Goal: Information Seeking & Learning: Check status

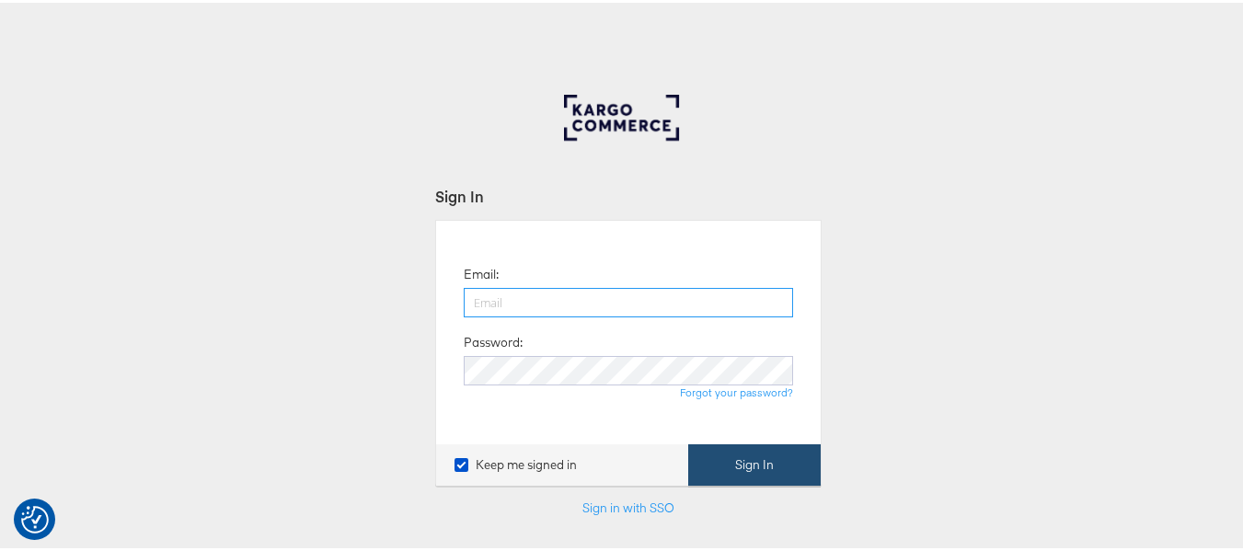
type input "aparna.doniparthi@kargo.com"
click at [728, 476] on button "Sign In" at bounding box center [754, 462] width 132 height 41
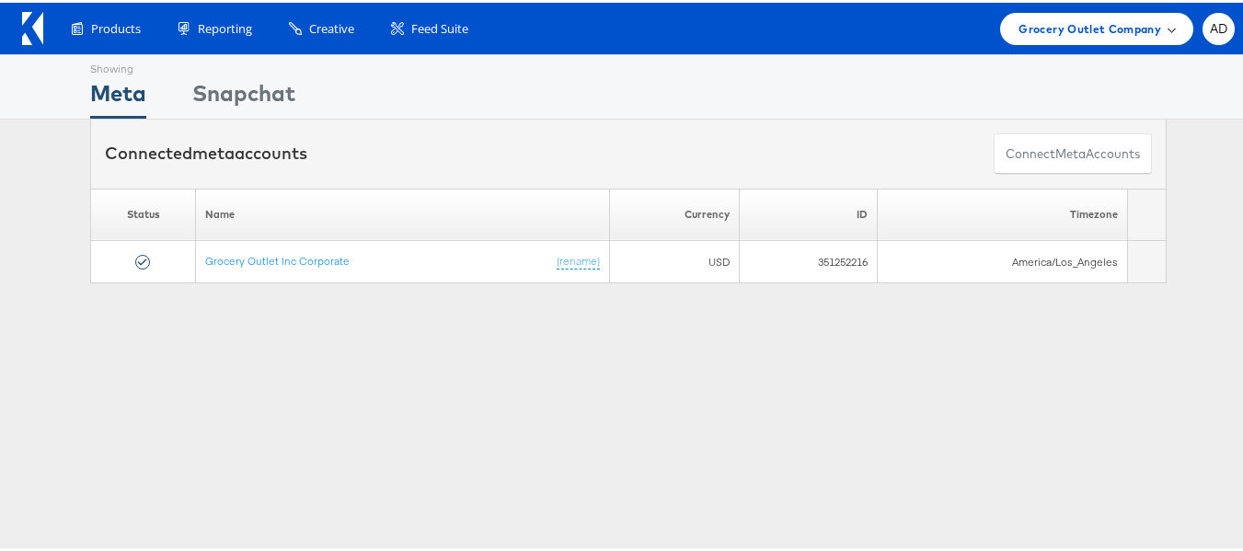
click at [1071, 31] on span "Grocery Outlet Company" at bounding box center [1089, 26] width 143 height 19
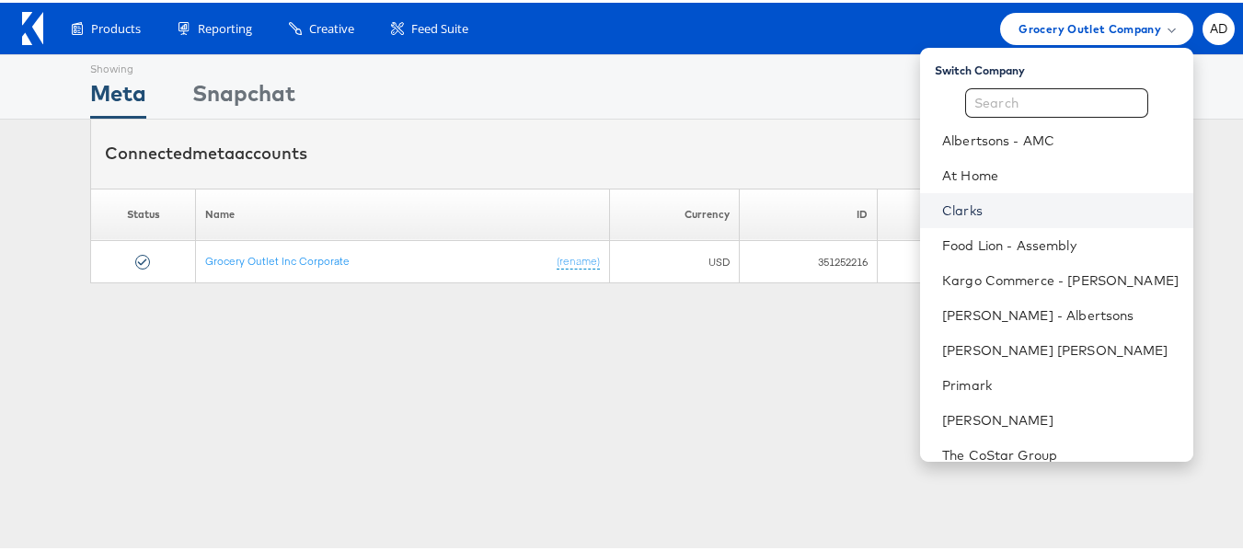
click at [942, 210] on link "Clarks" at bounding box center [1060, 208] width 236 height 18
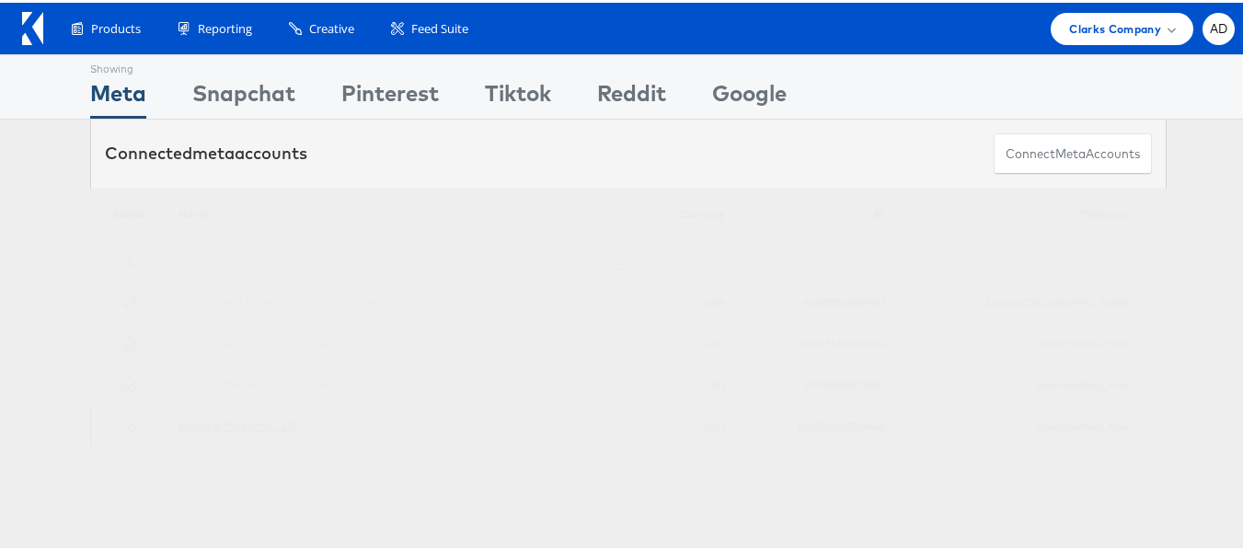
click at [275, 424] on link "Regional Marketing - US" at bounding box center [237, 423] width 118 height 14
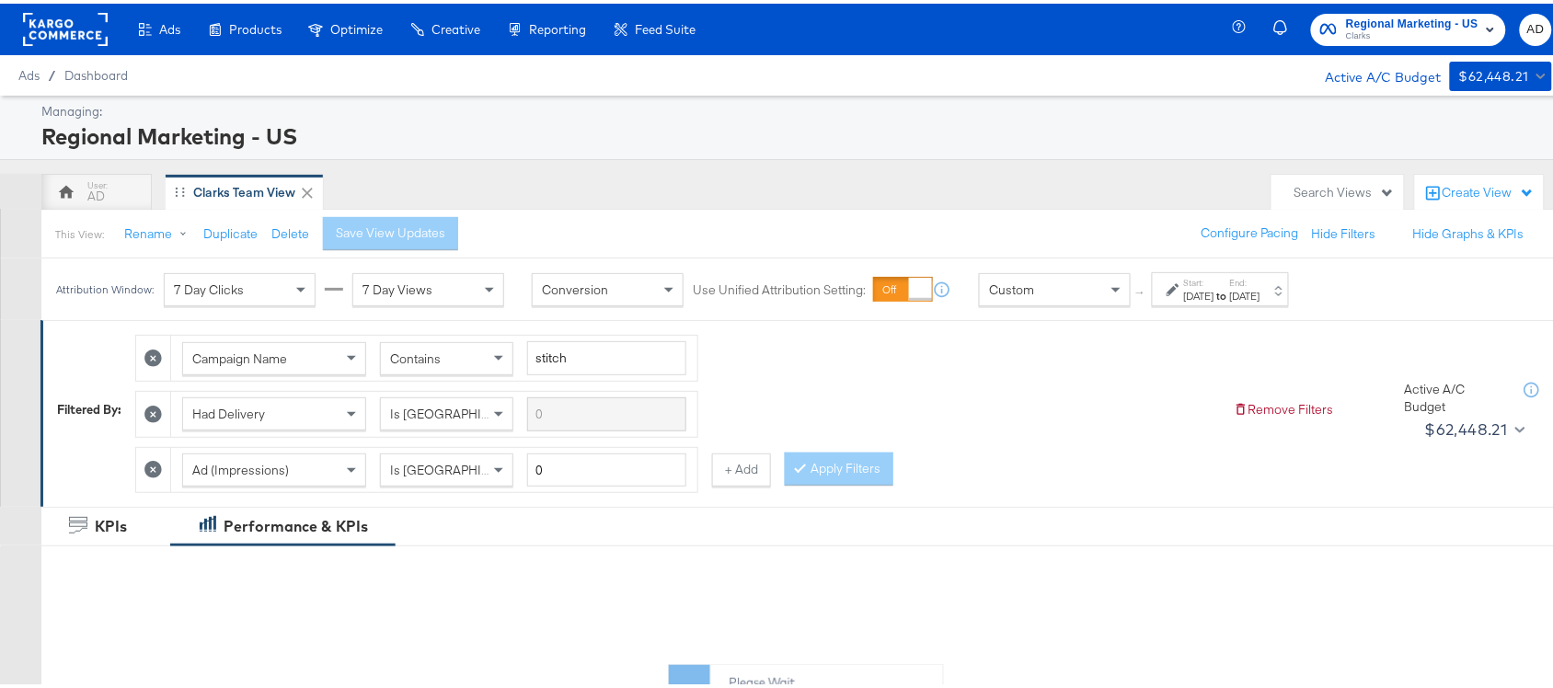
click at [1200, 278] on label "Start:" at bounding box center [1199, 279] width 30 height 12
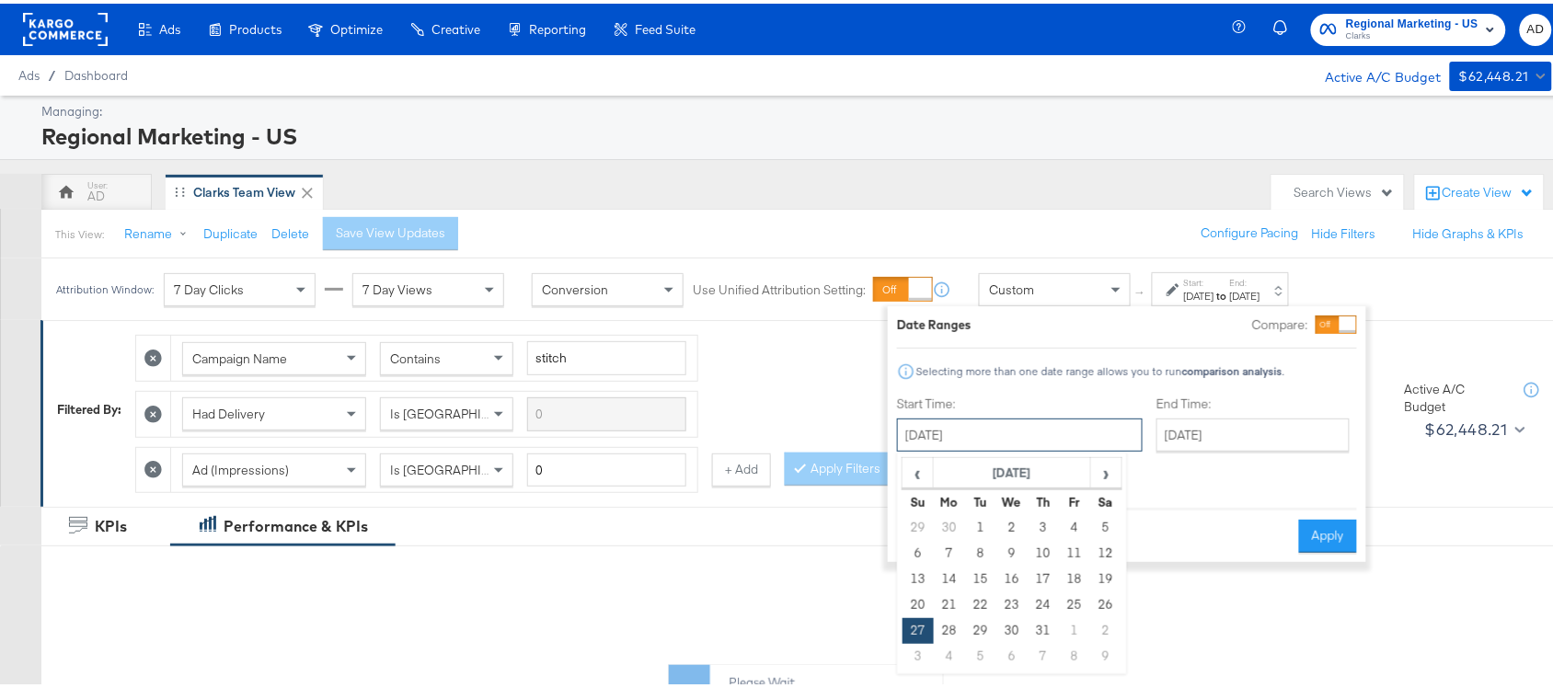
click at [1018, 429] on input "July 27th 2025" at bounding box center [1020, 431] width 246 height 33
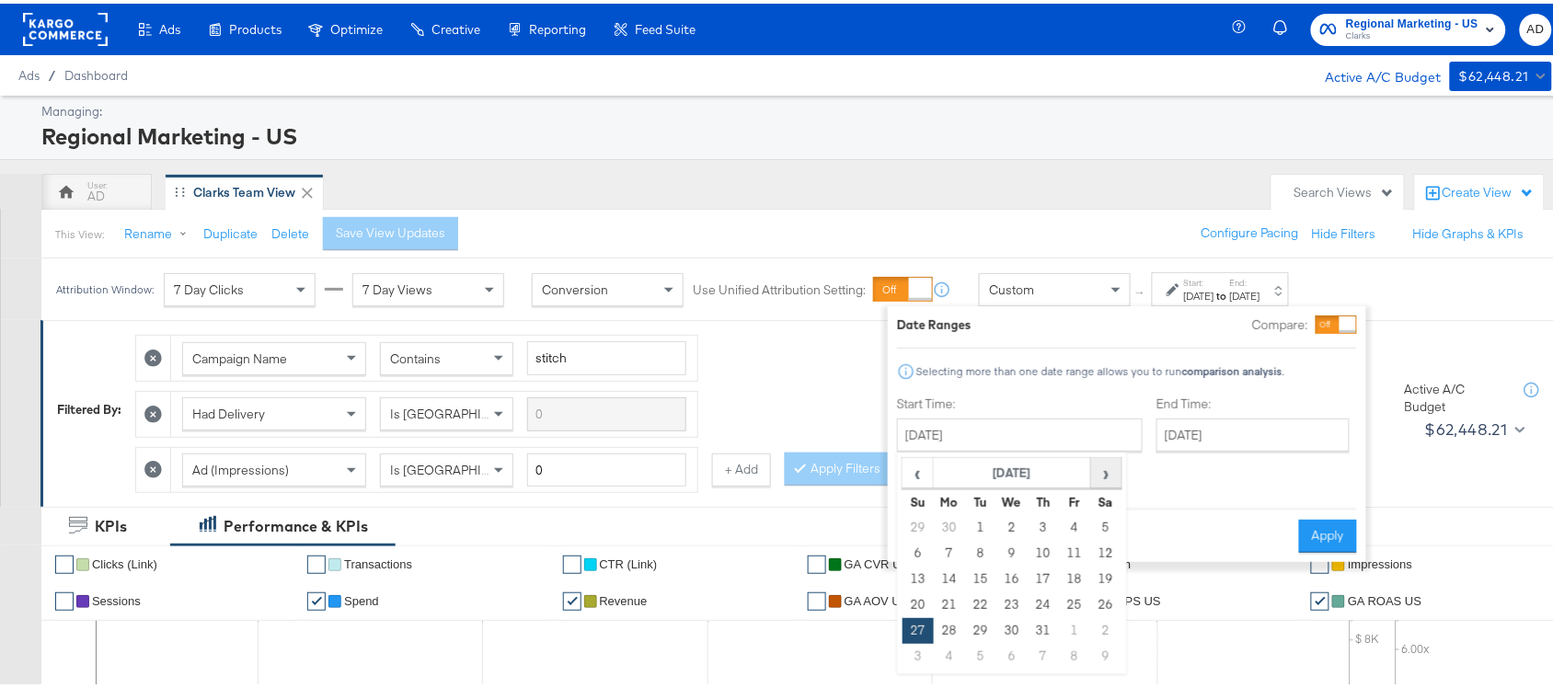
click at [1109, 480] on span "›" at bounding box center [1106, 469] width 29 height 28
click at [954, 573] on td "11" at bounding box center [949, 576] width 31 height 26
type input "August 11th 2025"
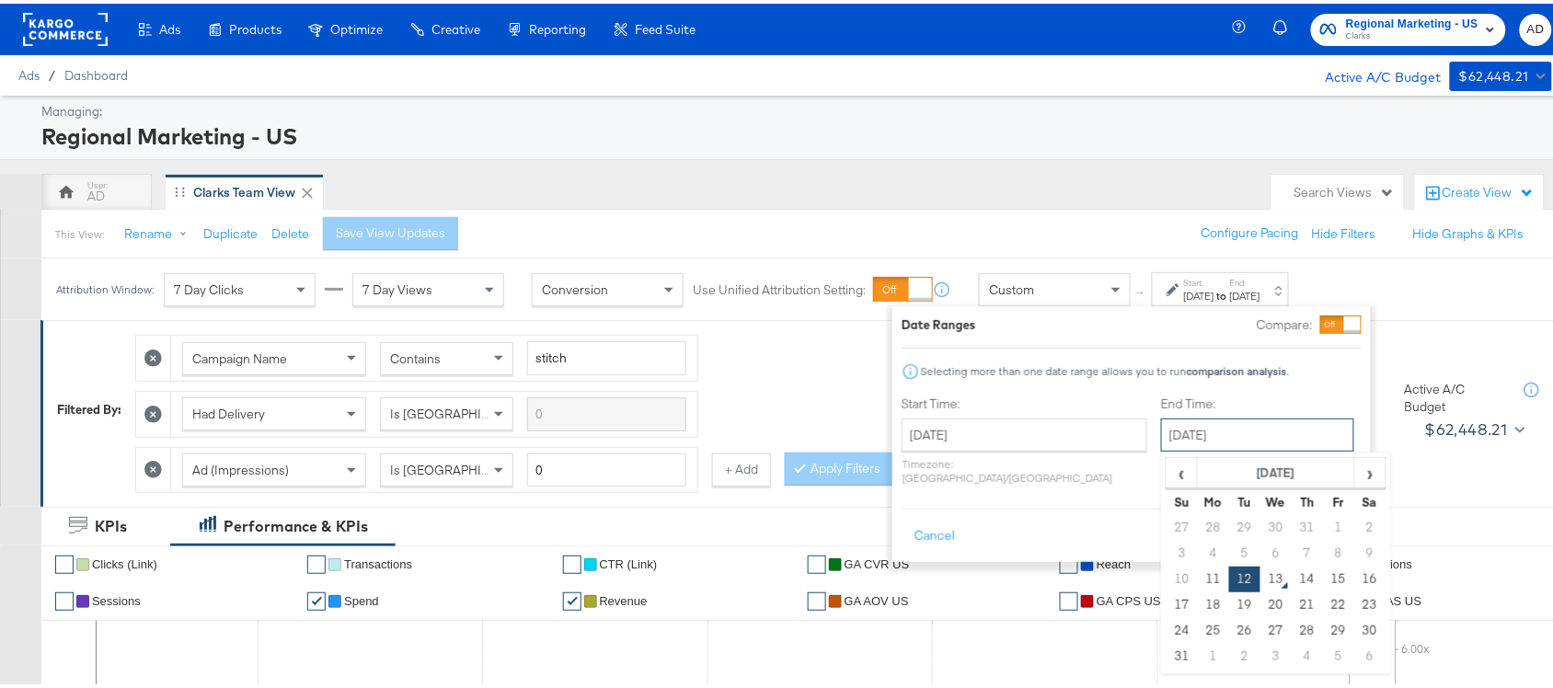
click at [1221, 420] on input "August 12th 2025" at bounding box center [1257, 431] width 193 height 33
click at [1198, 582] on td "11" at bounding box center [1213, 576] width 31 height 26
type input "August 11th 2025"
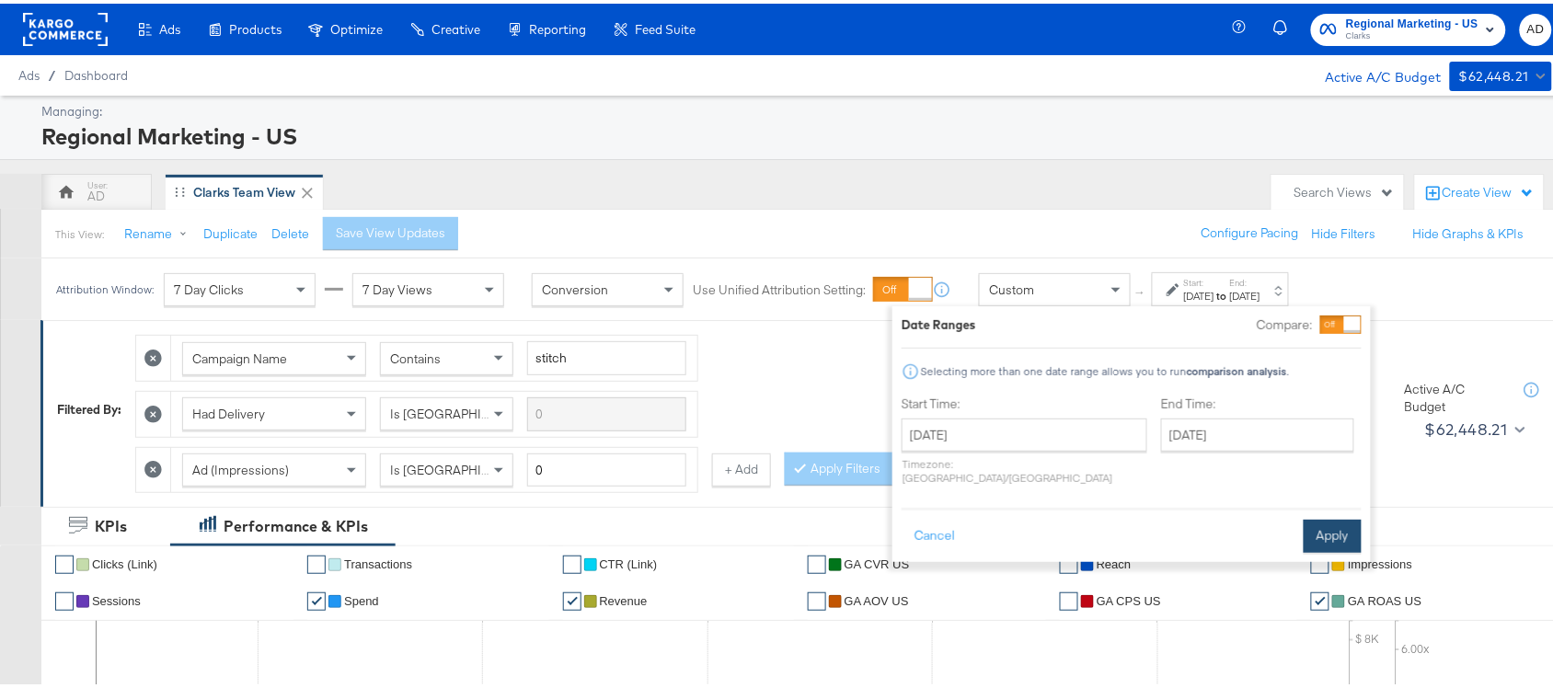
click at [1315, 522] on button "Apply" at bounding box center [1332, 532] width 58 height 33
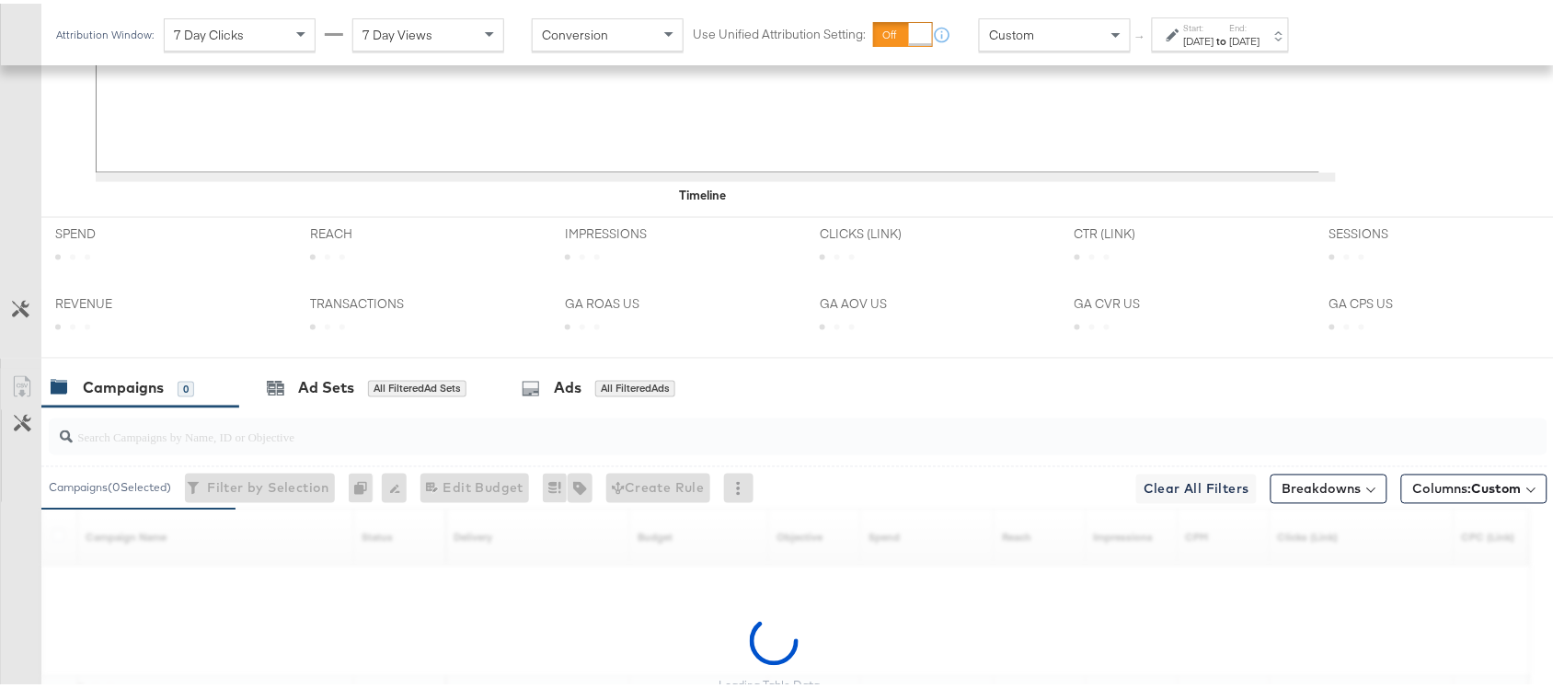
scroll to position [903, 0]
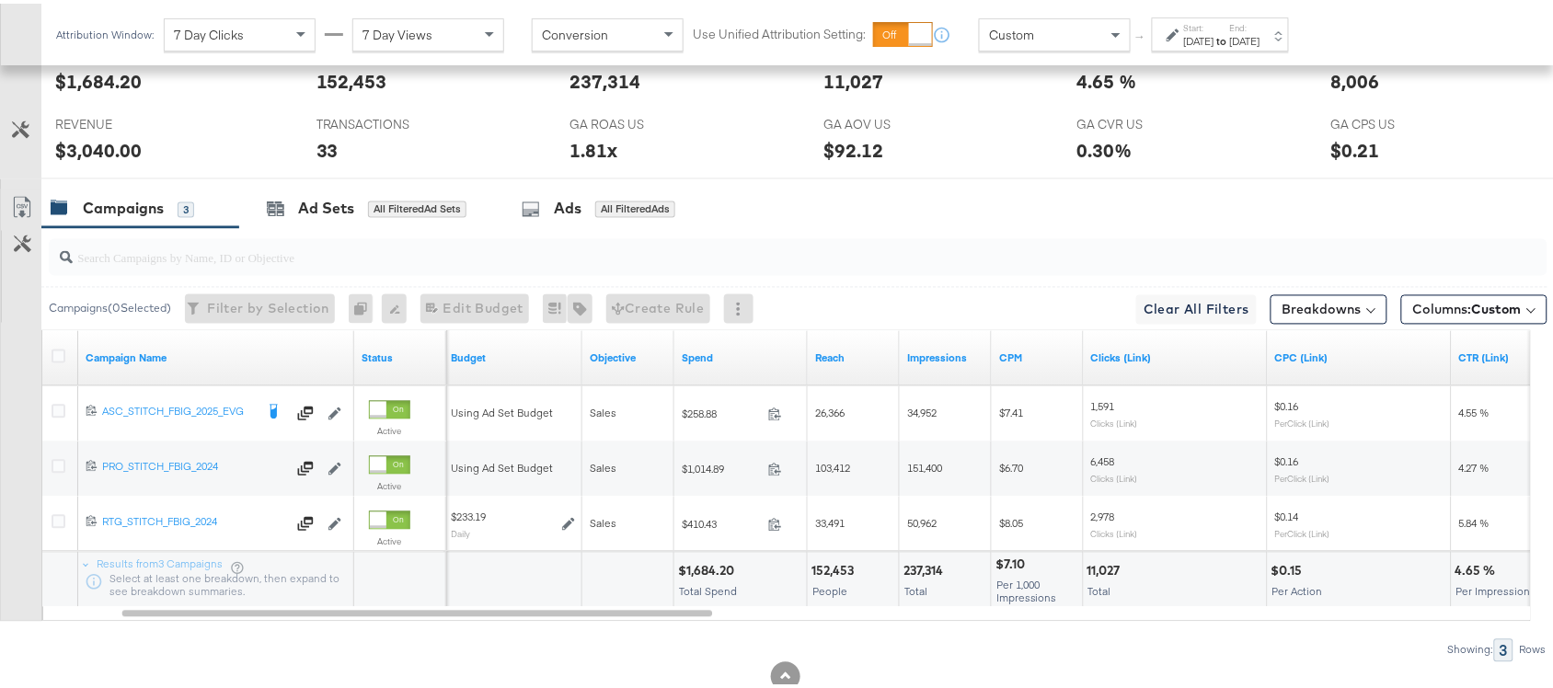
click at [695, 576] on div "$1,684.20" at bounding box center [709, 567] width 62 height 17
click at [716, 568] on div "$1,684.20" at bounding box center [709, 567] width 62 height 17
copy div "1,684.20"
click at [924, 573] on div "237,314" at bounding box center [925, 567] width 45 height 17
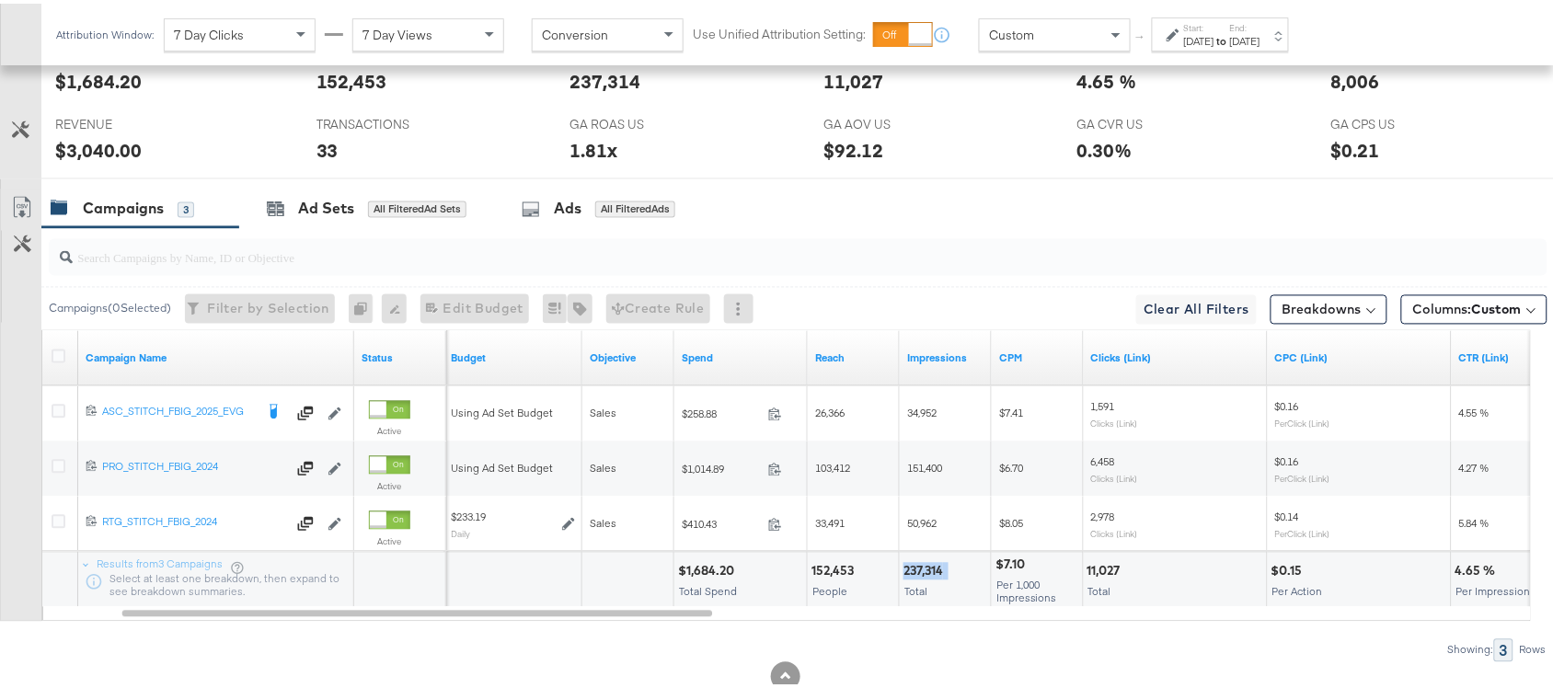
copy div "237,314"
click at [924, 573] on div "237,314" at bounding box center [925, 567] width 45 height 17
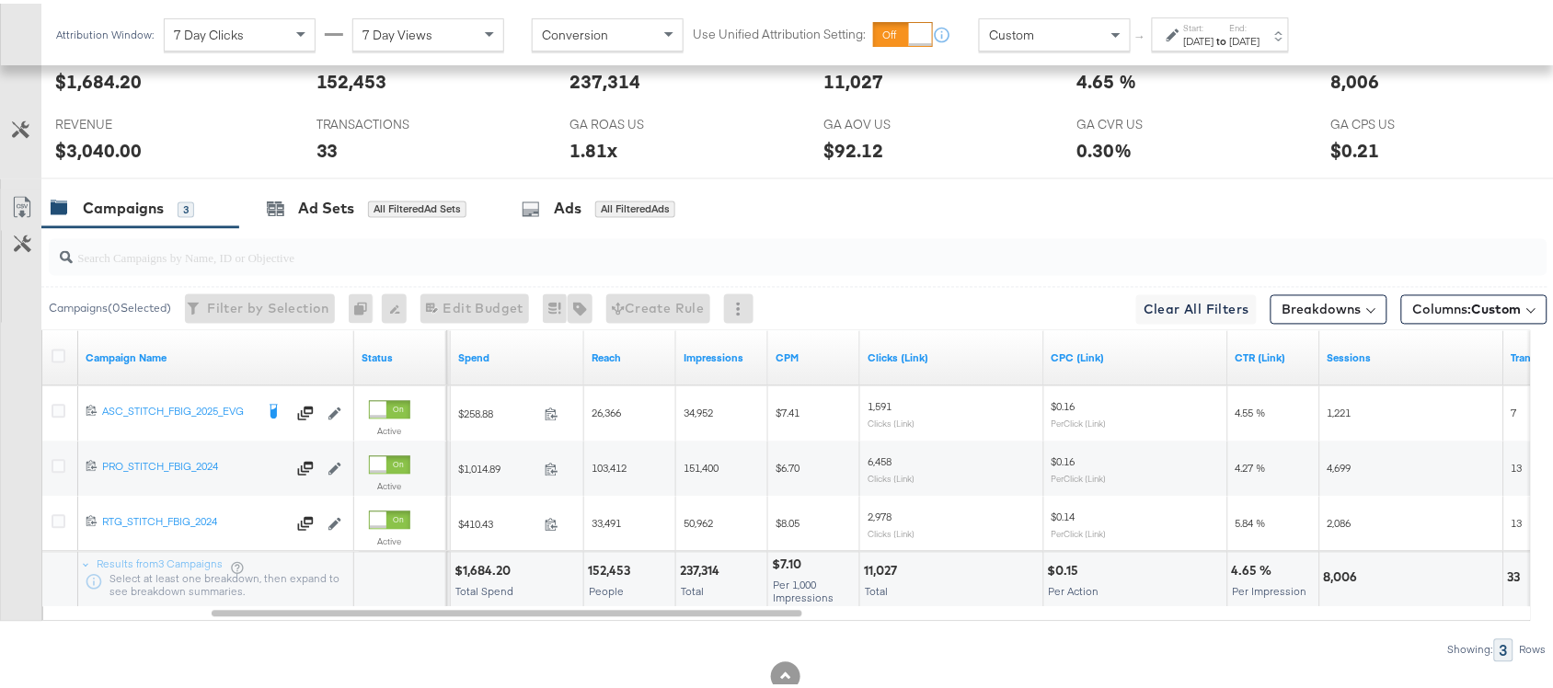
click at [876, 573] on div "11,027" at bounding box center [883, 567] width 39 height 17
copy div "11,027"
click at [876, 573] on div "11,027" at bounding box center [883, 567] width 39 height 17
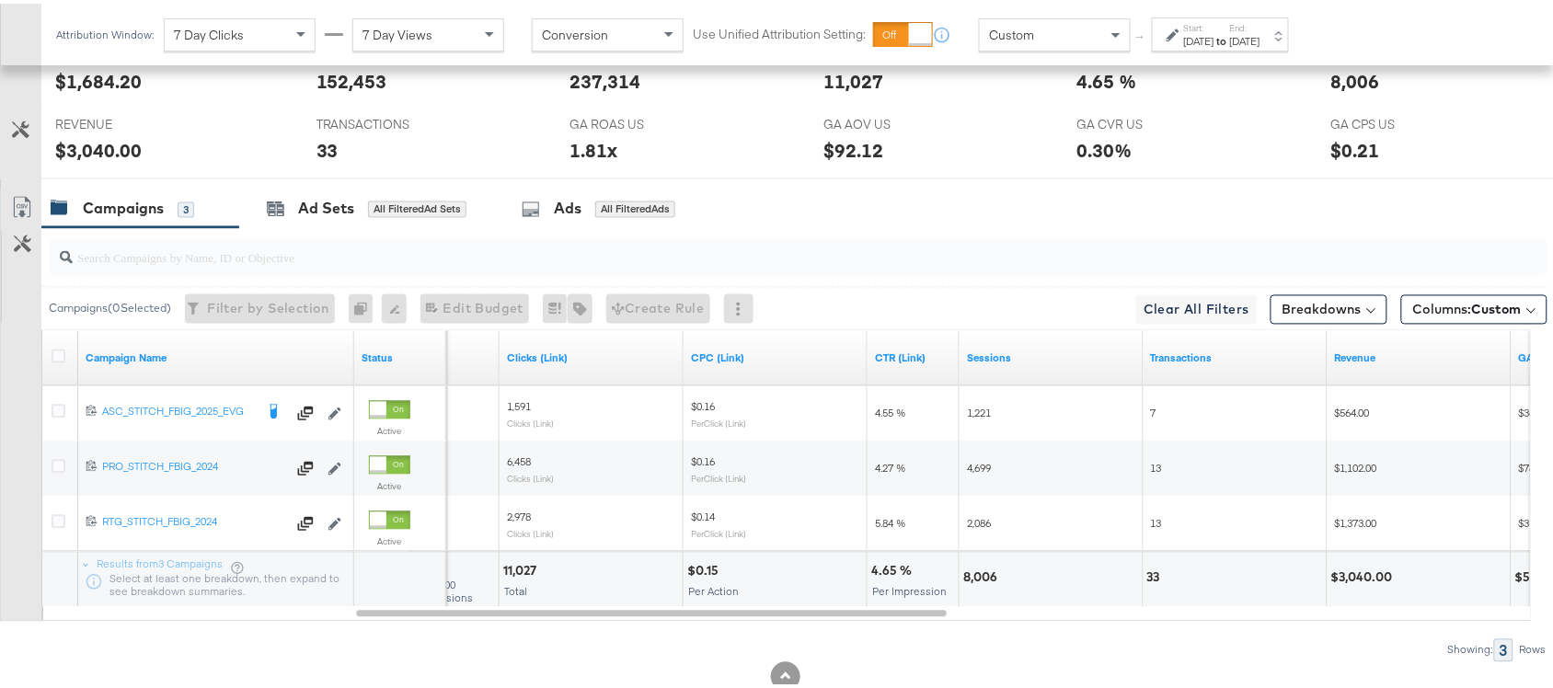
click at [981, 581] on div "8,006" at bounding box center [983, 574] width 40 height 17
copy div "8,006"
click at [981, 581] on div "8,006" at bounding box center [983, 574] width 40 height 17
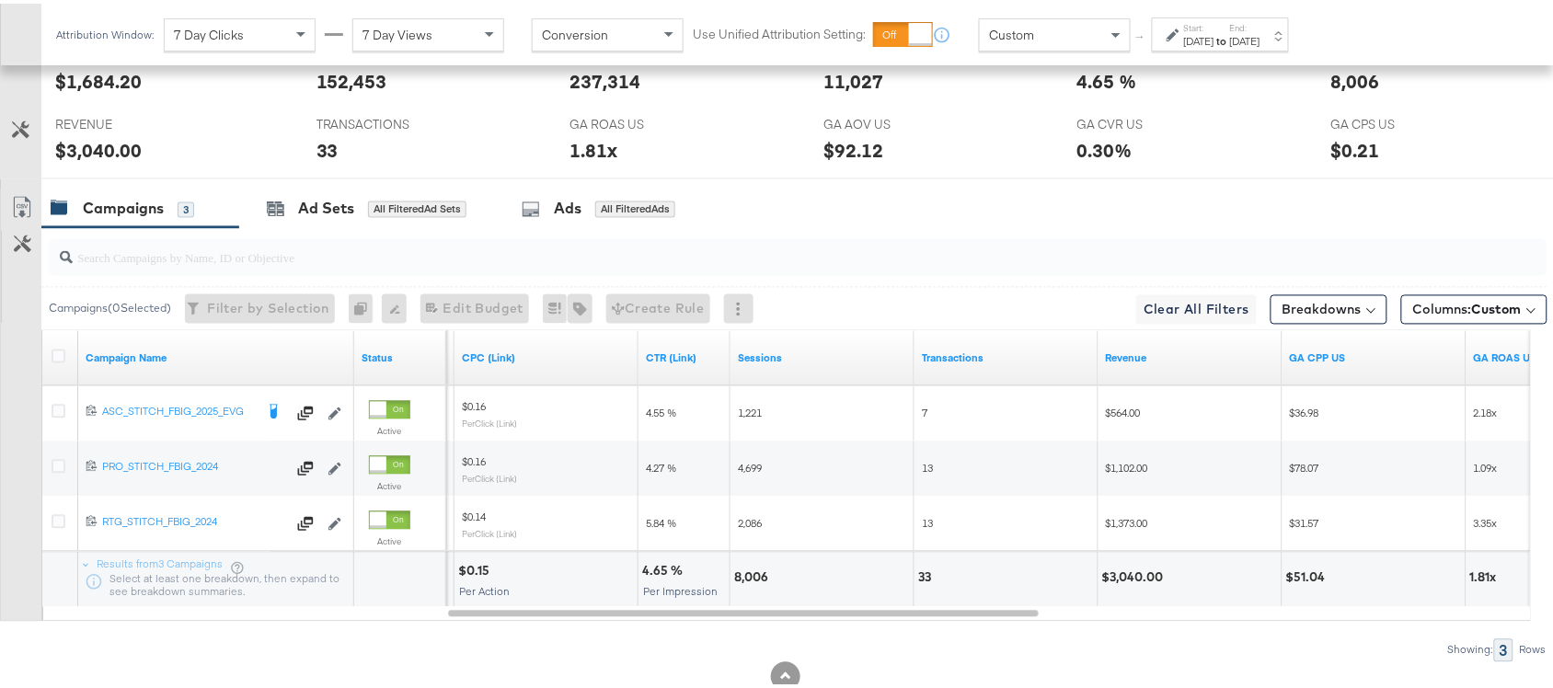
click at [921, 573] on div "33" at bounding box center [927, 574] width 18 height 17
copy div "33"
click at [921, 573] on div "33" at bounding box center [927, 574] width 18 height 17
click at [1130, 581] on div "$3,040.00" at bounding box center [1135, 574] width 67 height 17
copy div "3,040.00"
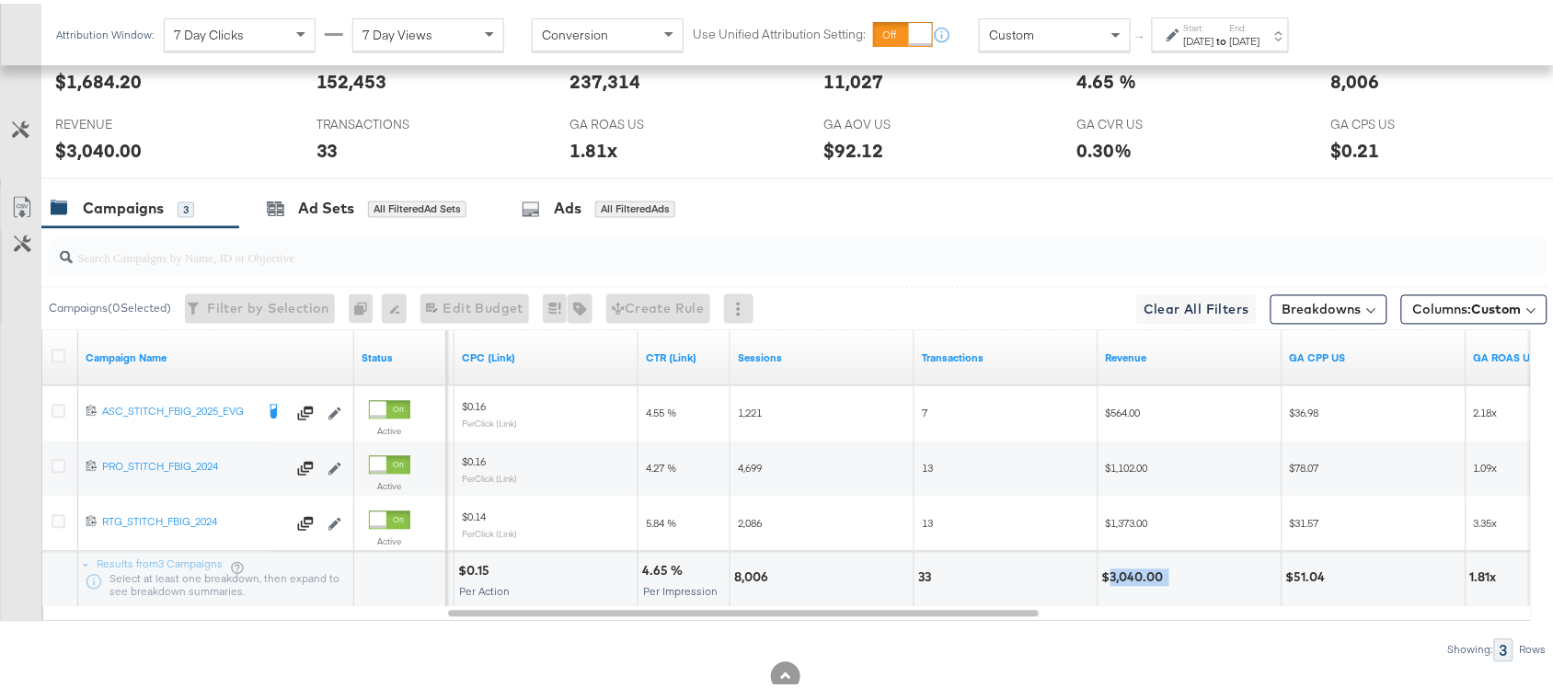
click at [1130, 581] on div "$3,040.00" at bounding box center [1135, 574] width 67 height 17
click at [1245, 49] on div "Attribution Window: 7 Day Clicks 7 Day Views Conversion Use Unified Attribution…" at bounding box center [676, 31] width 1270 height 62
click at [1260, 33] on div "[DATE]" at bounding box center [1245, 37] width 30 height 15
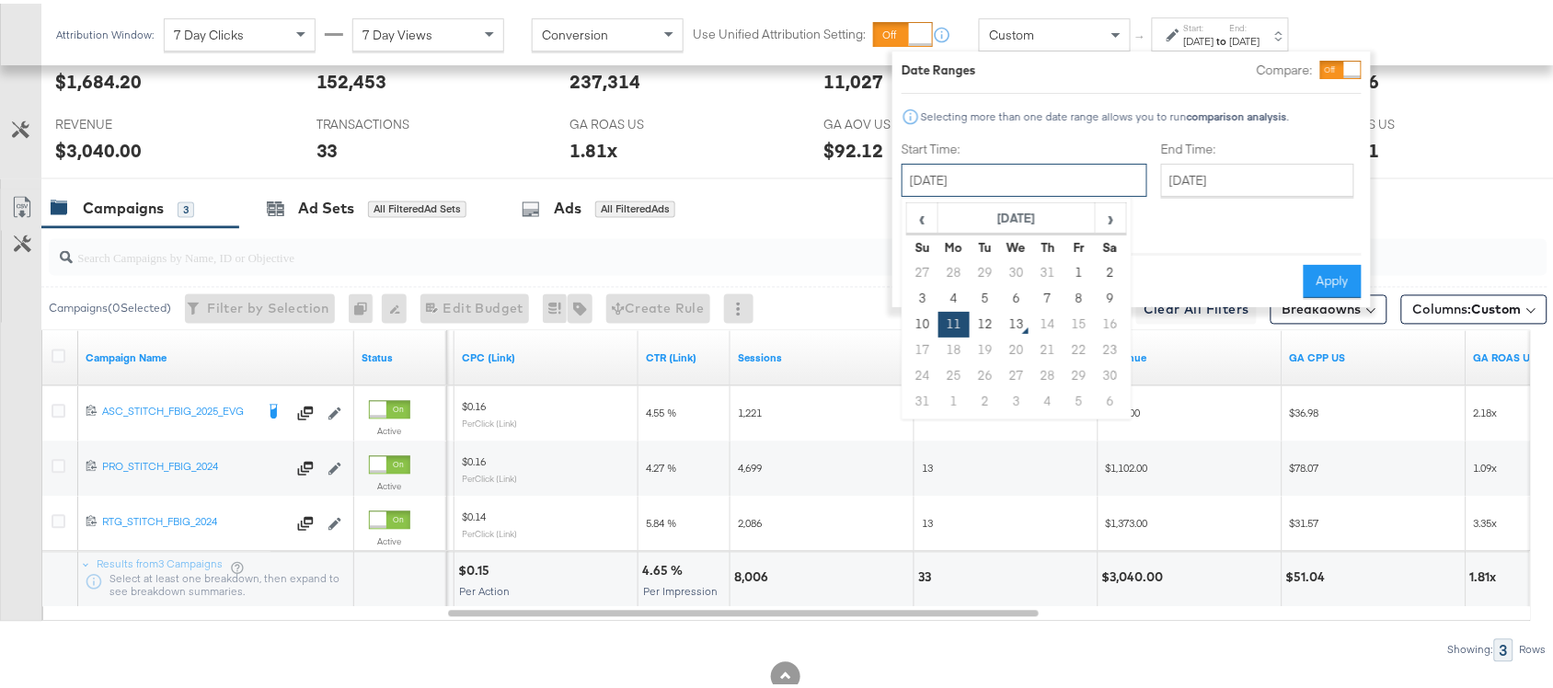
click at [1010, 167] on input "[DATE]" at bounding box center [1024, 176] width 246 height 33
click at [985, 318] on td "12" at bounding box center [985, 321] width 31 height 26
type input "[DATE]"
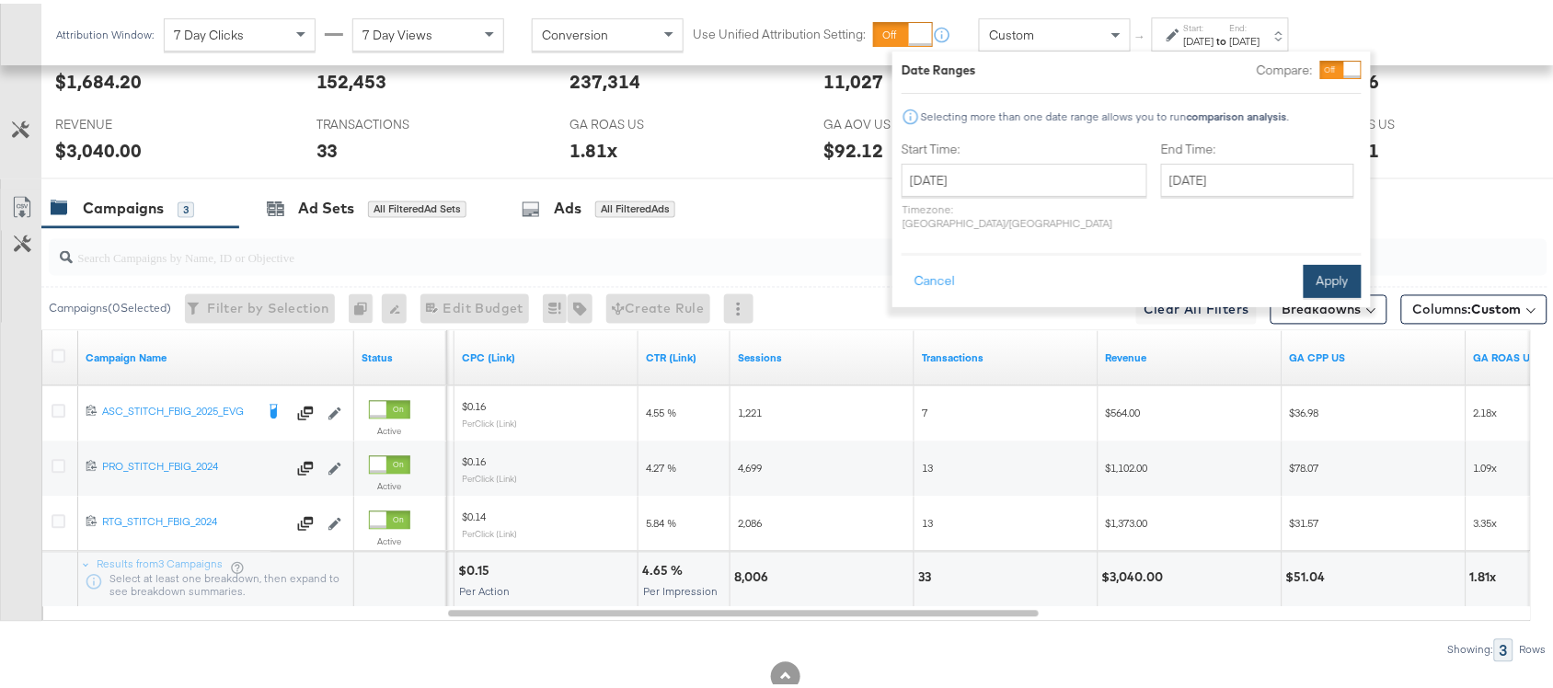
click at [1334, 261] on button "Apply" at bounding box center [1332, 277] width 58 height 33
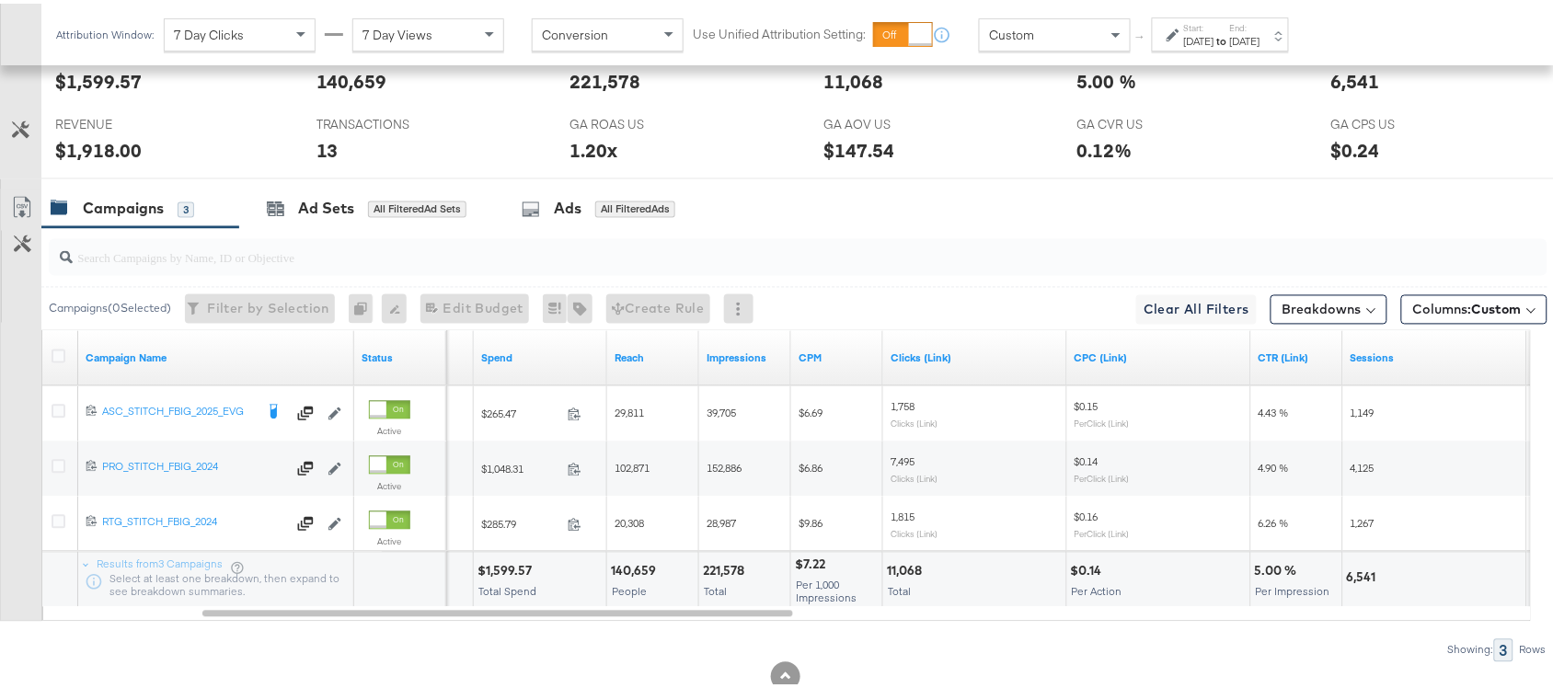
click at [511, 568] on div "$1,599.57" at bounding box center [507, 567] width 60 height 17
copy div "1,599.57"
click at [511, 568] on div "$1,599.57" at bounding box center [507, 567] width 60 height 17
click at [719, 566] on div "221,578" at bounding box center [726, 567] width 47 height 17
copy div "221,578"
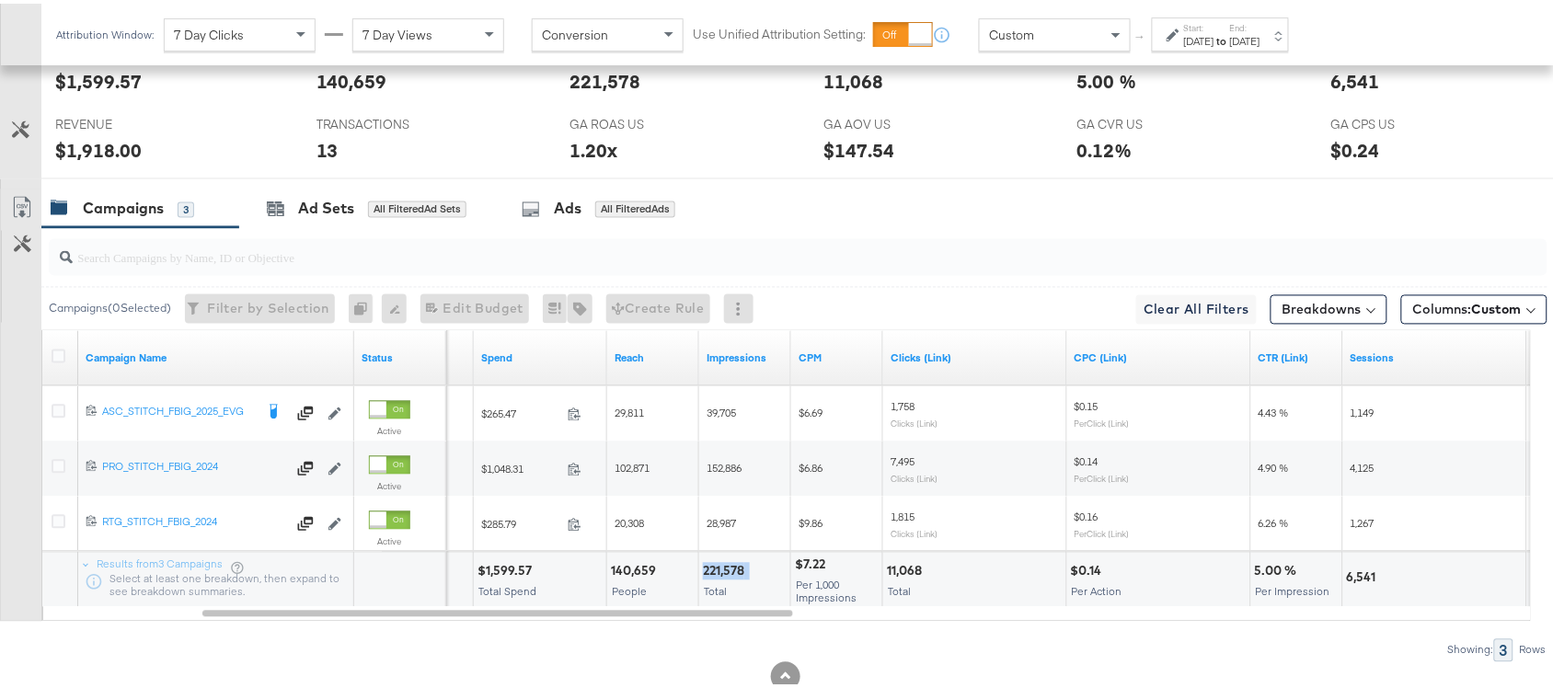
click at [719, 566] on div "221,578" at bounding box center [726, 567] width 47 height 17
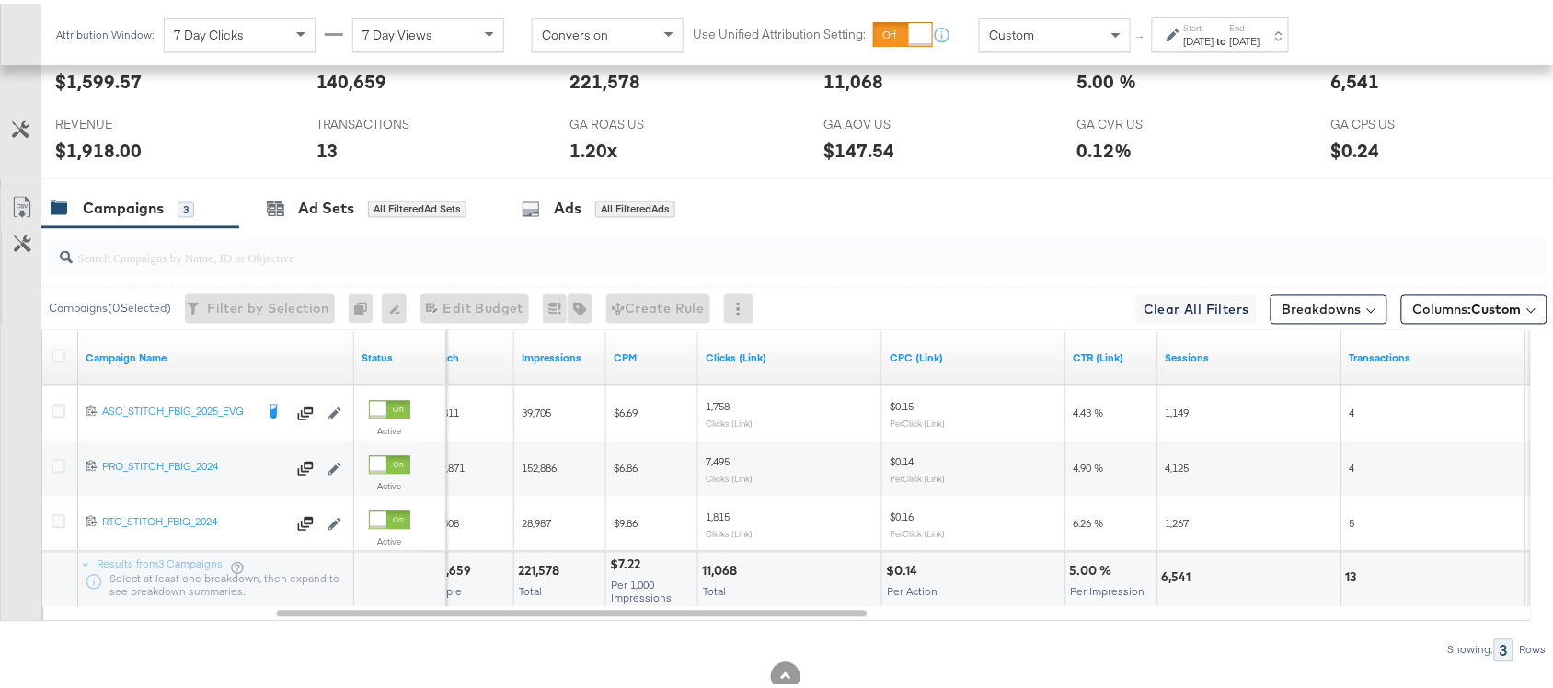
click at [725, 573] on div "11,068" at bounding box center [722, 567] width 40 height 17
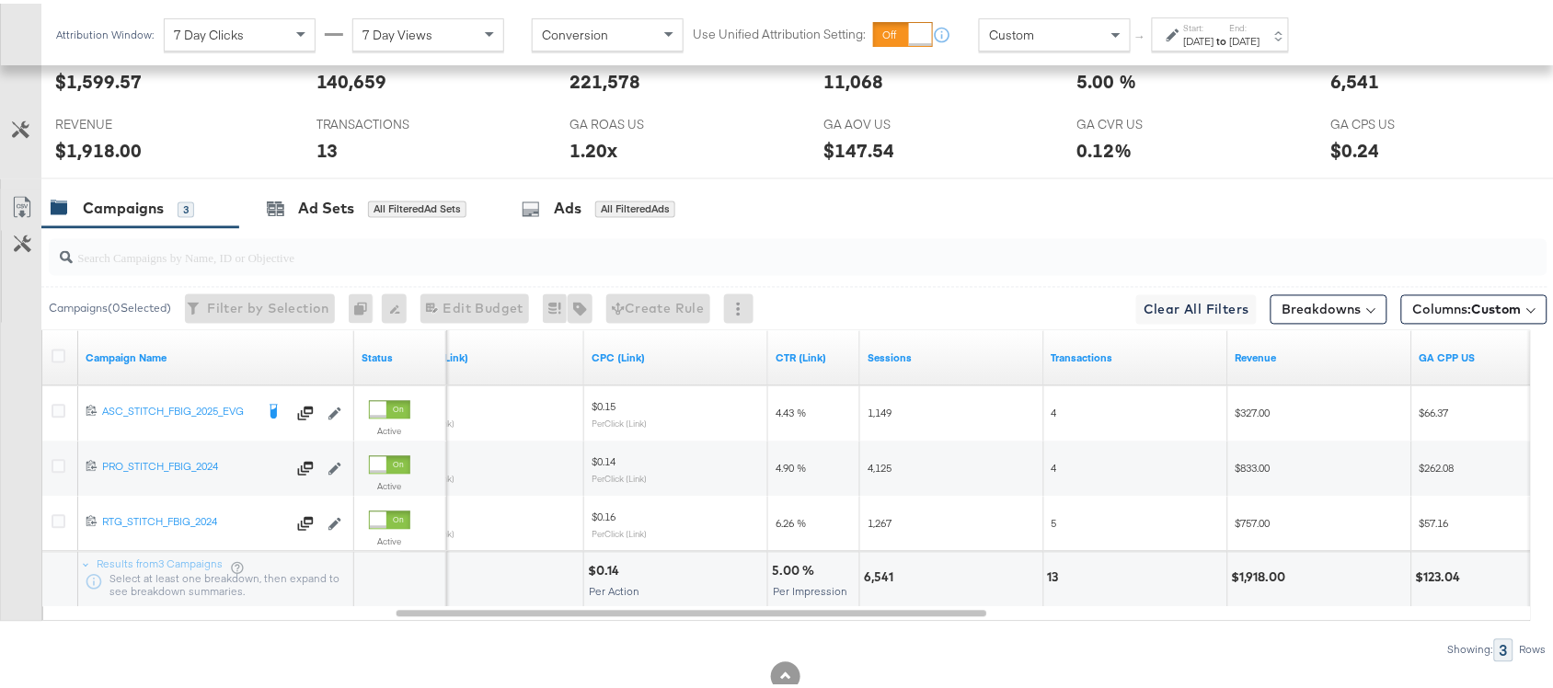
click at [878, 576] on div "6,541" at bounding box center [881, 574] width 35 height 17
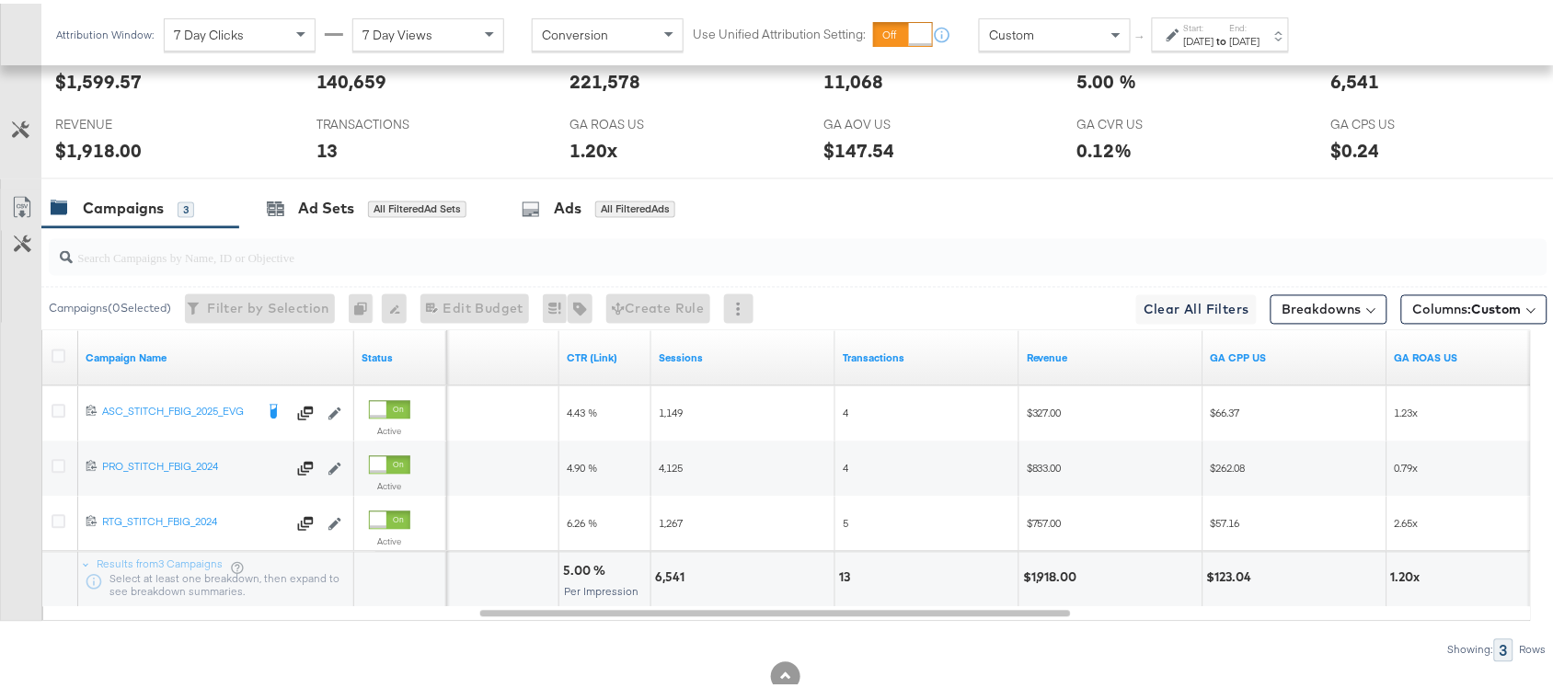
click at [844, 576] on div "13" at bounding box center [847, 574] width 17 height 17
copy div "13"
click at [844, 576] on div "13" at bounding box center [847, 574] width 17 height 17
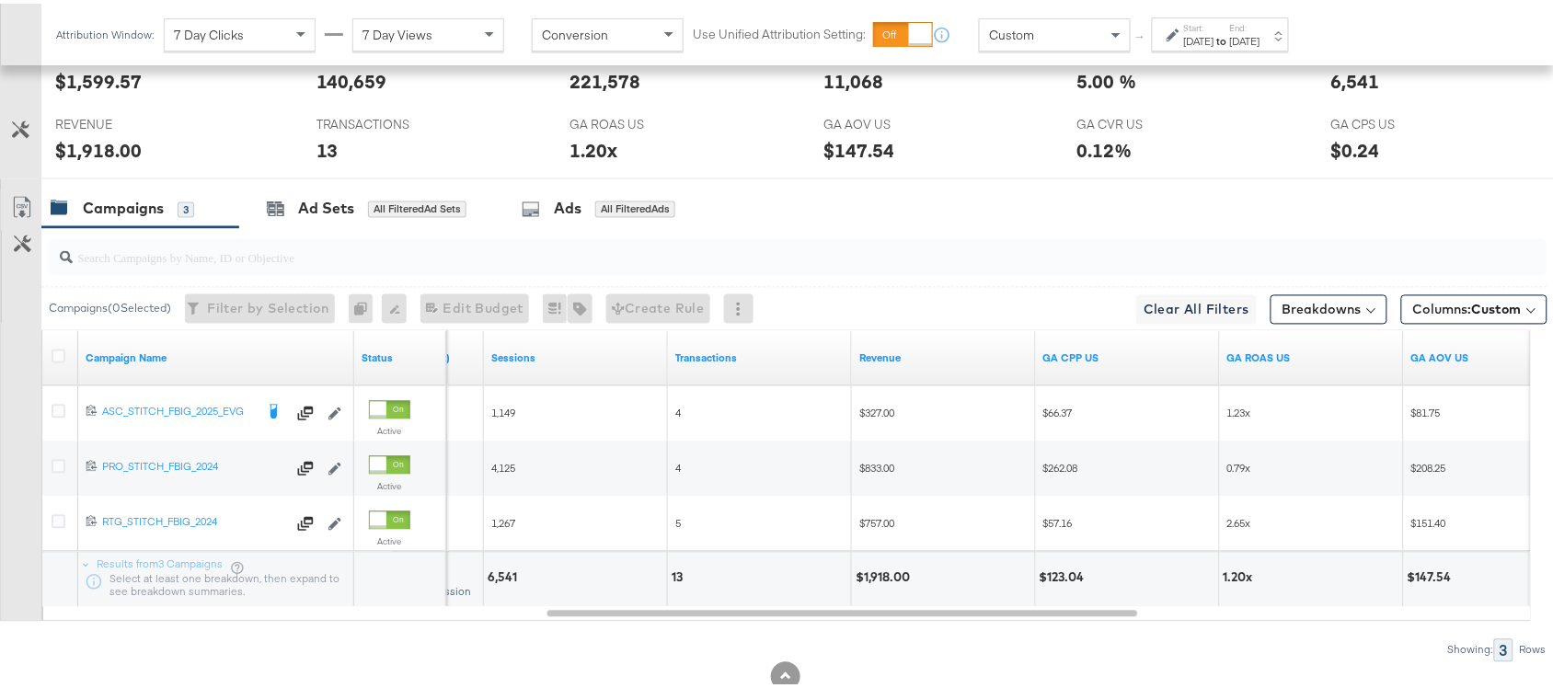
click at [862, 576] on div "$1,918.00" at bounding box center [885, 574] width 60 height 17
copy div "1,918.00"
click at [862, 576] on div "$1,918.00" at bounding box center [885, 574] width 60 height 17
click at [1214, 33] on div "[DATE]" at bounding box center [1199, 37] width 30 height 15
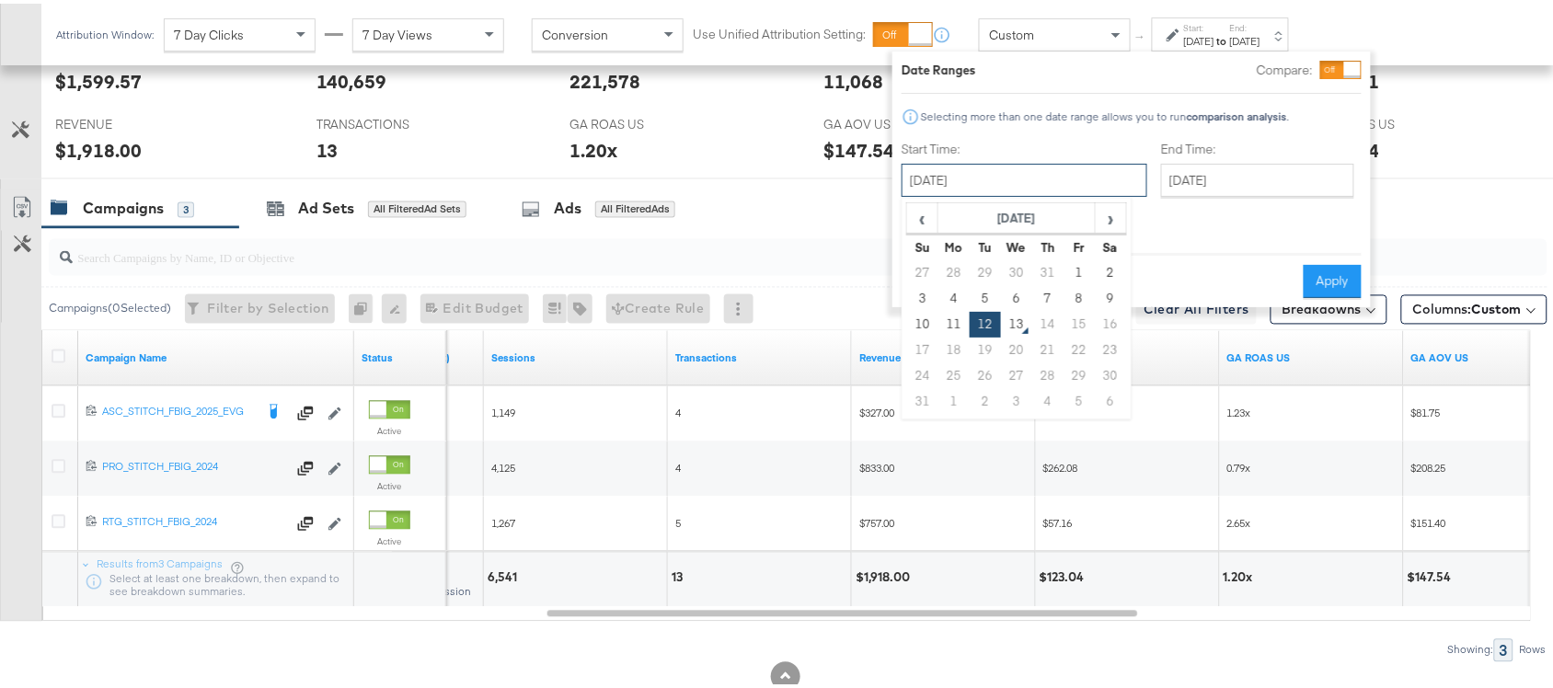
click at [985, 168] on input "[DATE]" at bounding box center [1024, 176] width 246 height 33
click at [921, 310] on td "10" at bounding box center [922, 321] width 31 height 26
type input "August 10th 2025"
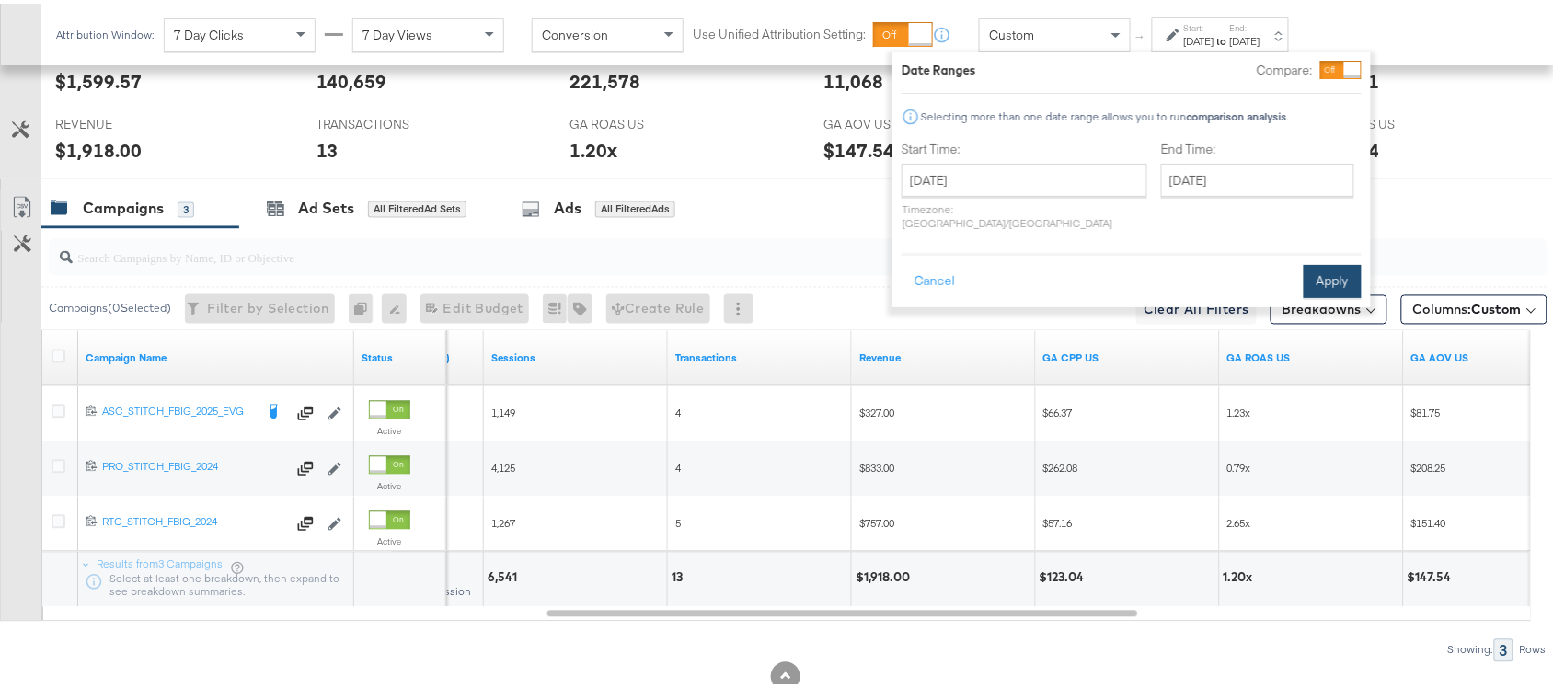
click at [1327, 272] on button "Apply" at bounding box center [1332, 277] width 58 height 33
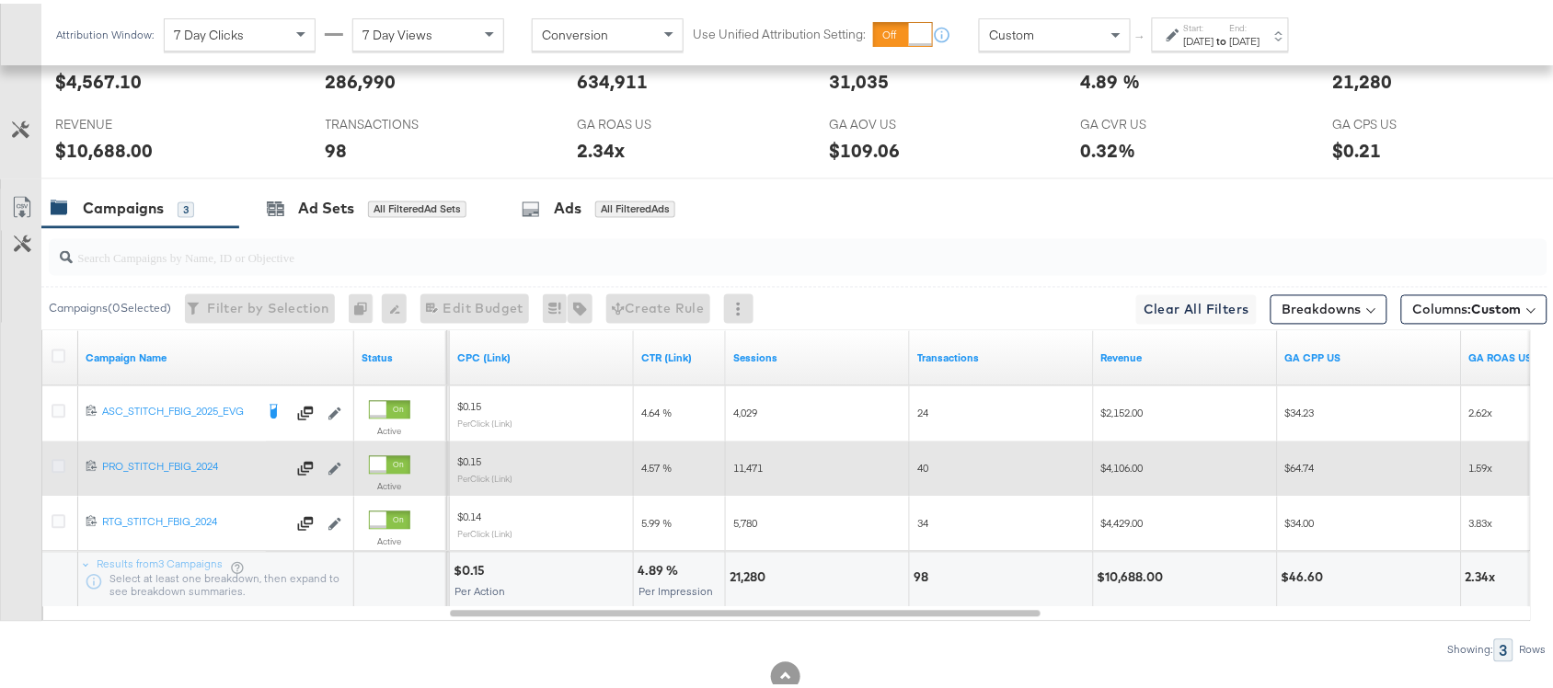
click at [55, 470] on icon at bounding box center [59, 463] width 14 height 14
click at [0, 0] on input "checkbox" at bounding box center [0, 0] width 0 height 0
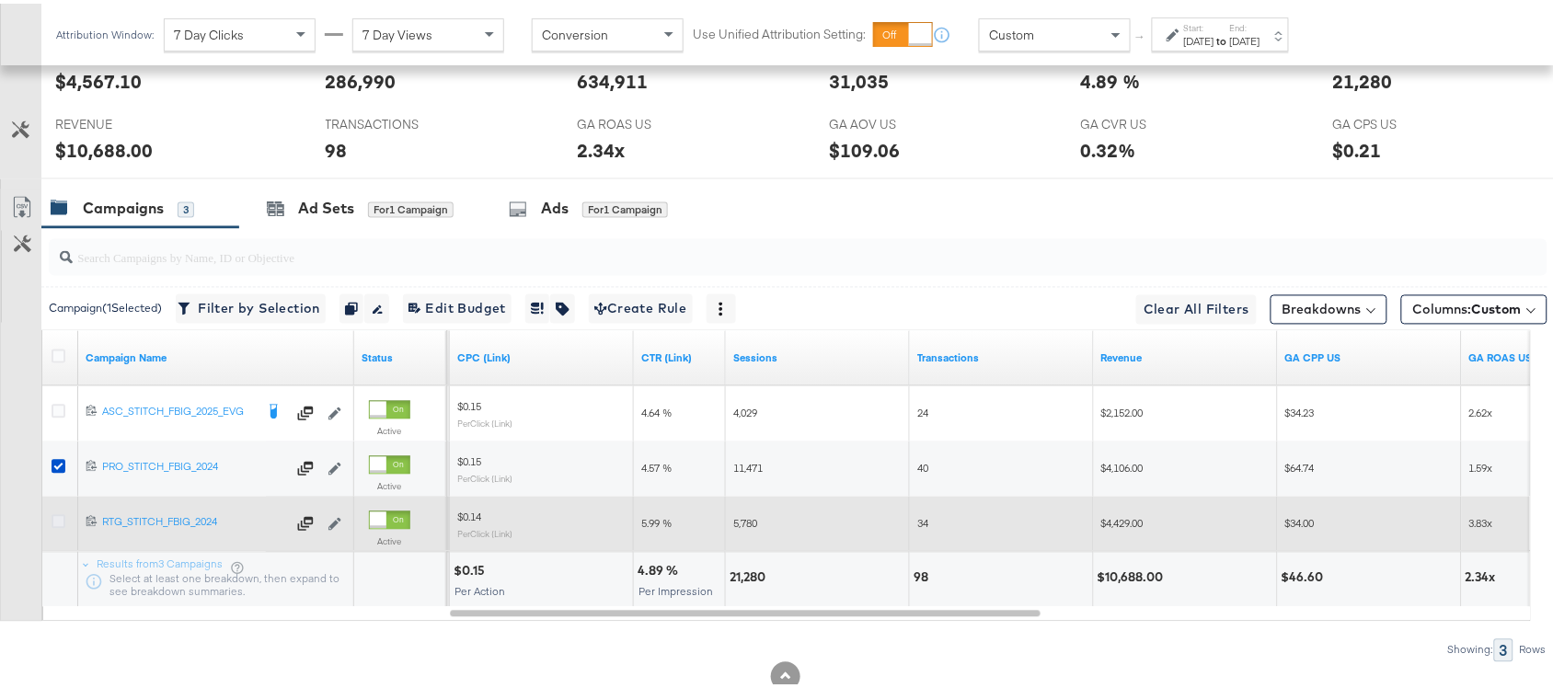
click at [55, 525] on icon at bounding box center [59, 518] width 14 height 14
click at [0, 0] on input "checkbox" at bounding box center [0, 0] width 0 height 0
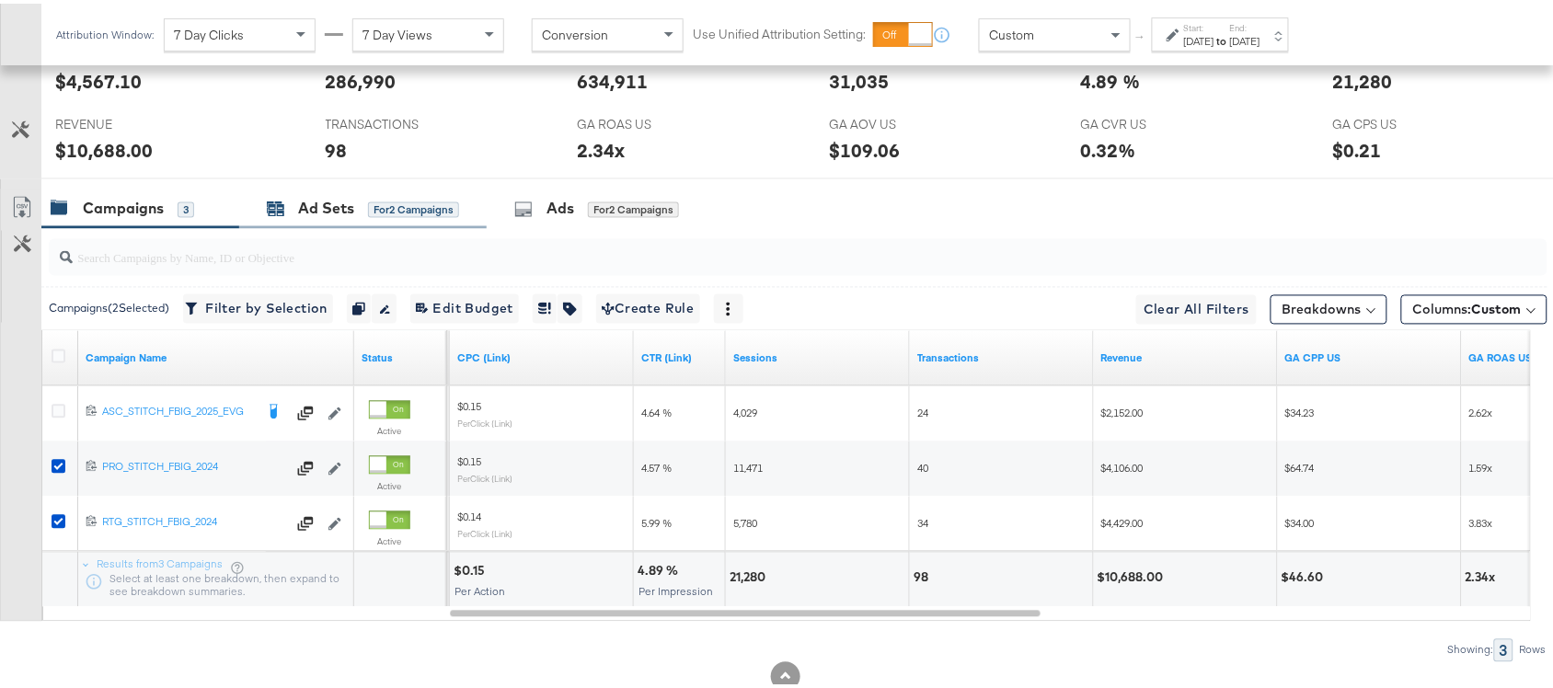
click at [304, 210] on div "Ad Sets" at bounding box center [326, 205] width 56 height 21
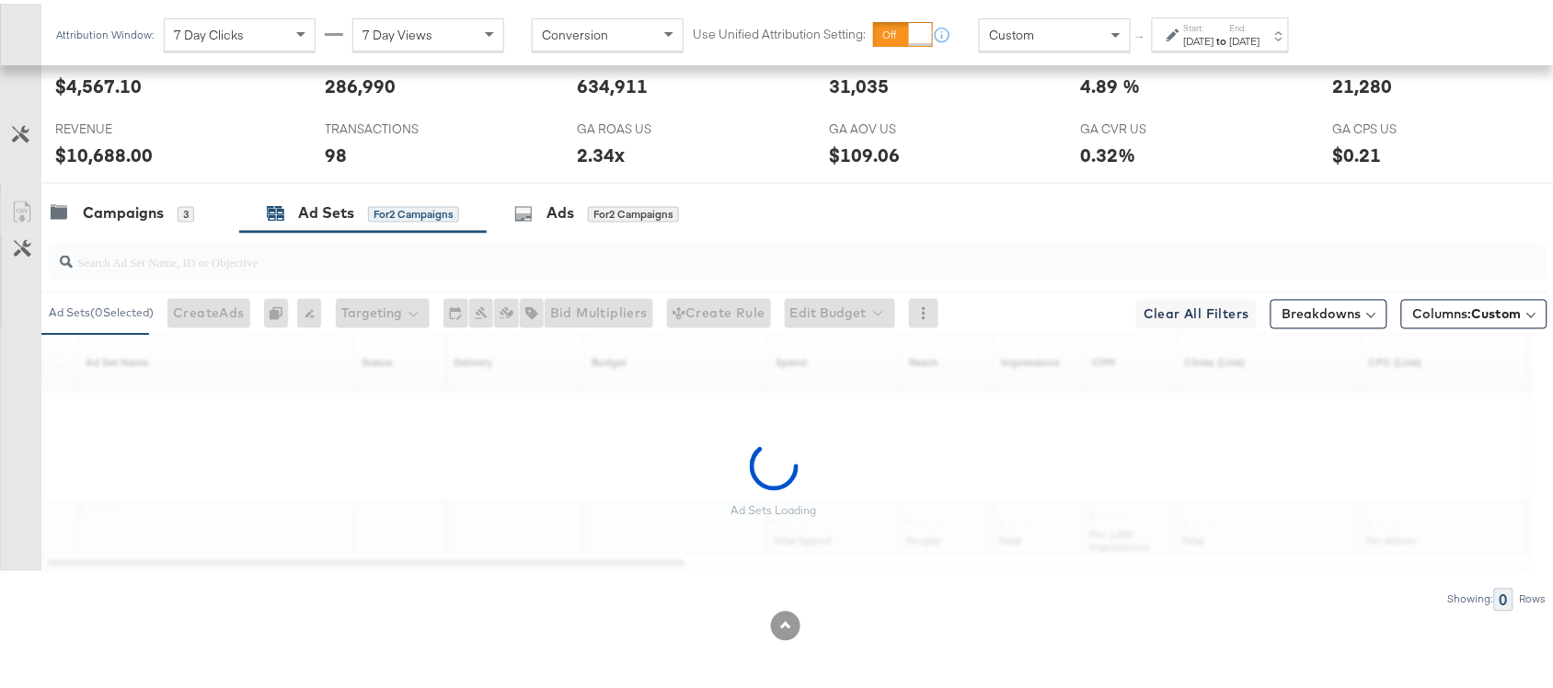
click at [1260, 33] on div "[DATE]" at bounding box center [1245, 37] width 30 height 15
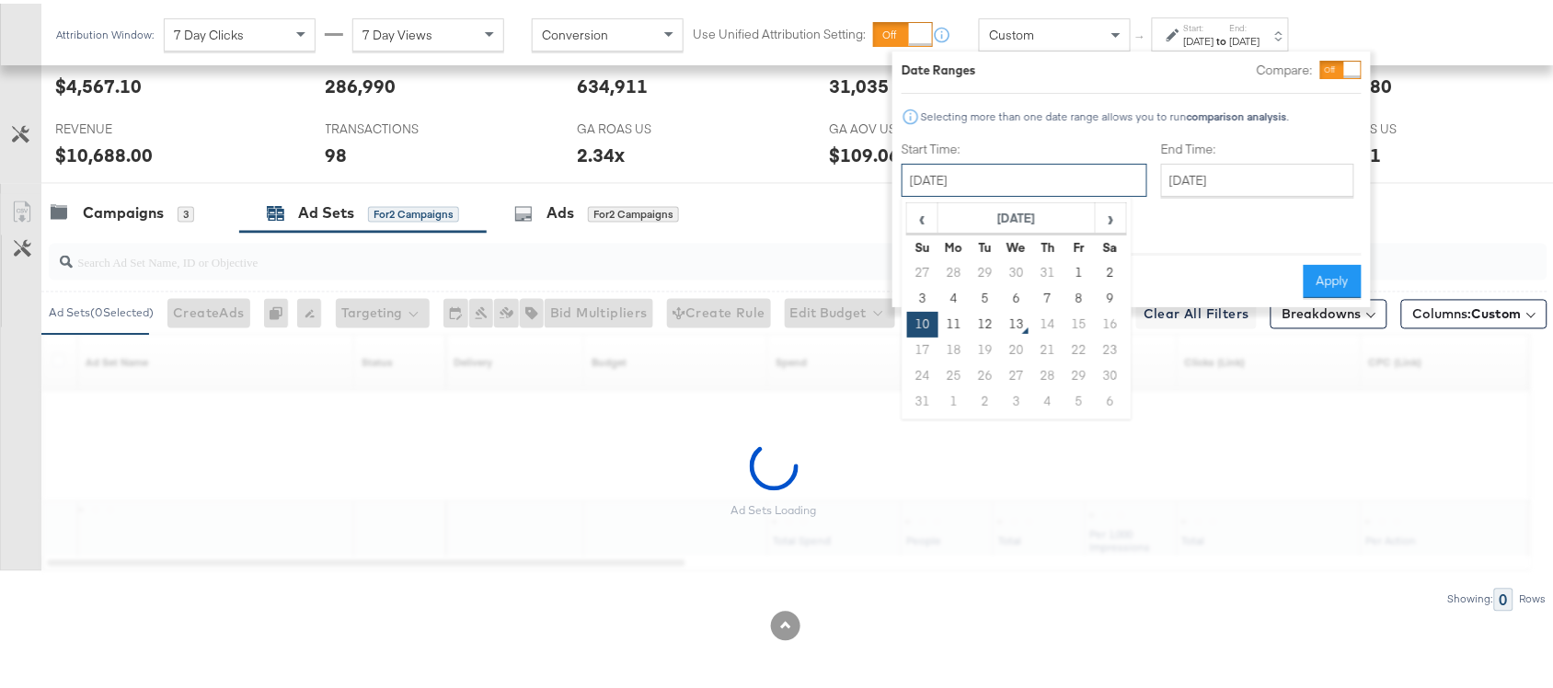
click at [999, 182] on input "August 10th 2025" at bounding box center [1024, 176] width 246 height 33
click at [952, 323] on td "11" at bounding box center [953, 321] width 31 height 26
type input "[DATE]"
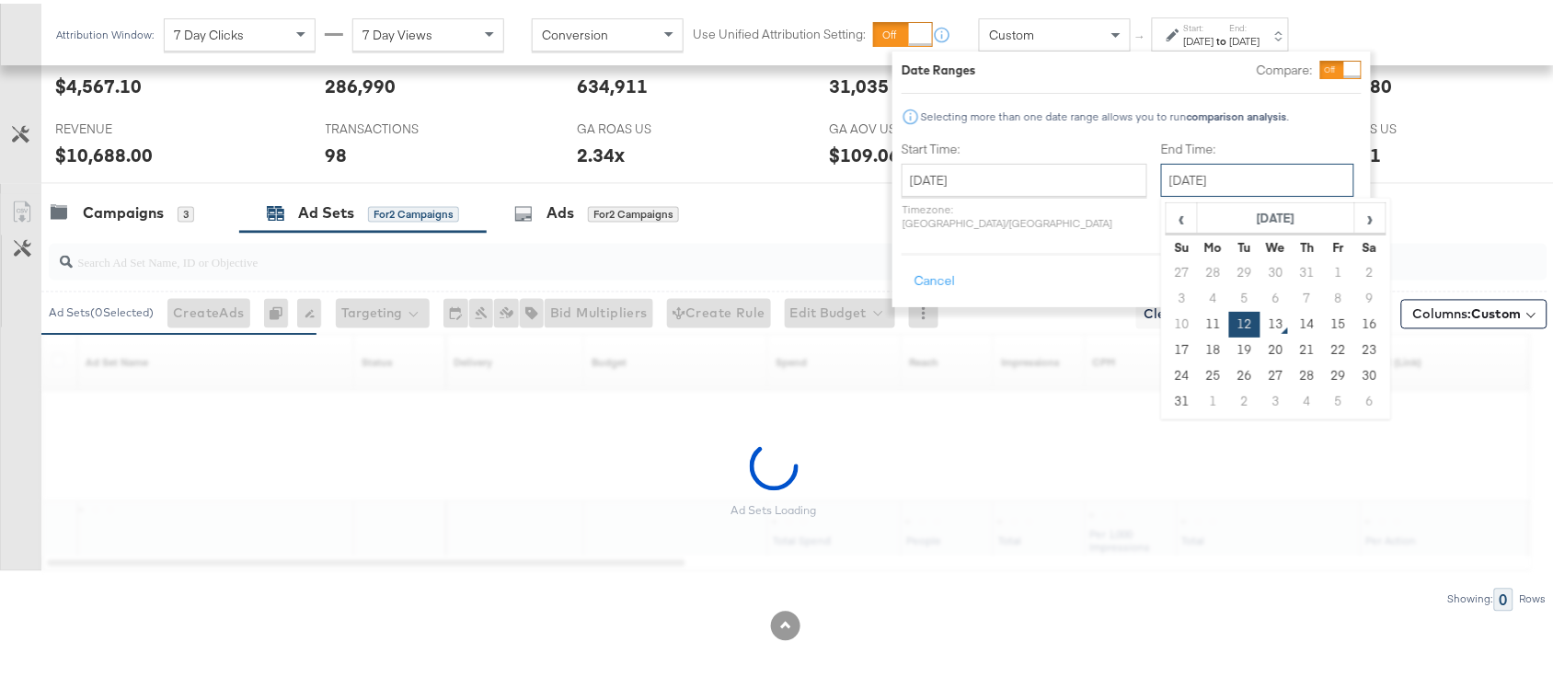
click at [1200, 166] on input "[DATE]" at bounding box center [1257, 176] width 193 height 33
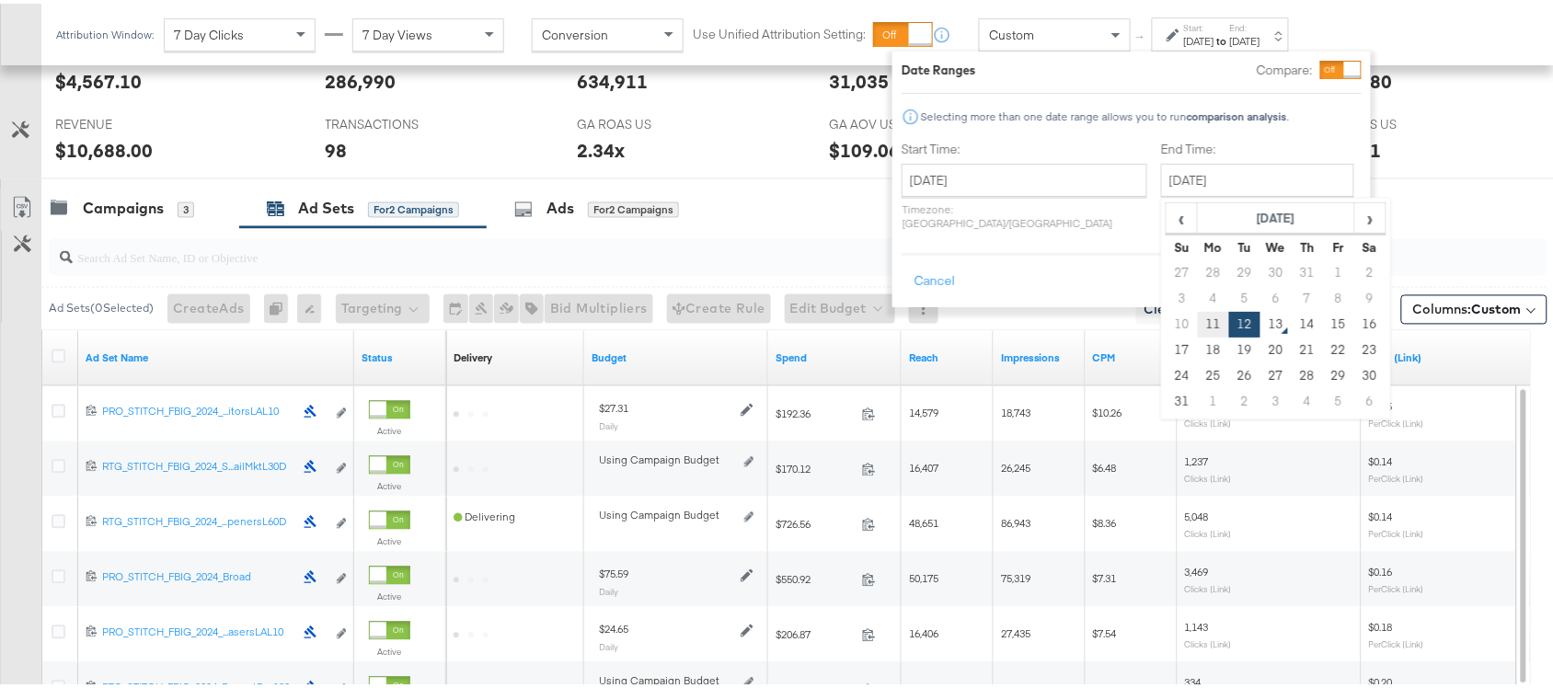
click at [1198, 327] on td "11" at bounding box center [1213, 321] width 31 height 26
type input "[DATE]"
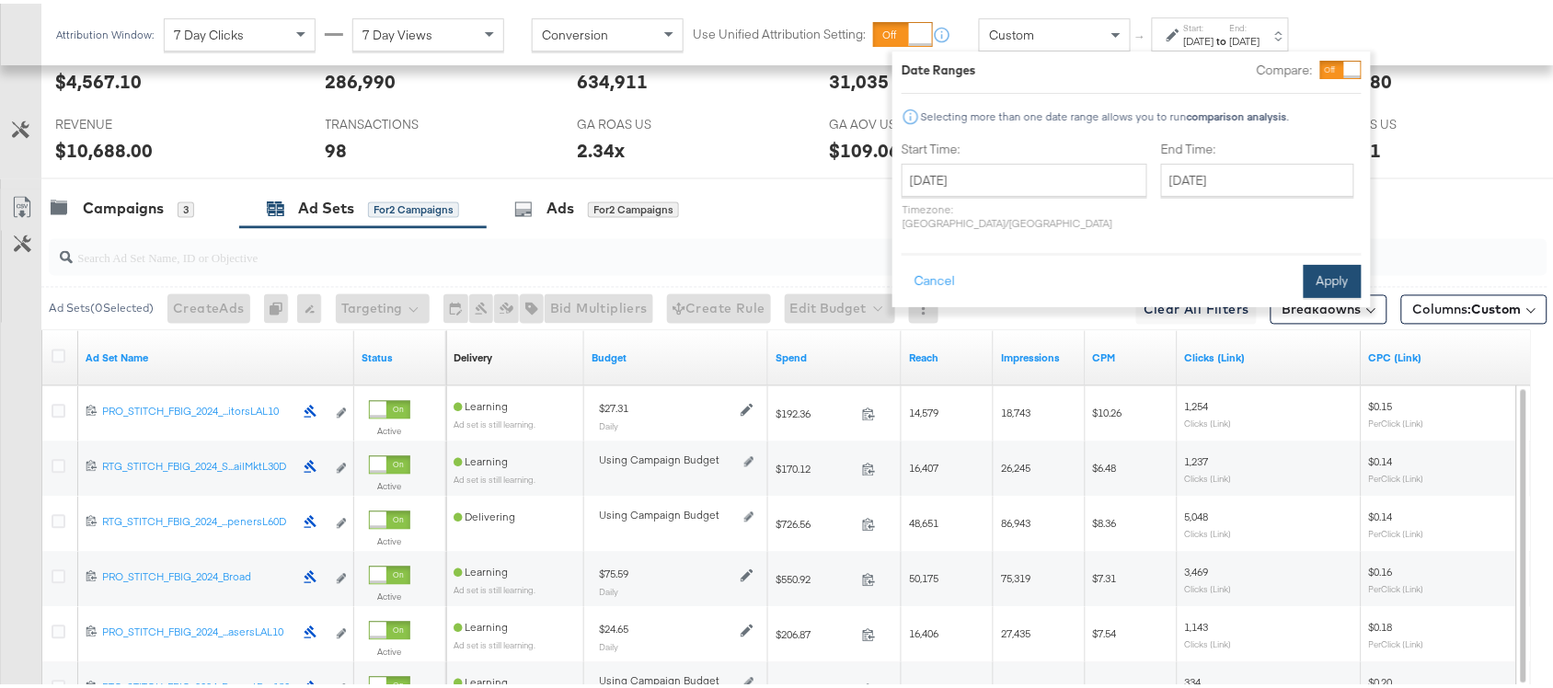
click at [1320, 270] on button "Apply" at bounding box center [1332, 277] width 58 height 33
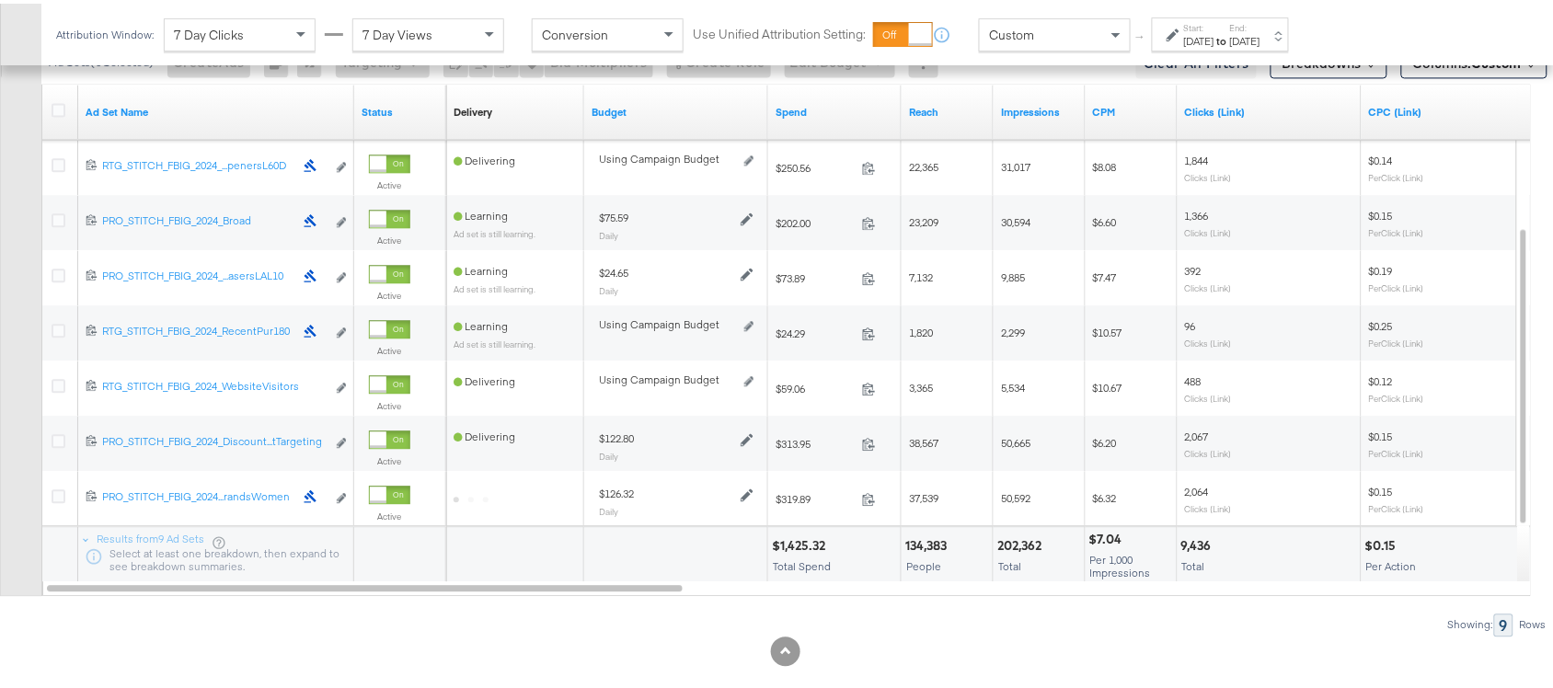
scroll to position [1173, 0]
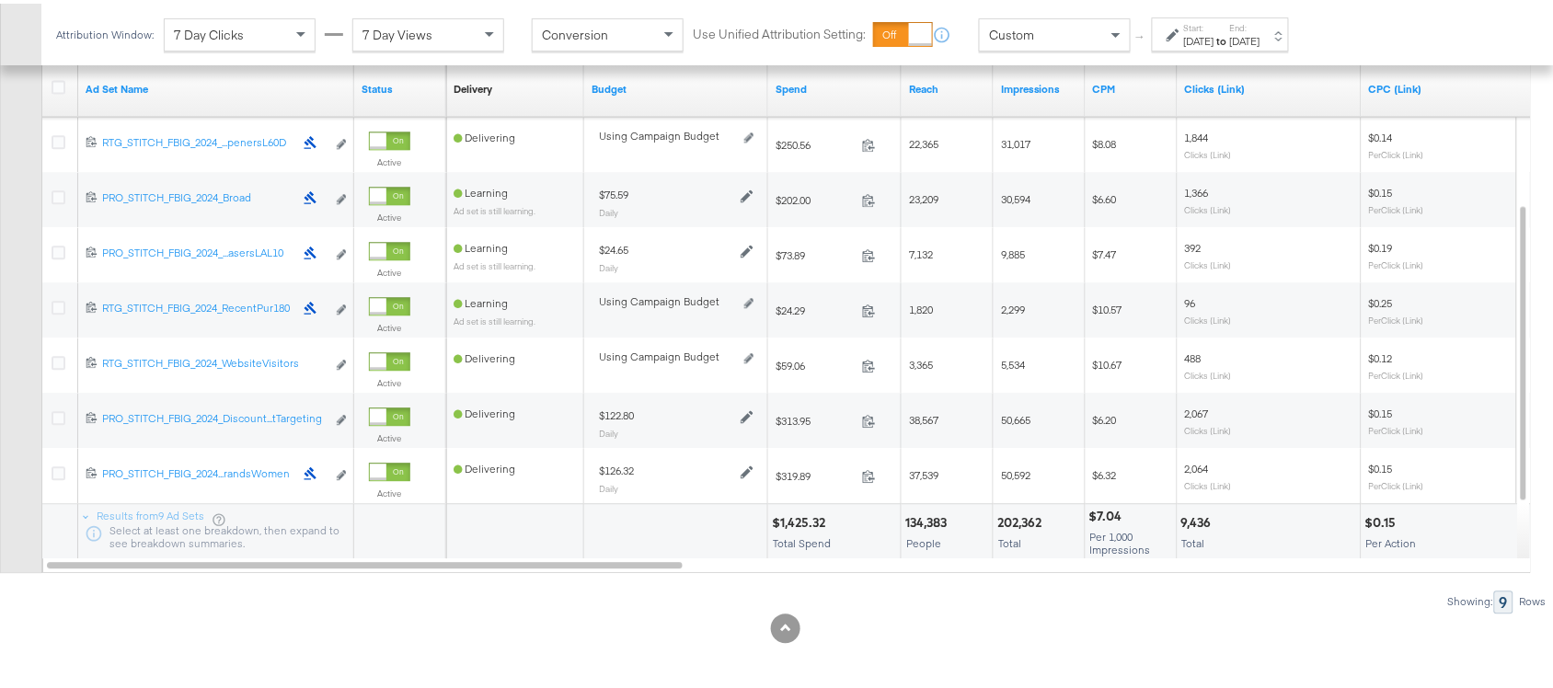
click at [796, 524] on div "$1,425.32" at bounding box center [801, 519] width 59 height 17
click at [1009, 520] on div "202,362" at bounding box center [1022, 519] width 50 height 17
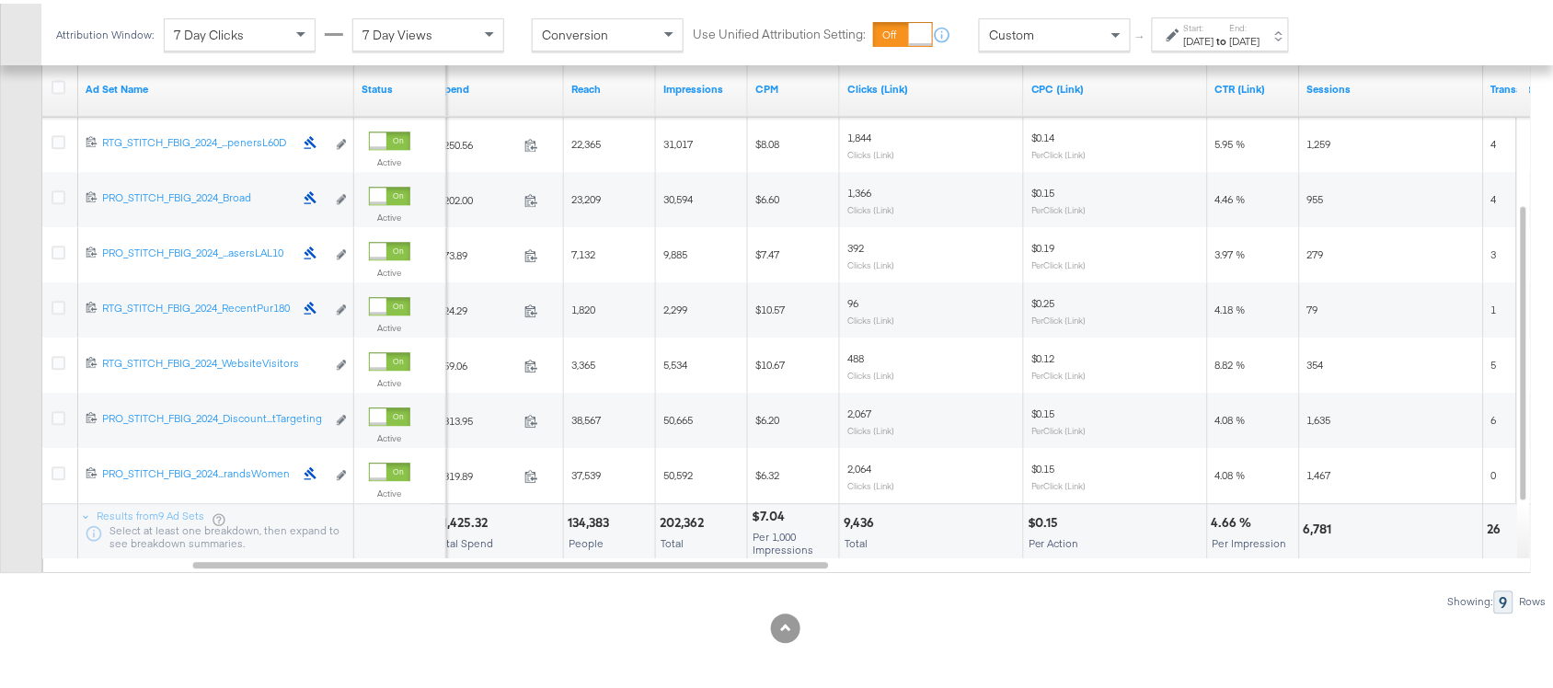
click at [851, 522] on div "9,436" at bounding box center [862, 519] width 36 height 17
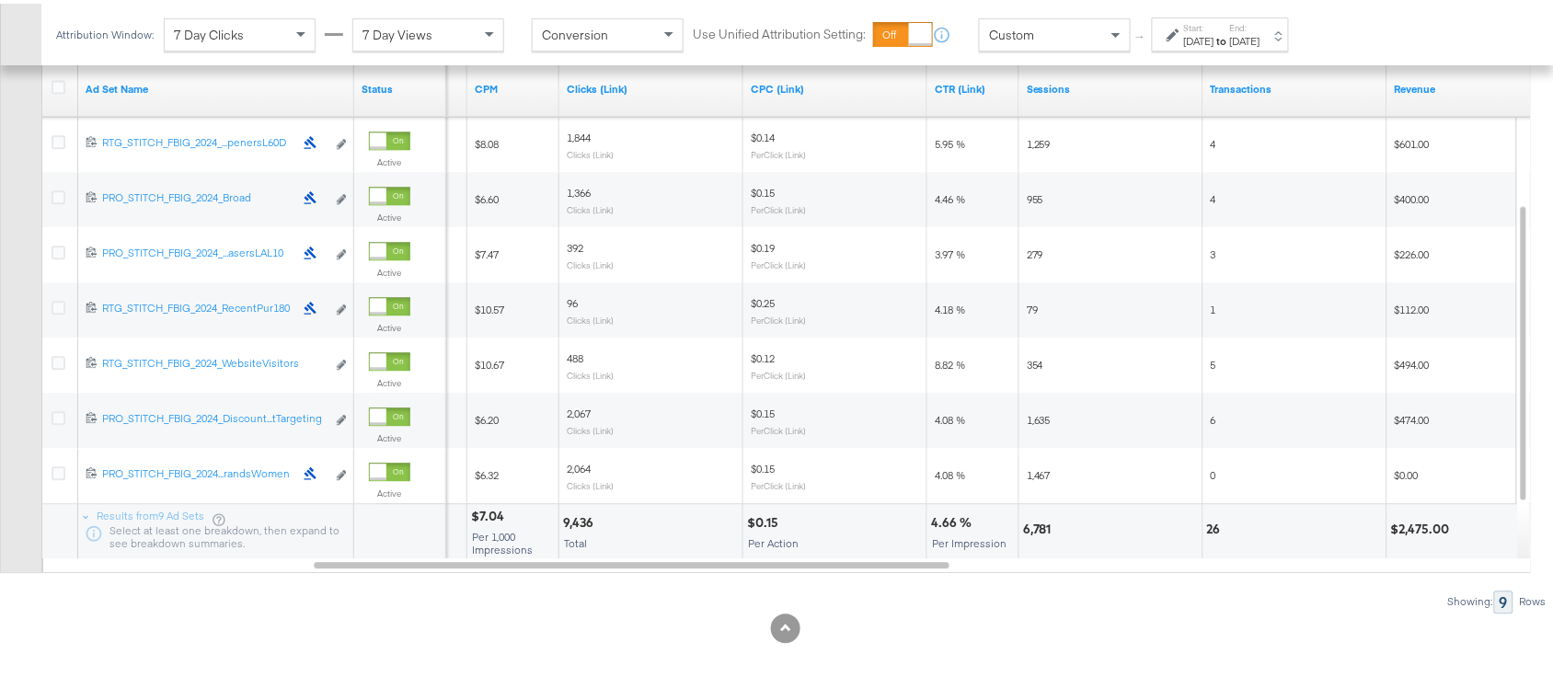
click at [1033, 534] on div "6,781" at bounding box center [1040, 525] width 34 height 17
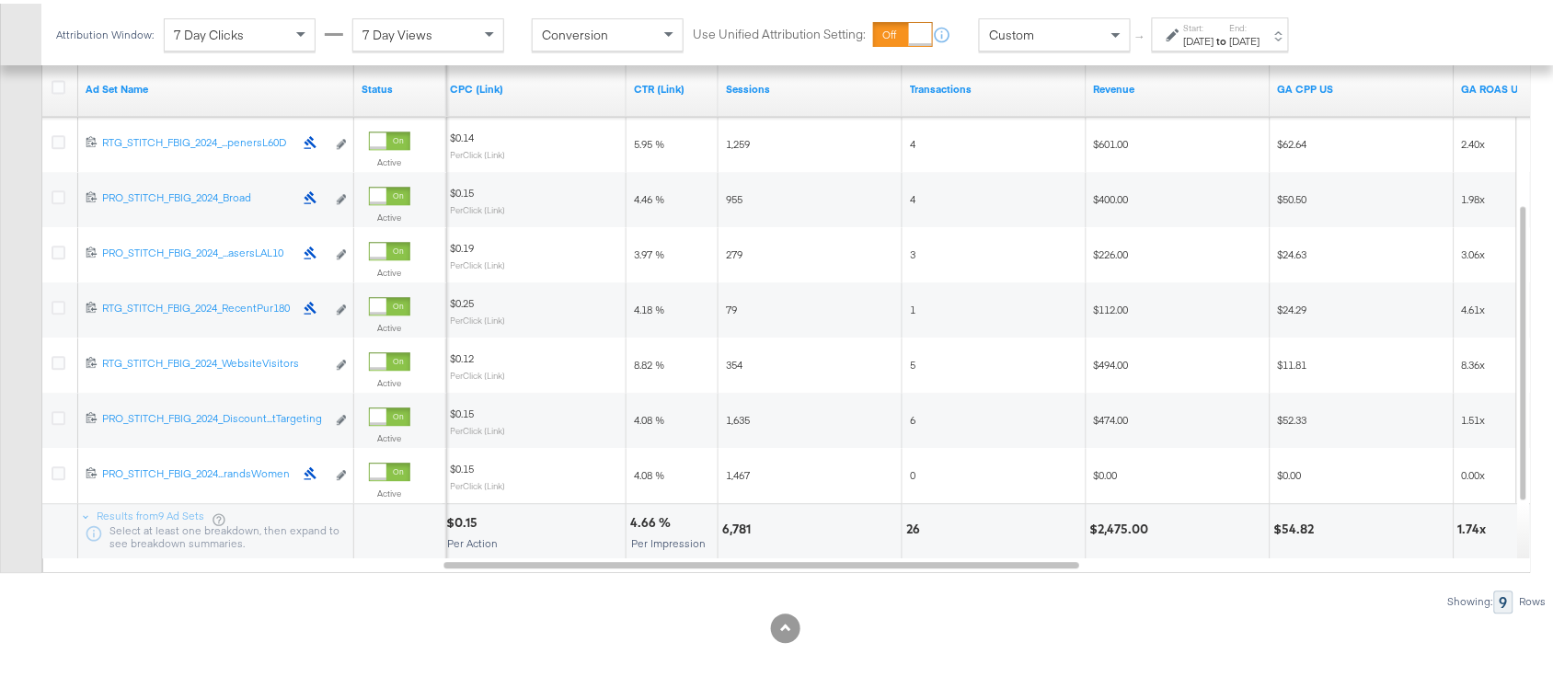
click at [908, 526] on div "26" at bounding box center [915, 525] width 19 height 17
click at [1116, 529] on div "$2,475.00" at bounding box center [1122, 525] width 64 height 17
click at [1260, 32] on div "[DATE]" at bounding box center [1245, 37] width 30 height 15
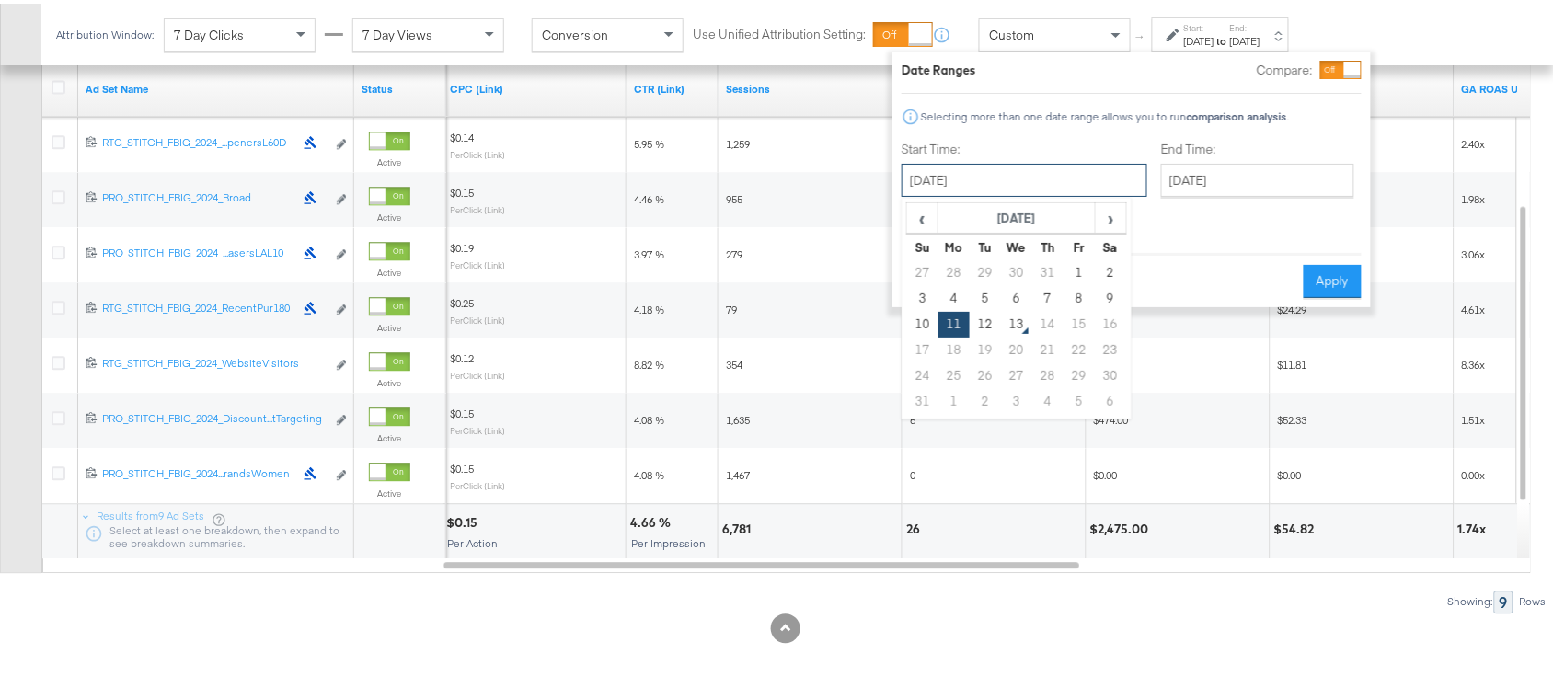
click at [1018, 172] on input "[DATE]" at bounding box center [1024, 176] width 246 height 33
click at [986, 327] on td "12" at bounding box center [985, 321] width 31 height 26
type input "[DATE]"
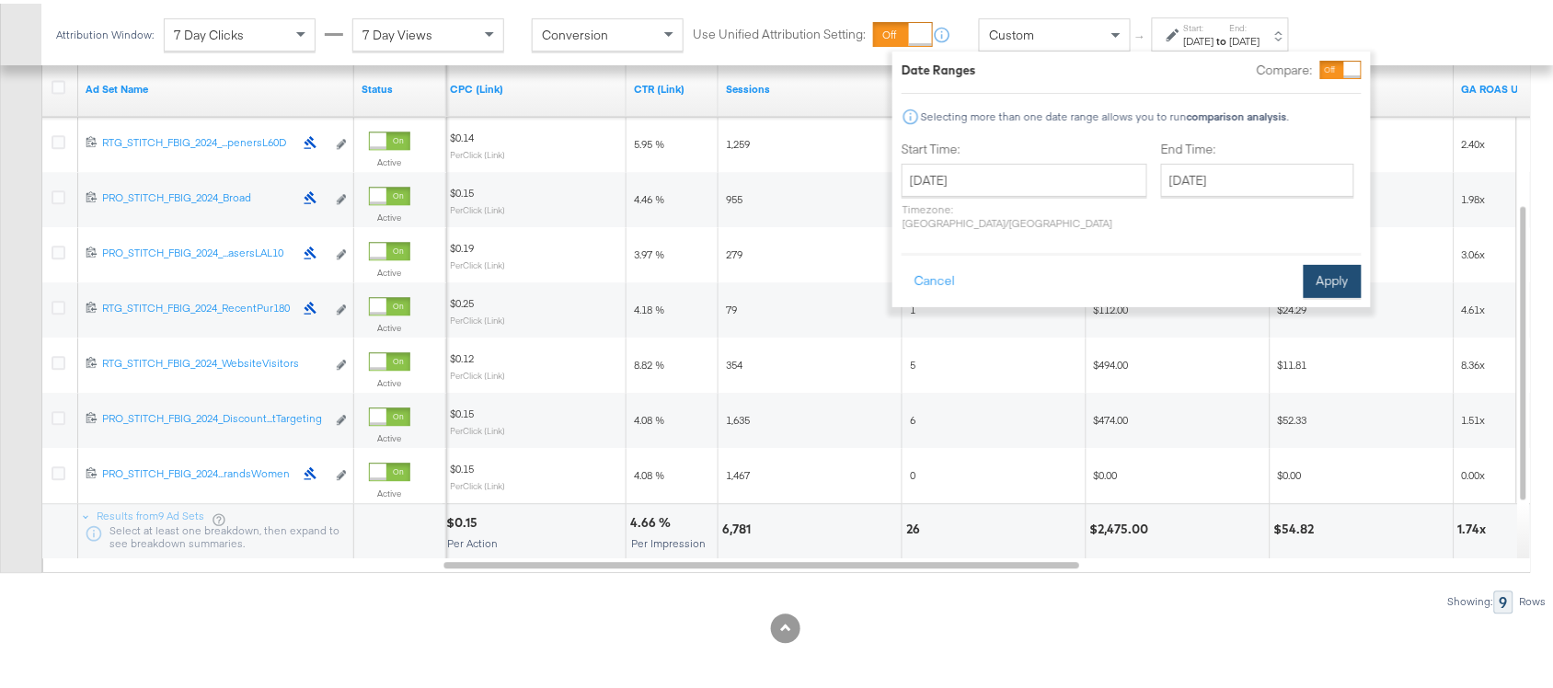
click at [1330, 273] on button "Apply" at bounding box center [1332, 277] width 58 height 33
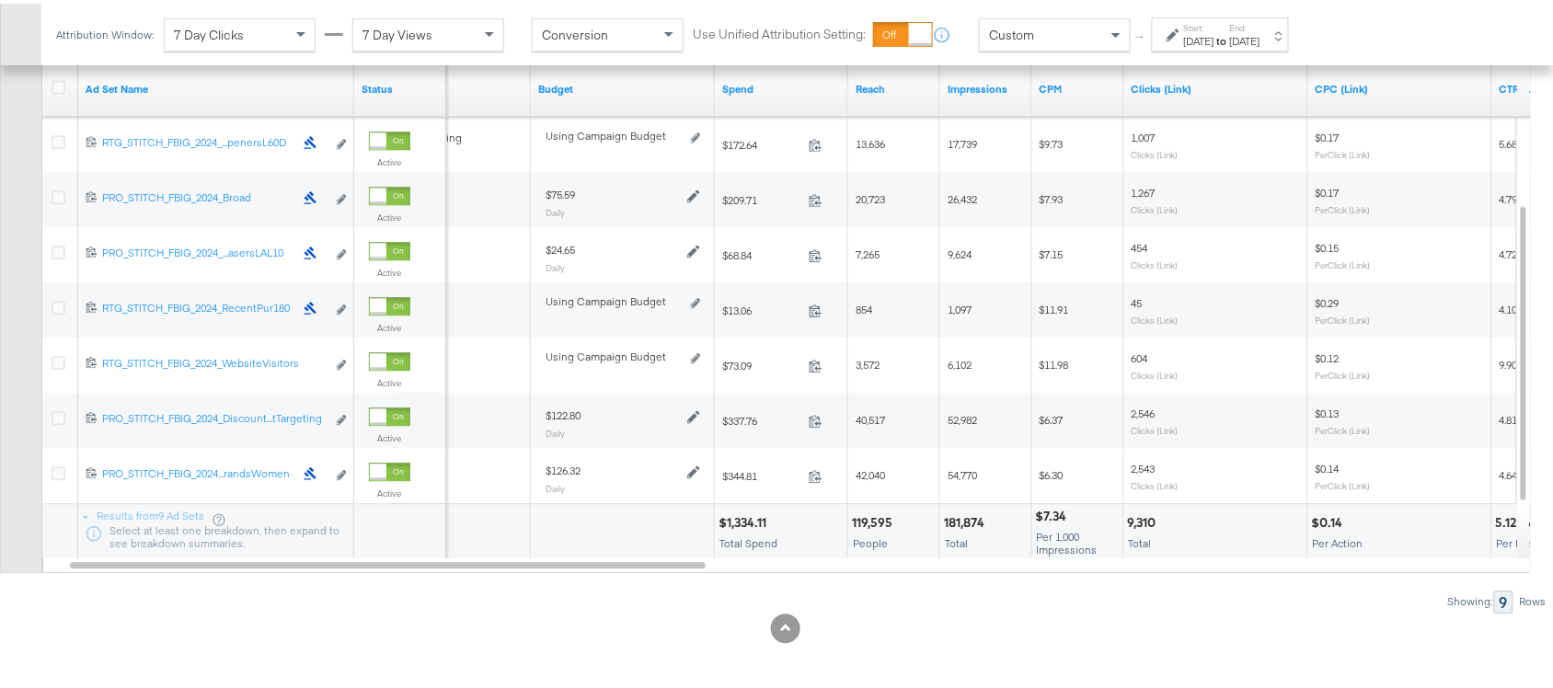
click at [734, 527] on div "$1,334.11" at bounding box center [744, 519] width 53 height 17
click at [978, 526] on div "181,874" at bounding box center [967, 519] width 46 height 17
click at [949, 527] on div "181,874" at bounding box center [967, 519] width 46 height 17
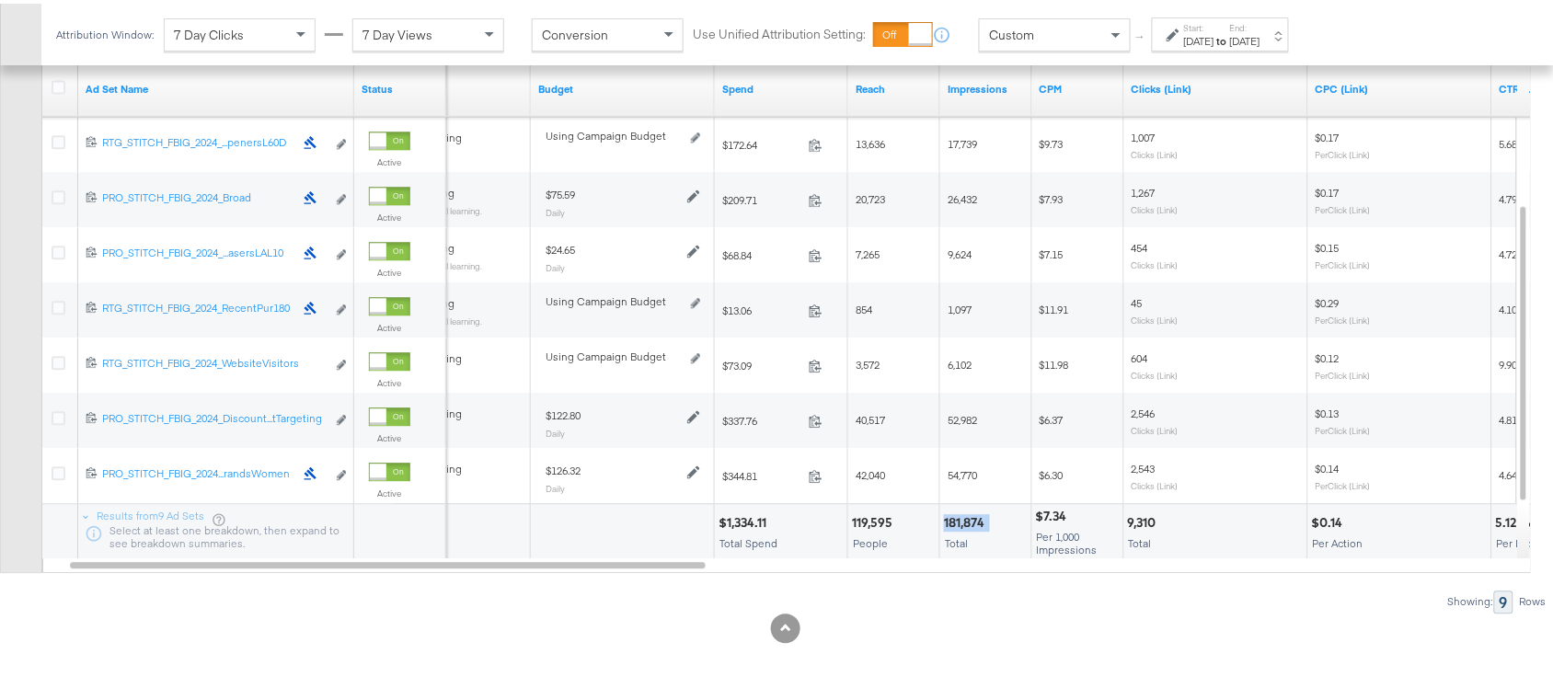
click at [949, 527] on div "181,874" at bounding box center [967, 519] width 46 height 17
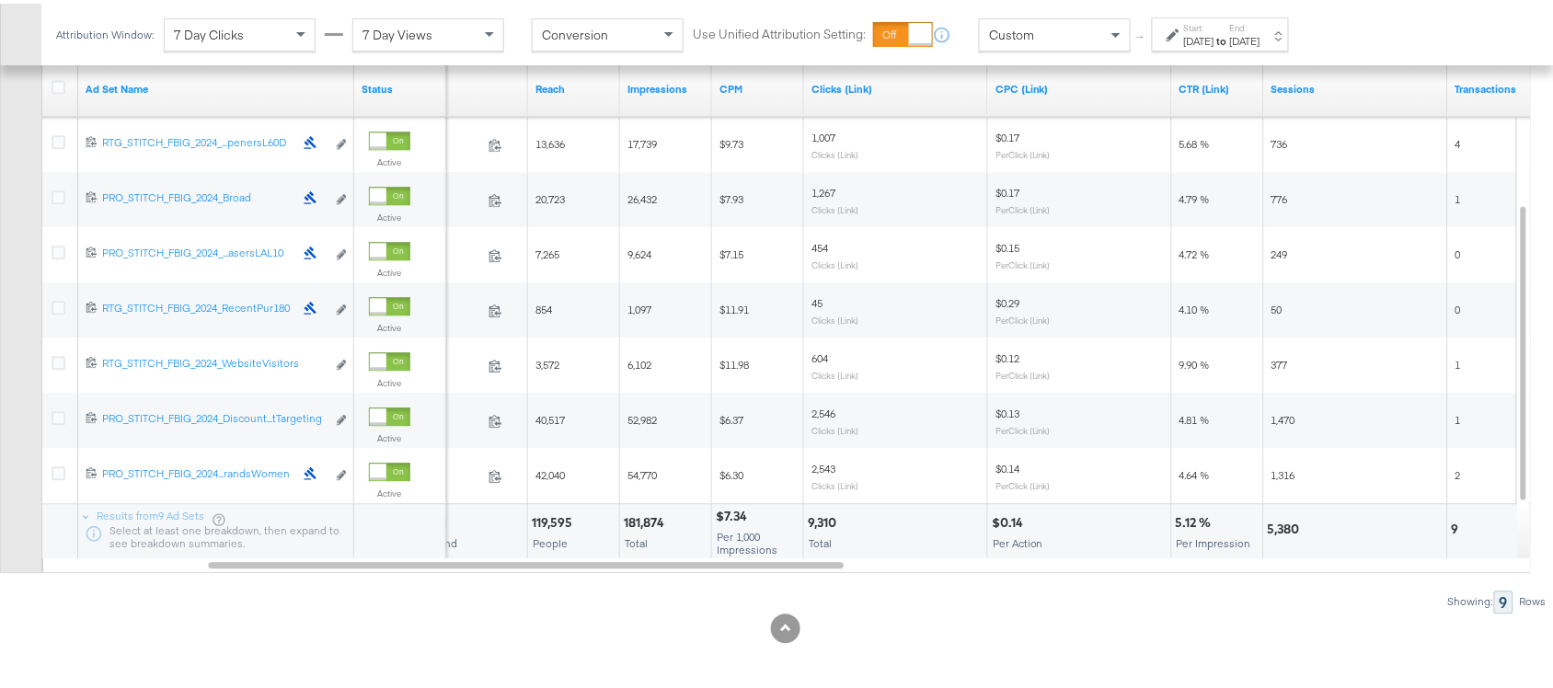
click at [816, 524] on div "9,310" at bounding box center [825, 519] width 34 height 17
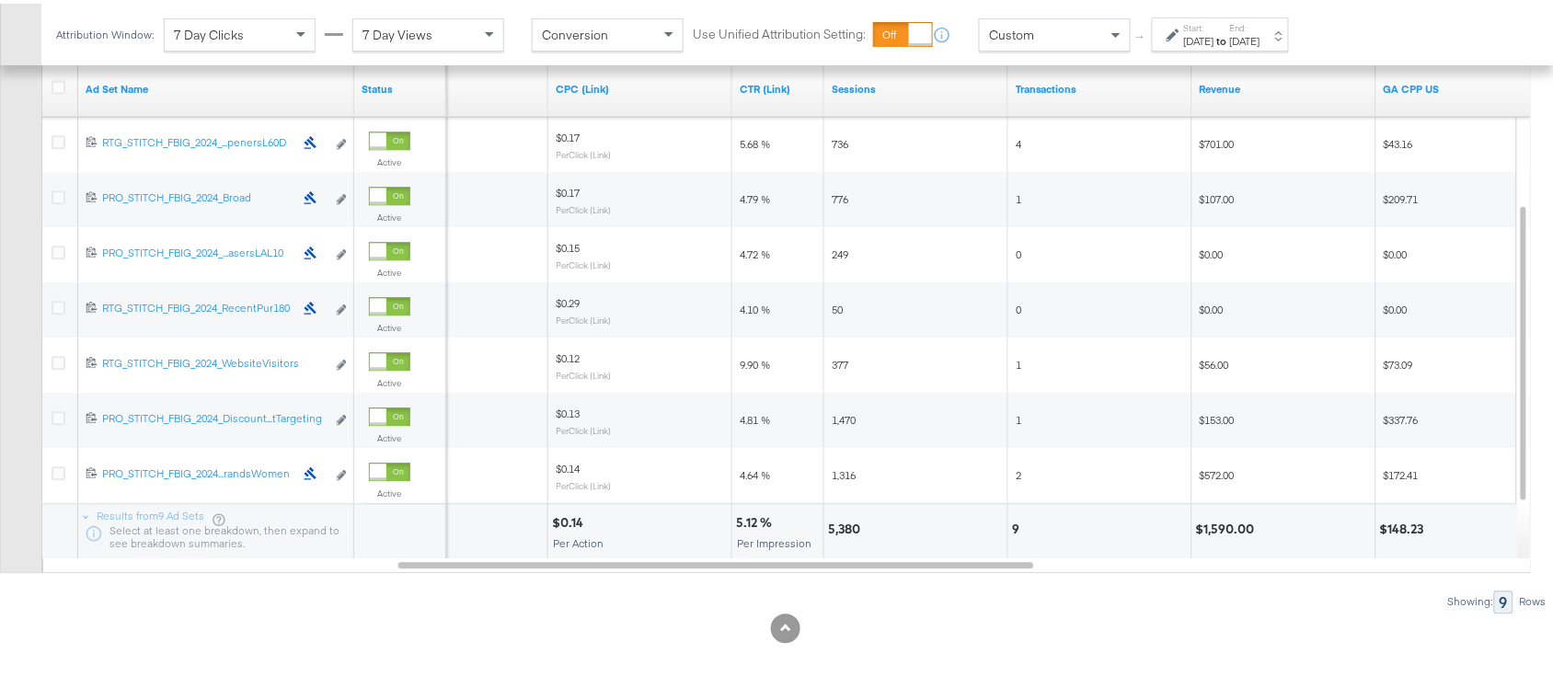
click at [852, 530] on div "5,380" at bounding box center [847, 525] width 38 height 17
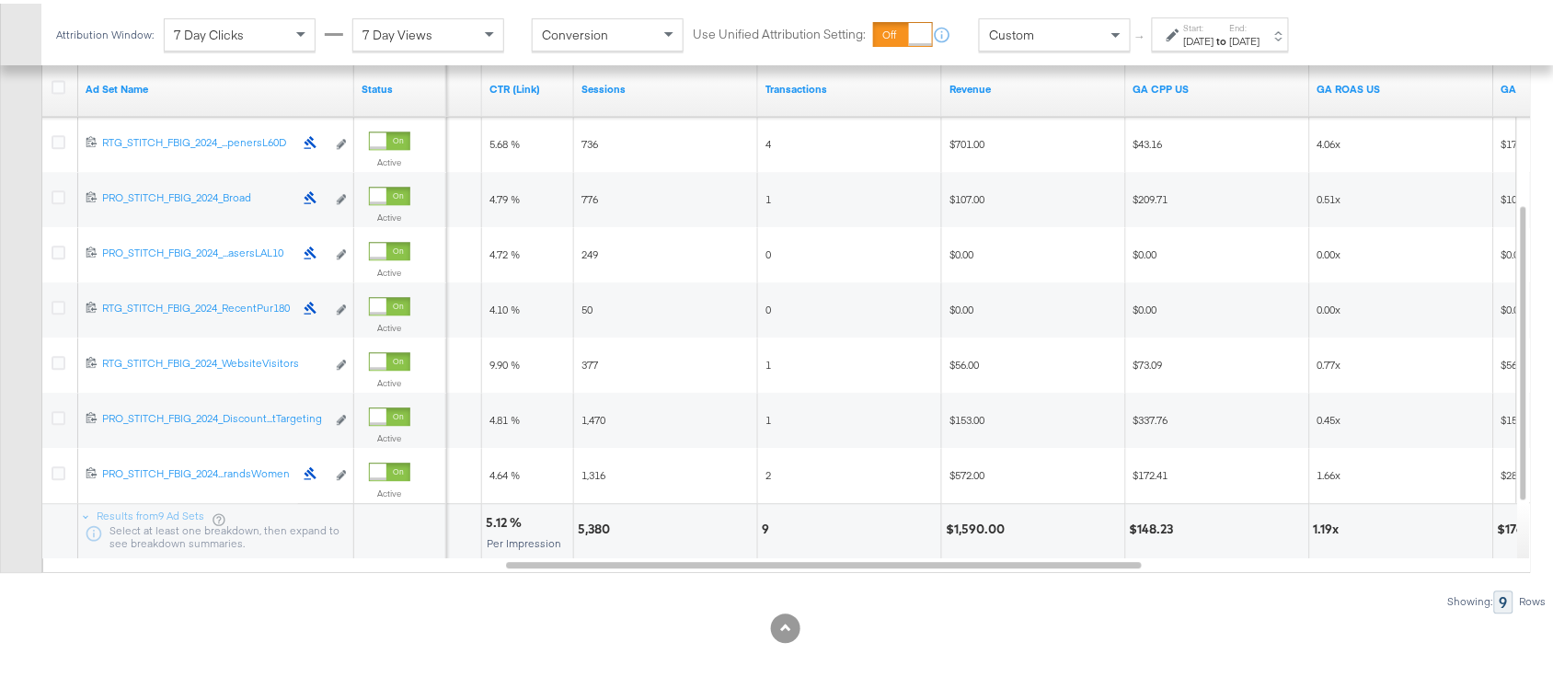
click at [762, 531] on div "9" at bounding box center [768, 525] width 13 height 17
click at [982, 534] on div "$1,590.00" at bounding box center [978, 525] width 64 height 17
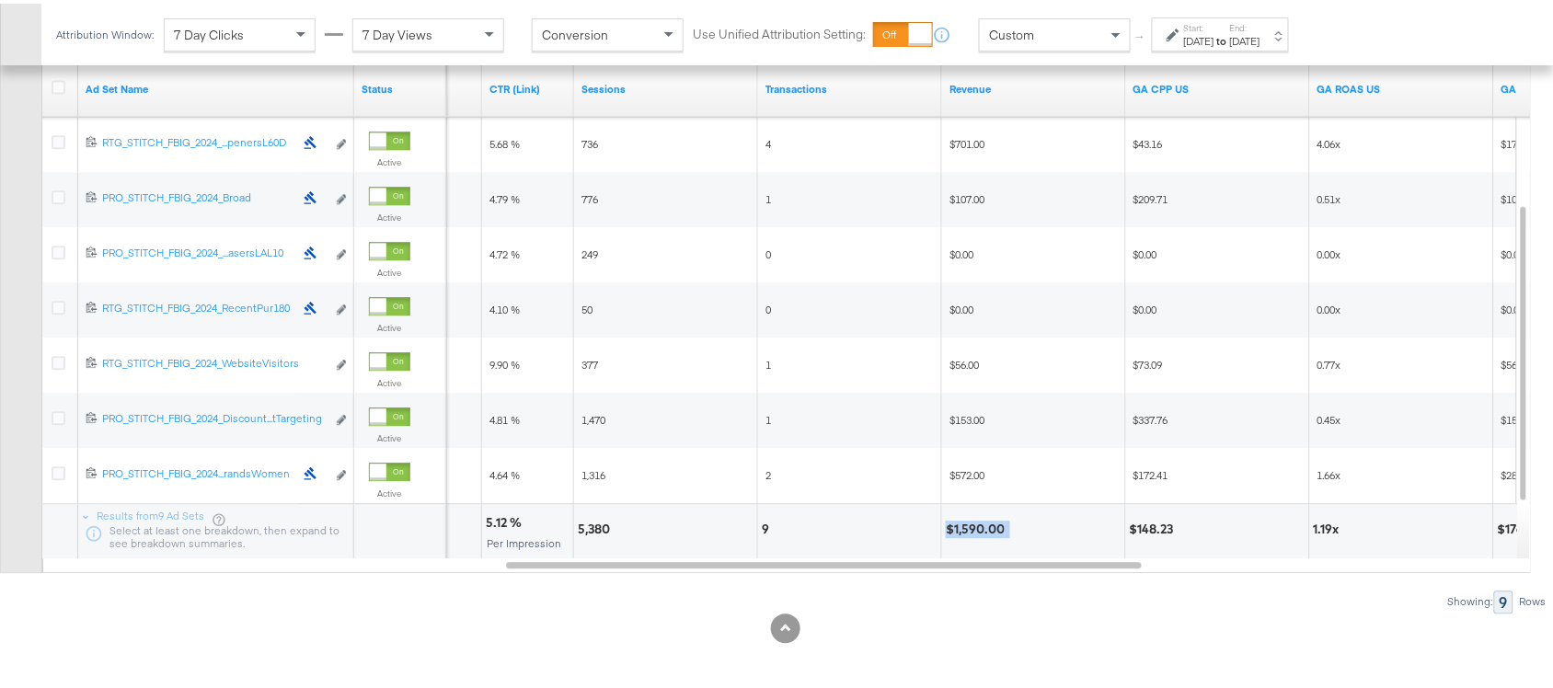
click at [982, 534] on div "$1,590.00" at bounding box center [978, 525] width 64 height 17
click at [975, 530] on div "$1,590.00" at bounding box center [978, 525] width 64 height 17
click at [1289, 14] on div "Start: Aug 12th 2025 to End: Aug 12th 2025" at bounding box center [1220, 31] width 137 height 34
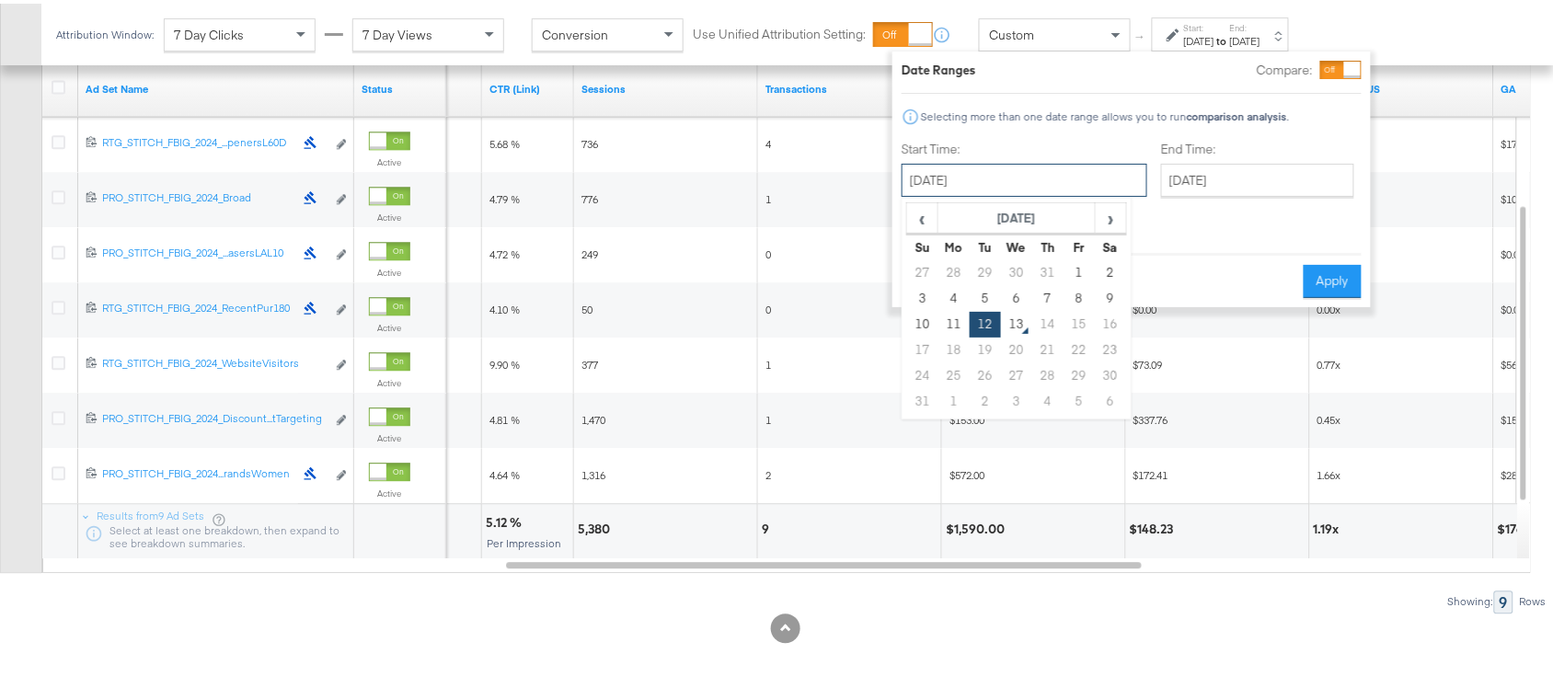
click at [978, 189] on input "[DATE]" at bounding box center [1024, 176] width 246 height 33
click at [922, 310] on td "10" at bounding box center [922, 321] width 31 height 26
type input "August 10th 2025"
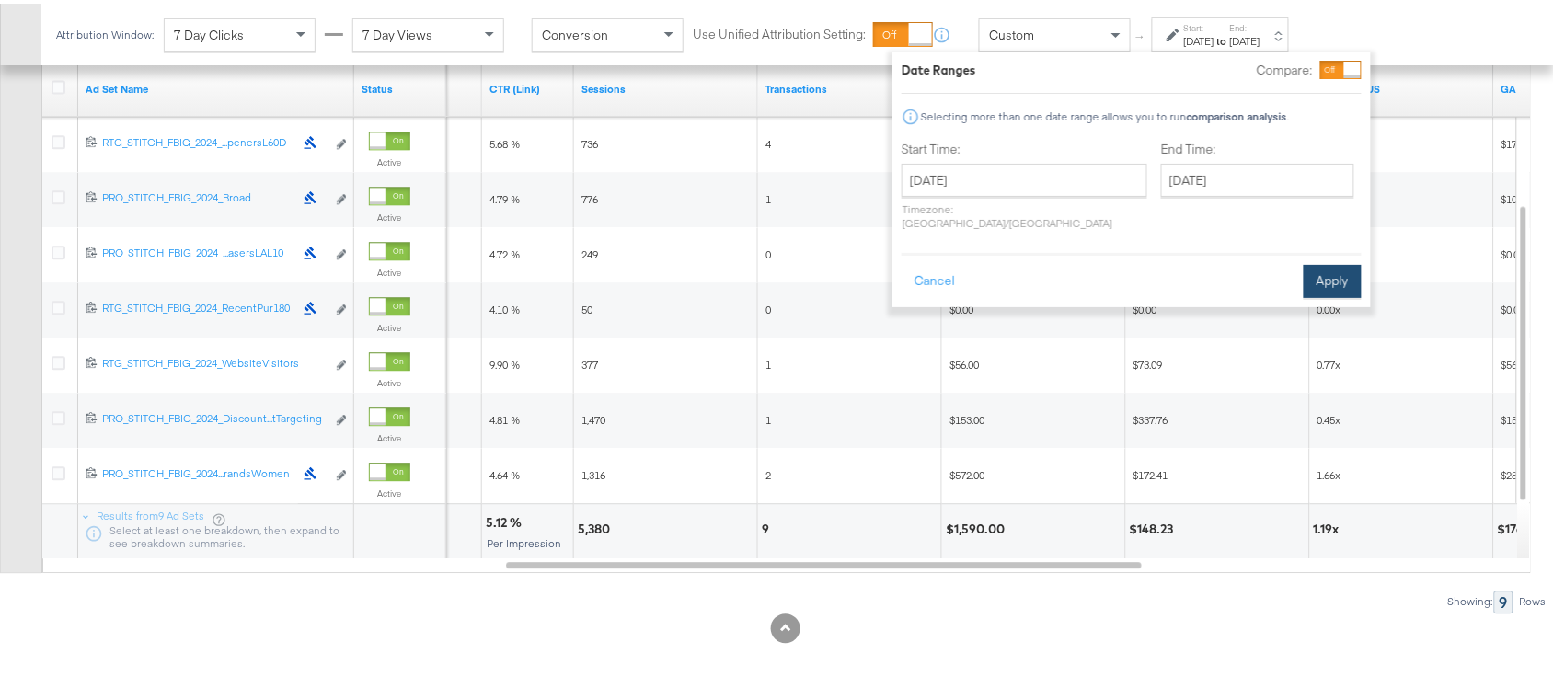
click at [1330, 261] on button "Apply" at bounding box center [1332, 277] width 58 height 33
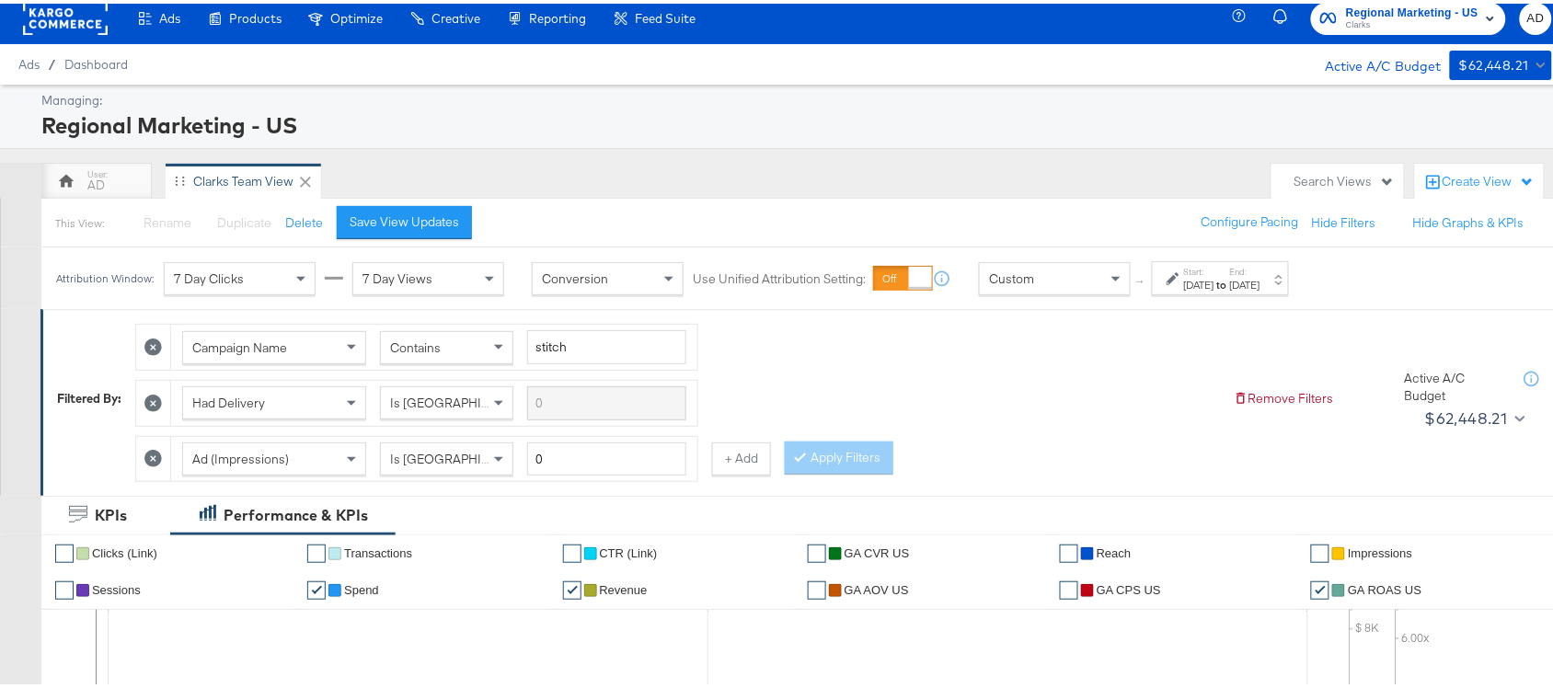
scroll to position [0, 0]
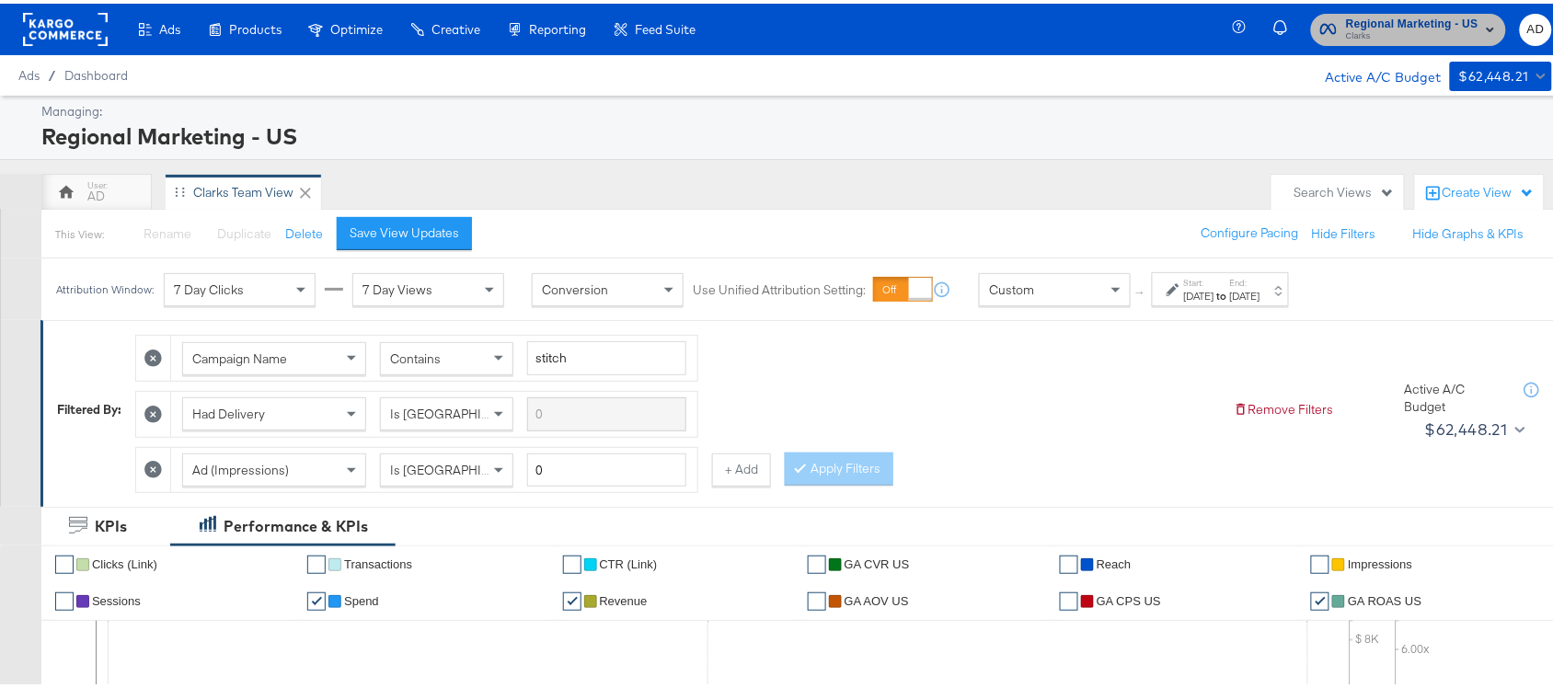
click at [1390, 35] on span "Clarks" at bounding box center [1412, 33] width 132 height 15
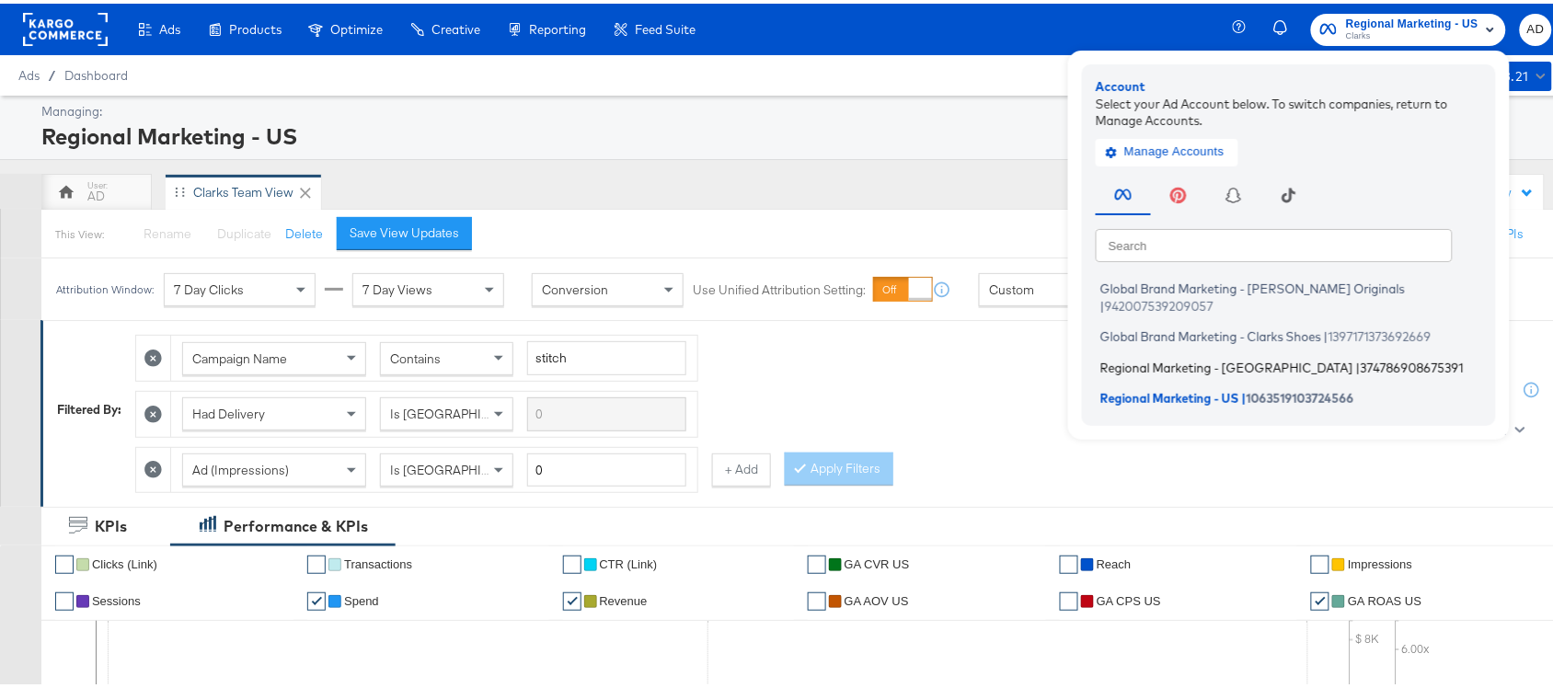
click at [1131, 356] on span "Regional Marketing - CA" at bounding box center [1226, 363] width 253 height 15
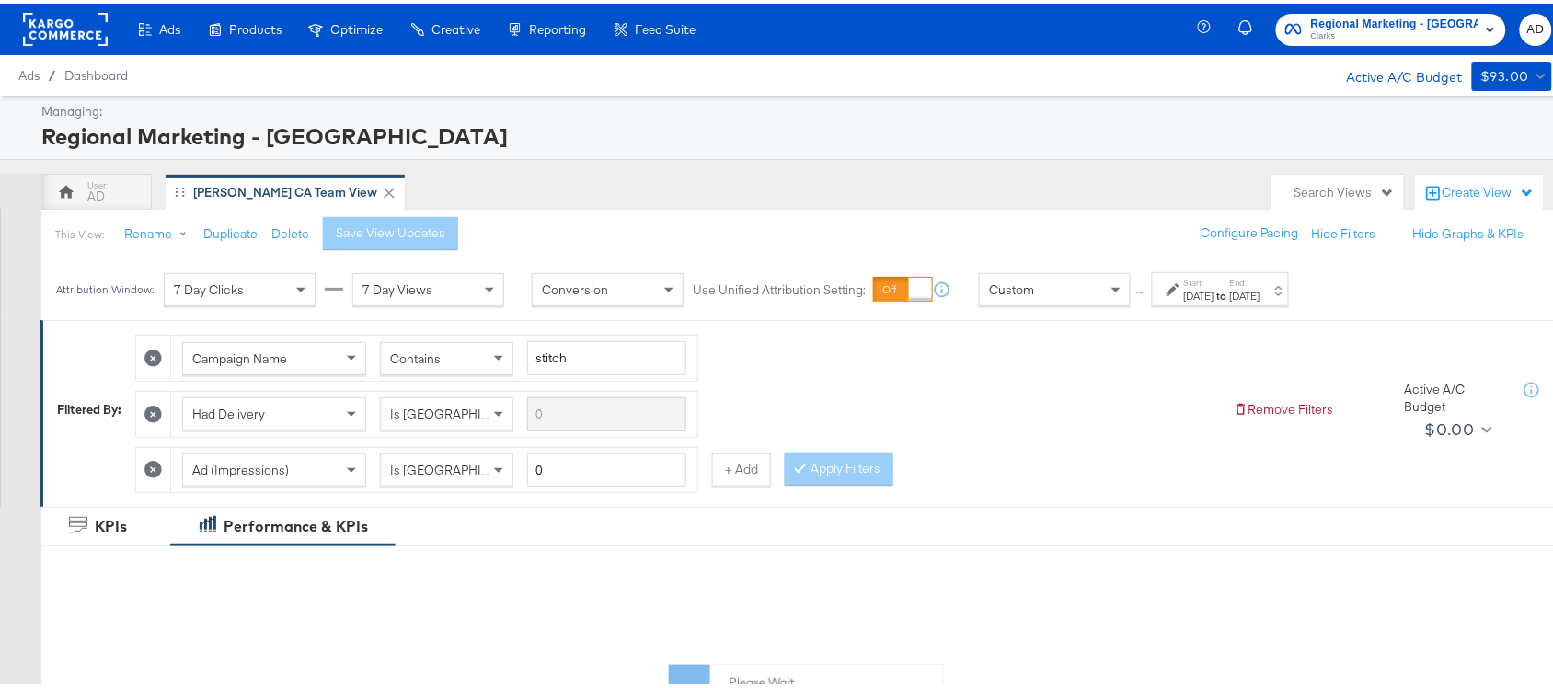
click at [1230, 293] on strong "to" at bounding box center [1222, 292] width 16 height 14
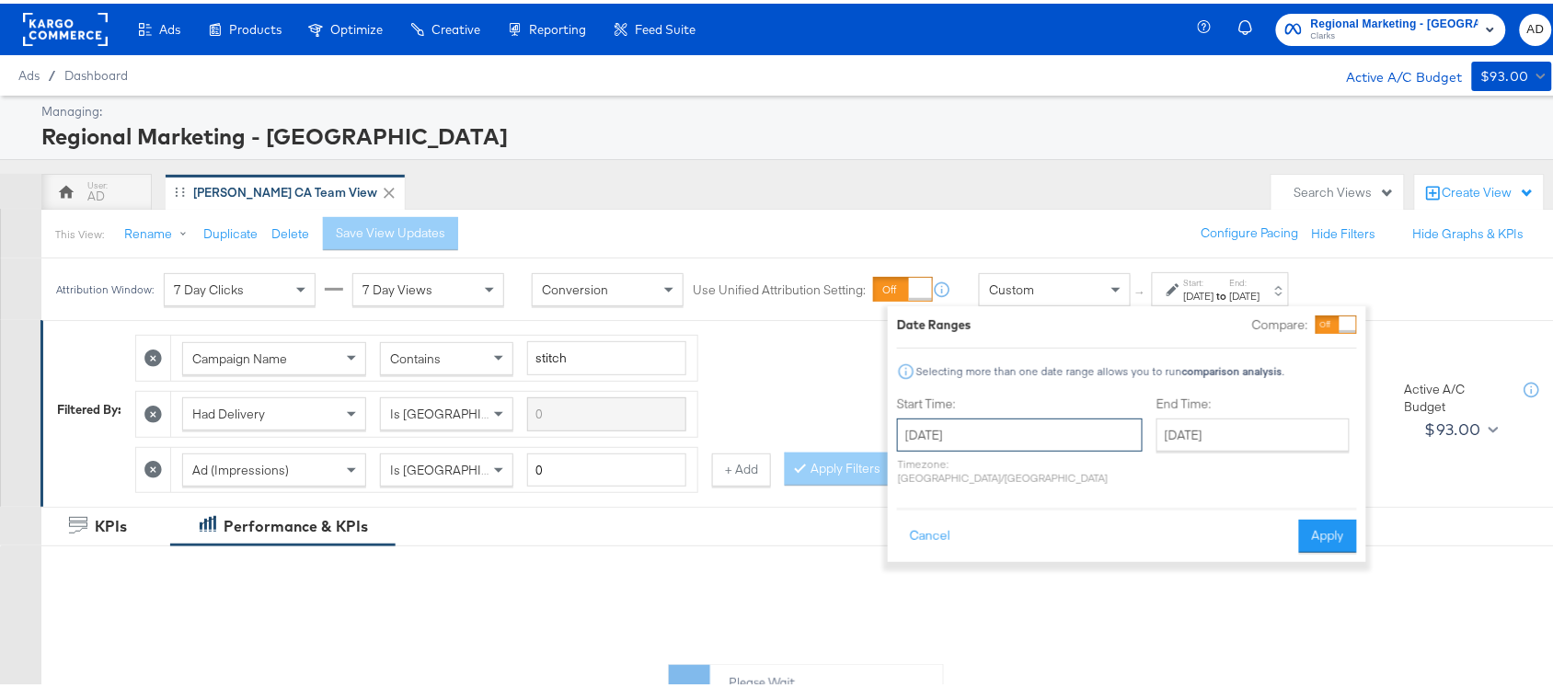
click at [1014, 428] on input "July 27th 2025" at bounding box center [1020, 431] width 246 height 33
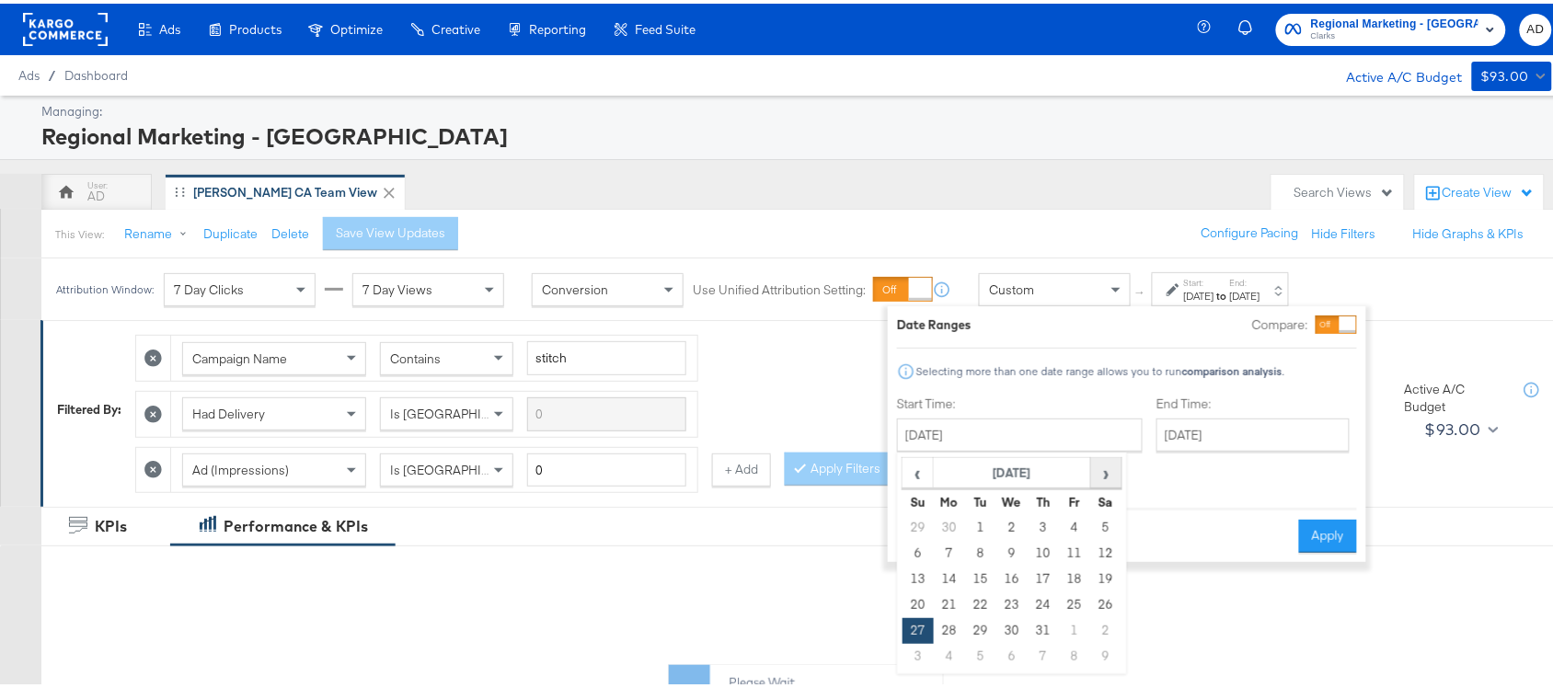
click at [1108, 474] on span "›" at bounding box center [1106, 469] width 29 height 28
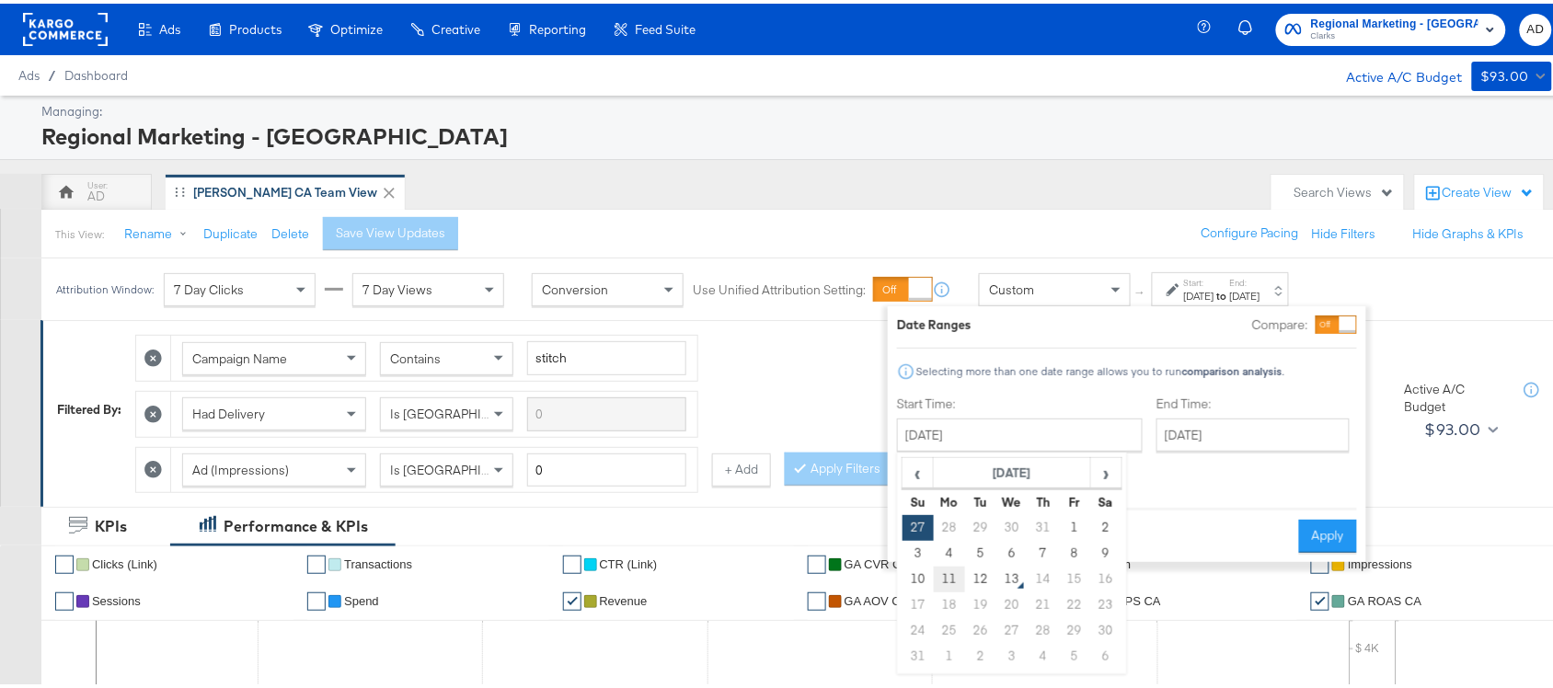
click at [955, 581] on td "11" at bounding box center [949, 576] width 31 height 26
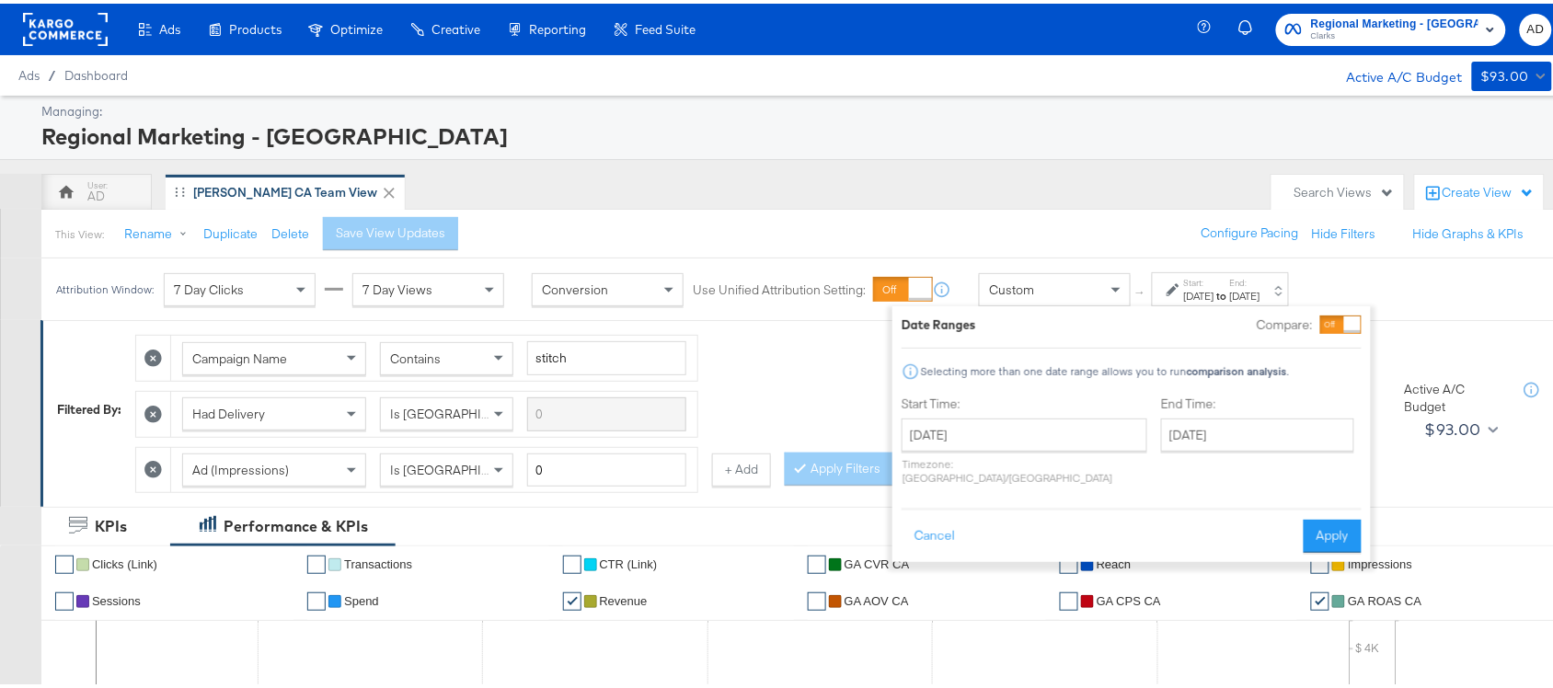
type input "August 11th 2025"
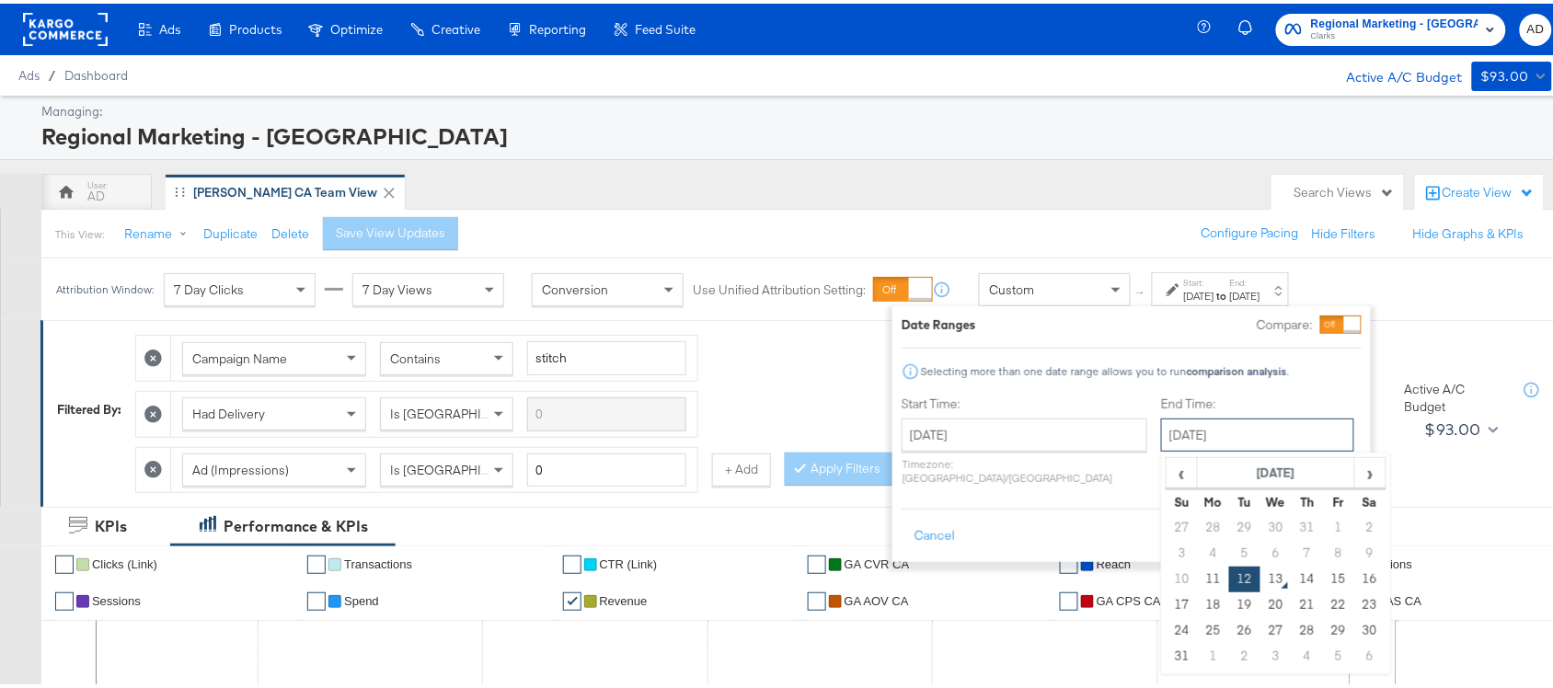
click at [1193, 440] on input "August 12th 2025" at bounding box center [1257, 431] width 193 height 33
click at [1198, 577] on td "11" at bounding box center [1213, 576] width 31 height 26
type input "August 11th 2025"
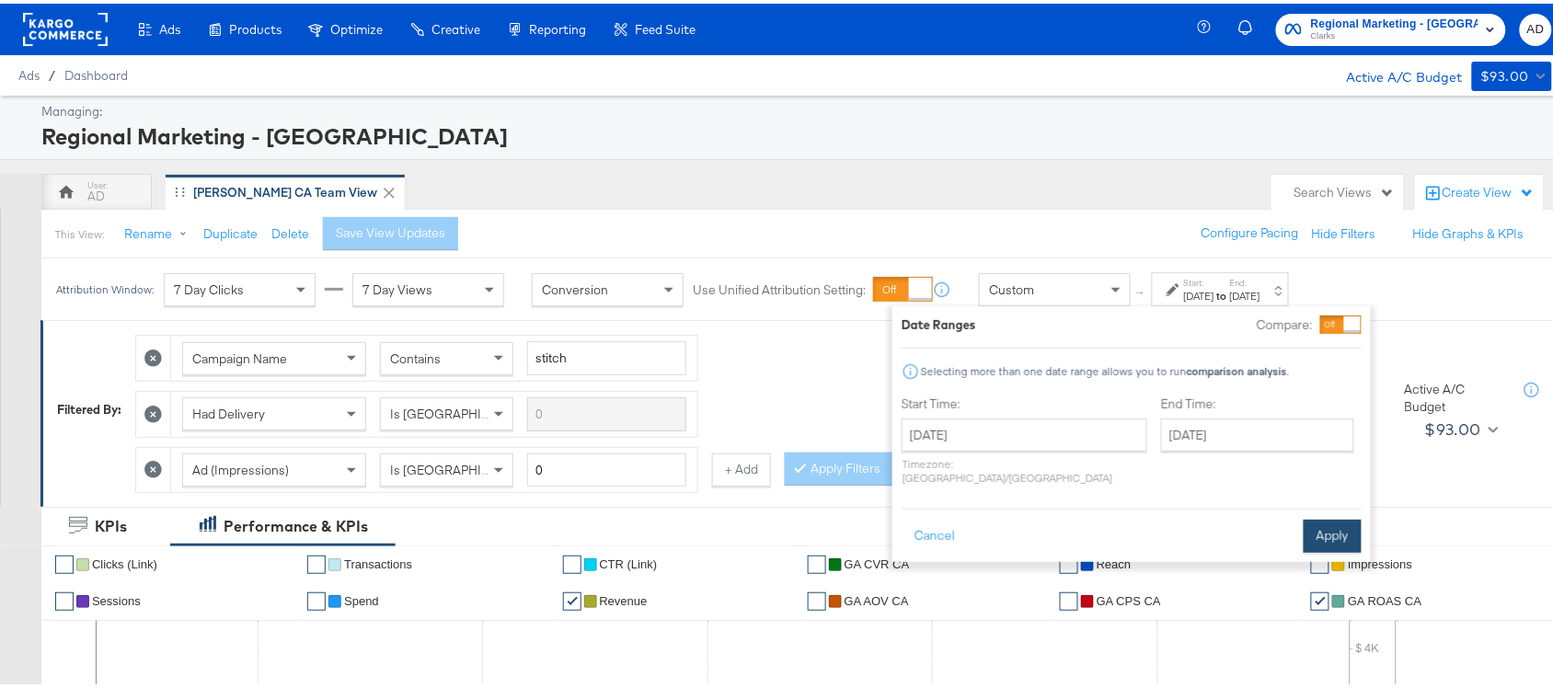
click at [1321, 516] on button "Apply" at bounding box center [1332, 532] width 58 height 33
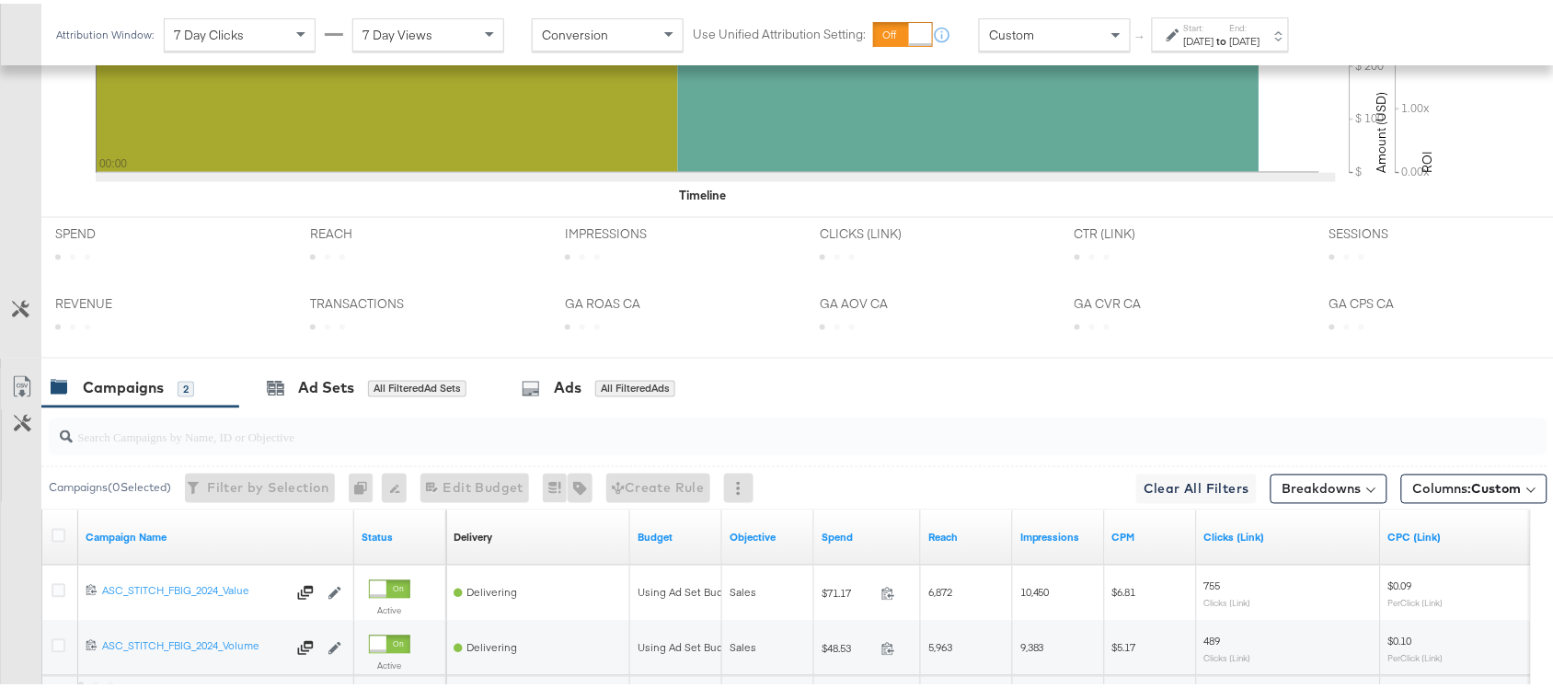
scroll to position [903, 0]
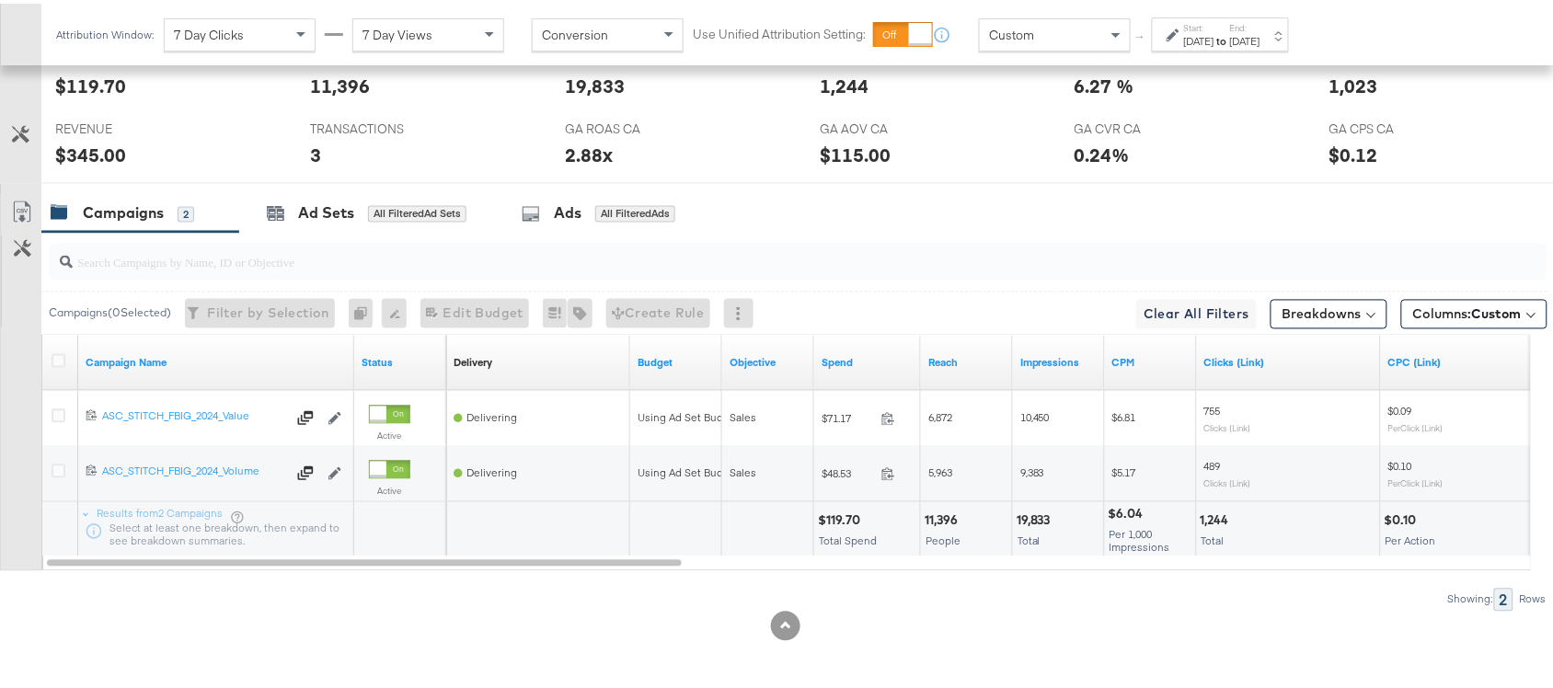
click at [840, 512] on div "$119.70" at bounding box center [842, 517] width 48 height 17
copy div "119.70"
click at [840, 512] on div "$119.70" at bounding box center [842, 517] width 48 height 17
click at [1039, 517] on div "19,833" at bounding box center [1036, 517] width 40 height 17
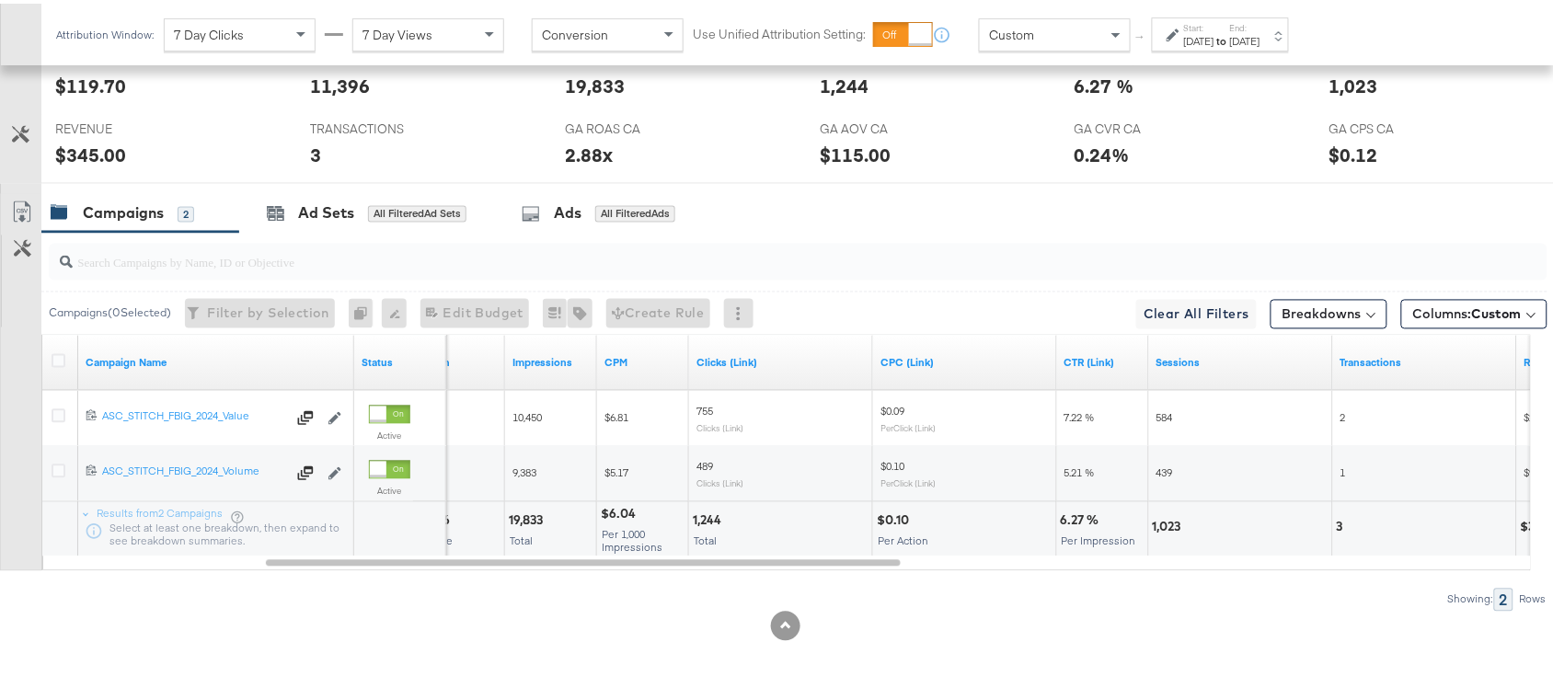
click at [704, 515] on div "1,244" at bounding box center [710, 517] width 34 height 17
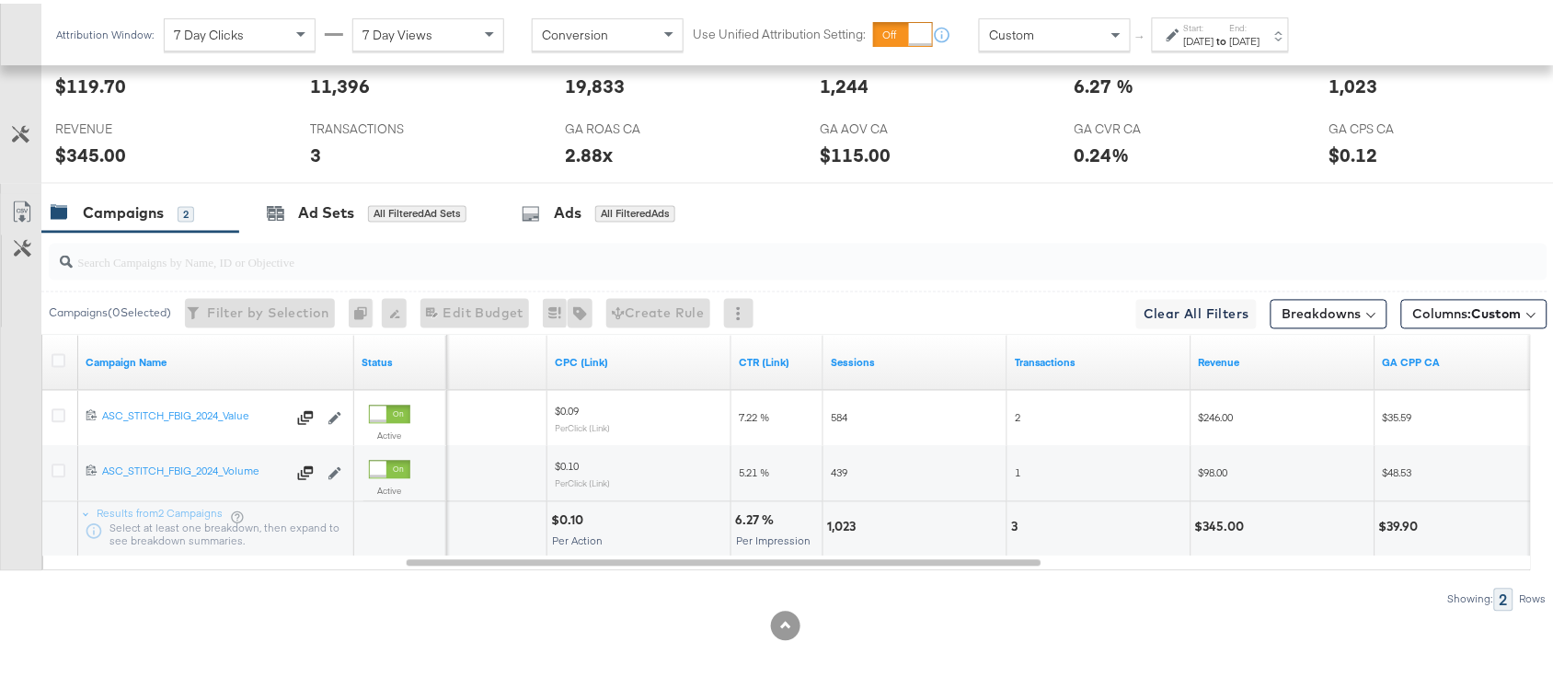
click at [835, 522] on div "1,023" at bounding box center [844, 523] width 34 height 17
copy div "1,023"
click at [835, 522] on div "1,023" at bounding box center [844, 523] width 34 height 17
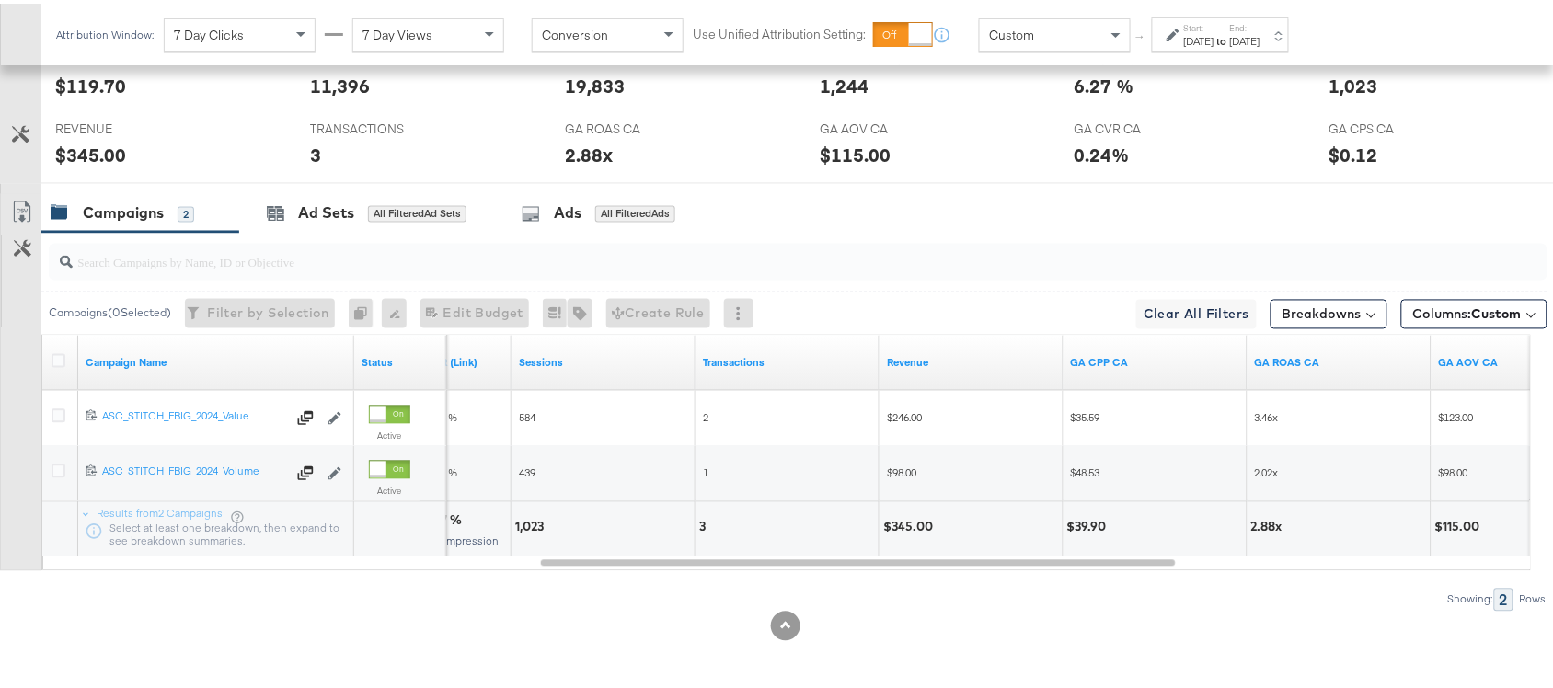
click at [702, 521] on div "3" at bounding box center [705, 523] width 12 height 17
copy div "3"
click at [702, 521] on div "3" at bounding box center [705, 523] width 12 height 17
click at [884, 521] on div "$345.00" at bounding box center [910, 523] width 55 height 17
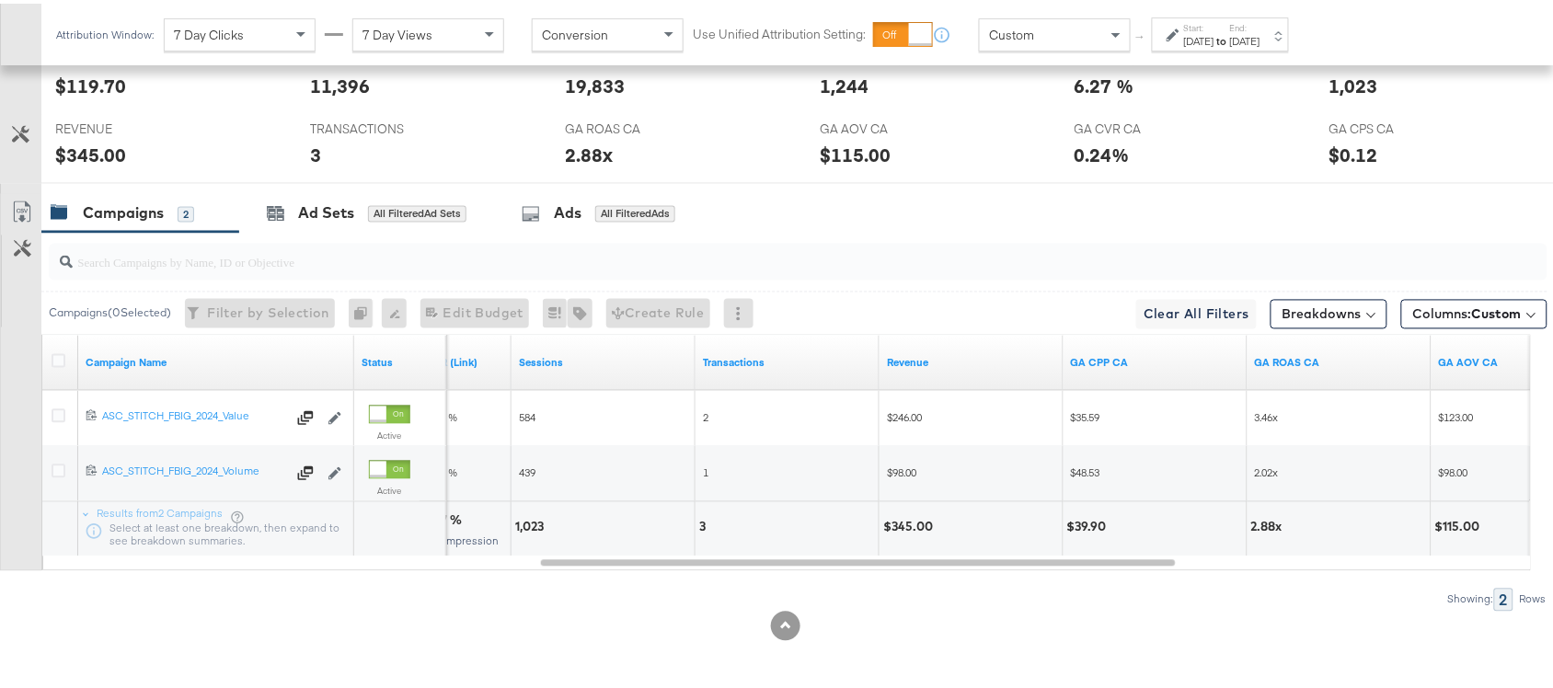
click at [907, 524] on div "$345.00" at bounding box center [910, 523] width 55 height 17
copy div "345.00"
click at [1214, 25] on label "Start:" at bounding box center [1199, 24] width 30 height 12
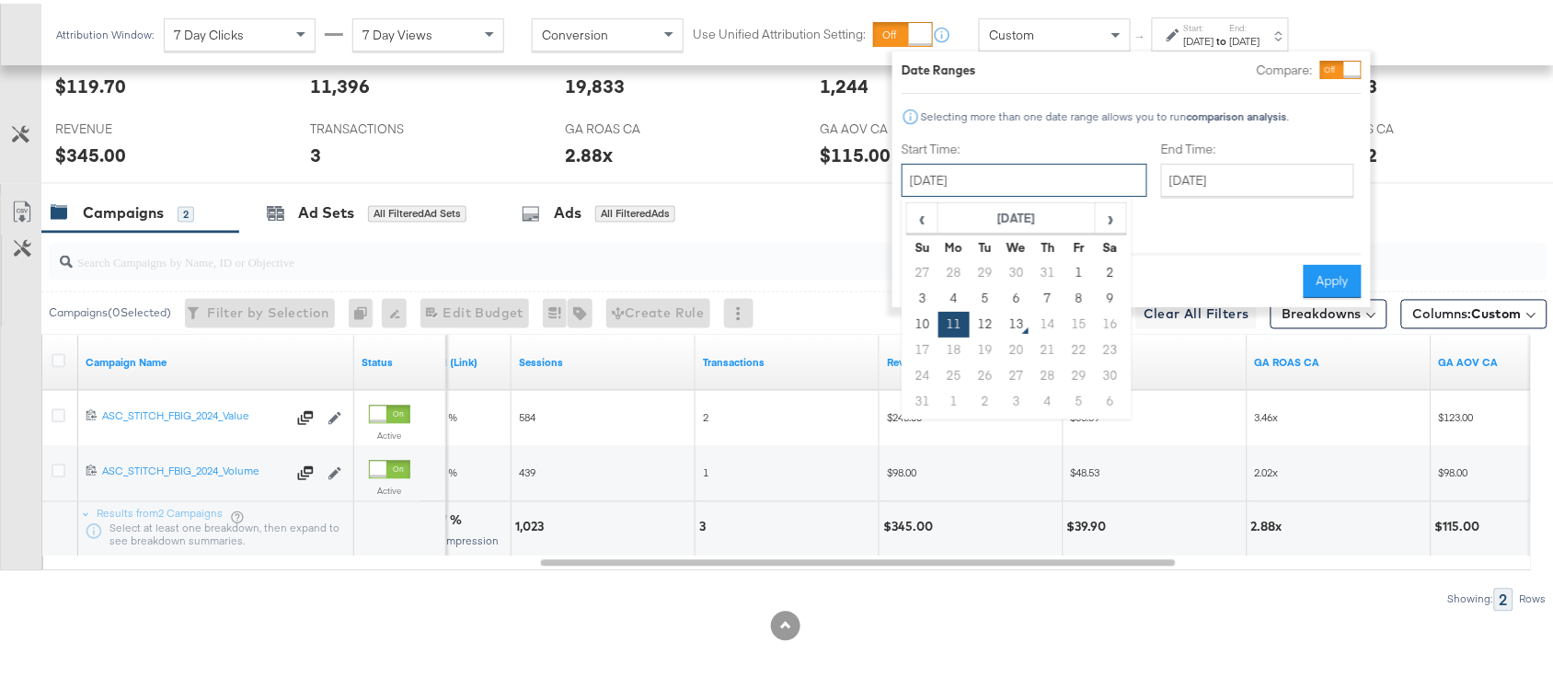
click at [963, 175] on input "August 11th 2025" at bounding box center [1024, 176] width 246 height 33
click at [987, 320] on td "12" at bounding box center [985, 321] width 31 height 26
type input "August 12th 2025"
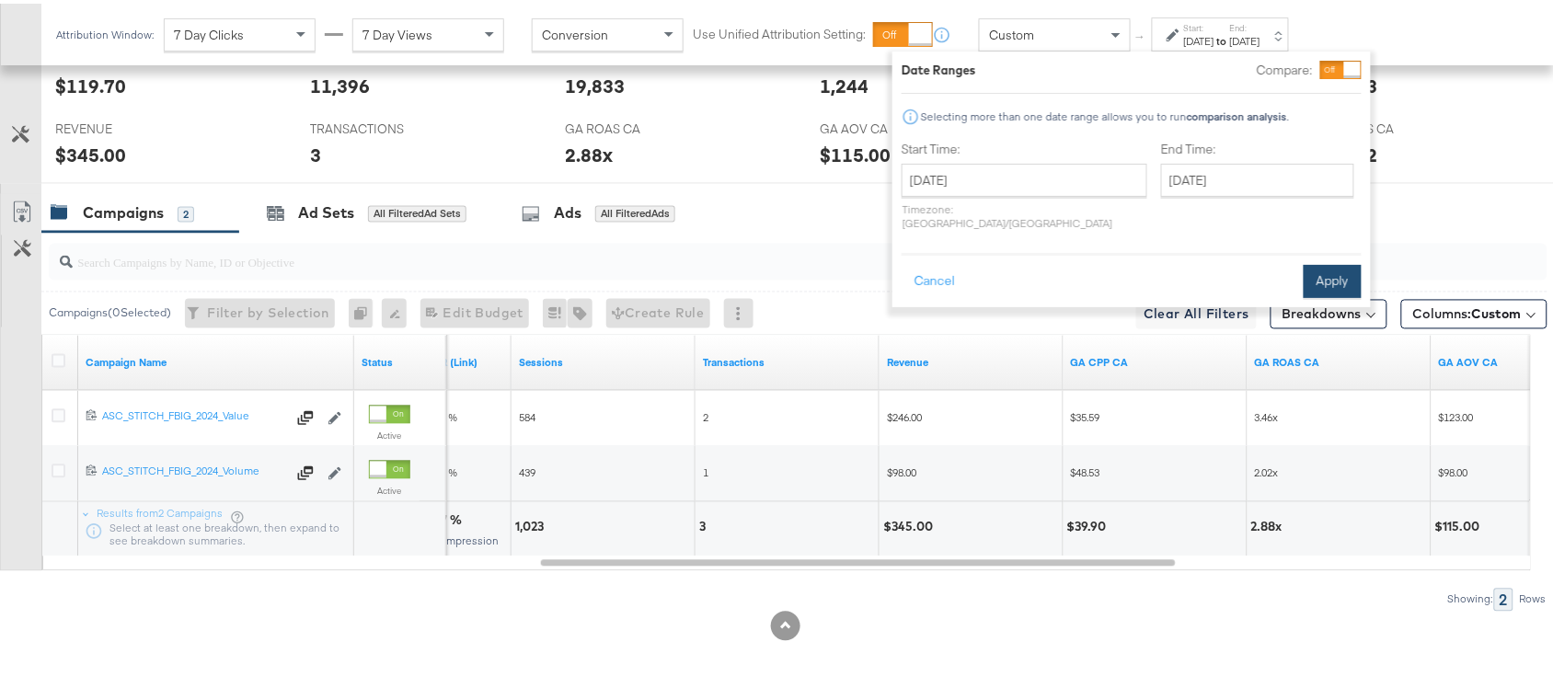
click at [1329, 269] on button "Apply" at bounding box center [1332, 277] width 58 height 33
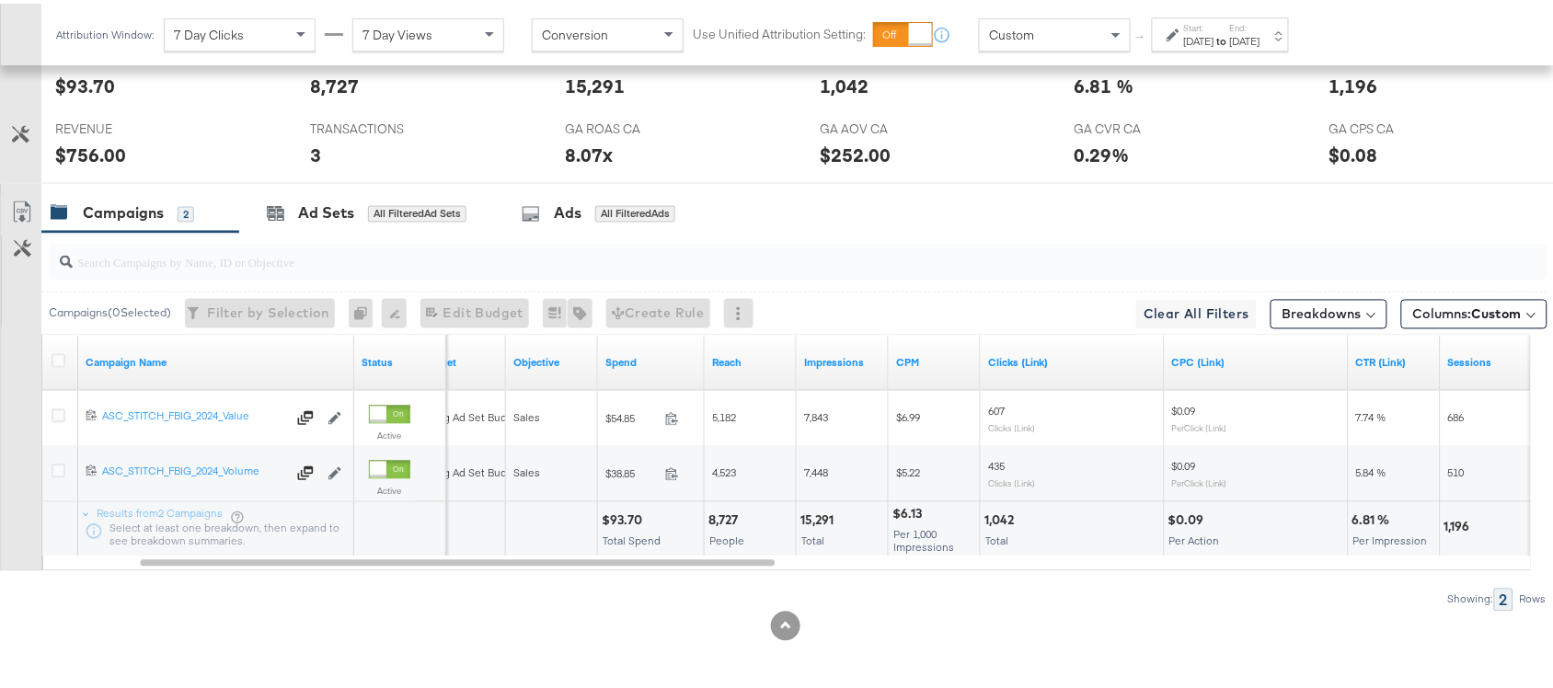
click at [619, 516] on div "$93.70" at bounding box center [625, 517] width 46 height 17
copy div "93.70"
click at [619, 516] on div "$93.70" at bounding box center [625, 517] width 46 height 17
click at [810, 503] on div "15,291 Total" at bounding box center [842, 526] width 91 height 55
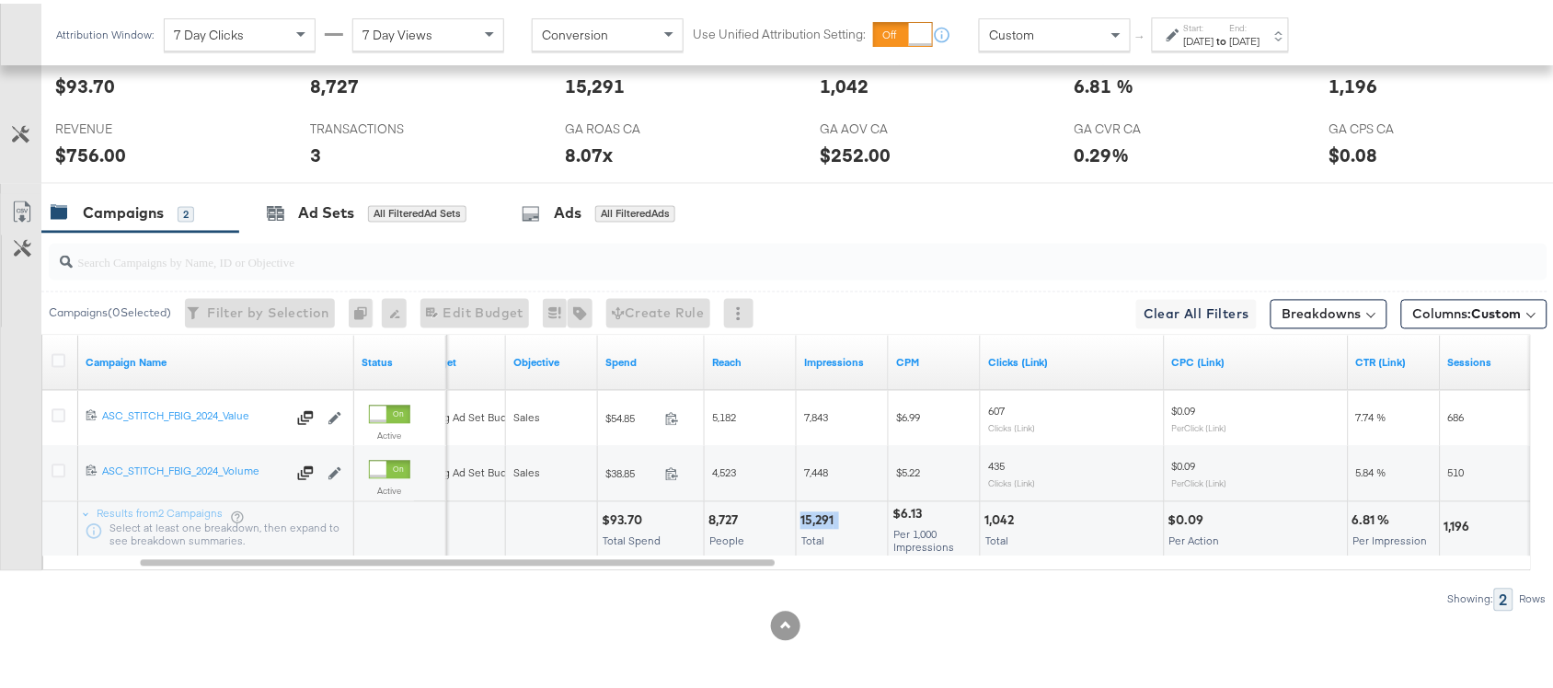
click at [810, 503] on div "15,291 Total" at bounding box center [842, 526] width 91 height 55
copy div "15,291"
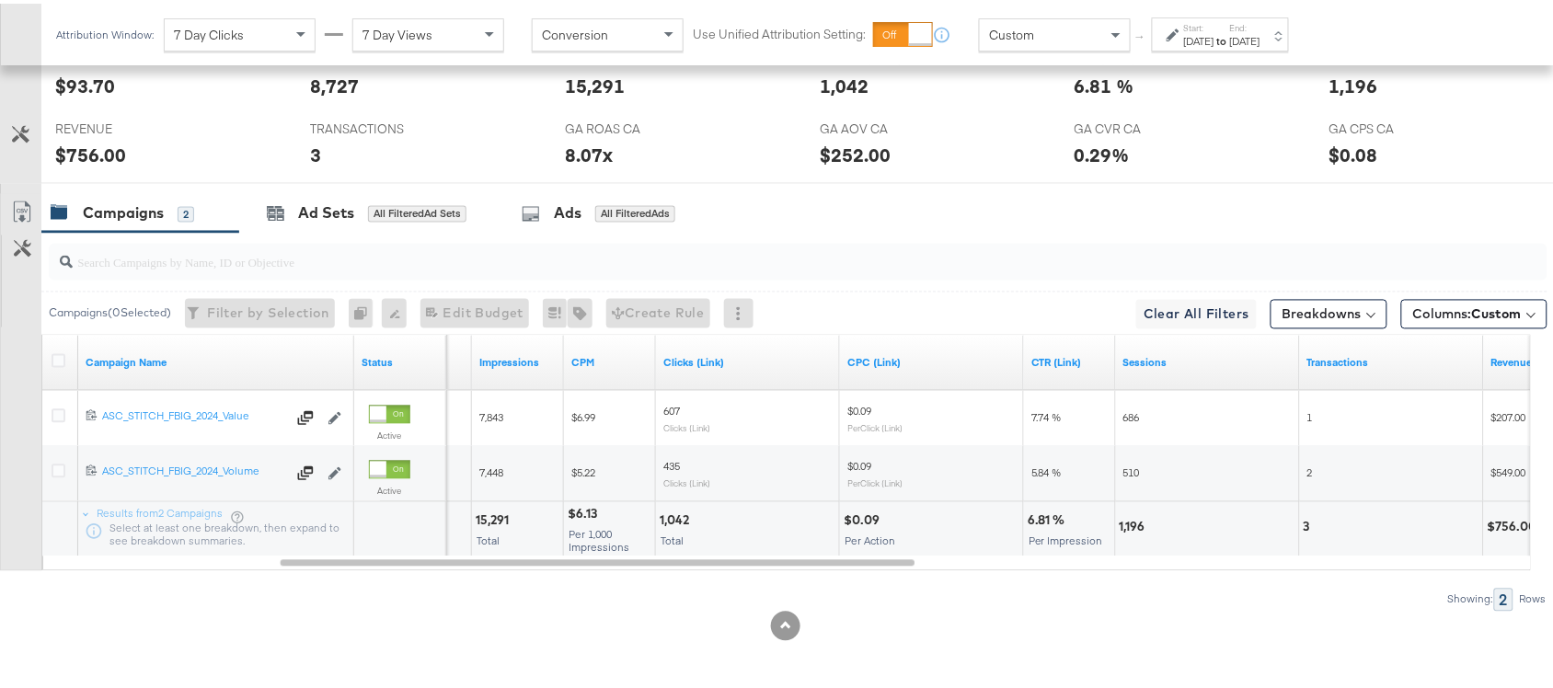
click at [670, 521] on div "1,042" at bounding box center [677, 517] width 35 height 17
copy div "1,042"
click at [670, 521] on div "1,042" at bounding box center [677, 517] width 35 height 17
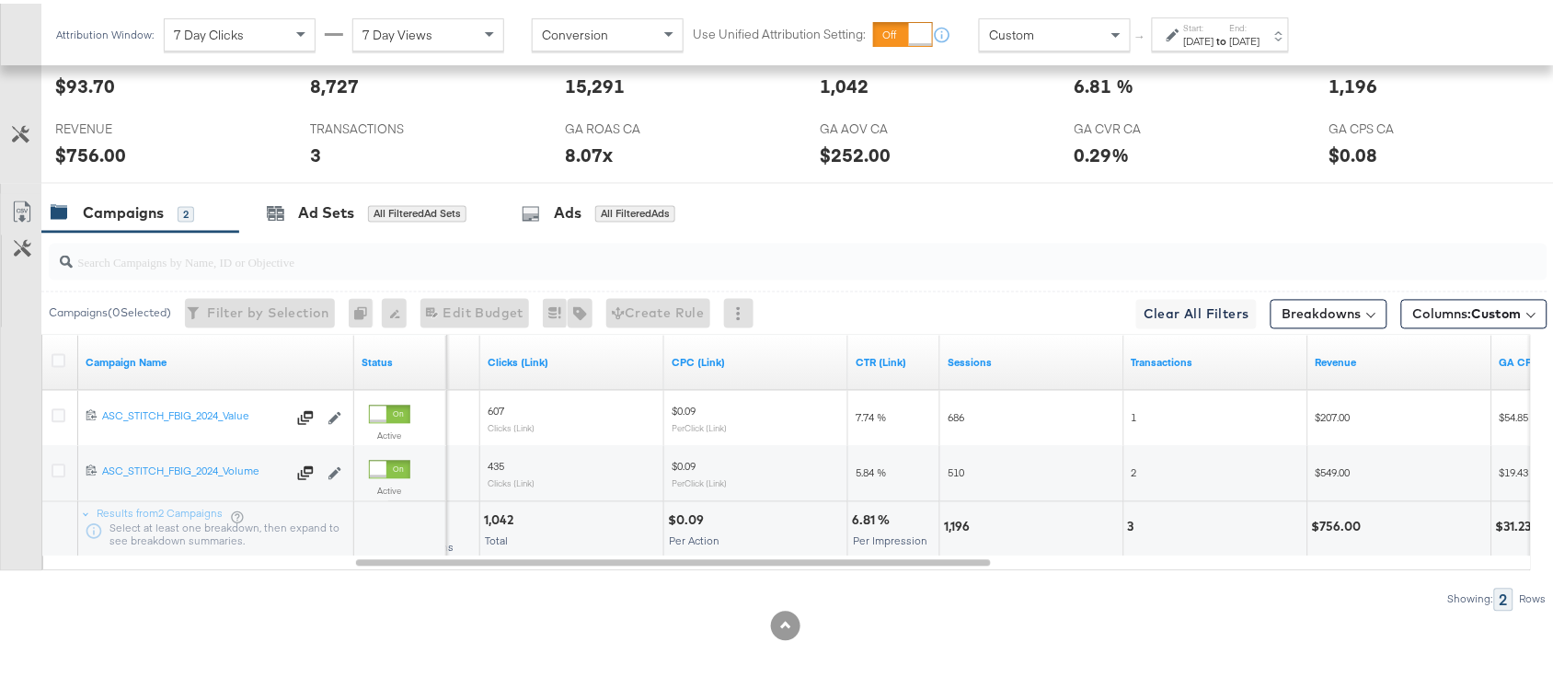
click at [952, 522] on div "1,196" at bounding box center [959, 523] width 31 height 17
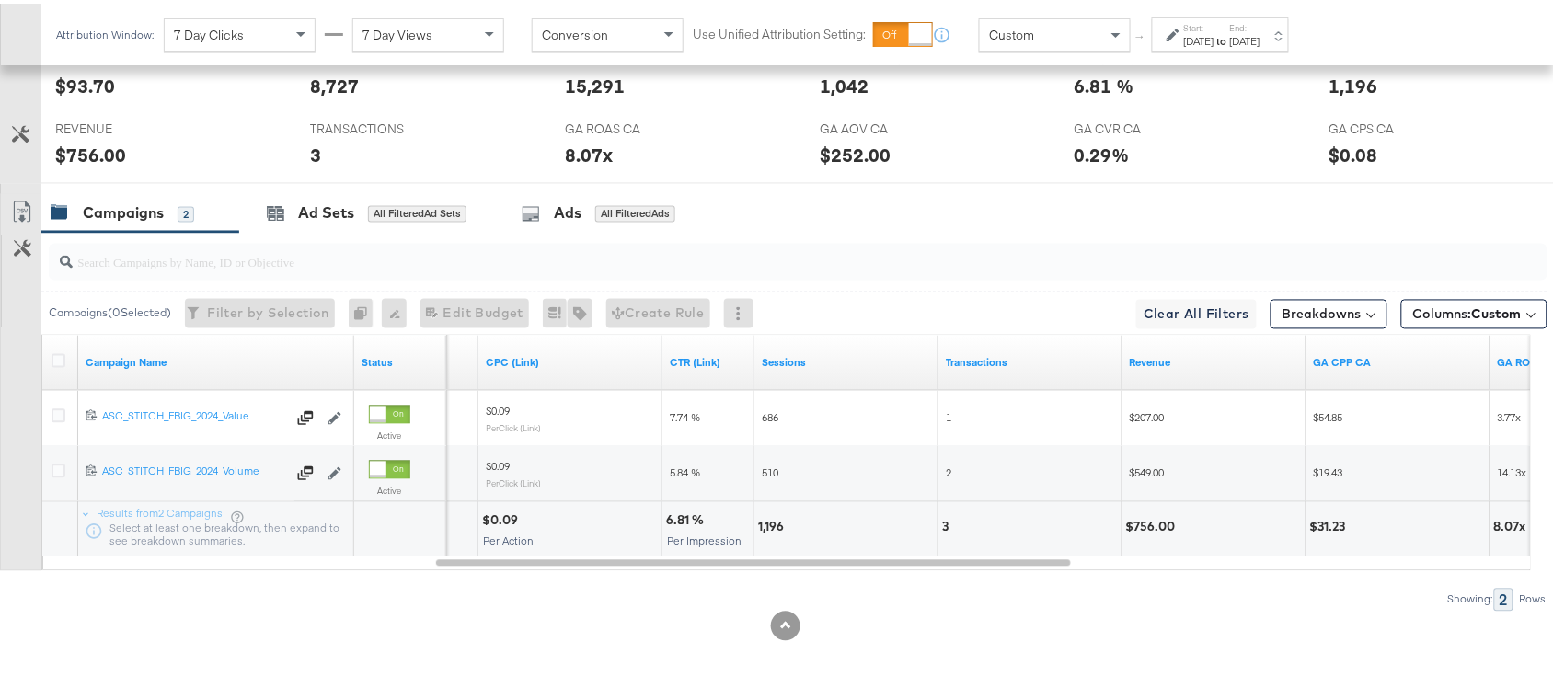
click at [947, 522] on div "3" at bounding box center [948, 523] width 12 height 17
copy div "3"
click at [947, 522] on div "3" at bounding box center [948, 523] width 12 height 17
click at [1141, 521] on div "$756.00" at bounding box center [1153, 523] width 55 height 17
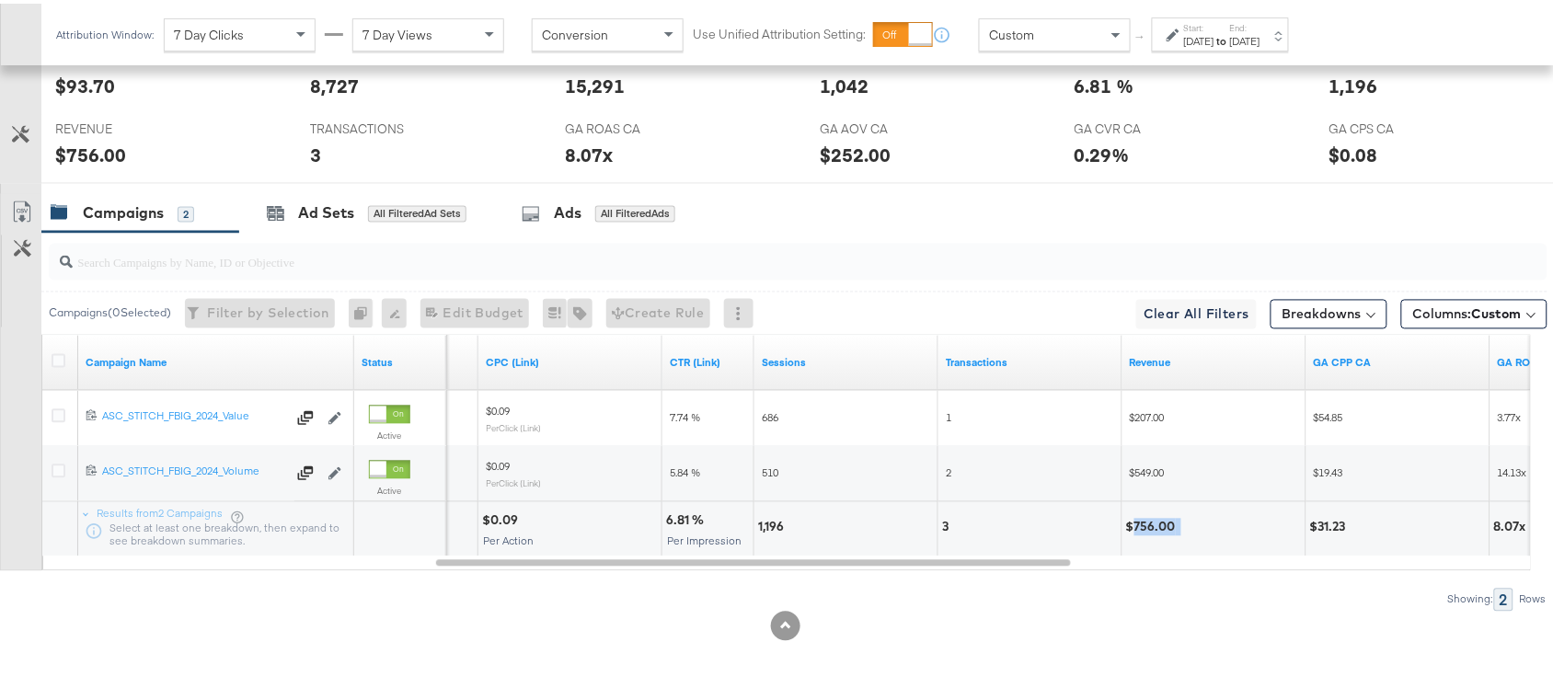
click at [1141, 521] on div "$756.00" at bounding box center [1153, 523] width 55 height 17
click at [1260, 37] on div "[DATE]" at bounding box center [1245, 37] width 30 height 15
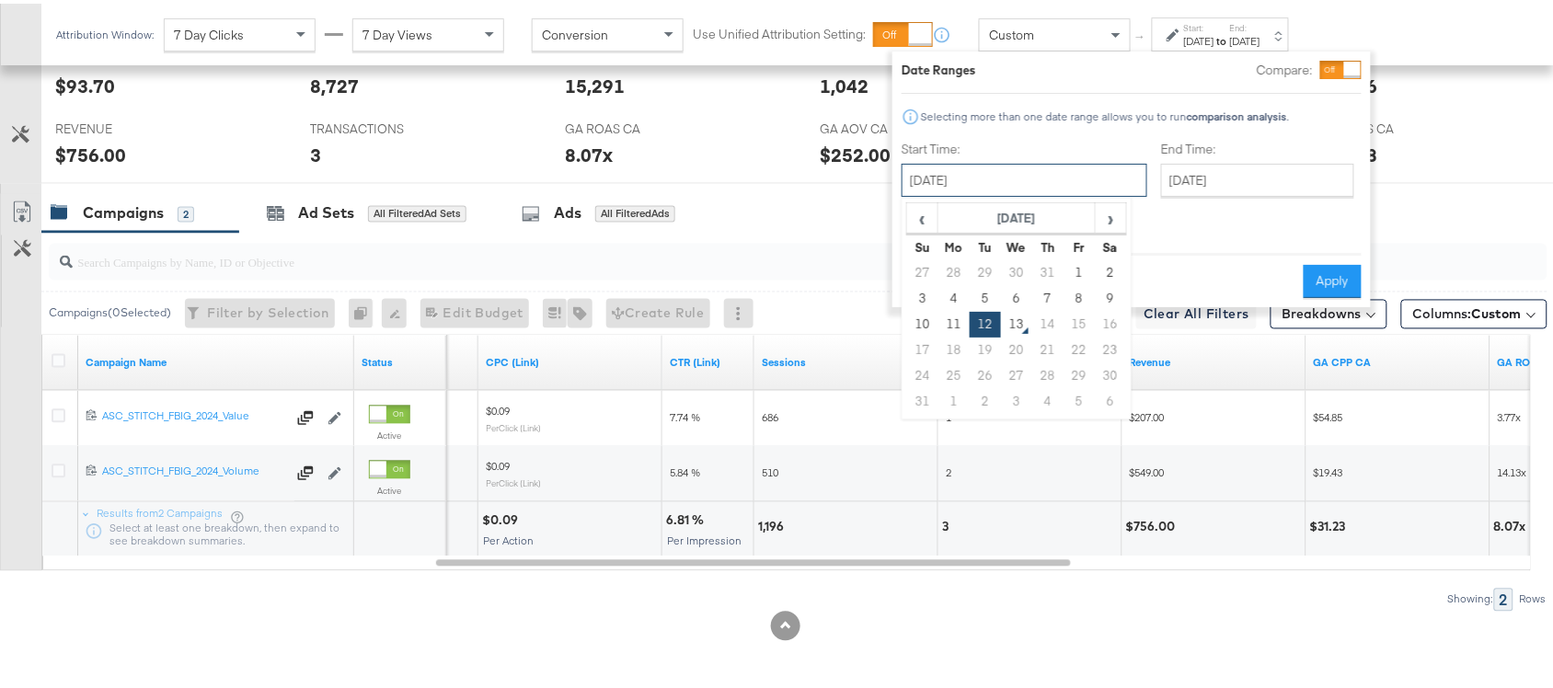
click at [975, 172] on input "[DATE]" at bounding box center [1024, 176] width 246 height 33
click at [923, 327] on td "10" at bounding box center [922, 321] width 31 height 26
type input "August 10th 2025"
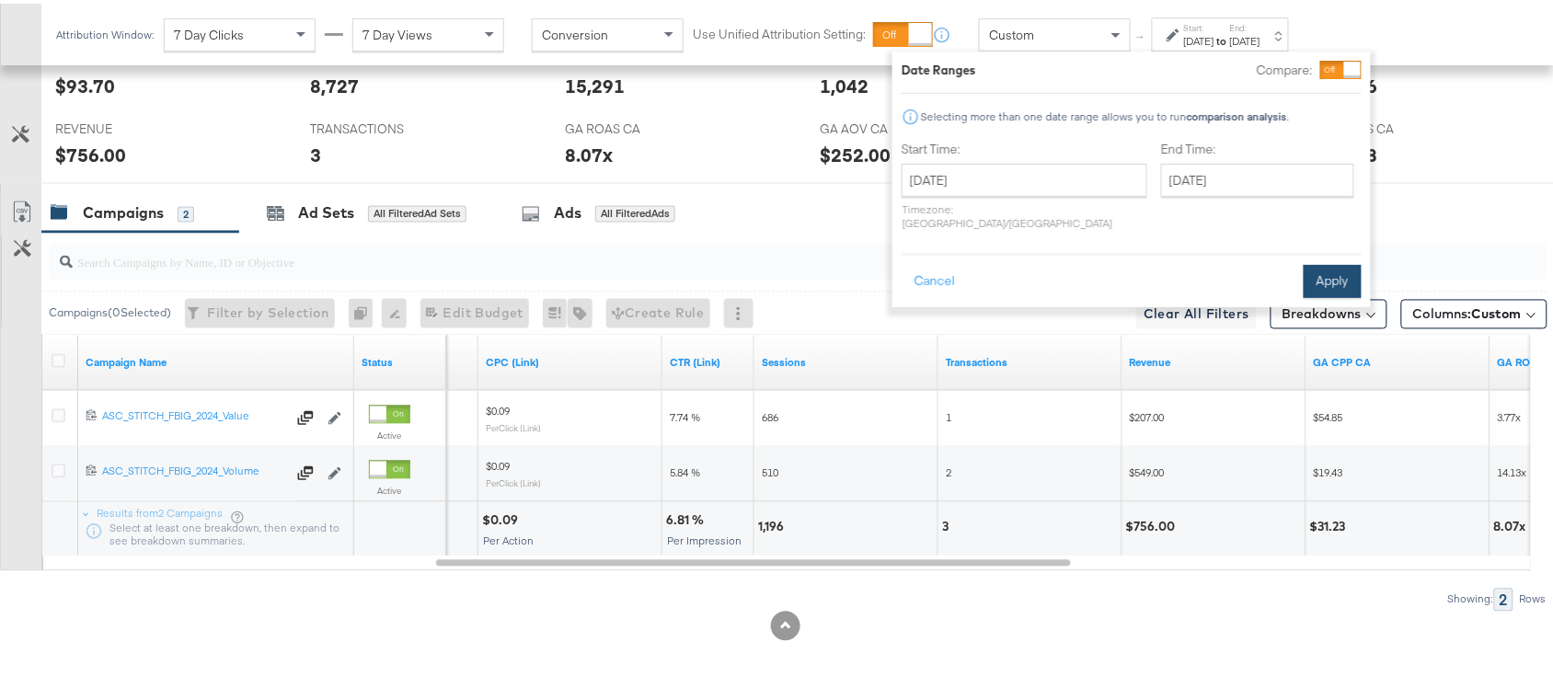
click at [1326, 268] on button "Apply" at bounding box center [1332, 277] width 58 height 33
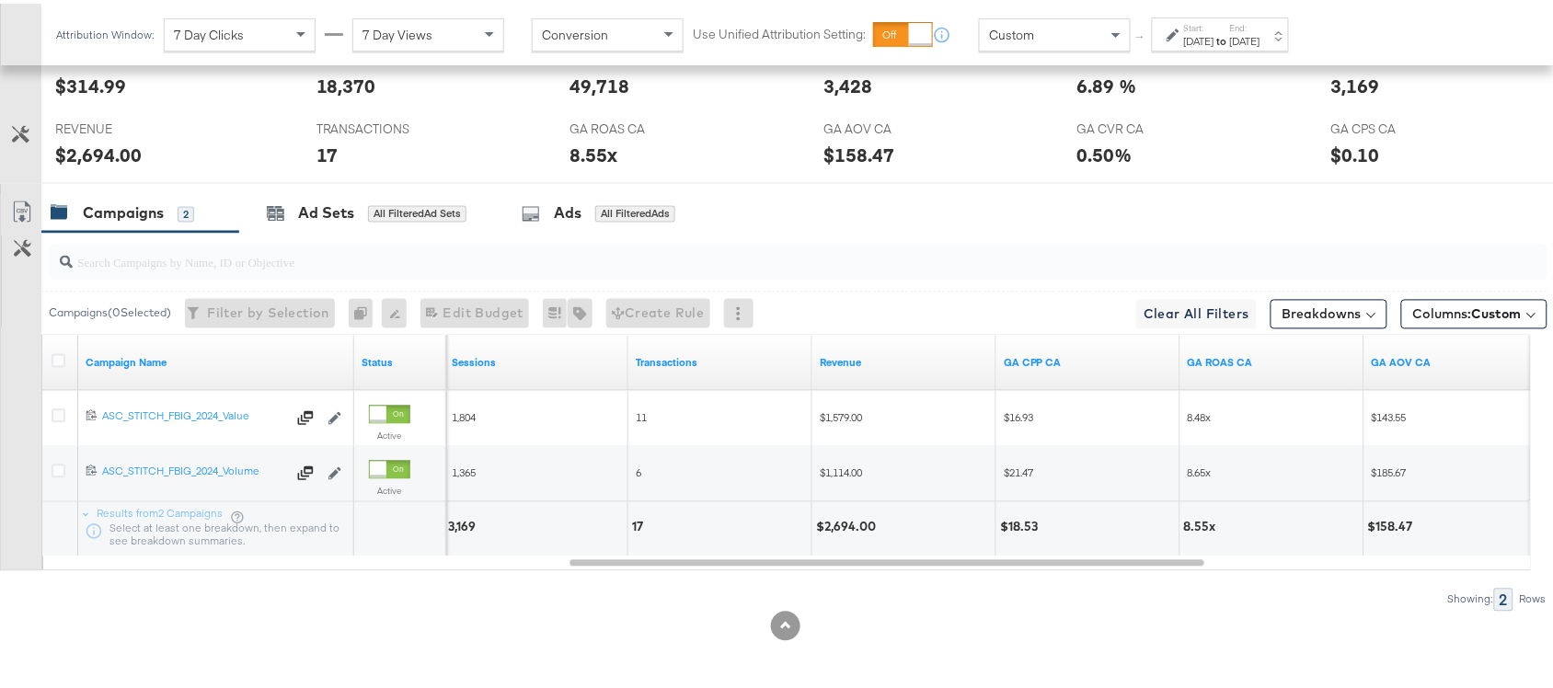
click at [1230, 44] on div "to" at bounding box center [1222, 37] width 16 height 15
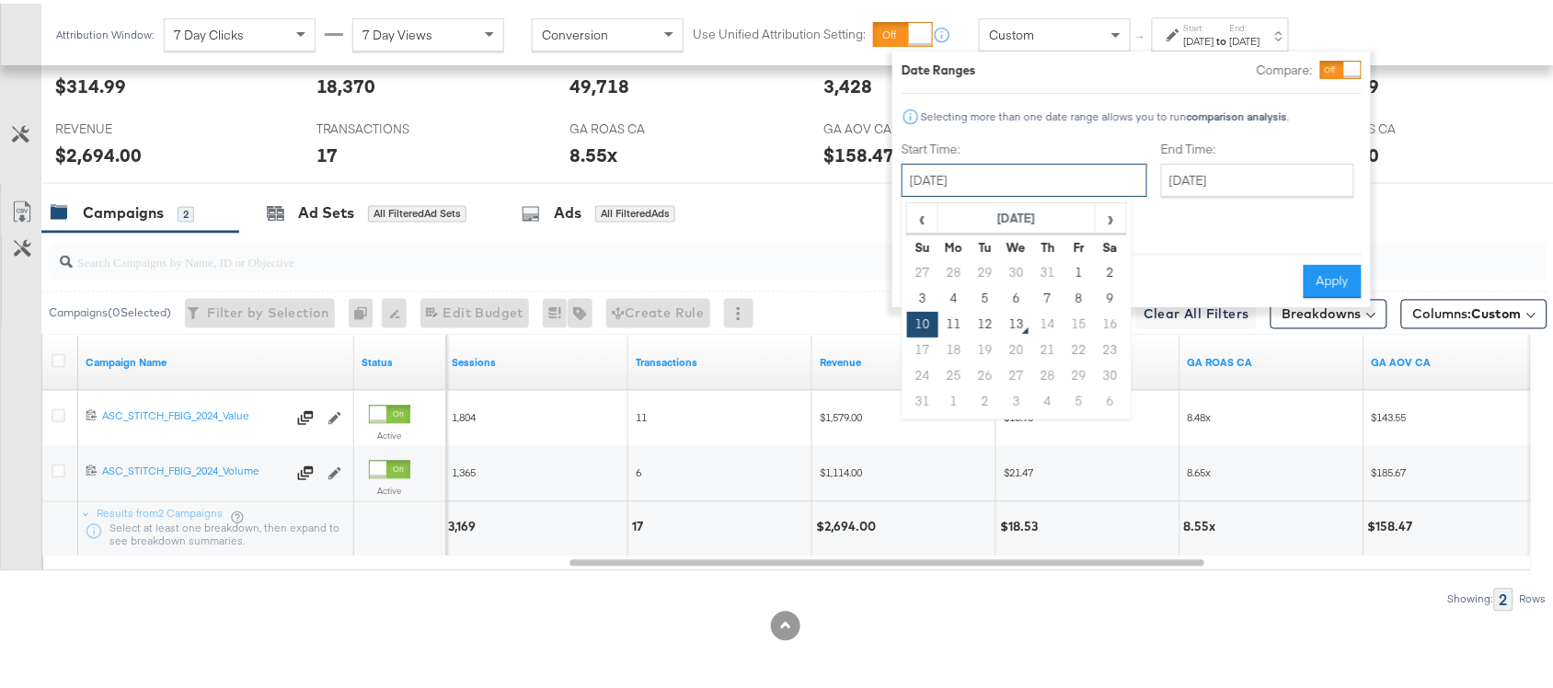
click at [994, 171] on input "August 10th 2025" at bounding box center [1024, 176] width 246 height 33
click at [947, 323] on td "11" at bounding box center [953, 321] width 31 height 26
type input "[DATE]"
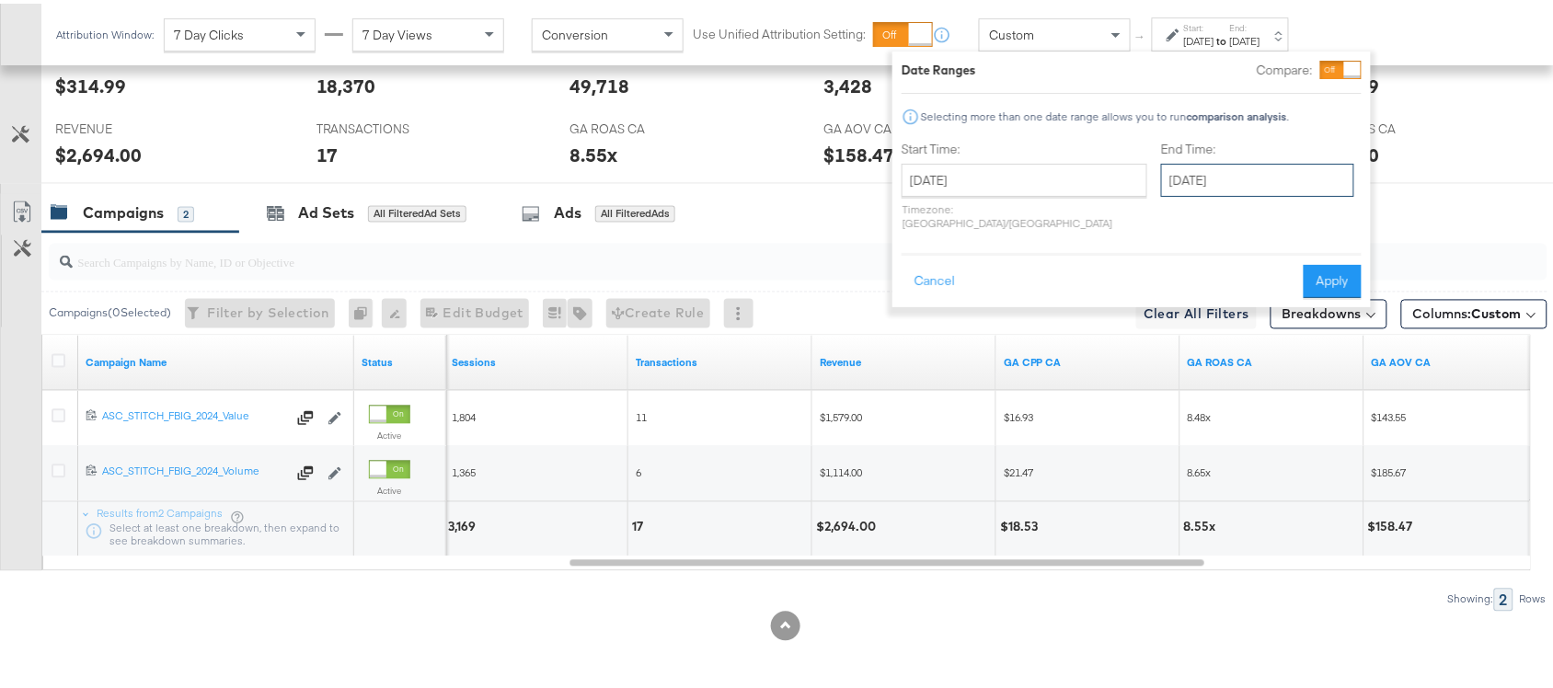
click at [1180, 189] on input "[DATE]" at bounding box center [1257, 176] width 193 height 33
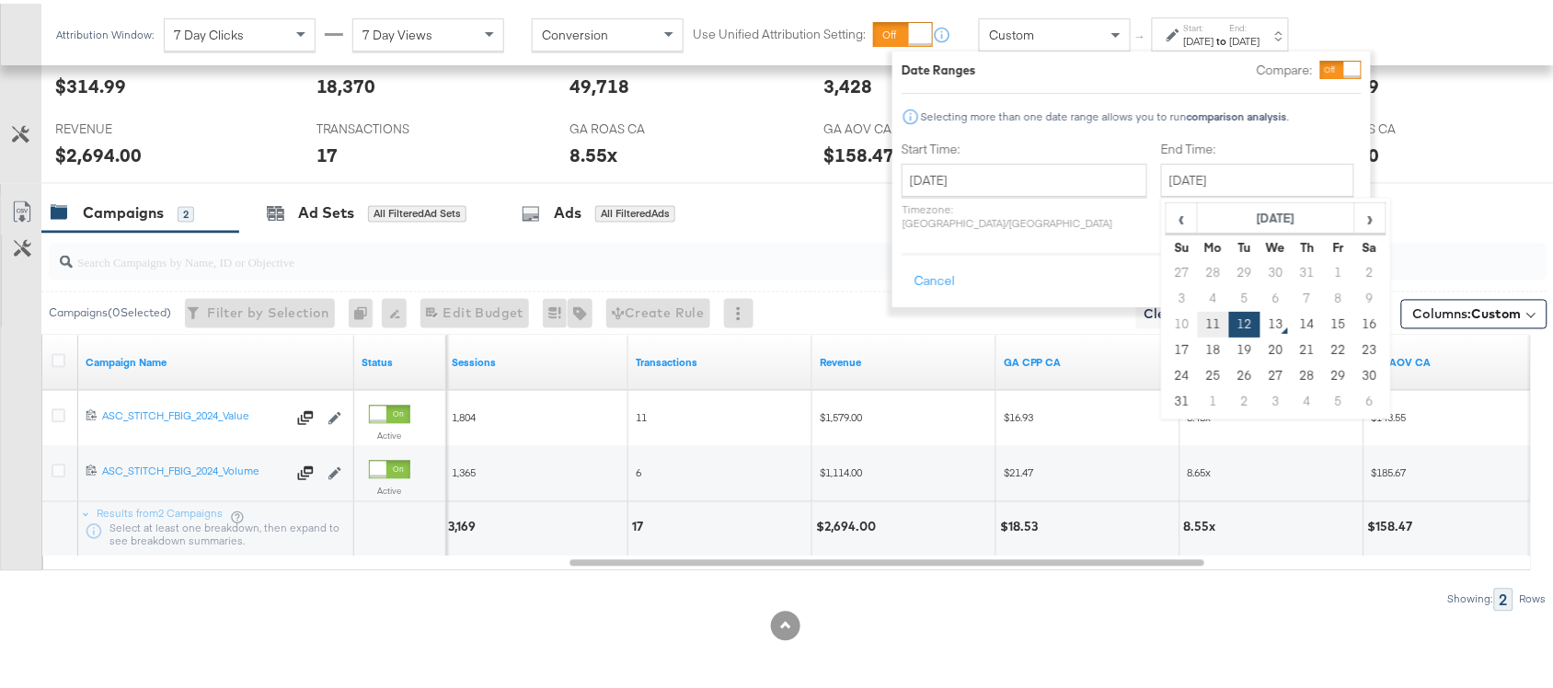
click at [1198, 327] on td "11" at bounding box center [1213, 321] width 31 height 26
type input "[DATE]"
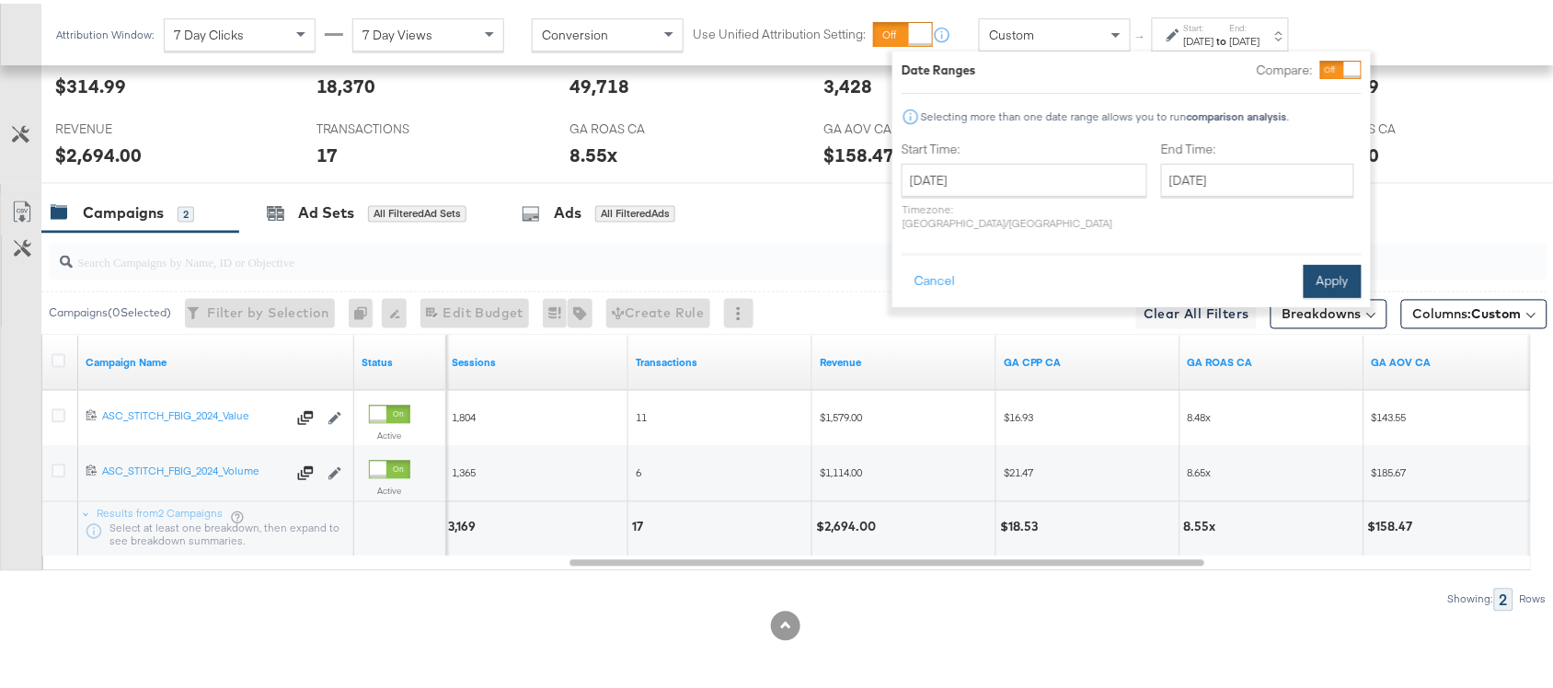
click at [1314, 265] on button "Apply" at bounding box center [1332, 277] width 58 height 33
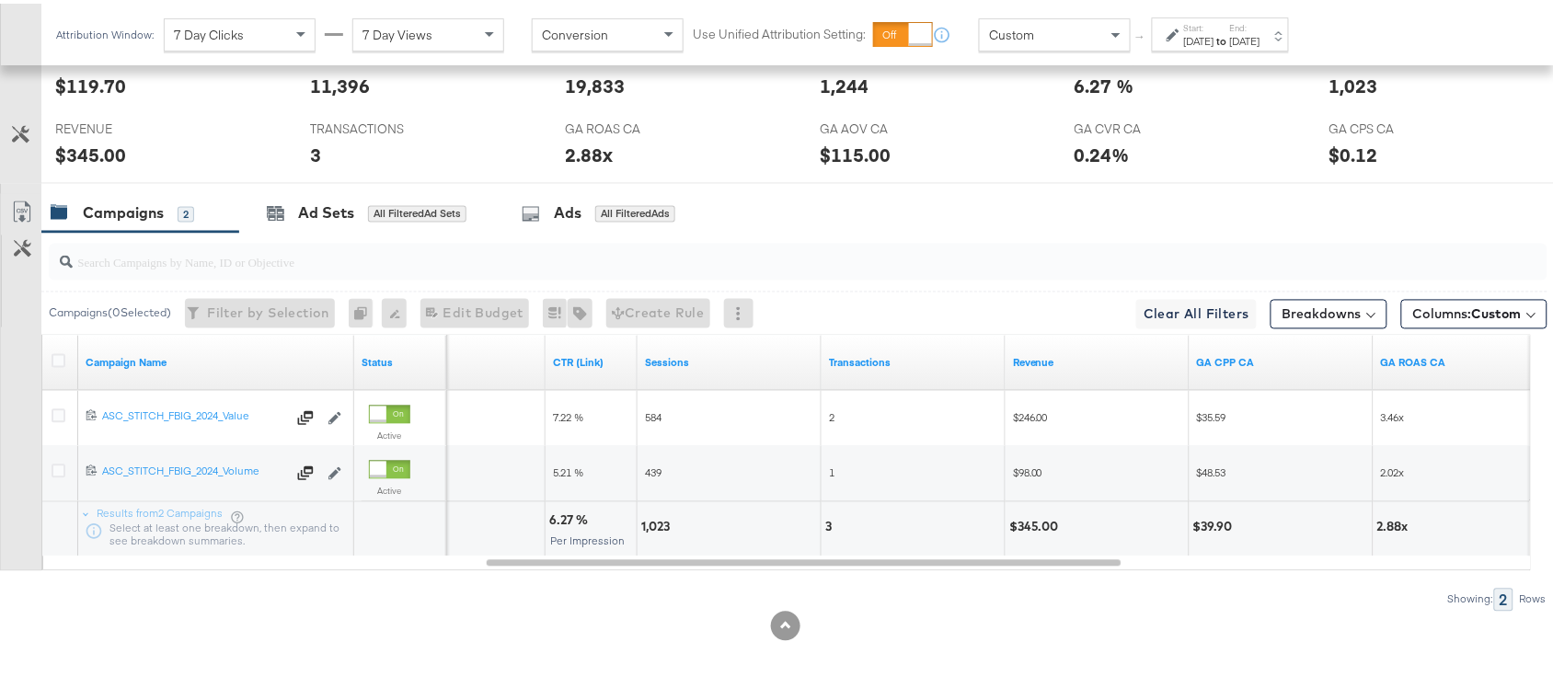
click at [1214, 18] on label "Start:" at bounding box center [1199, 24] width 30 height 12
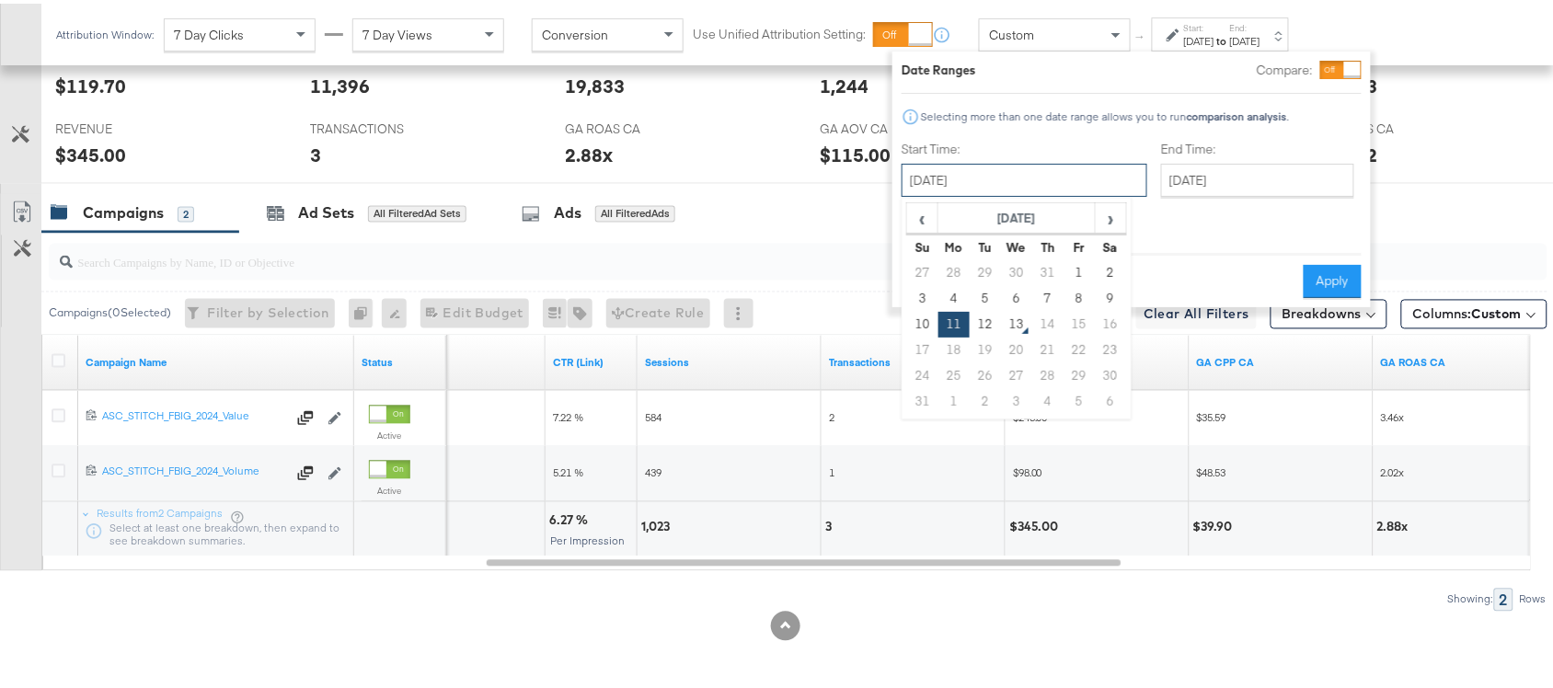
click at [985, 189] on input "[DATE]" at bounding box center [1024, 176] width 246 height 33
click at [920, 318] on td "10" at bounding box center [922, 321] width 31 height 26
type input "August 10th 2025"
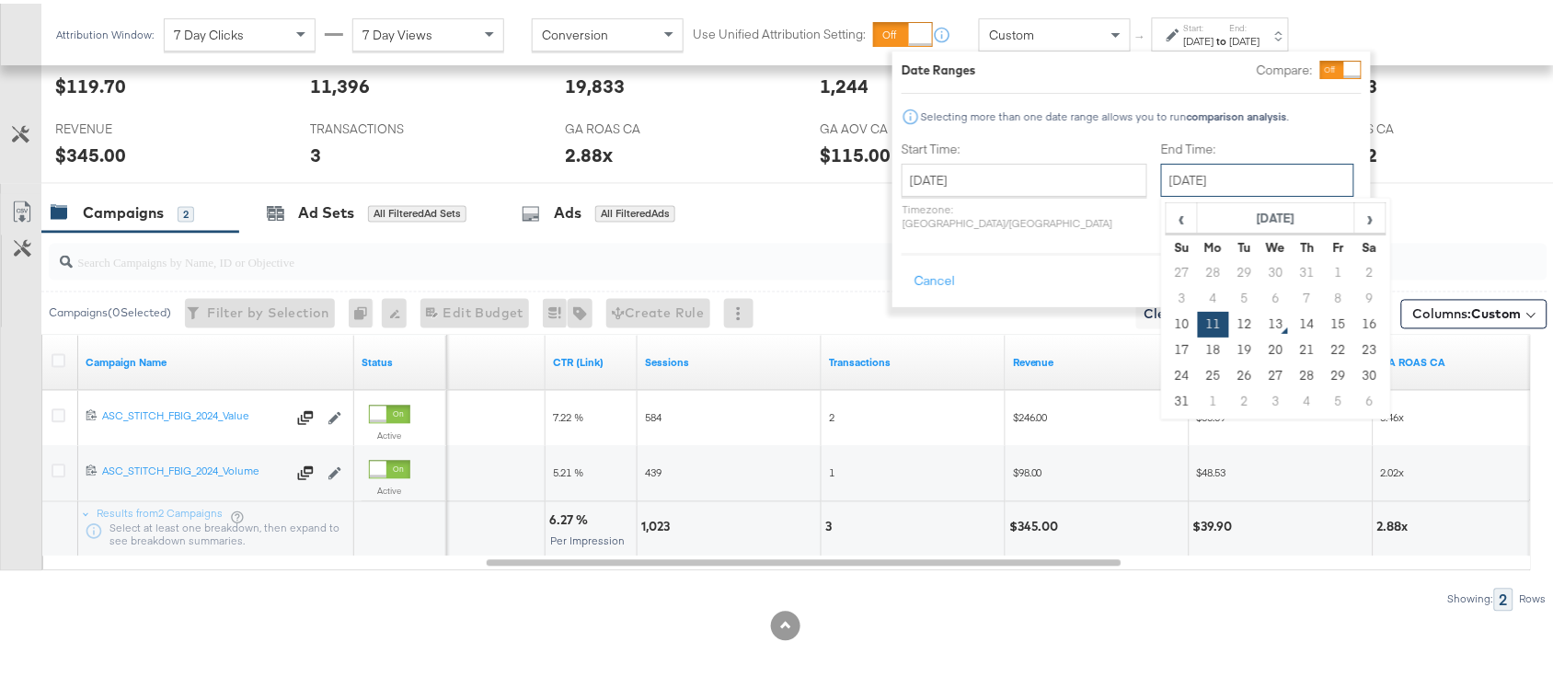
click at [1165, 179] on input "[DATE]" at bounding box center [1257, 176] width 193 height 33
click at [1166, 327] on td "10" at bounding box center [1181, 321] width 31 height 26
type input "August 10th 2025"
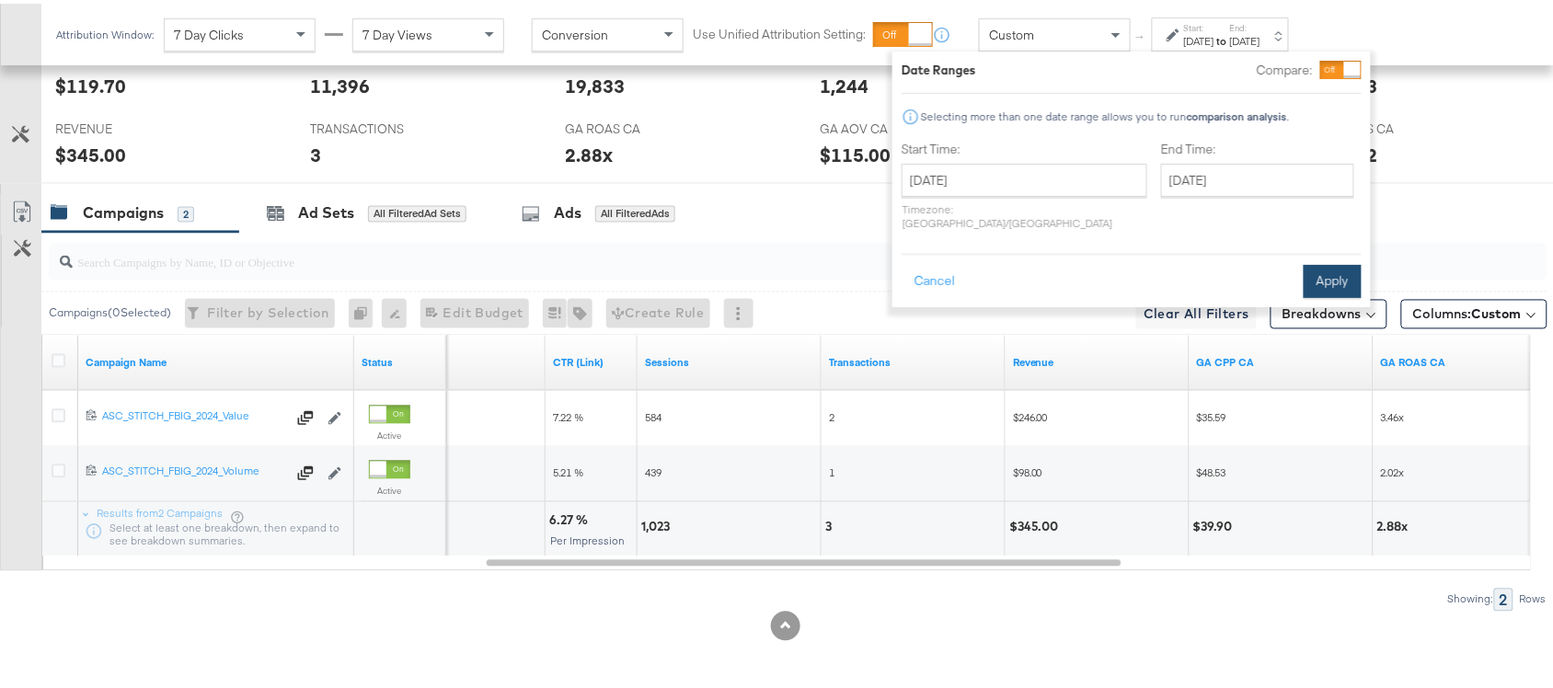
click at [1325, 268] on button "Apply" at bounding box center [1332, 277] width 58 height 33
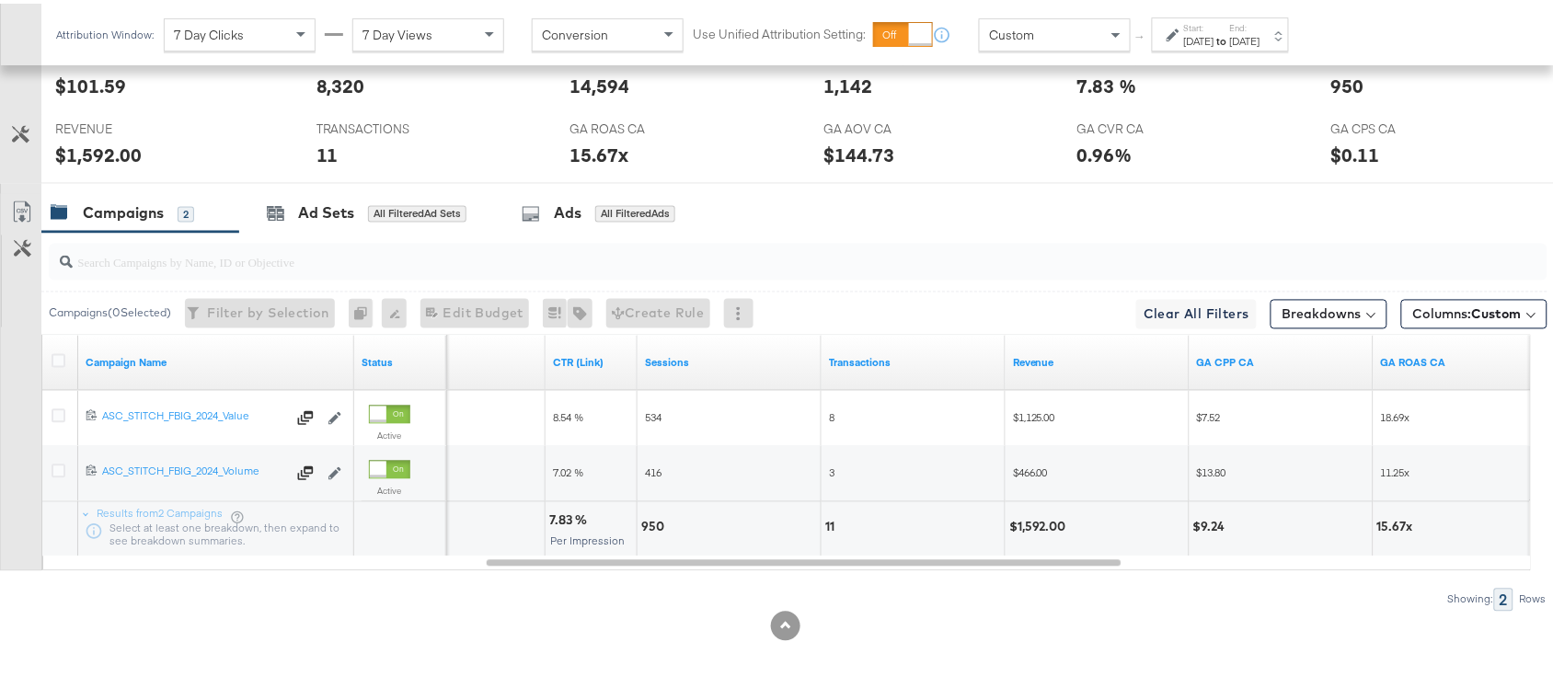
click at [1260, 37] on div "Aug 10th 2025" at bounding box center [1245, 37] width 30 height 15
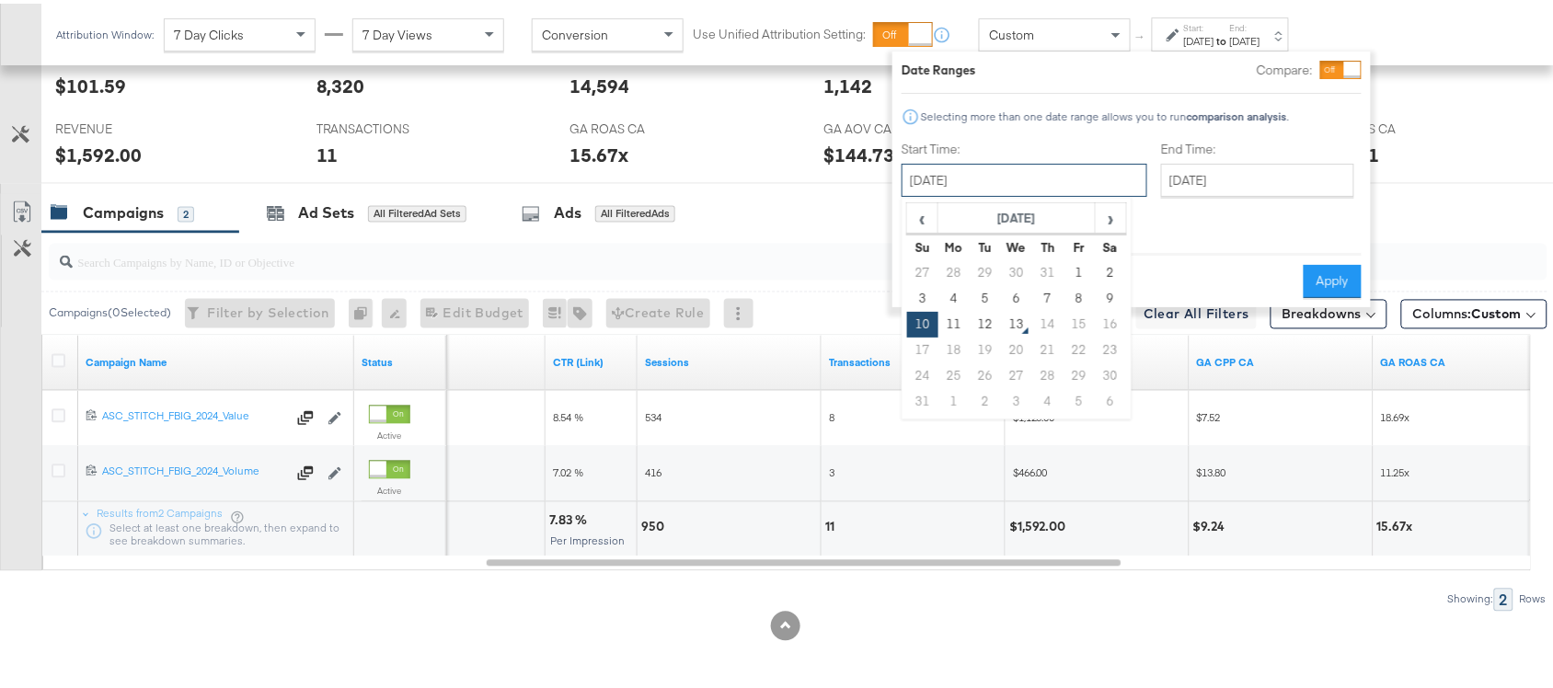
click at [975, 180] on input "August 10th 2025" at bounding box center [1024, 176] width 246 height 33
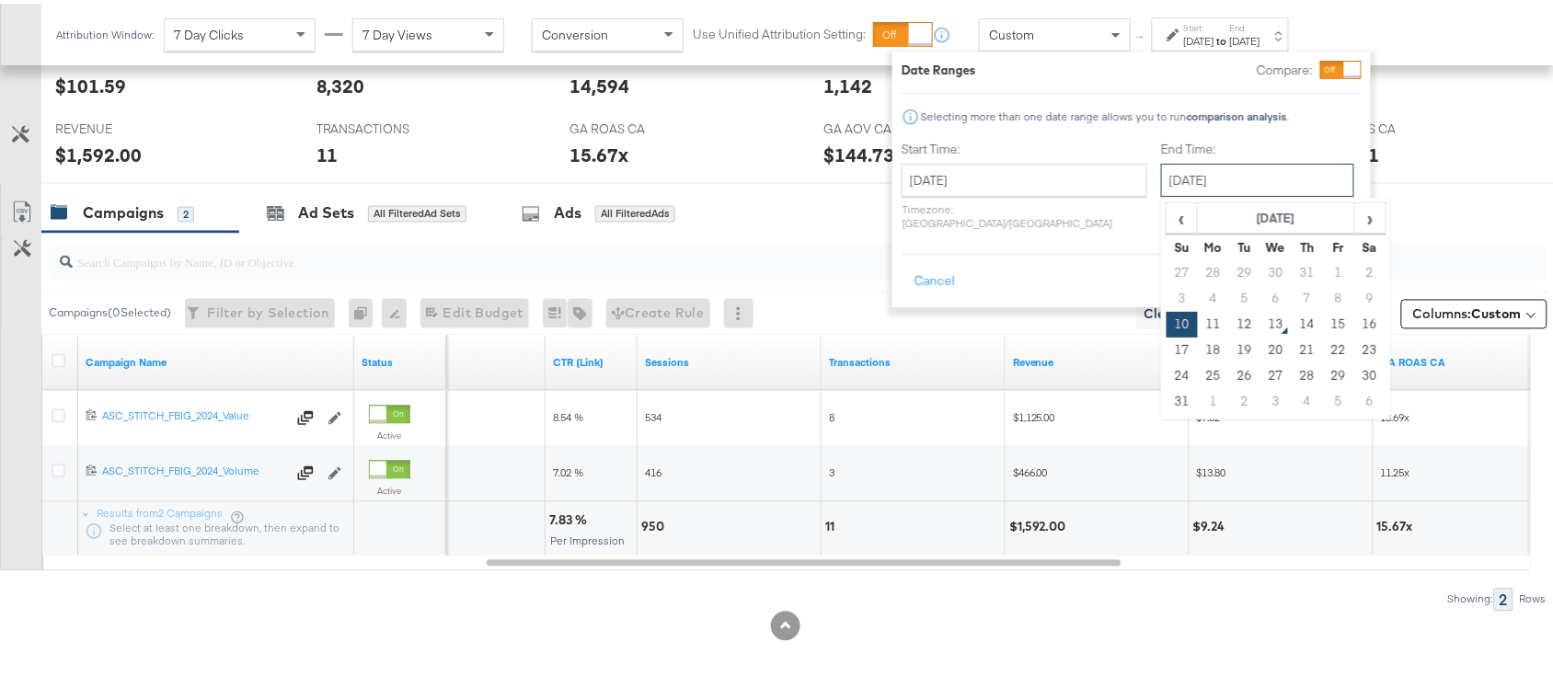
click at [1188, 182] on input "August 10th 2025" at bounding box center [1257, 176] width 193 height 33
click at [1229, 320] on td "12" at bounding box center [1244, 321] width 31 height 26
type input "[DATE]"
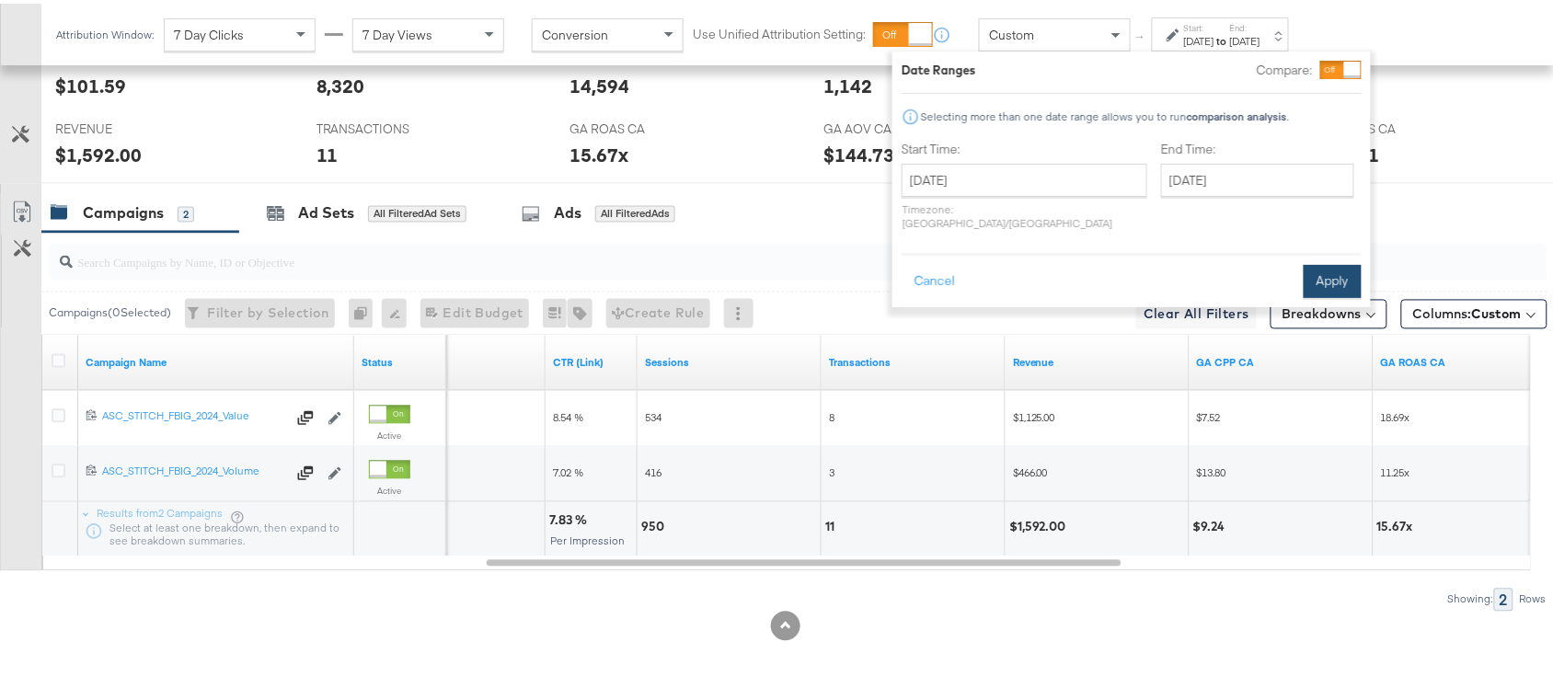
click at [1308, 269] on button "Apply" at bounding box center [1332, 277] width 58 height 33
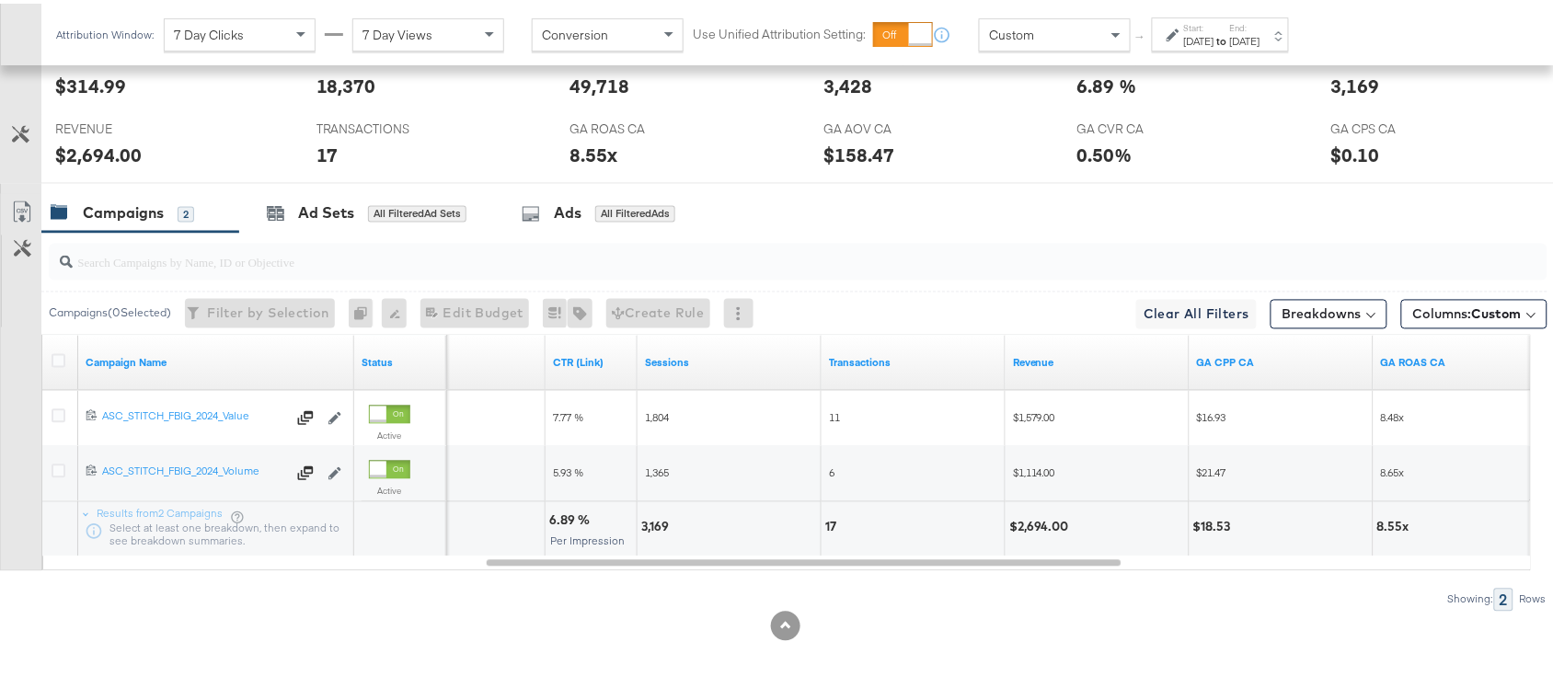
click at [1260, 21] on label "End:" at bounding box center [1245, 24] width 30 height 12
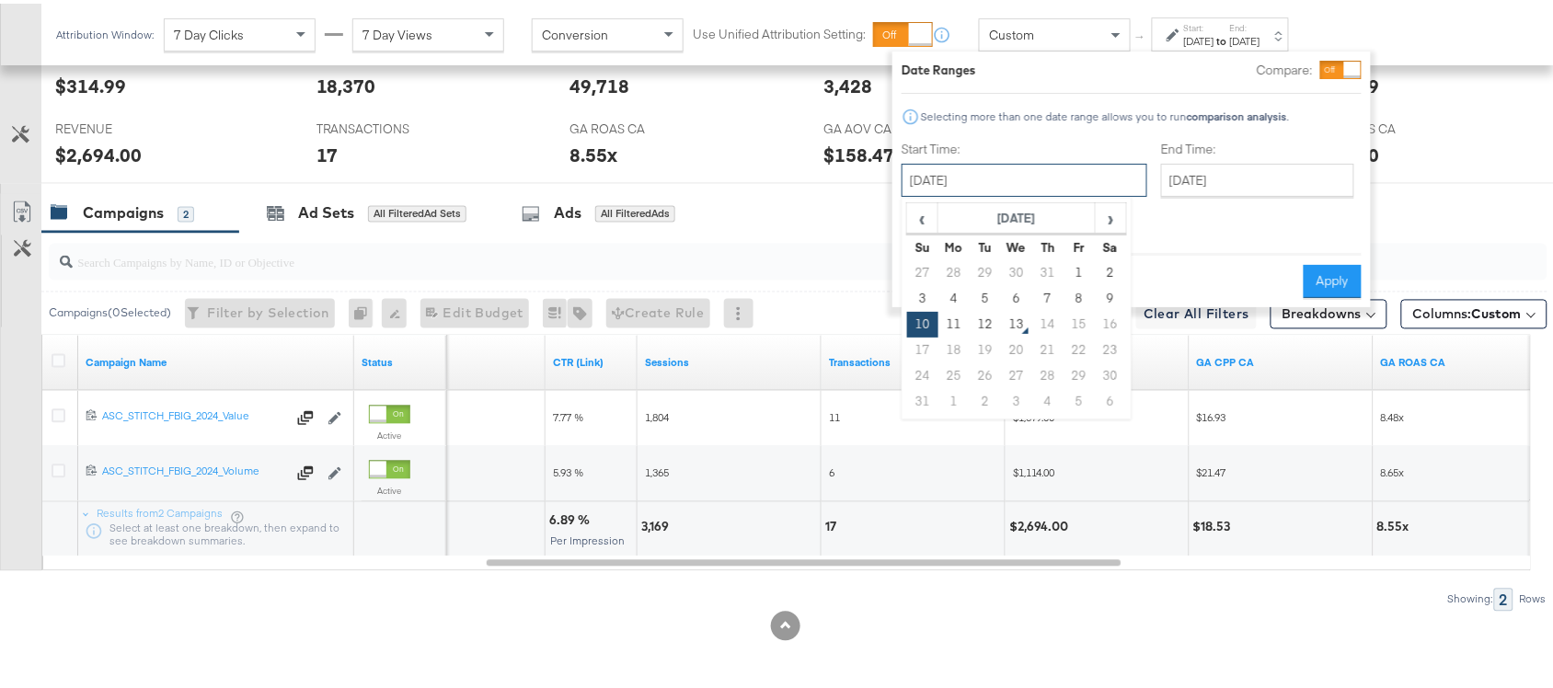
click at [949, 179] on input "August 10th 2025" at bounding box center [1024, 176] width 246 height 33
click at [986, 314] on td "12" at bounding box center [985, 321] width 31 height 26
type input "[DATE]"
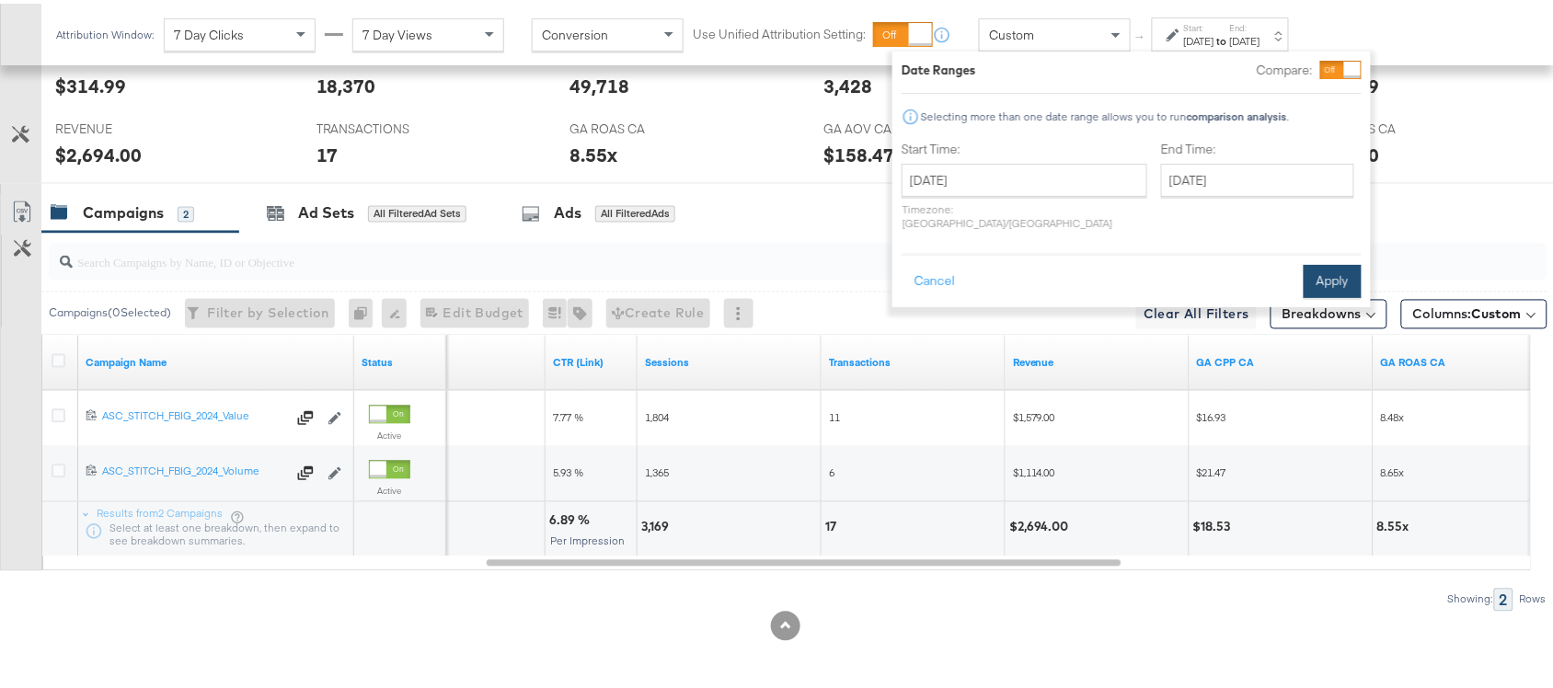
click at [1329, 261] on button "Apply" at bounding box center [1332, 277] width 58 height 33
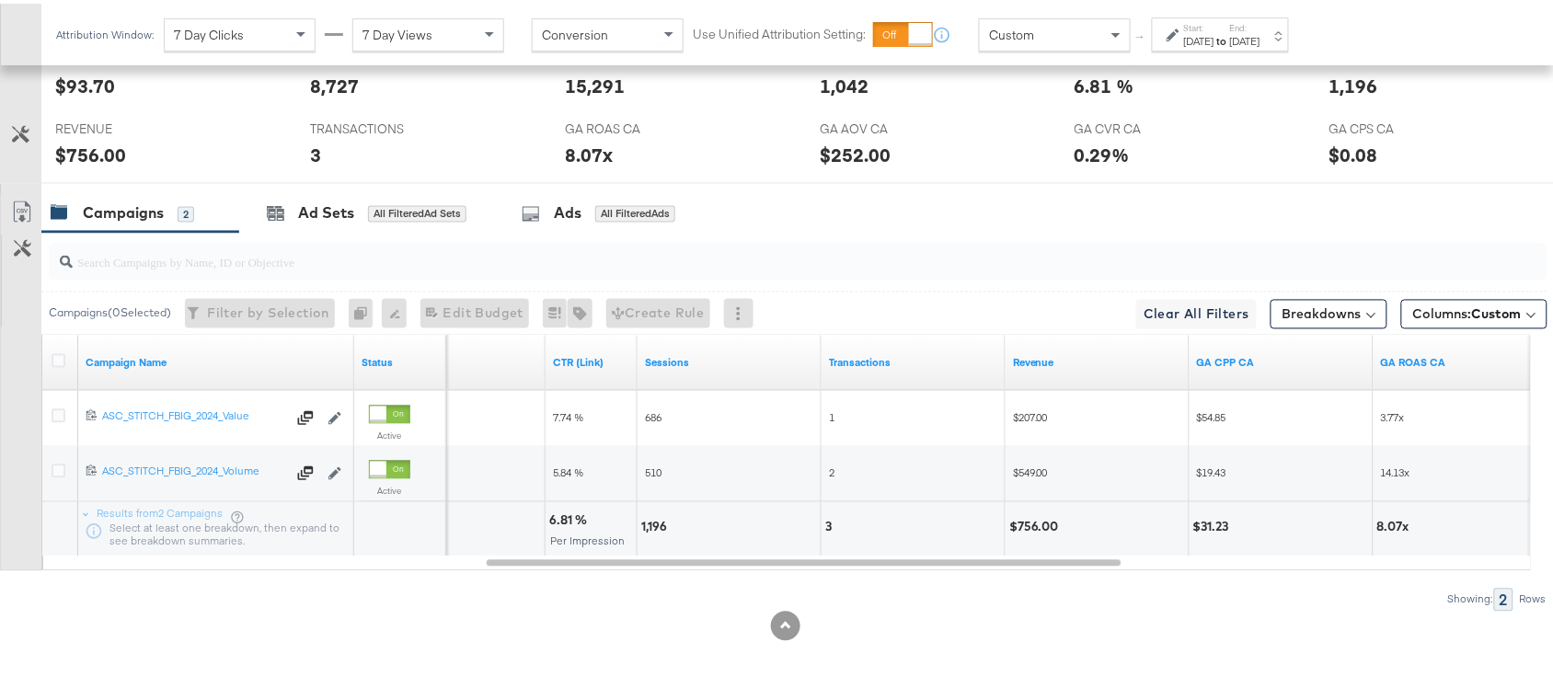
click at [653, 522] on div "1,196" at bounding box center [656, 523] width 31 height 17
copy div "1,196"
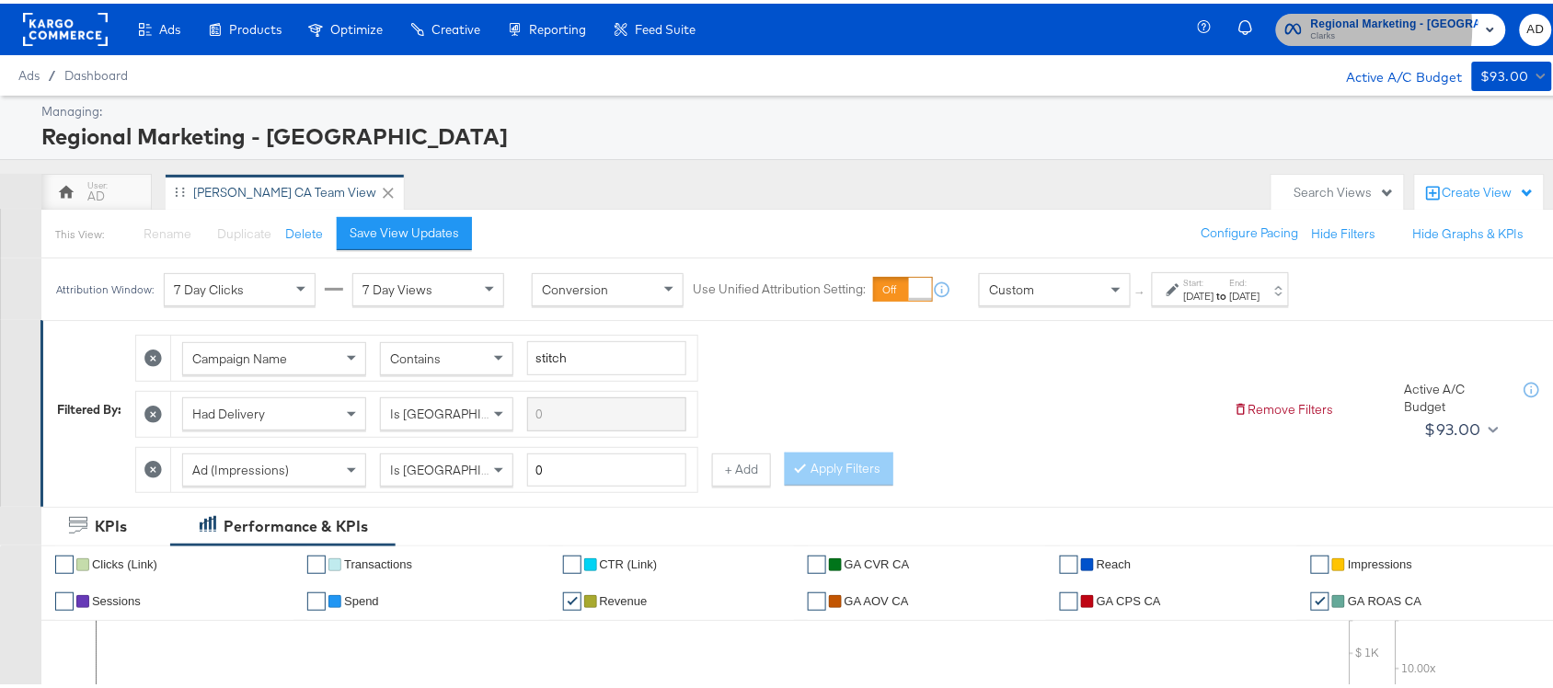
click at [1353, 24] on span "Regional Marketing - CA" at bounding box center [1394, 20] width 167 height 19
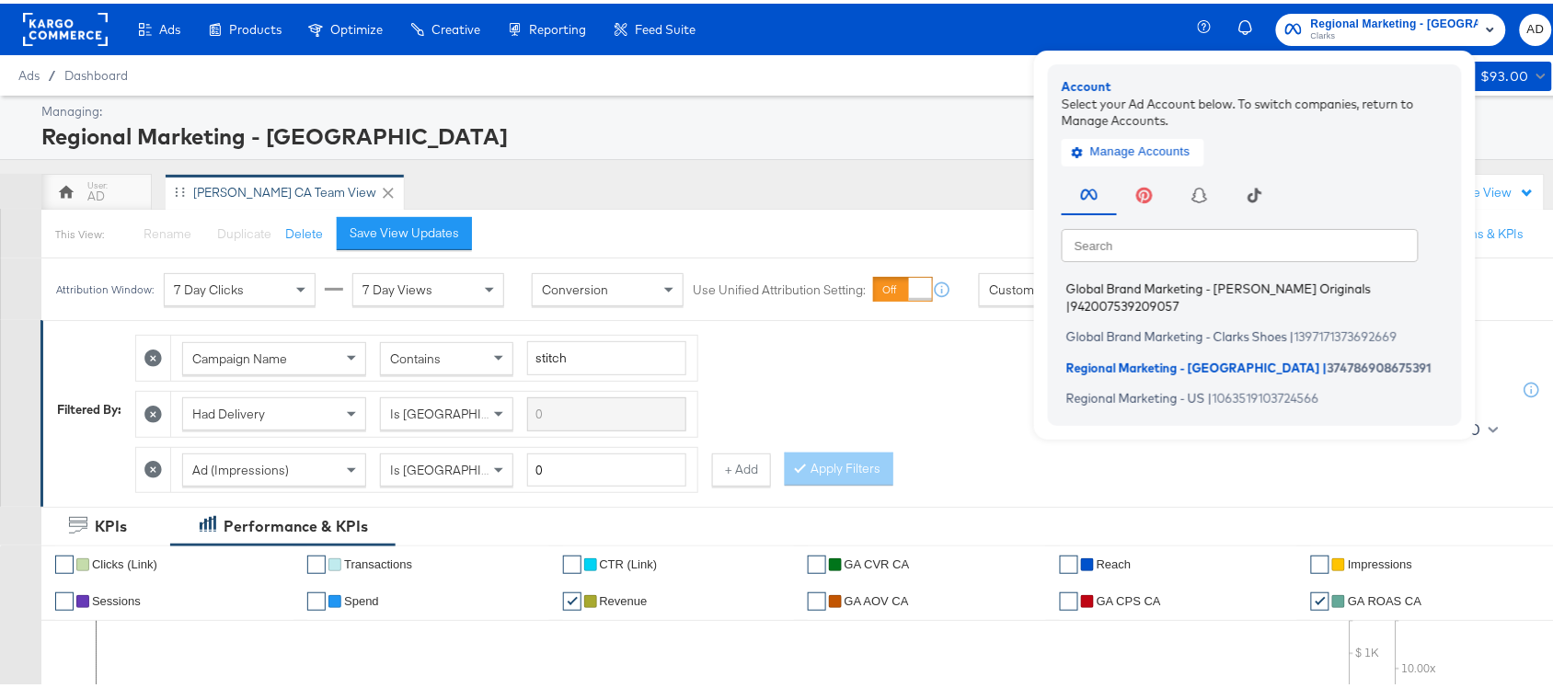
click at [1198, 288] on span "Global Brand Marketing - Clarks Originals" at bounding box center [1218, 285] width 304 height 15
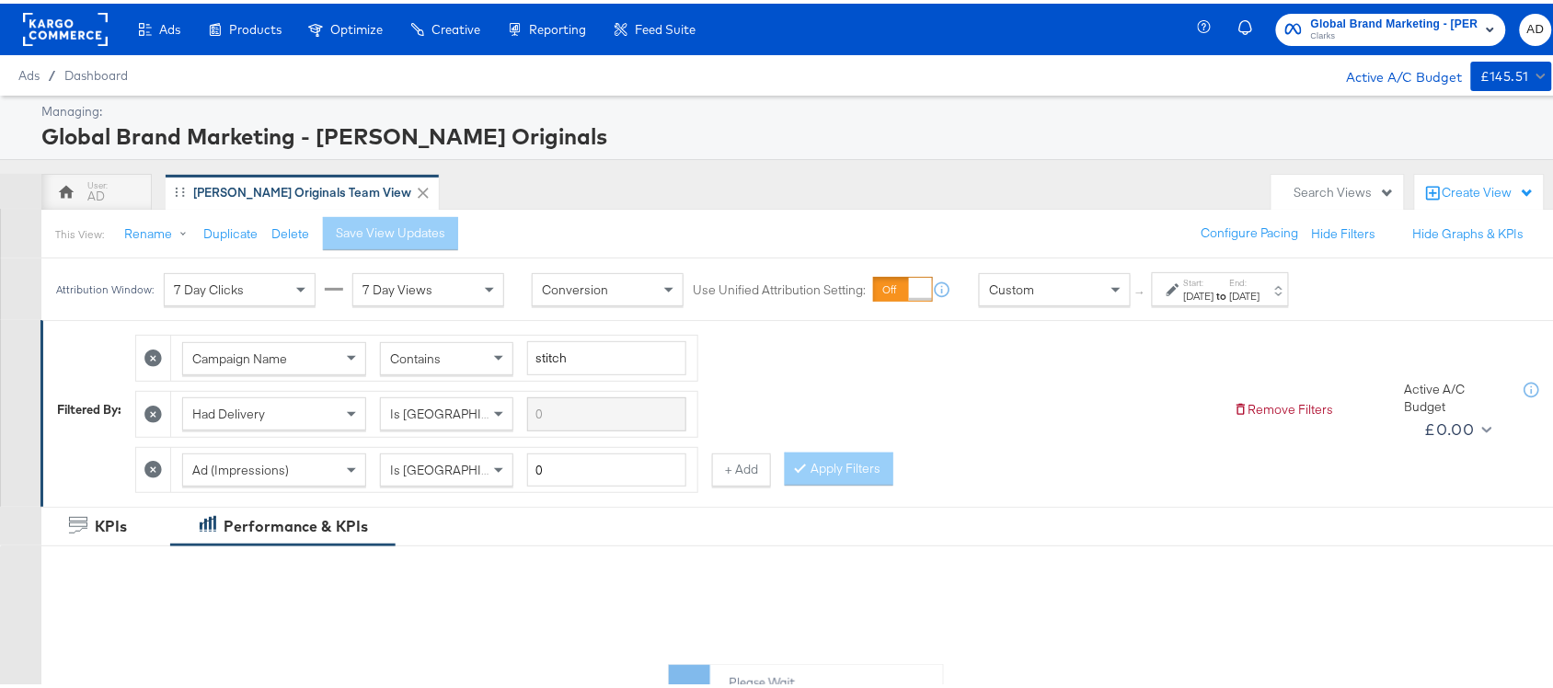
click at [1230, 291] on strong "to" at bounding box center [1222, 292] width 16 height 14
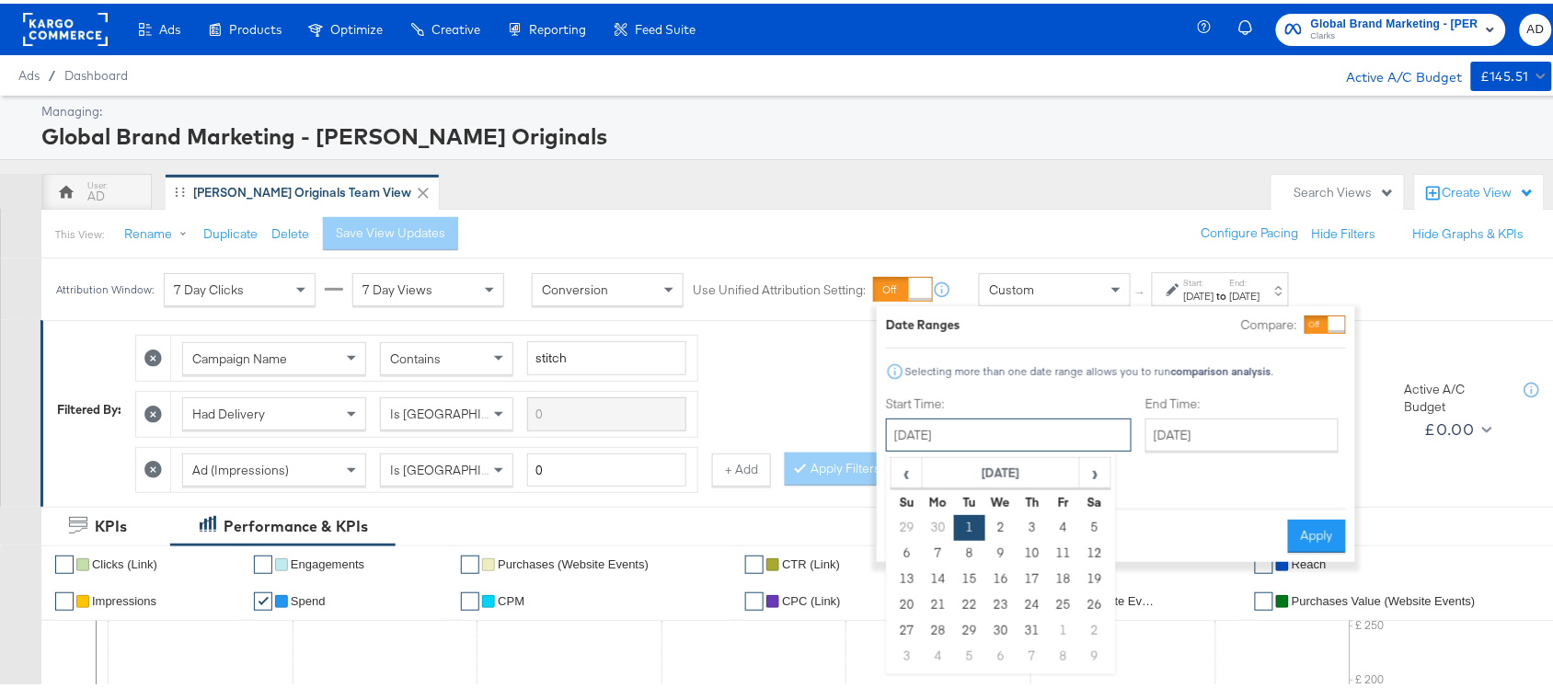
click at [1015, 448] on input "July 1st 2025" at bounding box center [1009, 431] width 246 height 33
click at [1087, 480] on span "›" at bounding box center [1095, 469] width 29 height 28
click at [939, 582] on td "11" at bounding box center [938, 576] width 31 height 26
type input "August 11th 2025"
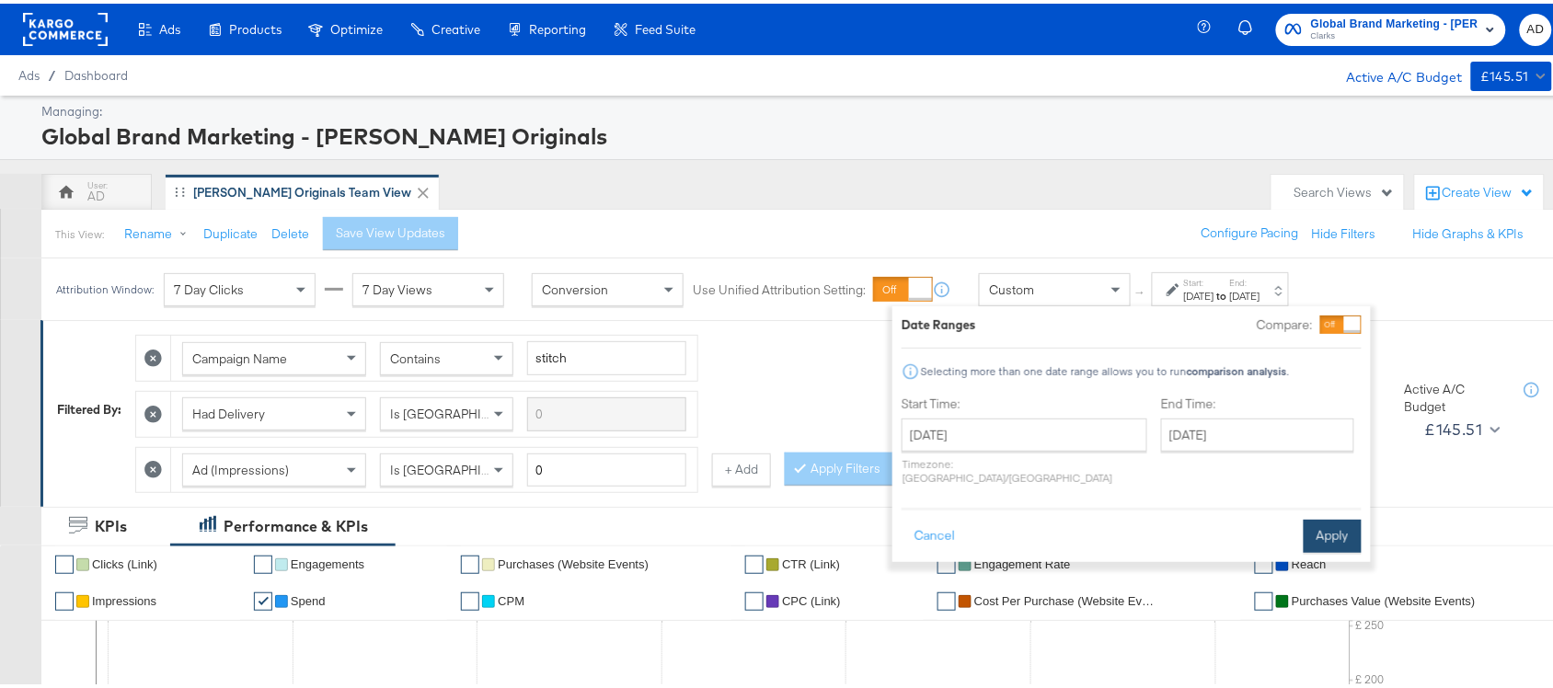
click at [1330, 521] on button "Apply" at bounding box center [1332, 532] width 58 height 33
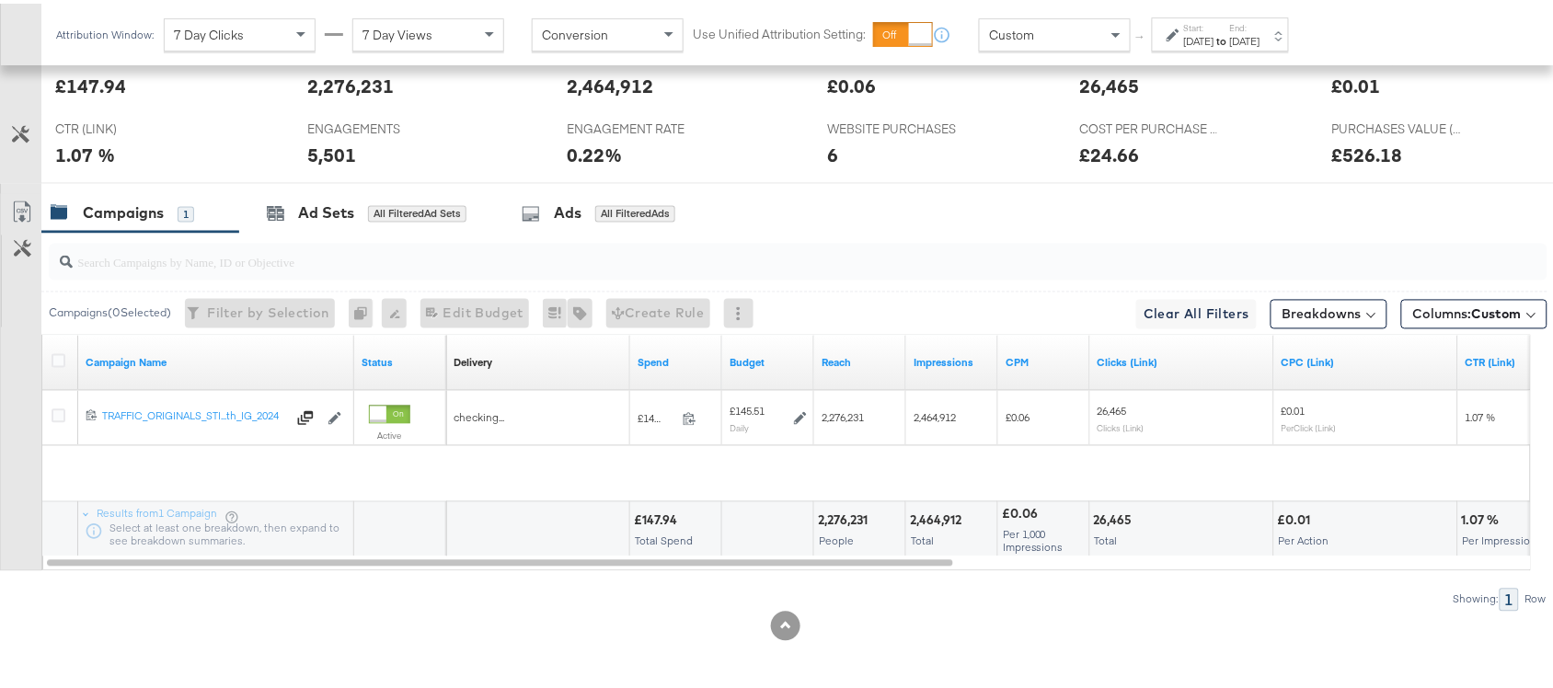
scroll to position [848, 0]
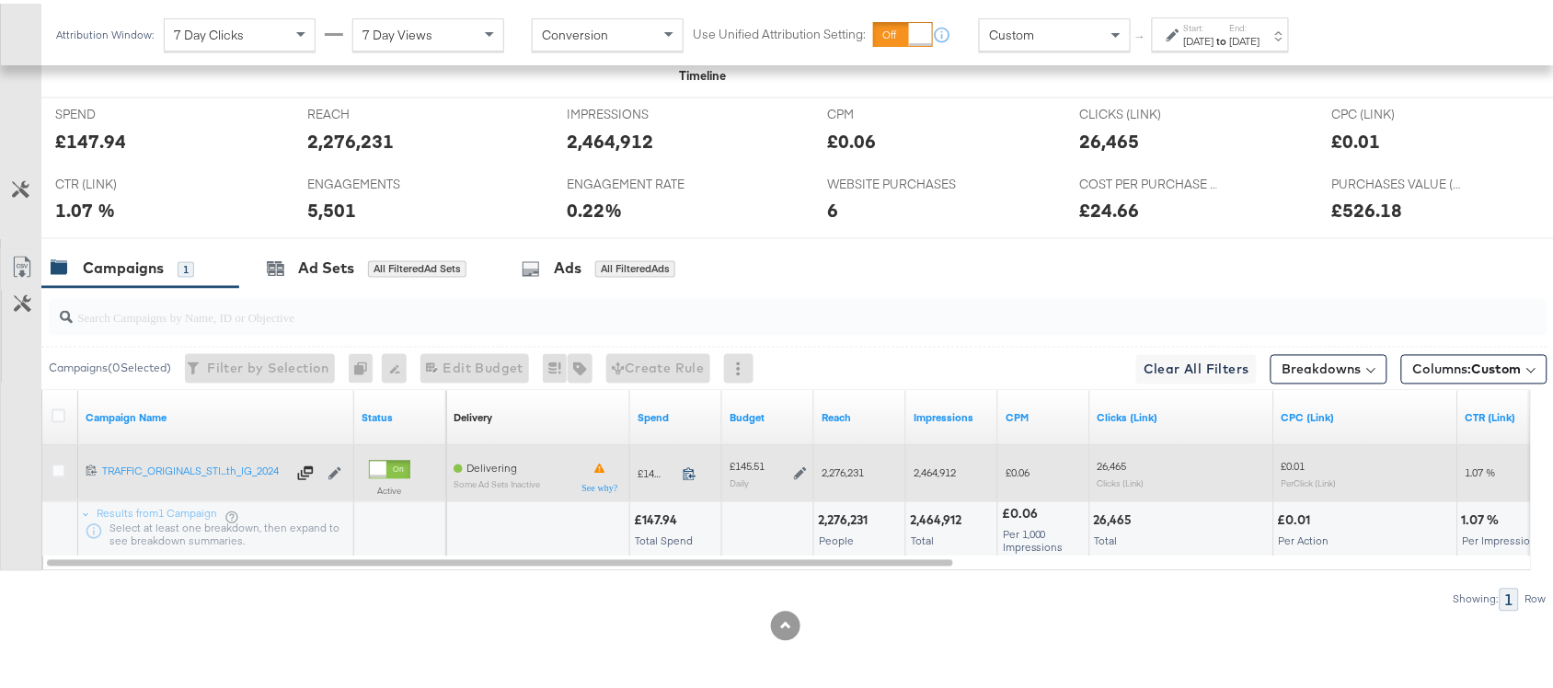
click at [690, 470] on icon at bounding box center [690, 471] width 14 height 14
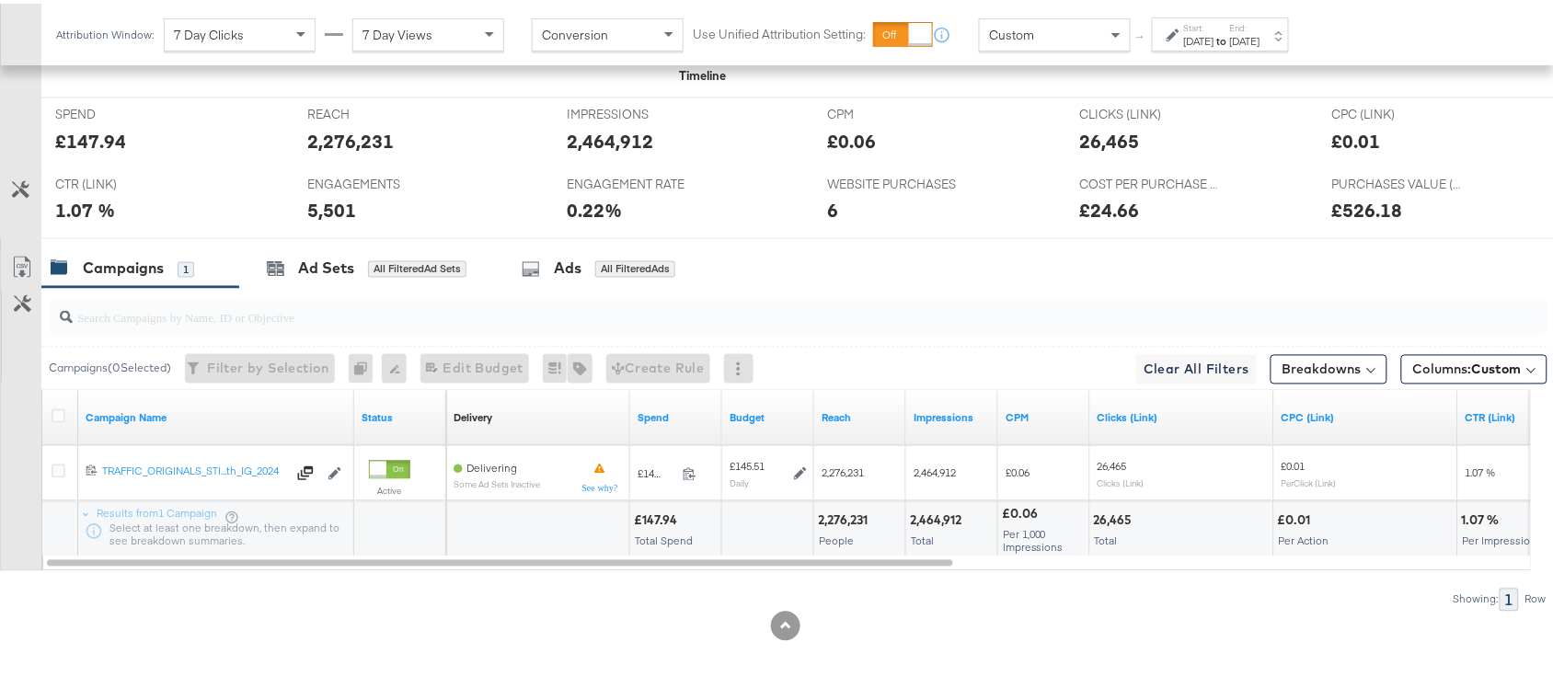
click at [848, 517] on div "2,276,231" at bounding box center [845, 517] width 55 height 17
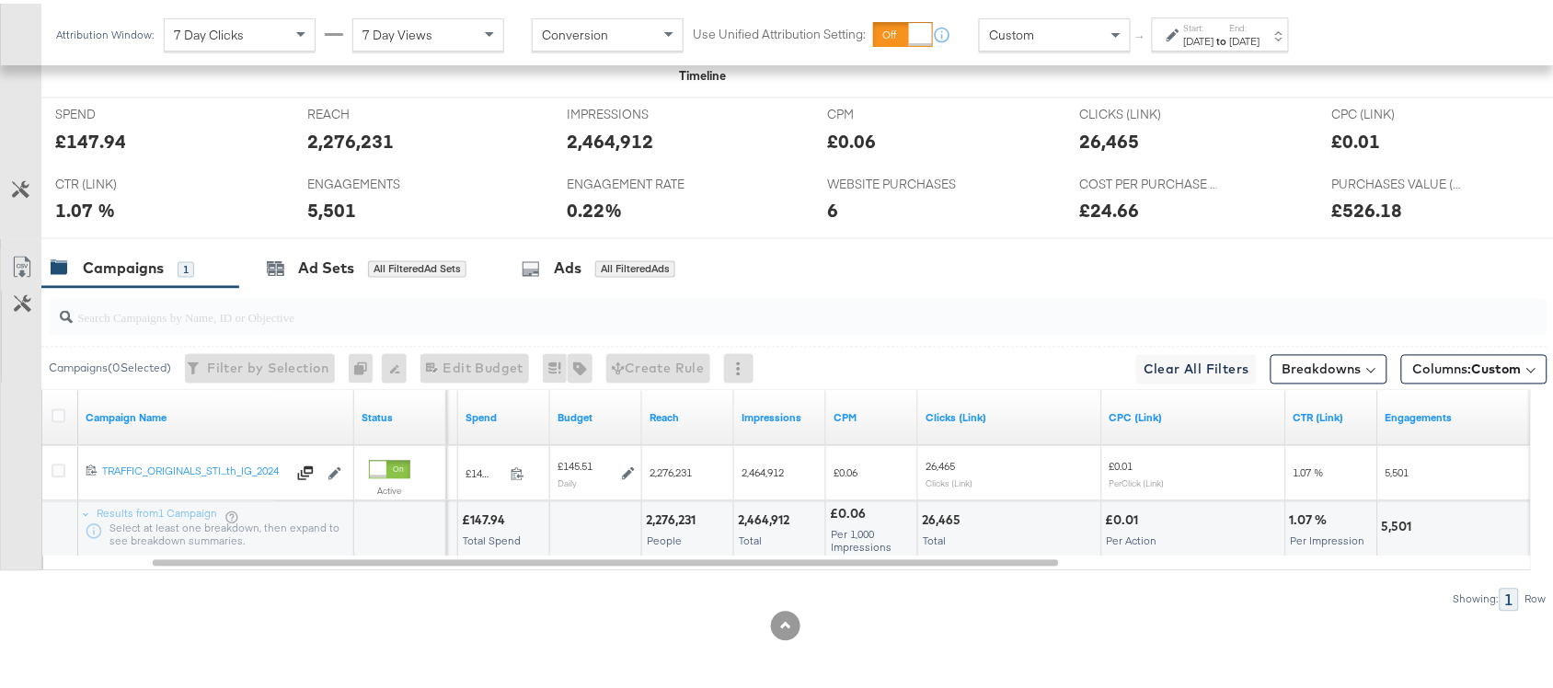
click at [764, 515] on div "2,464,912" at bounding box center [766, 517] width 57 height 17
copy div "2,464,912"
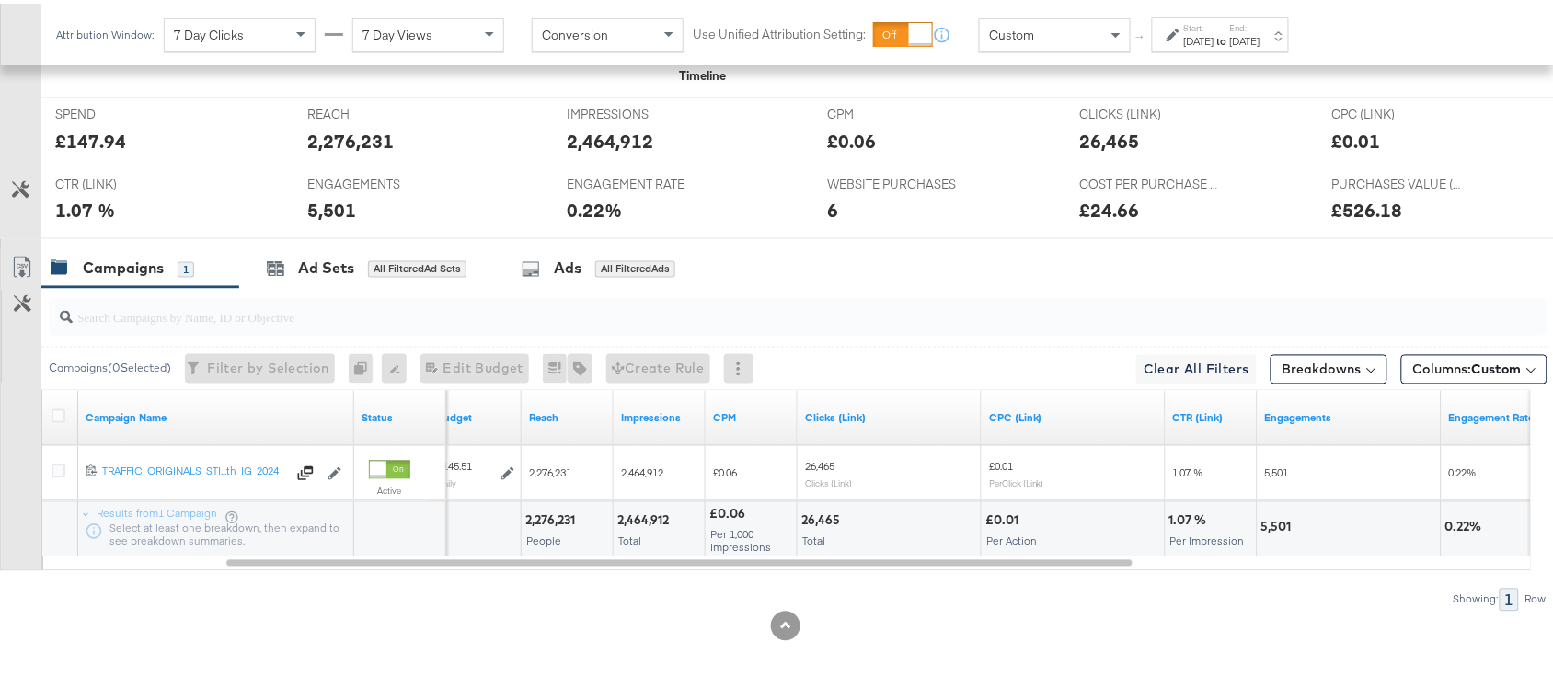
click at [828, 515] on div "26,465" at bounding box center [823, 517] width 44 height 17
copy div "26,465"
click at [828, 515] on div "26,465" at bounding box center [823, 517] width 44 height 17
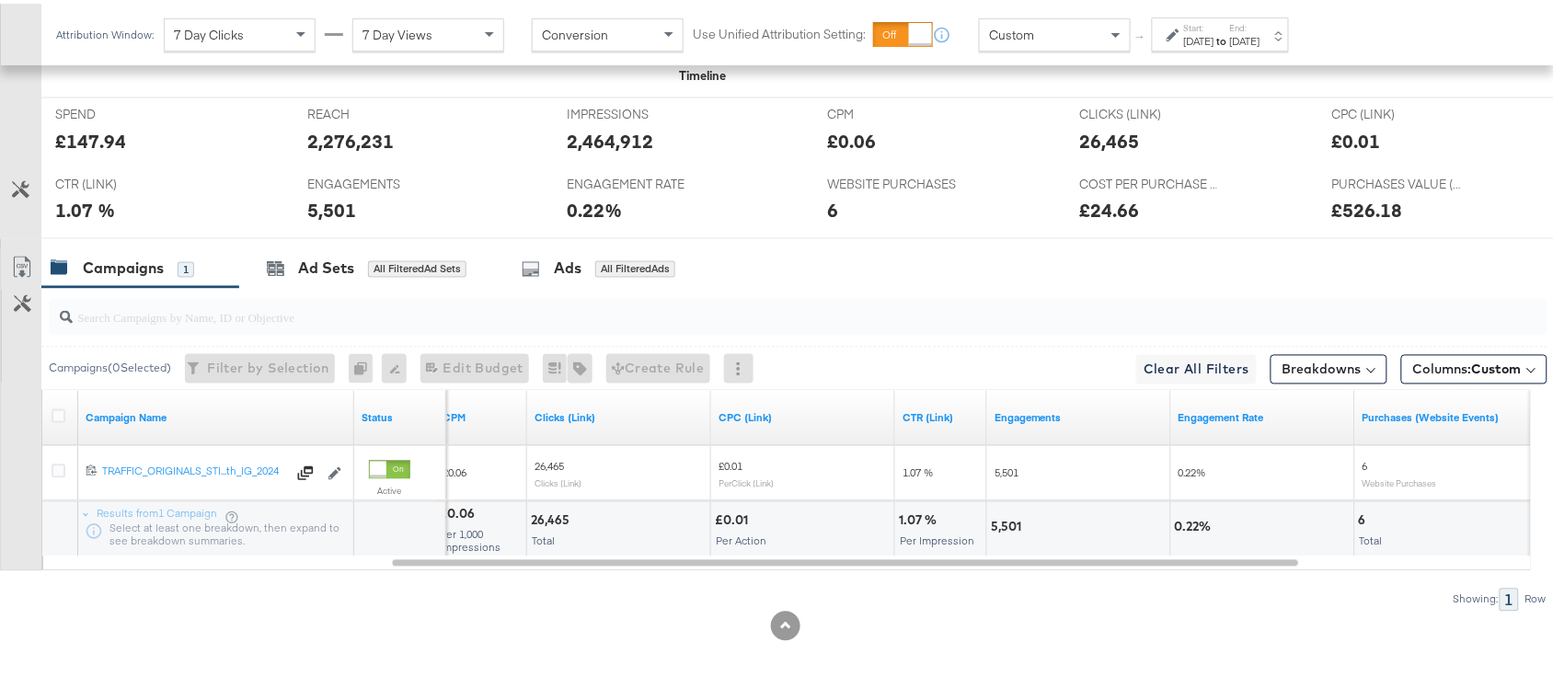
click at [1004, 526] on div "5,501" at bounding box center [1009, 523] width 36 height 17
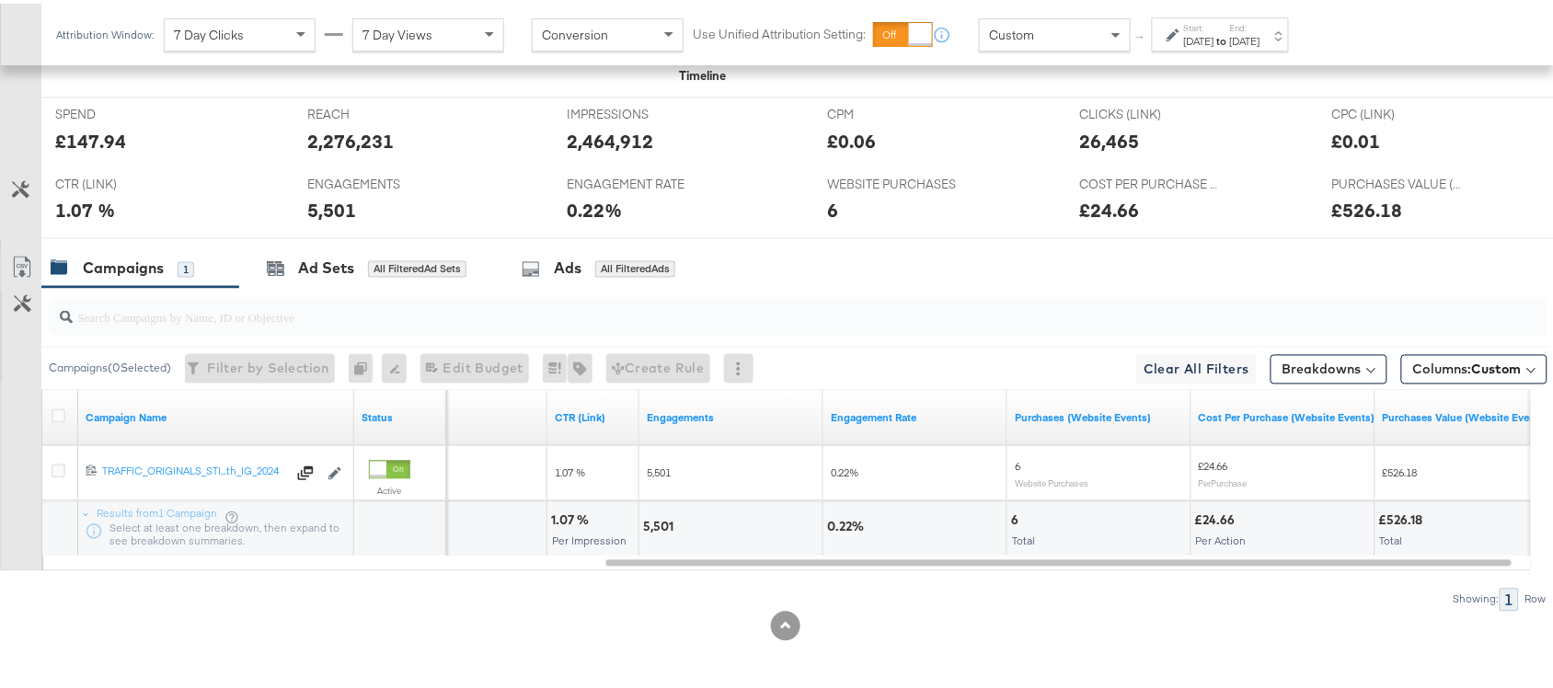
click at [1014, 513] on div "6" at bounding box center [1017, 517] width 13 height 17
copy div "6"
click at [1014, 513] on div "6" at bounding box center [1017, 517] width 13 height 17
click at [1260, 20] on label "End:" at bounding box center [1245, 24] width 30 height 12
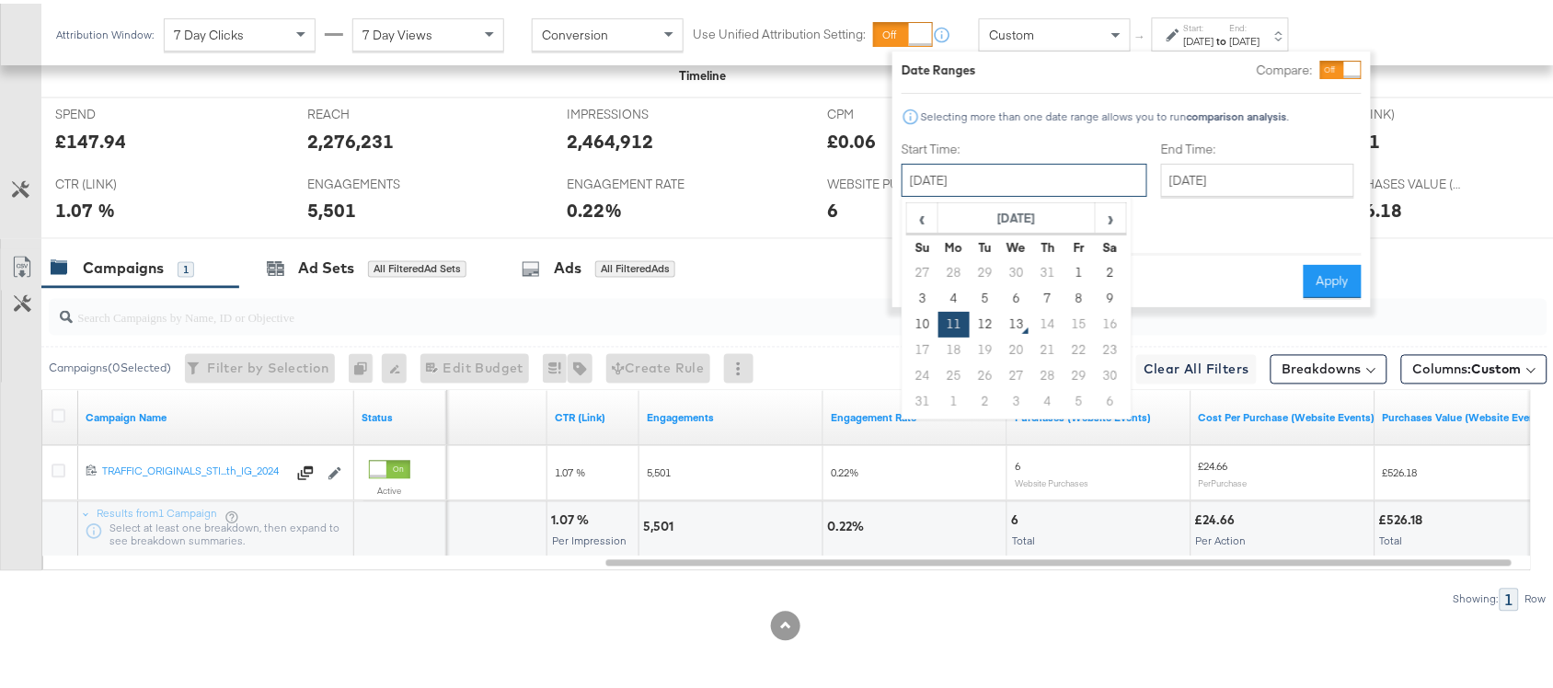
click at [1015, 172] on input "[DATE]" at bounding box center [1024, 176] width 246 height 33
click at [985, 314] on td "12" at bounding box center [985, 321] width 31 height 26
type input "[DATE]"
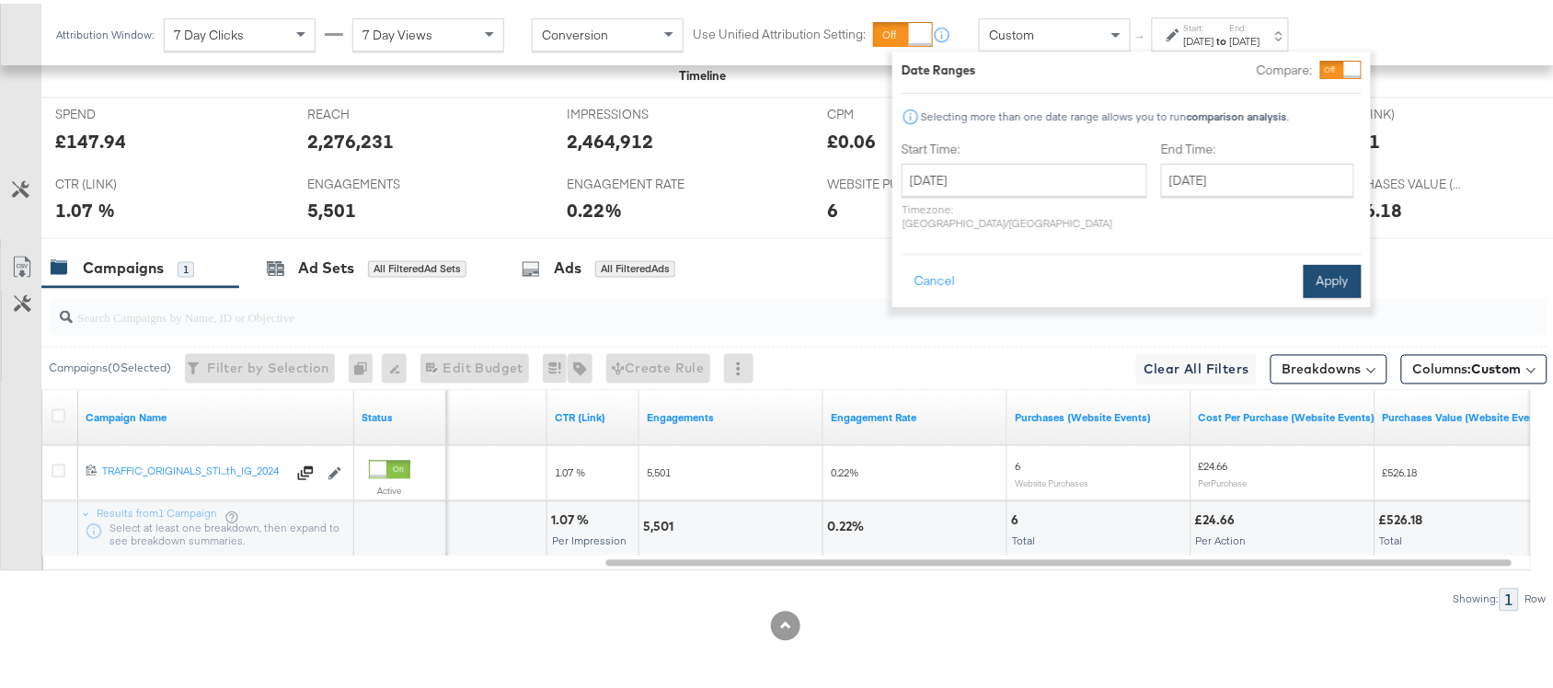
click at [1338, 261] on button "Apply" at bounding box center [1332, 277] width 58 height 33
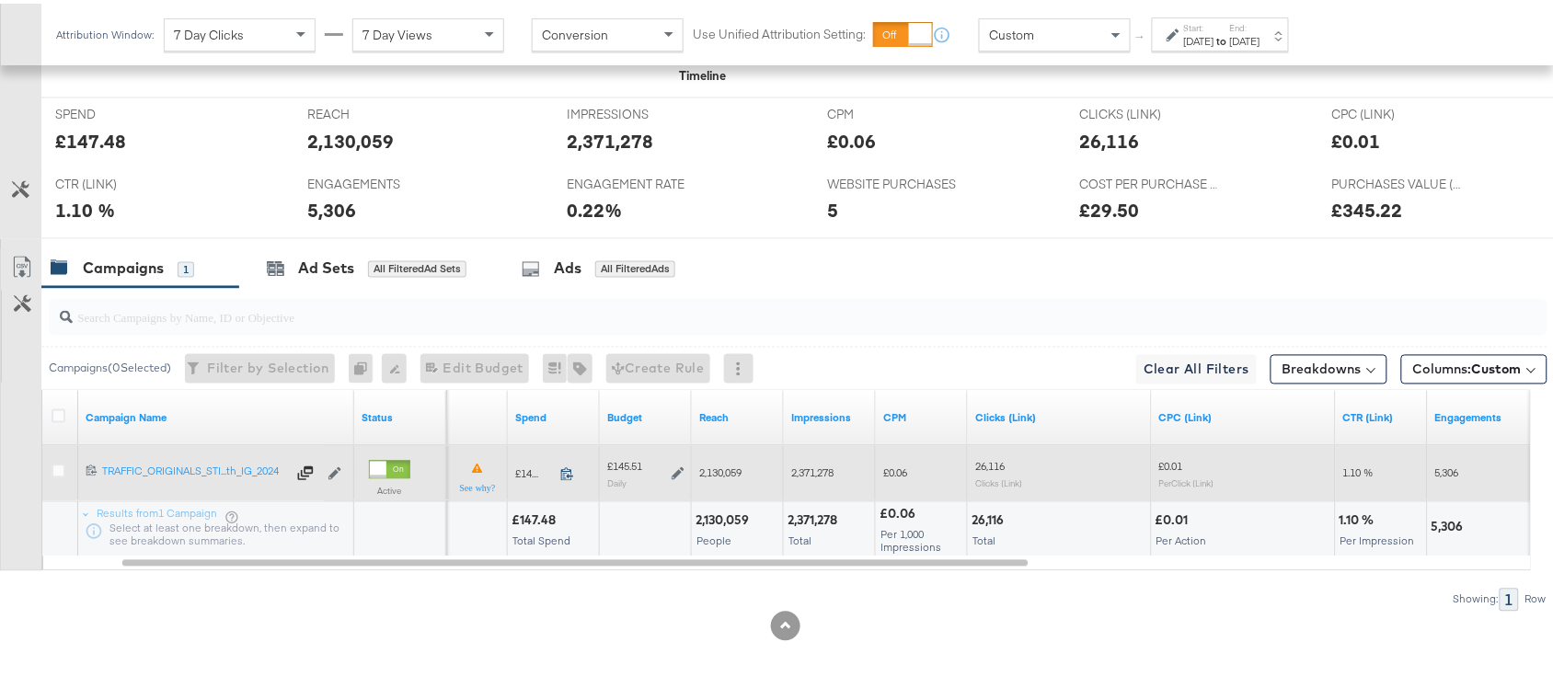
click at [564, 471] on icon at bounding box center [567, 471] width 14 height 14
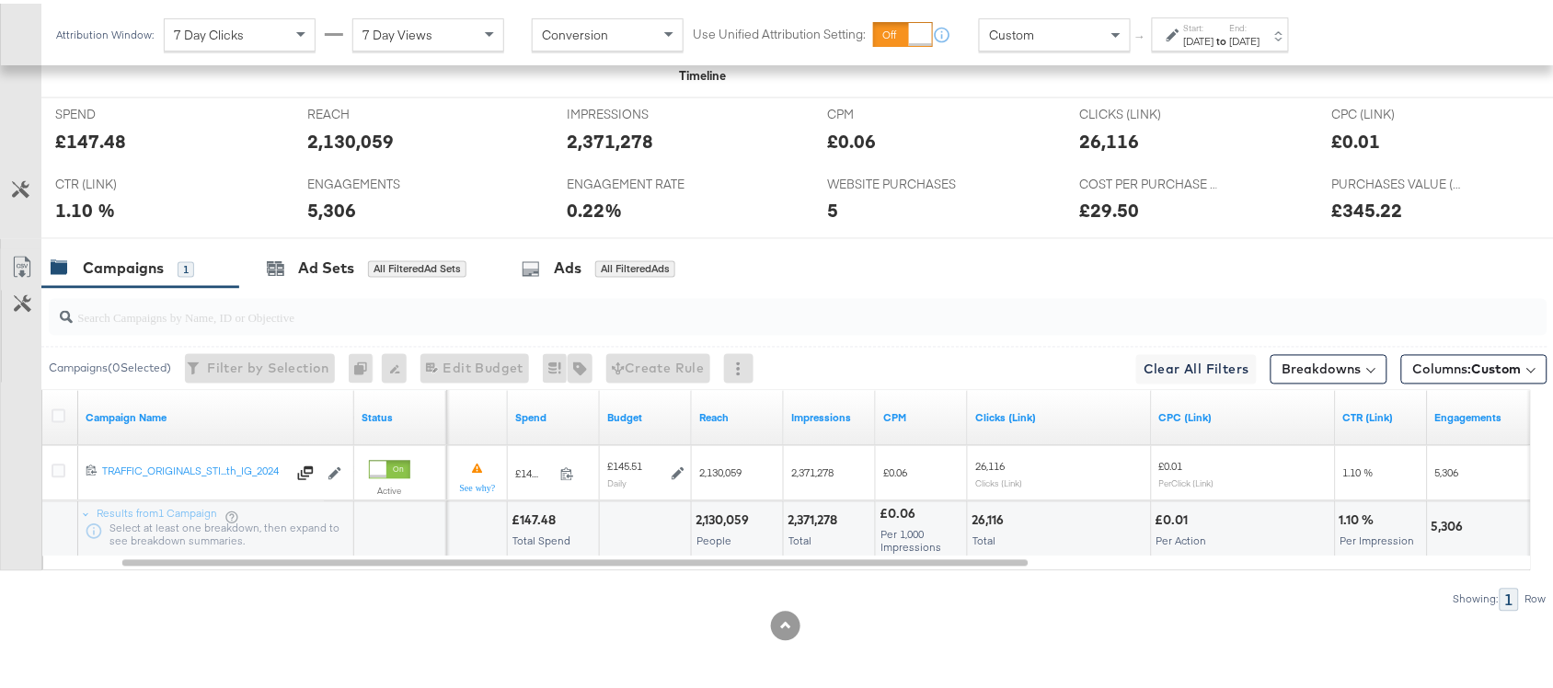
click at [723, 511] on div "2,130,059" at bounding box center [724, 517] width 59 height 17
click at [808, 516] on div "2,371,278" at bounding box center [814, 517] width 55 height 17
copy div "2,371,278"
click at [808, 516] on div "2,371,278" at bounding box center [814, 517] width 55 height 17
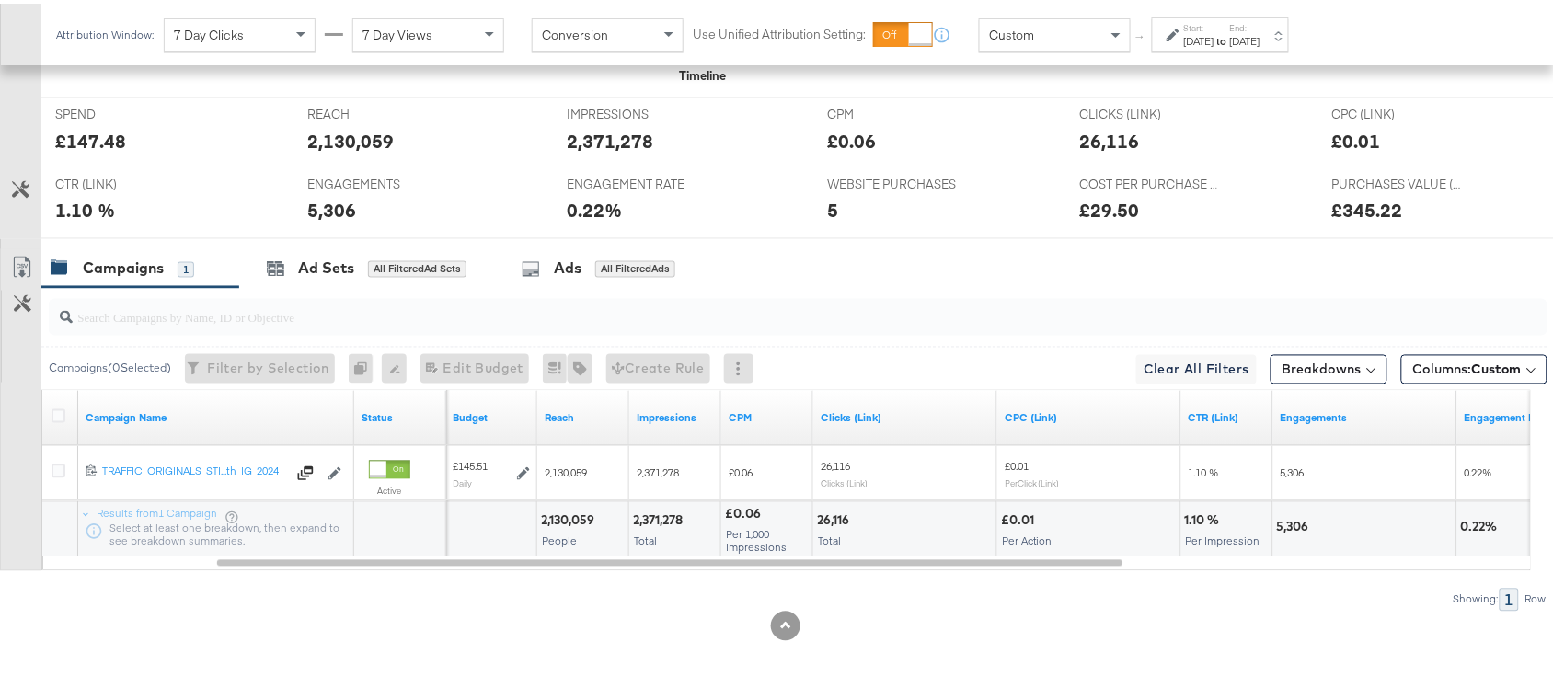
click at [832, 517] on div "26,116" at bounding box center [836, 517] width 38 height 17
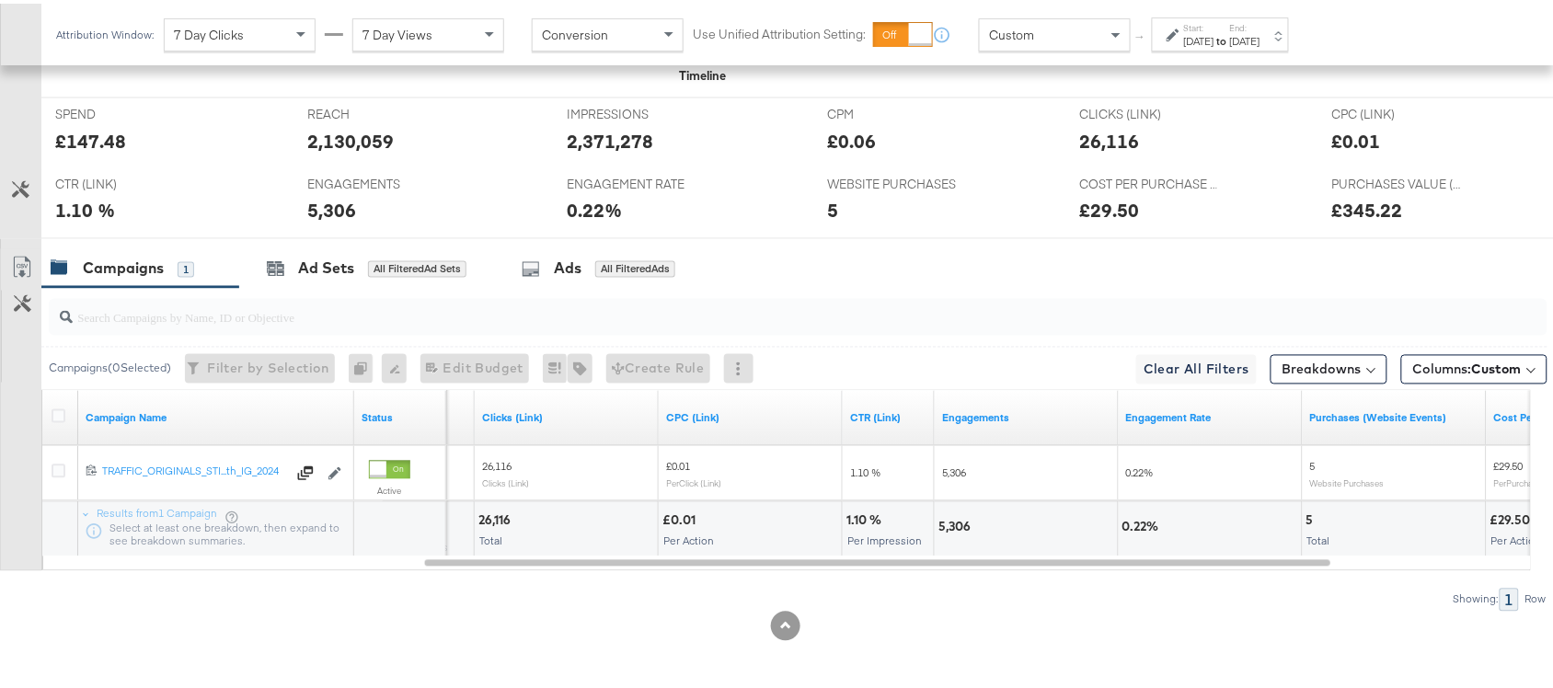
click at [947, 526] on div "5,306" at bounding box center [957, 523] width 38 height 17
copy div "5,306"
click at [947, 526] on div "5,306" at bounding box center [957, 523] width 38 height 17
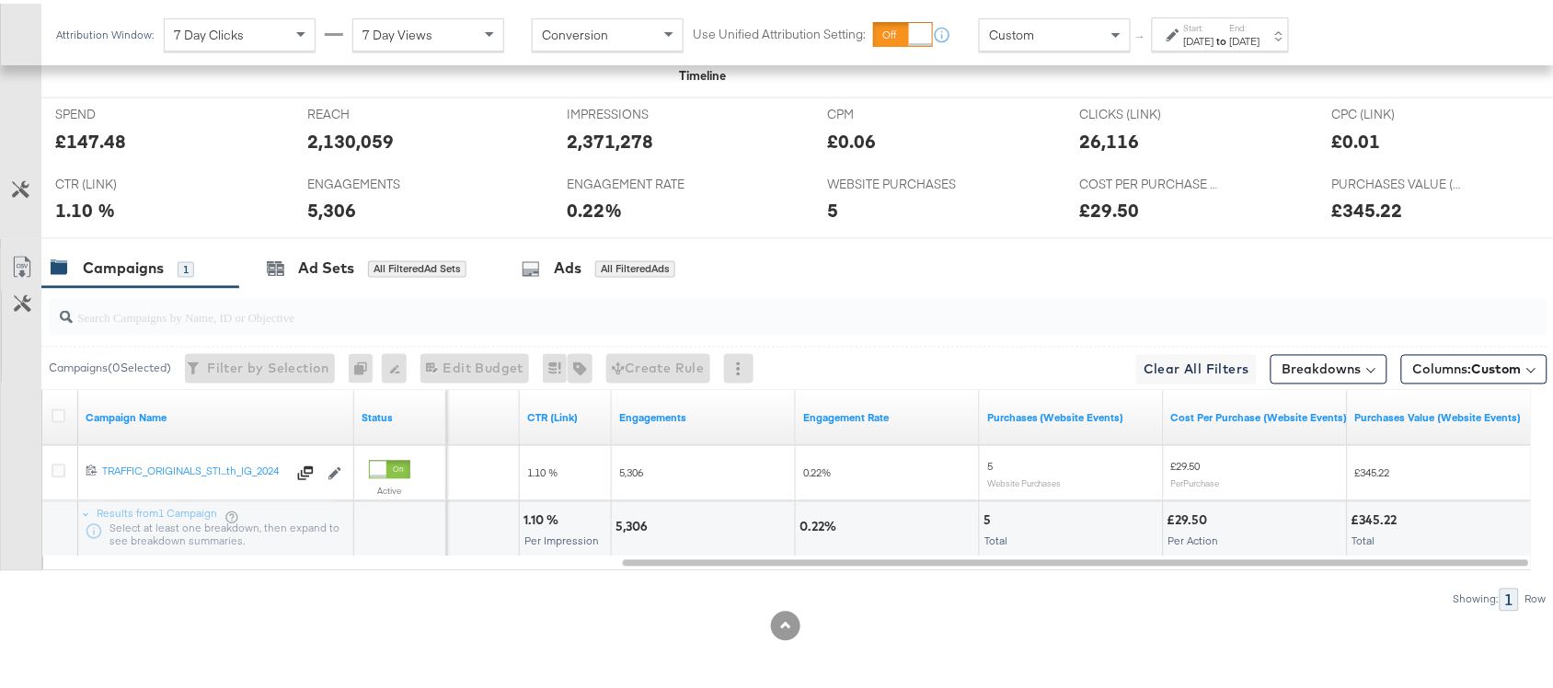
click at [987, 516] on div "5" at bounding box center [989, 517] width 13 height 17
copy div "5"
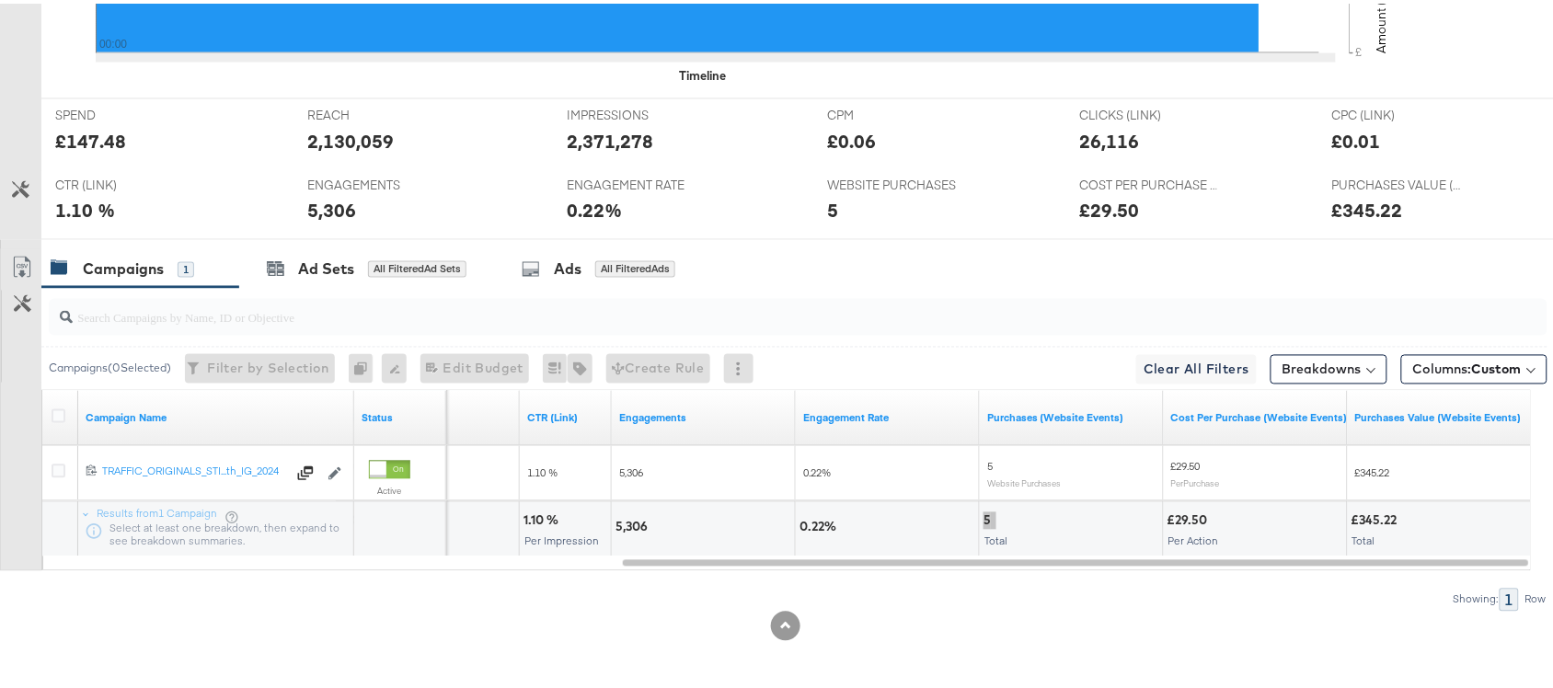
scroll to position [0, 0]
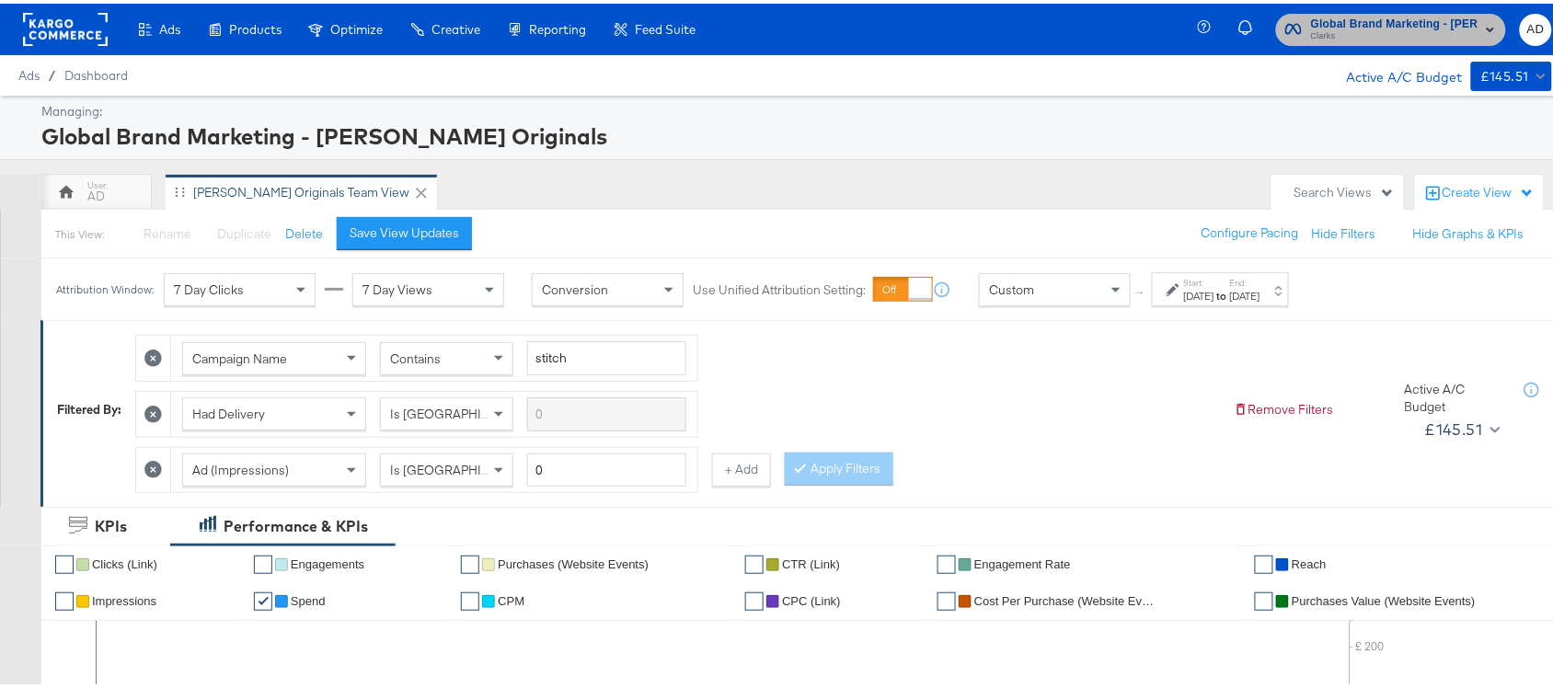
click at [1407, 30] on span "Clarks" at bounding box center [1394, 33] width 167 height 15
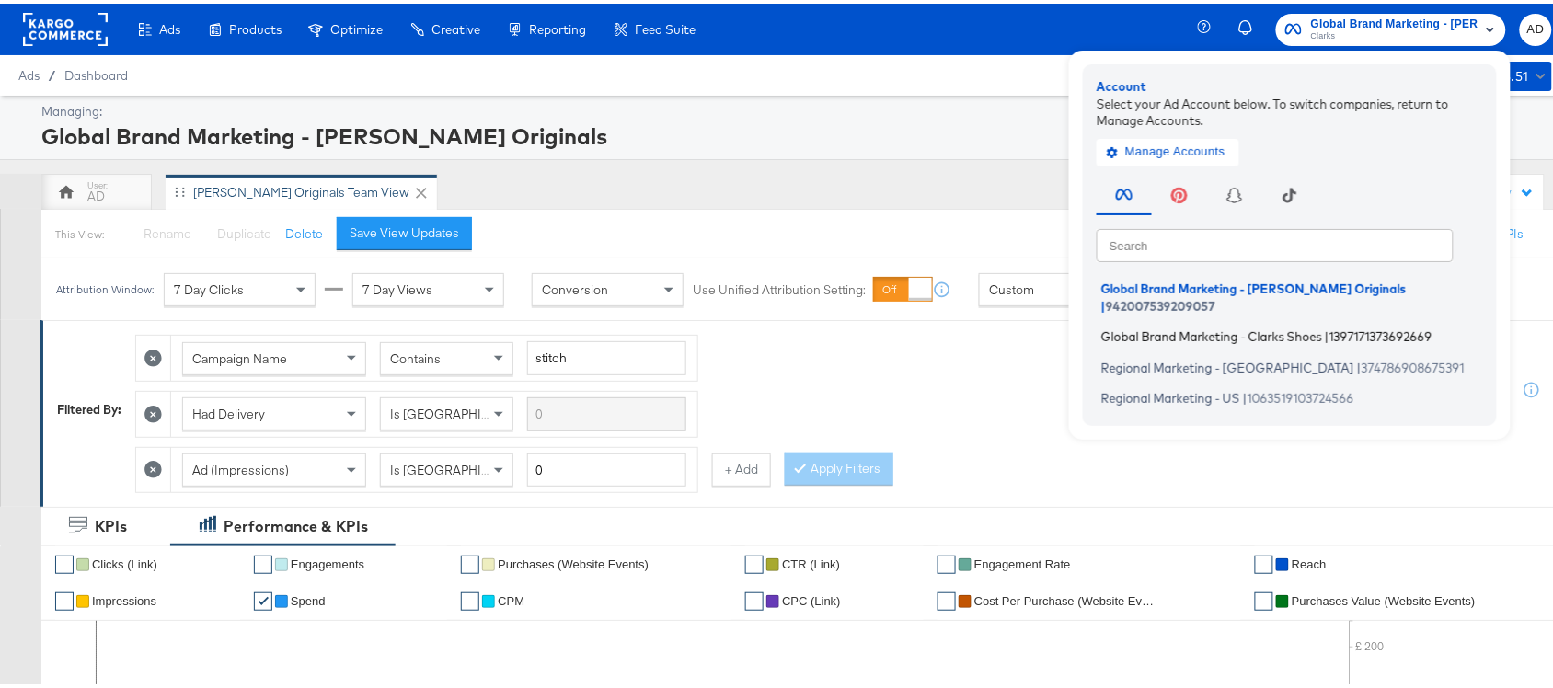
click at [1235, 326] on span "Global Brand Marketing - Clarks Shoes" at bounding box center [1211, 333] width 221 height 15
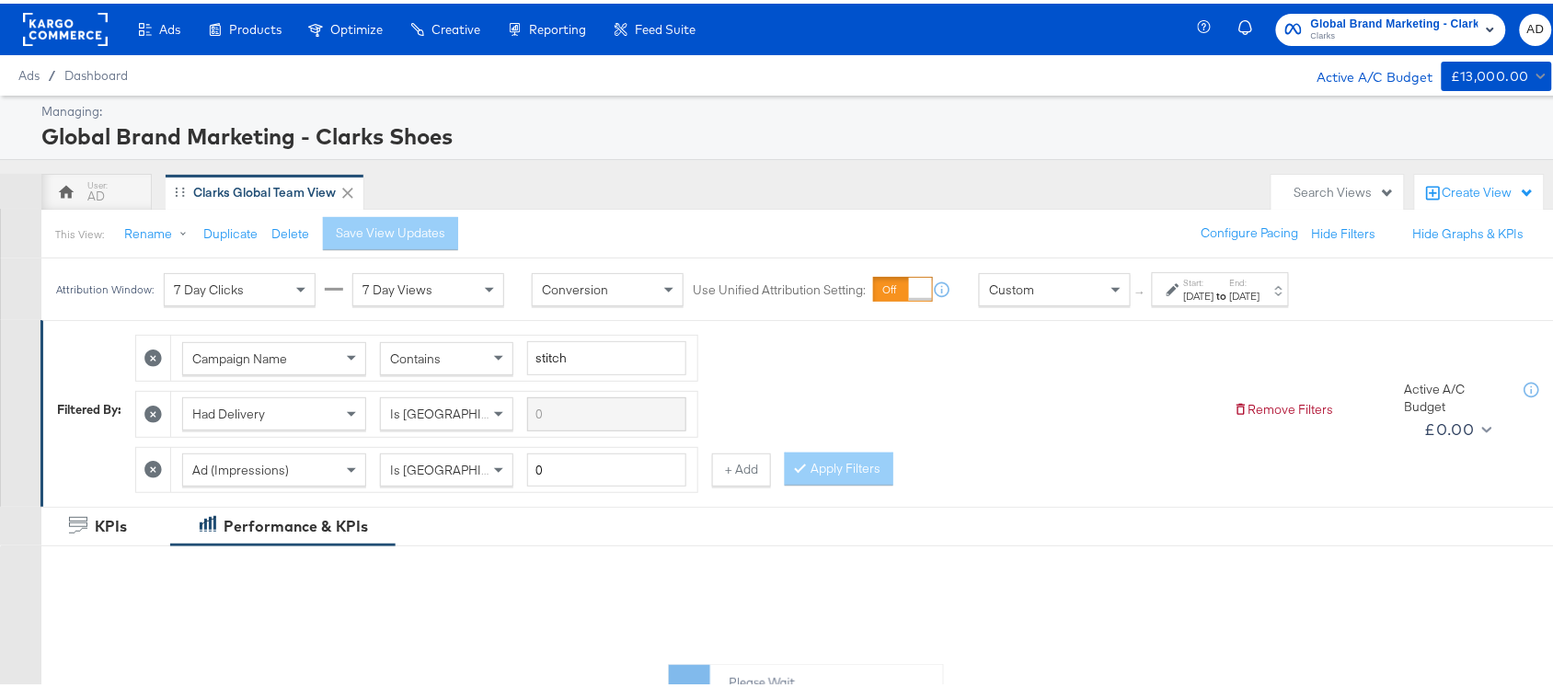
click at [1244, 279] on div "Start: [DATE] to End: [DATE]" at bounding box center [1222, 286] width 76 height 27
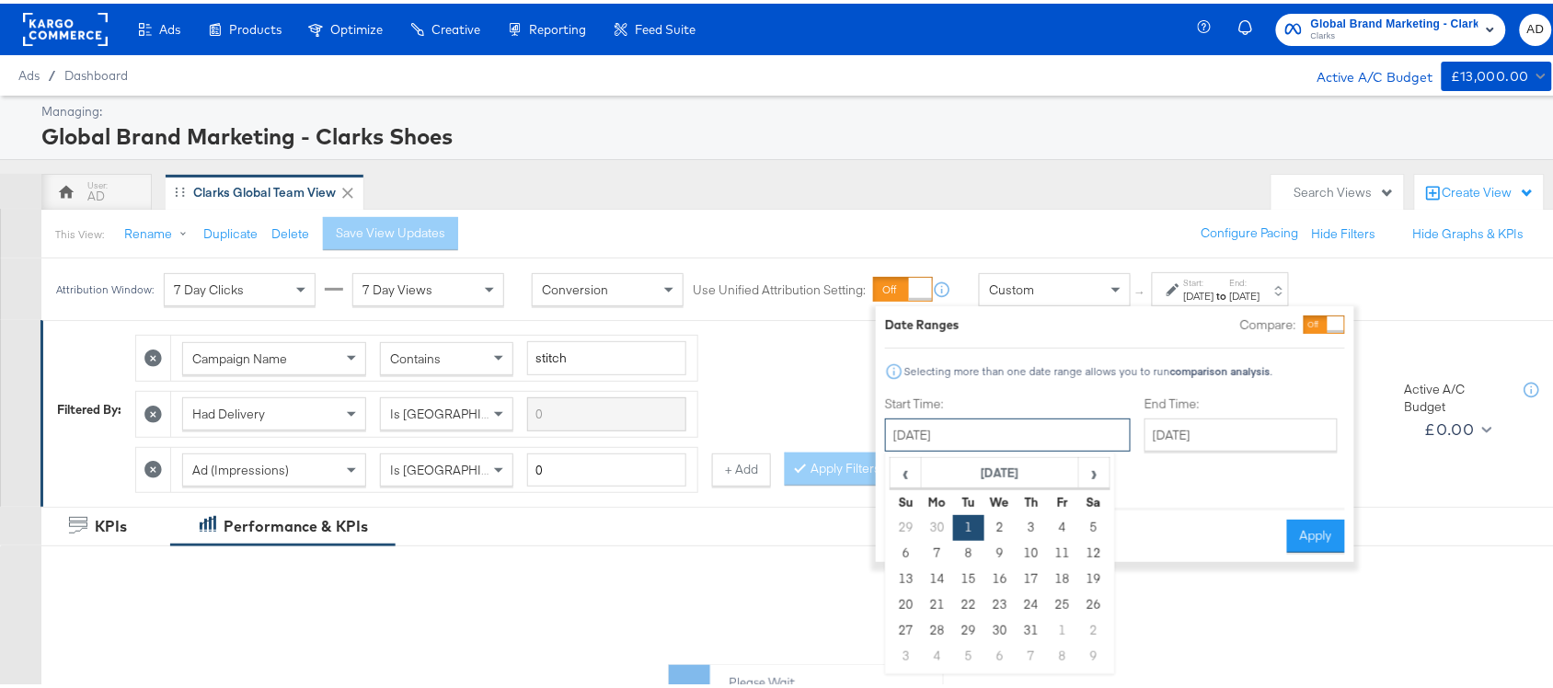
click at [1004, 425] on input "[DATE]" at bounding box center [1008, 431] width 246 height 33
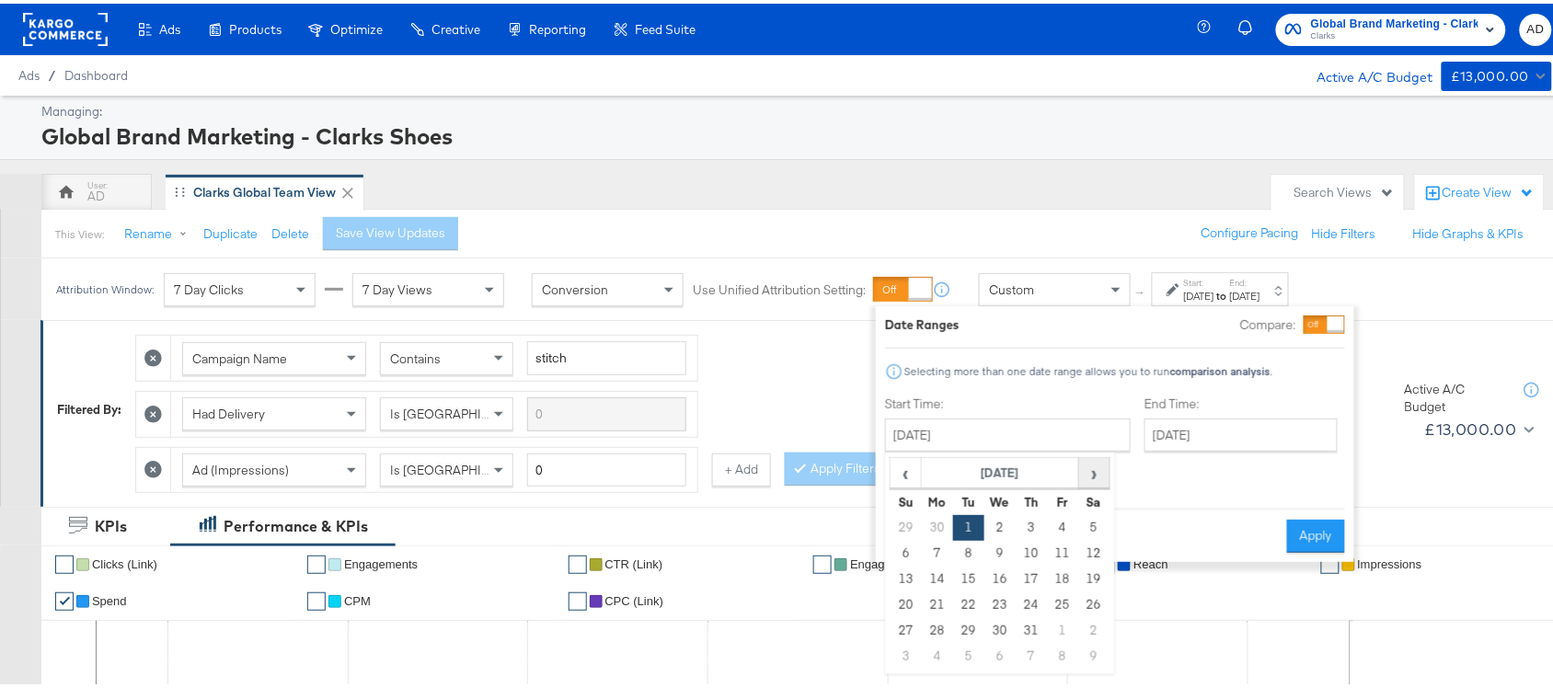
click at [1090, 467] on span "›" at bounding box center [1094, 469] width 29 height 28
click at [938, 571] on td "11" at bounding box center [937, 576] width 31 height 26
type input "[DATE]"
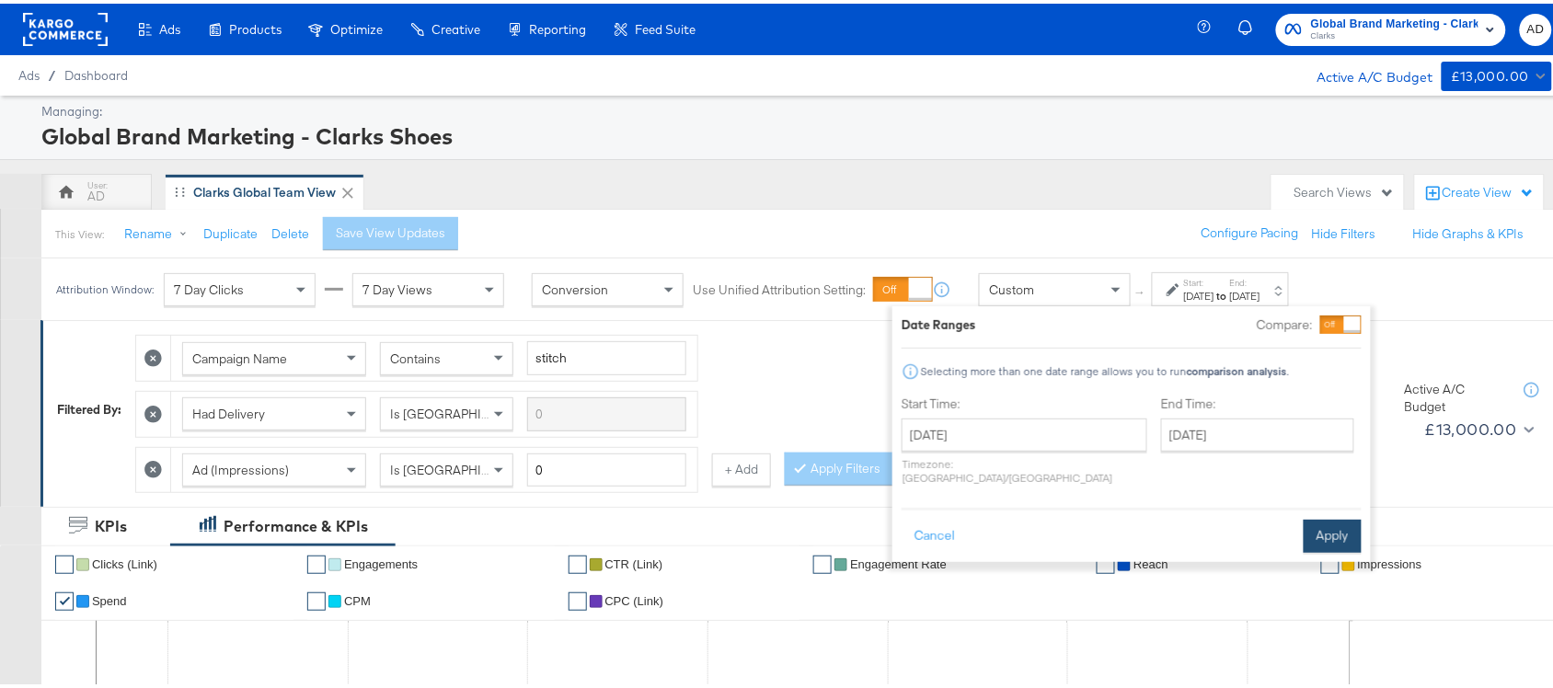
click at [1325, 516] on button "Apply" at bounding box center [1332, 532] width 58 height 33
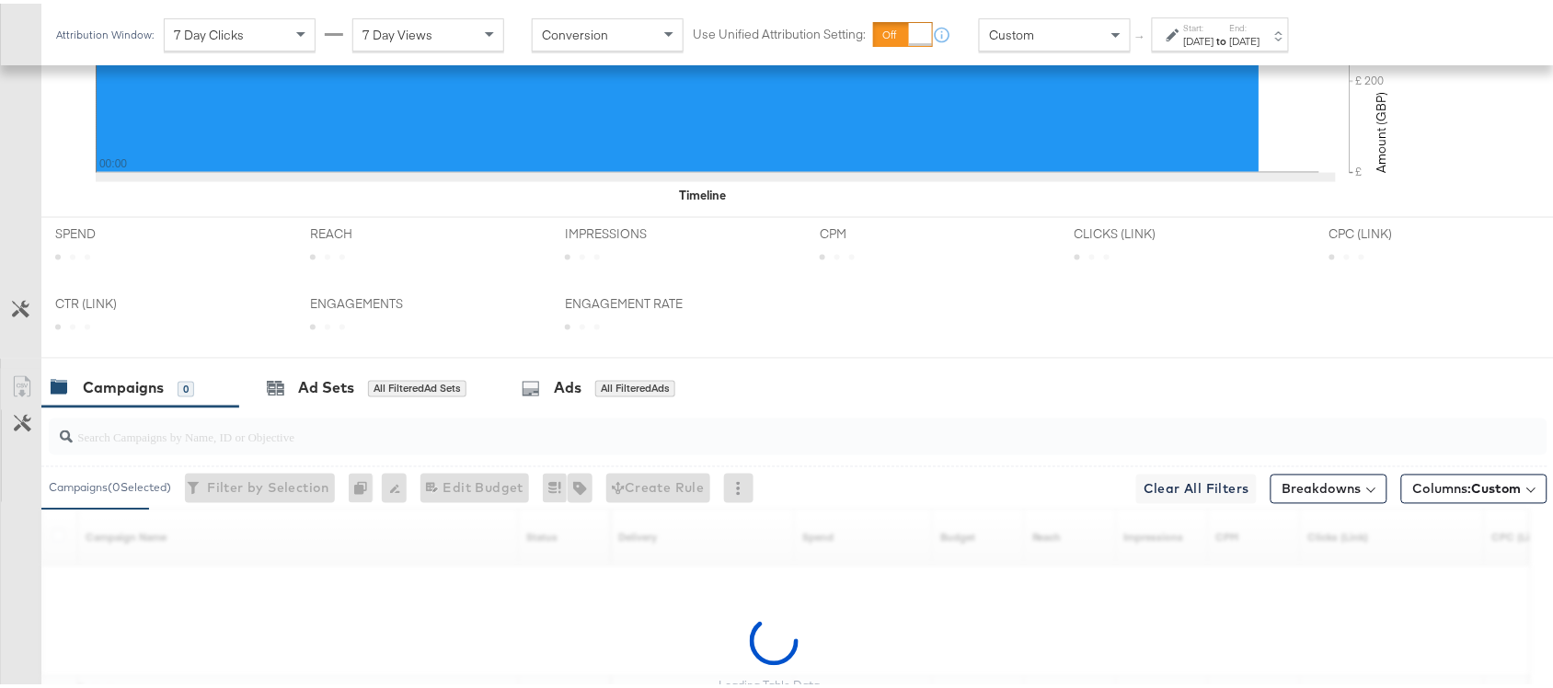
scroll to position [903, 0]
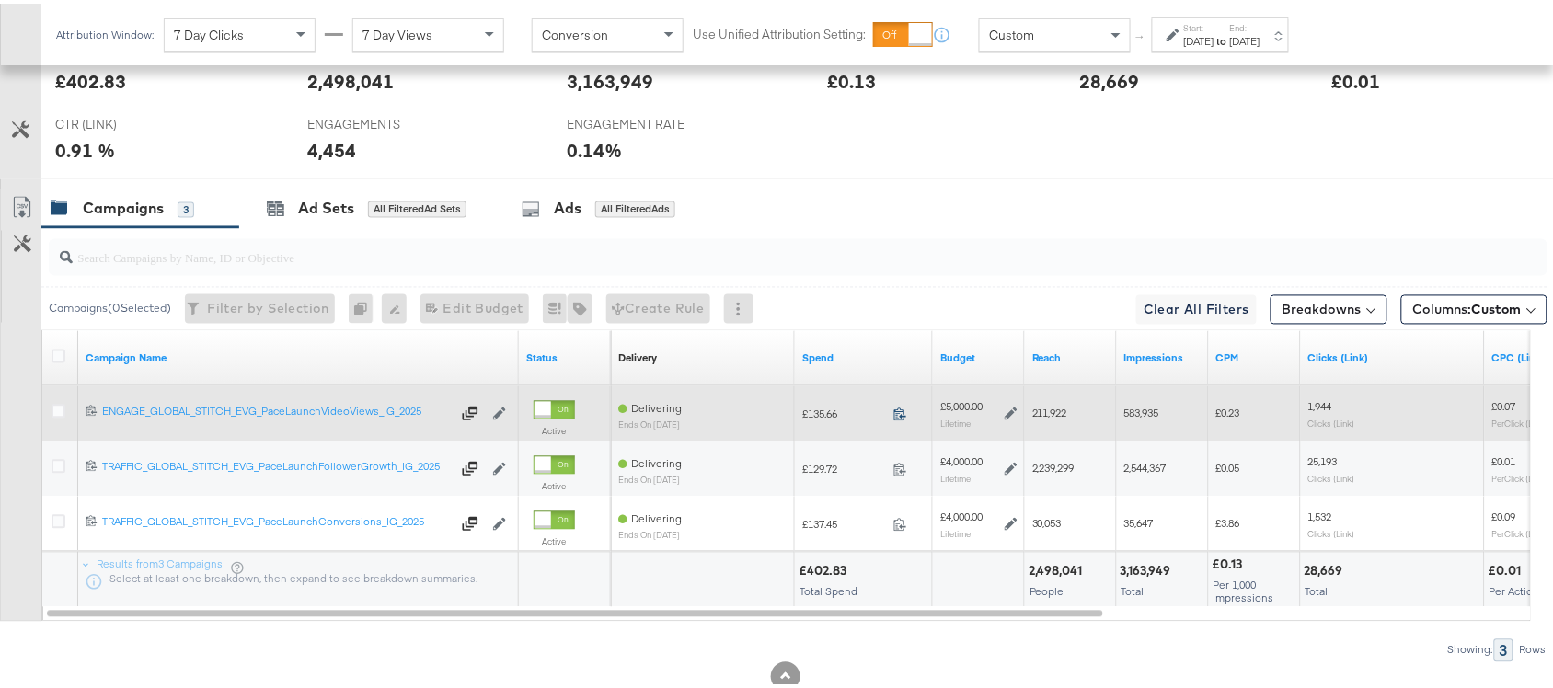
click at [900, 411] on icon at bounding box center [900, 411] width 14 height 14
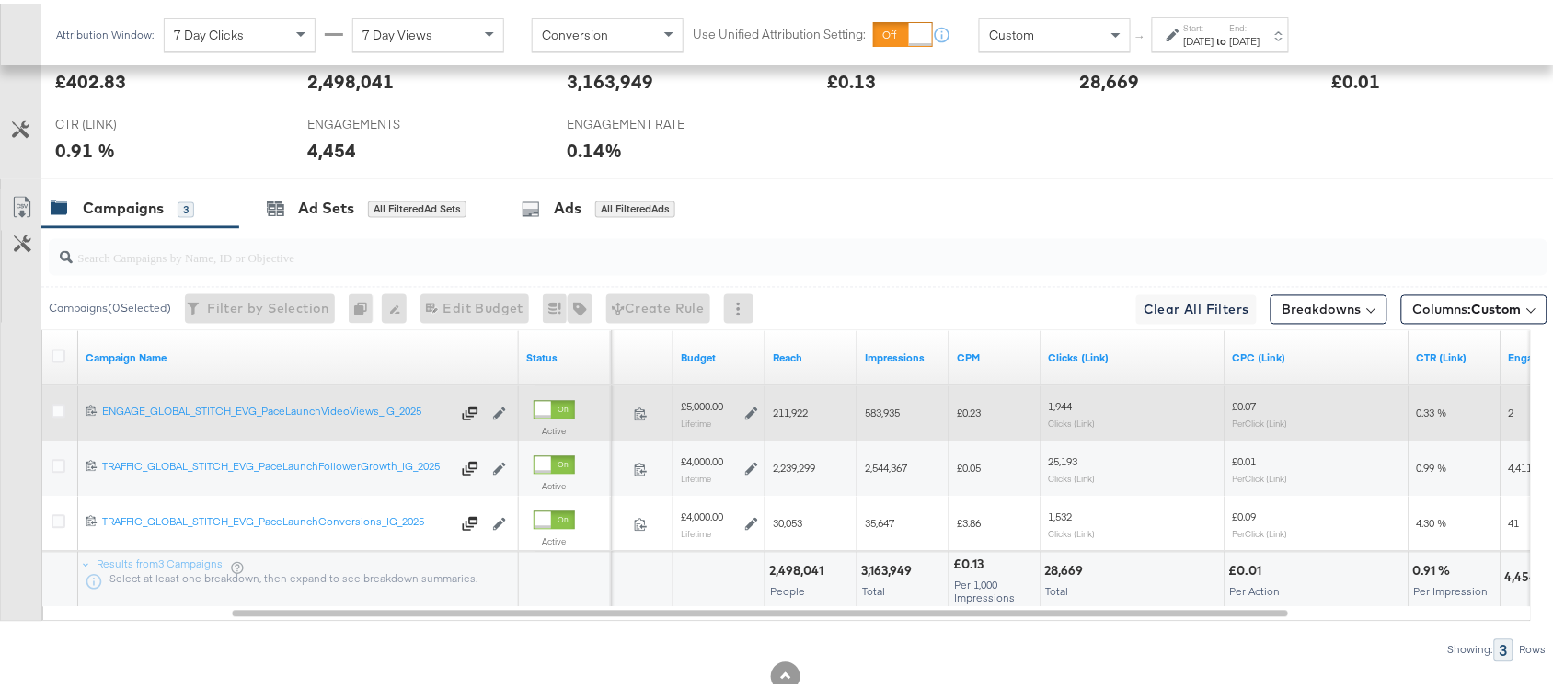
click at [881, 425] on div "583,935" at bounding box center [903, 410] width 92 height 29
copy span "583,935"
click at [881, 425] on div "583,935" at bounding box center [903, 410] width 92 height 29
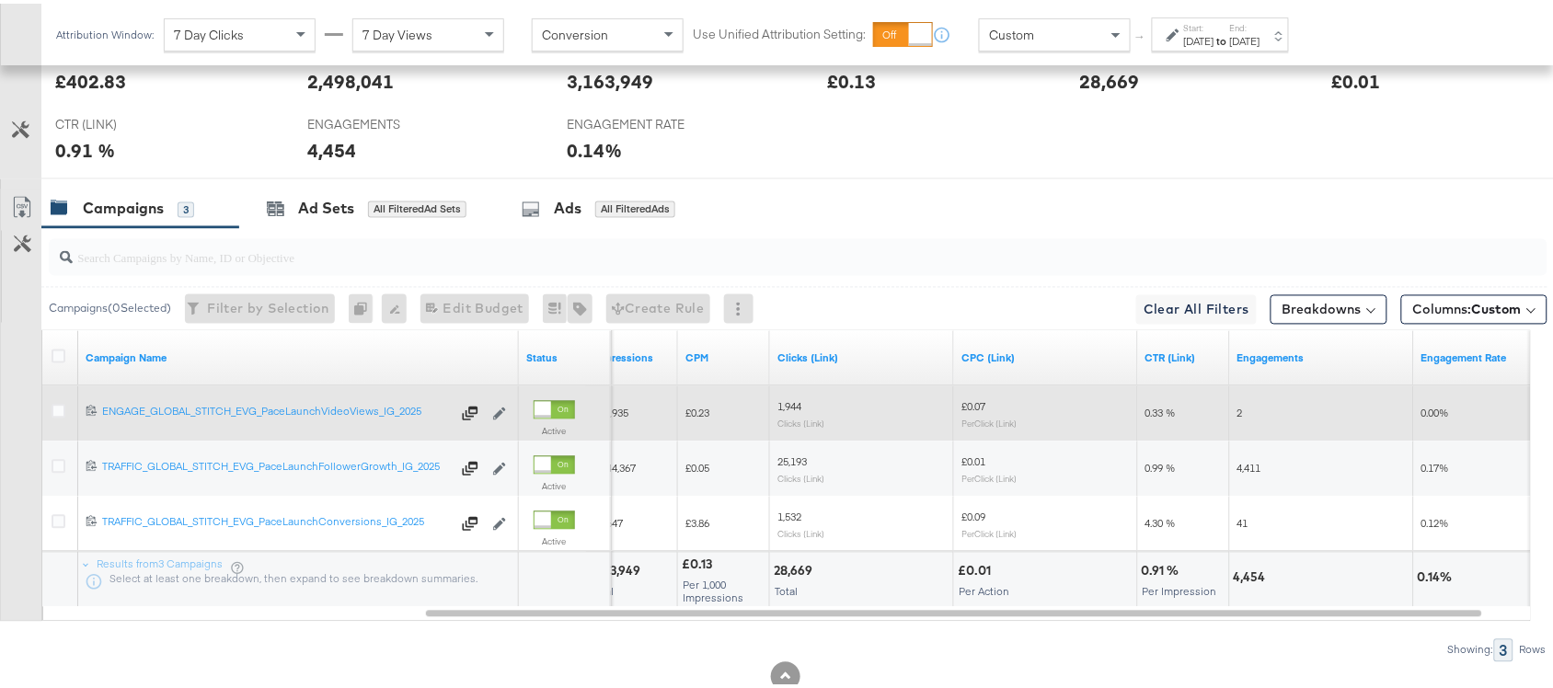
click at [797, 405] on span "1,944" at bounding box center [789, 403] width 24 height 14
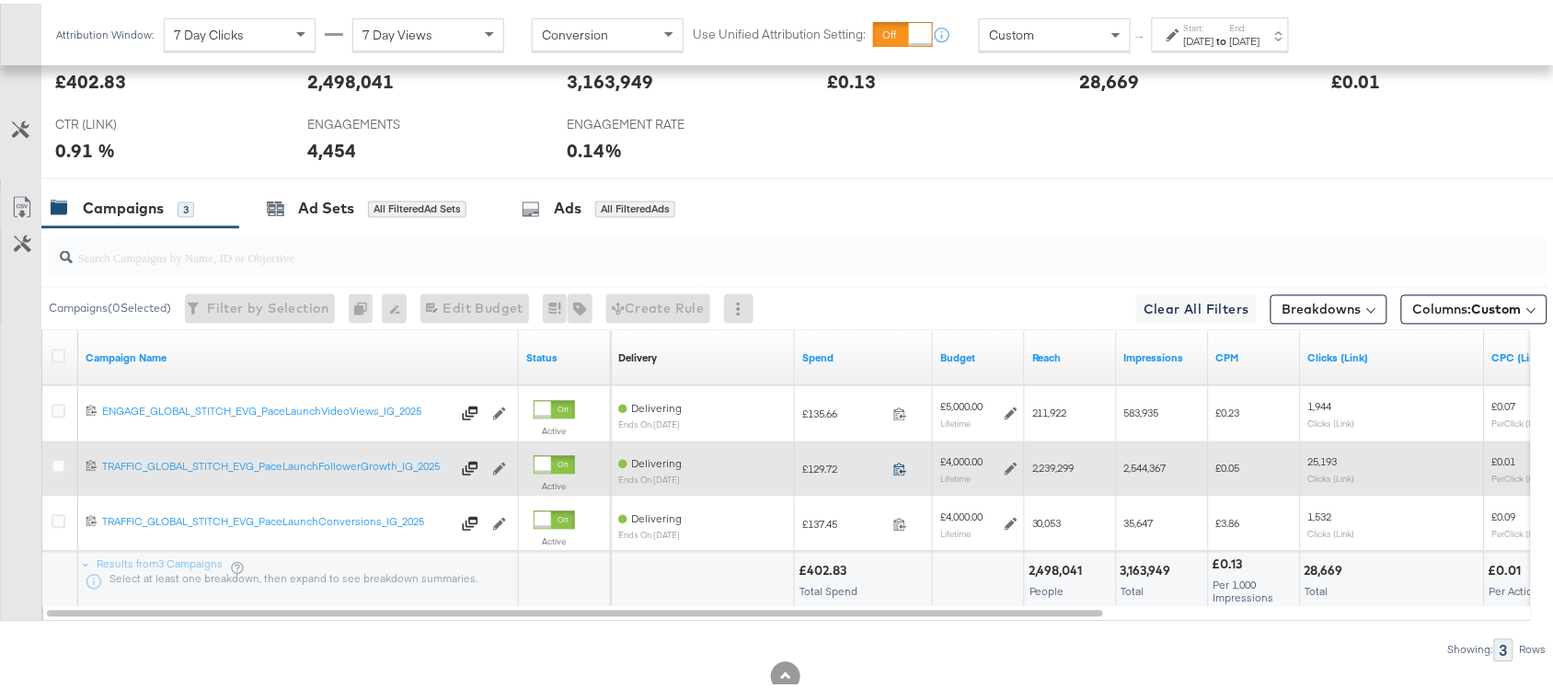
click at [899, 472] on icon at bounding box center [900, 466] width 14 height 14
click at [1040, 471] on span "2,239,299" at bounding box center [1053, 465] width 42 height 14
copy span "2,239,299"
click at [1040, 471] on span "2,239,299" at bounding box center [1053, 465] width 42 height 14
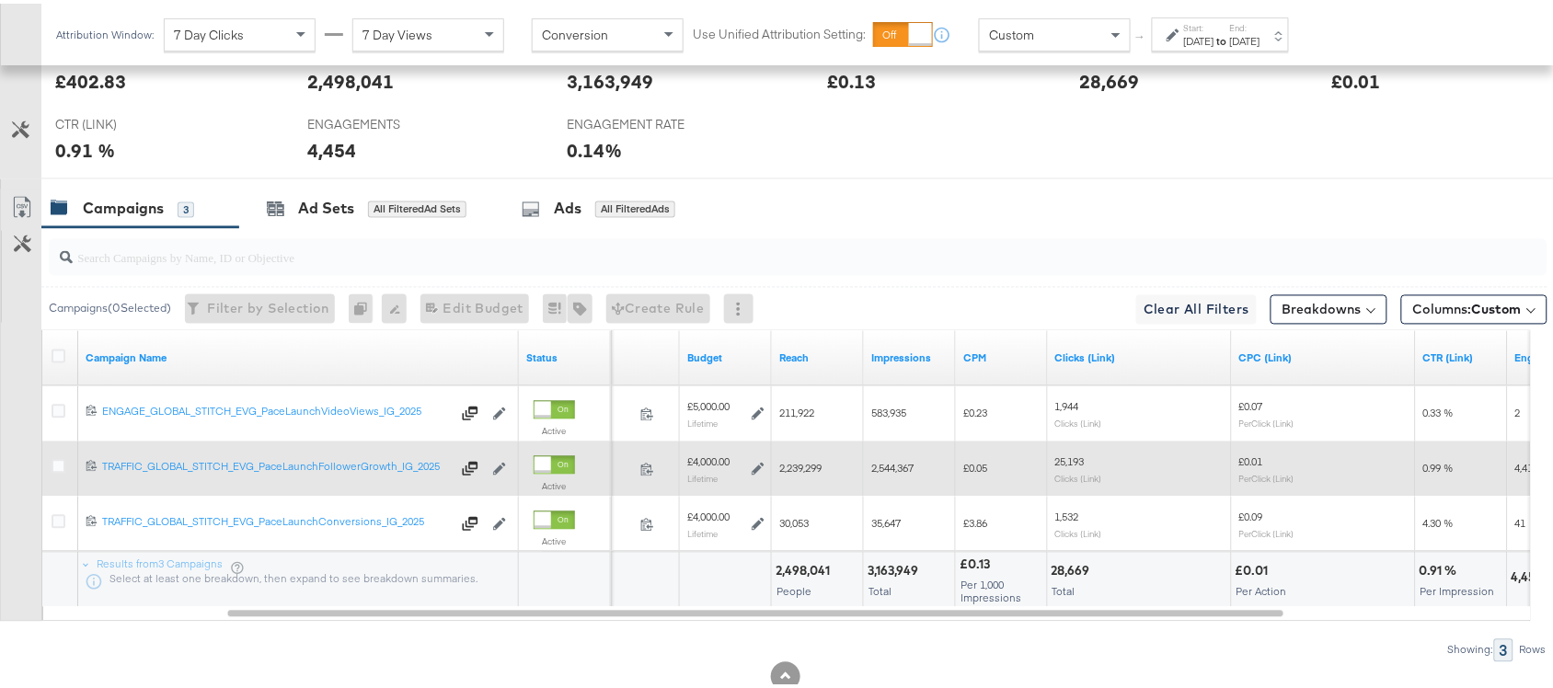
click at [890, 472] on span "2,544,367" at bounding box center [892, 465] width 42 height 14
copy span "2,544,367"
click at [890, 472] on span "2,544,367" at bounding box center [892, 465] width 42 height 14
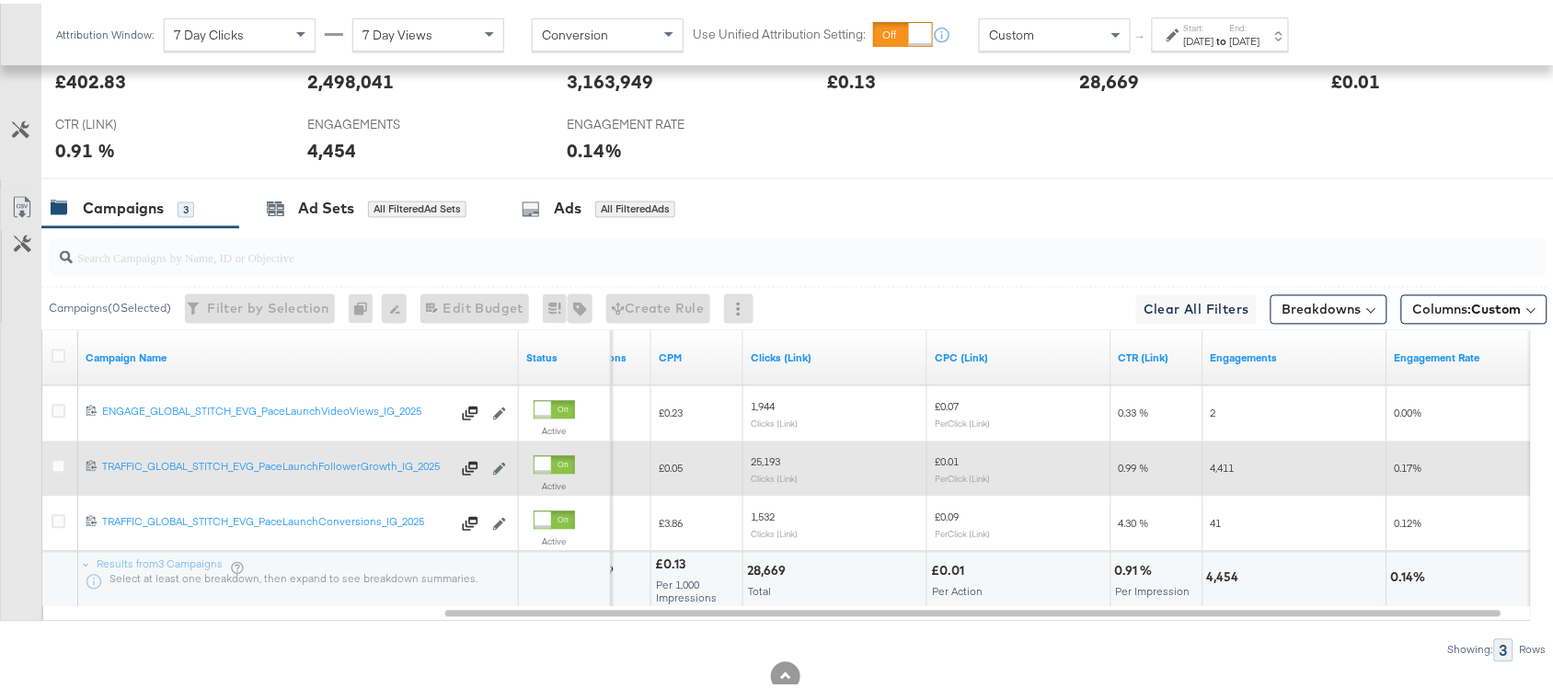
click at [764, 454] on div "25,193 Clicks (Link)" at bounding box center [835, 465] width 184 height 43
copy span "25,193"
click at [764, 454] on div "25,193 Clicks (Link)" at bounding box center [835, 465] width 184 height 43
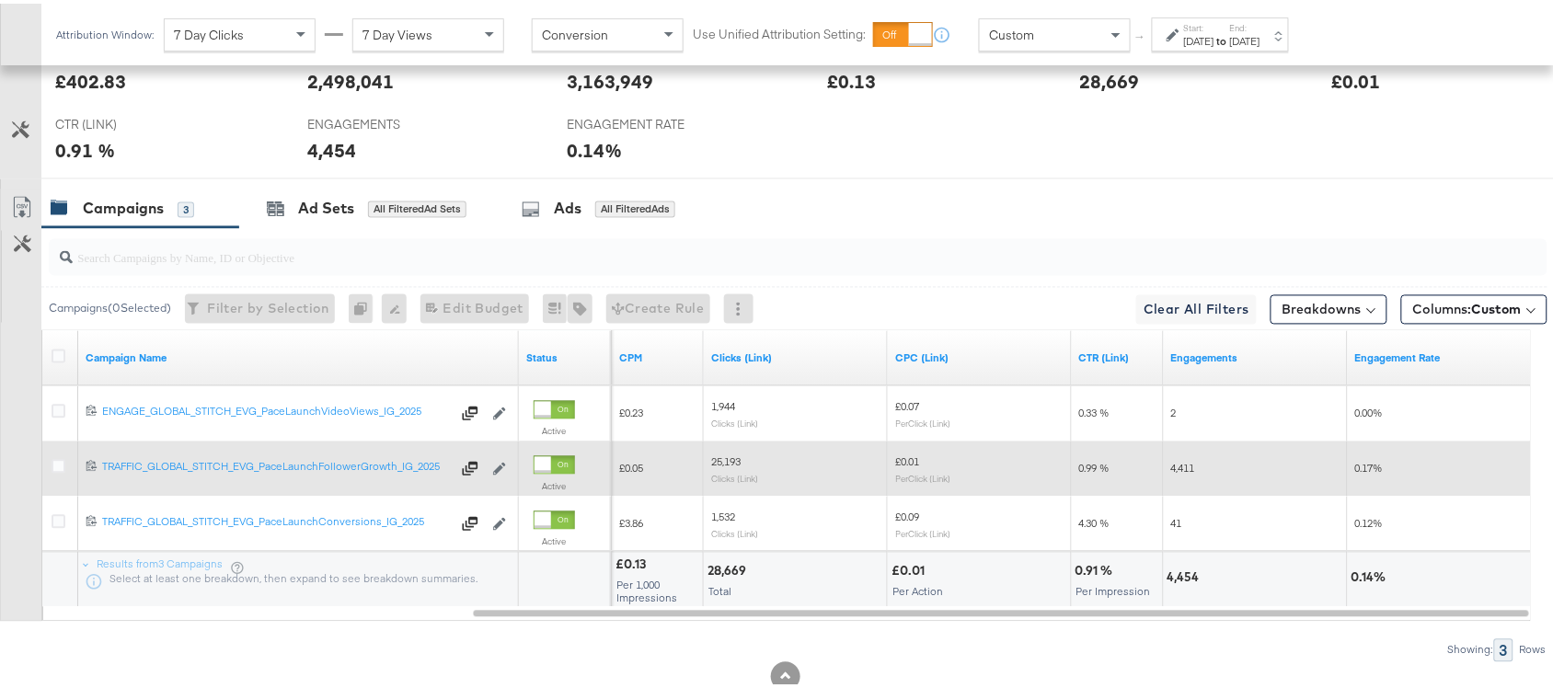
click at [1192, 470] on span "4,411" at bounding box center [1183, 465] width 24 height 14
copy span "4,411"
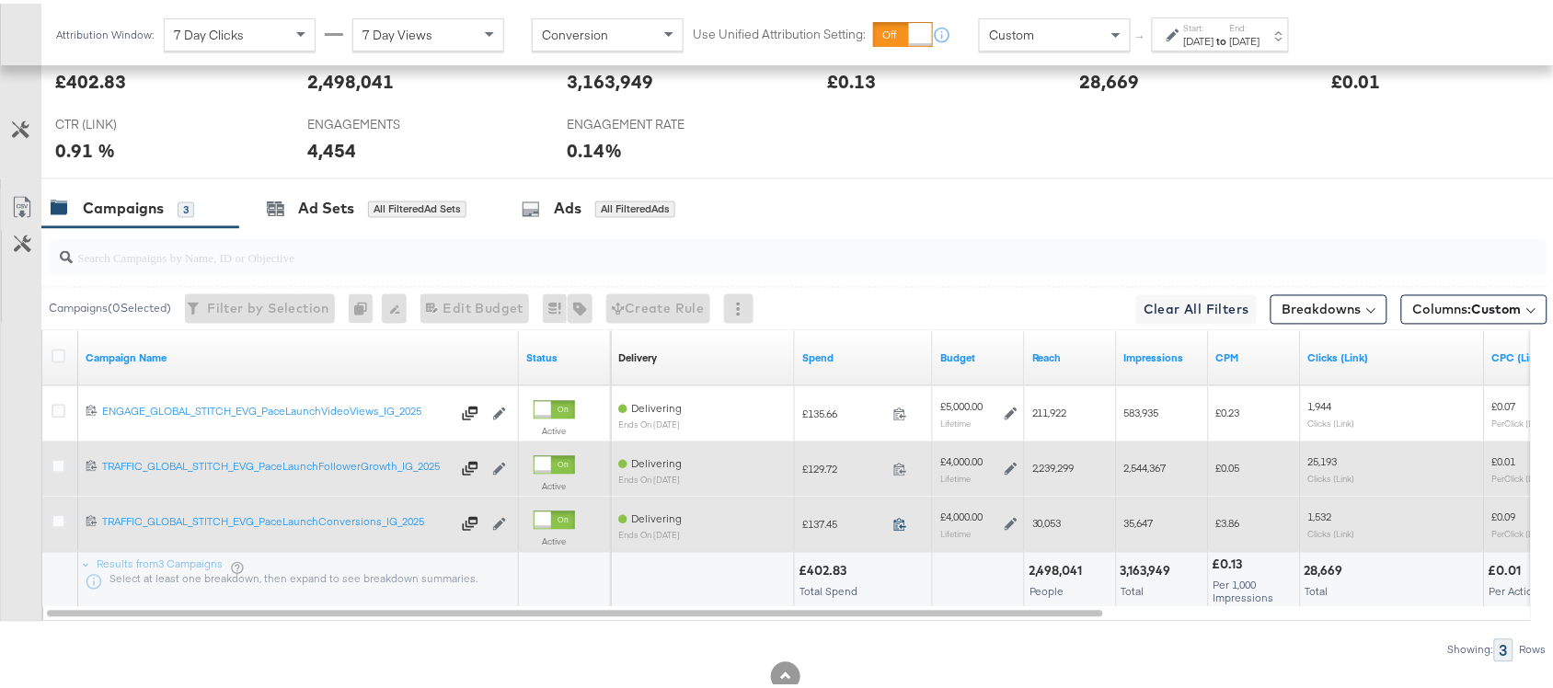
click at [903, 527] on icon at bounding box center [900, 521] width 14 height 14
click at [1041, 525] on span "30,053" at bounding box center [1046, 520] width 29 height 14
copy span "30,053"
click at [1041, 525] on span "30,053" at bounding box center [1046, 520] width 29 height 14
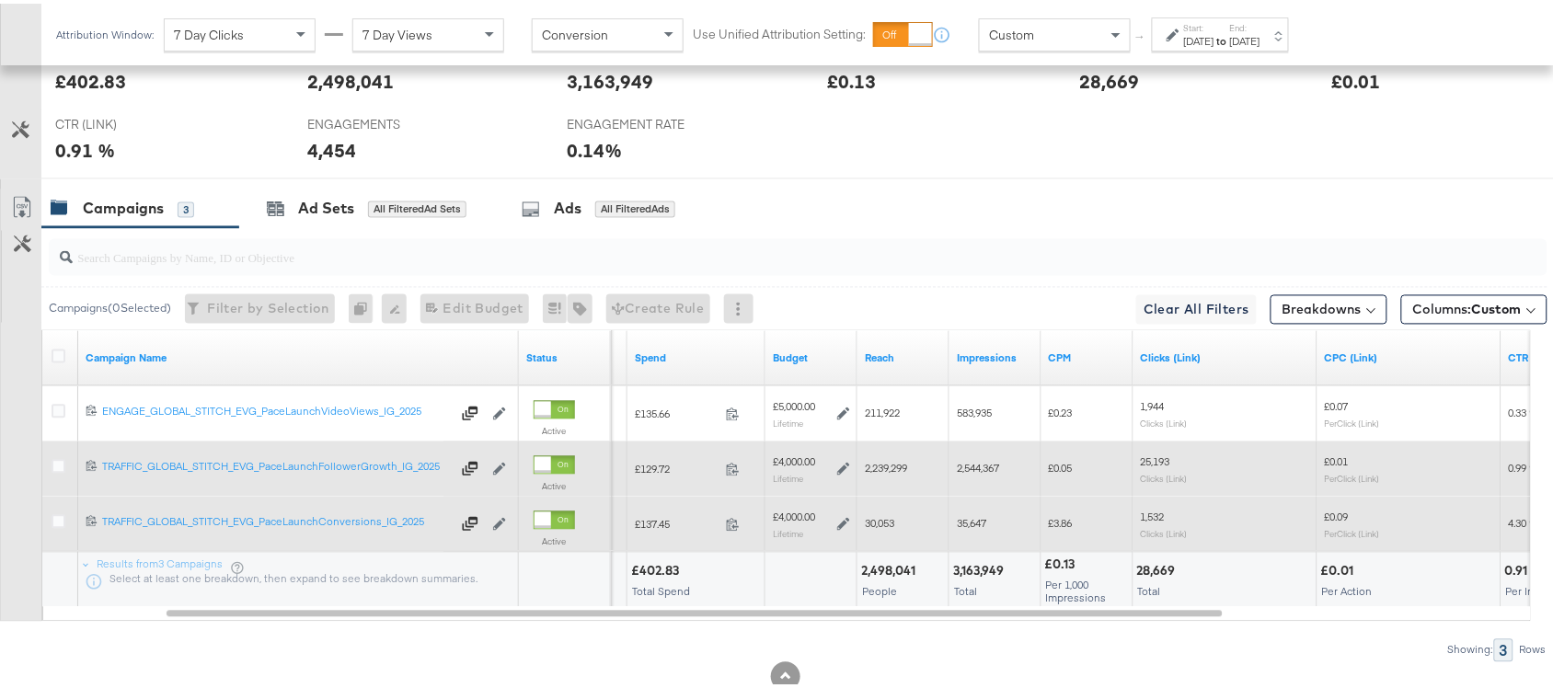
click at [968, 522] on span "35,647" at bounding box center [971, 520] width 29 height 14
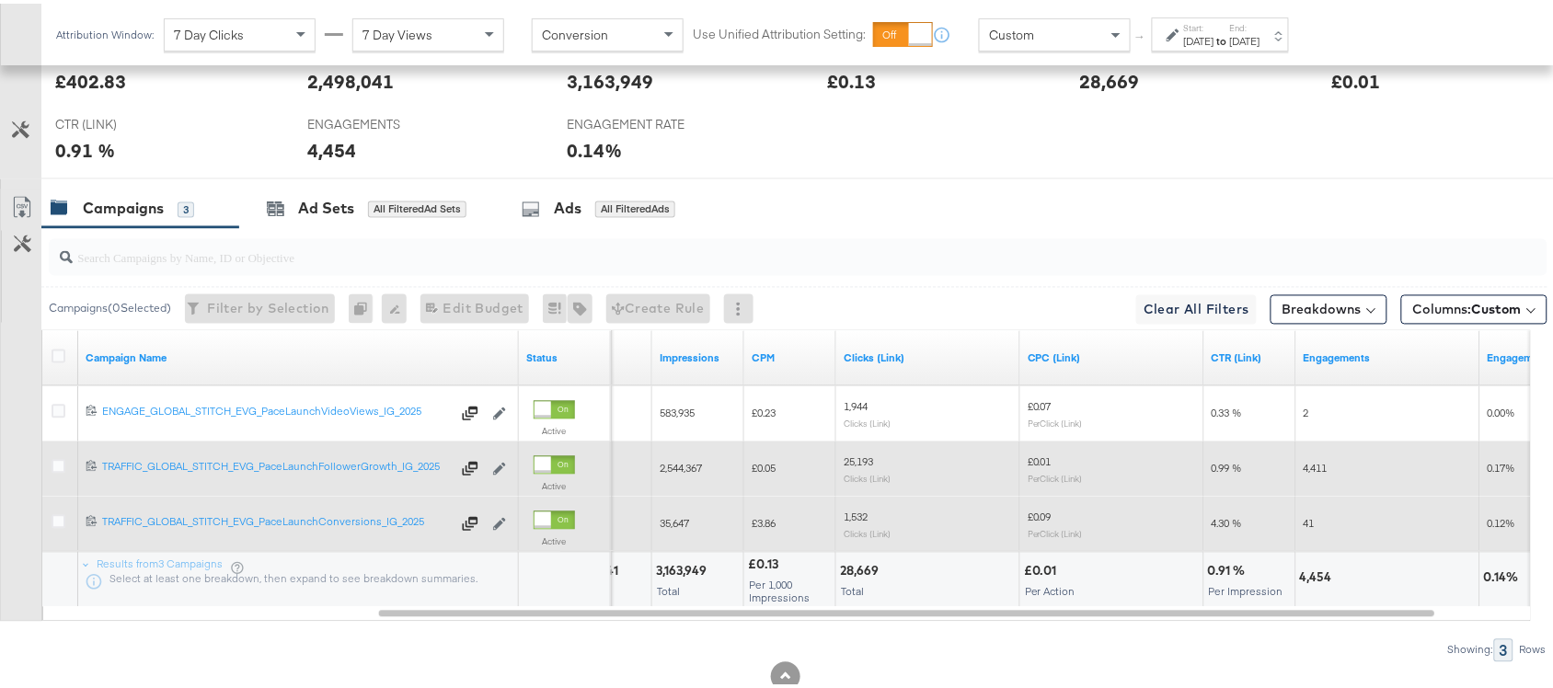
click at [861, 517] on span "1,532" at bounding box center [856, 514] width 24 height 14
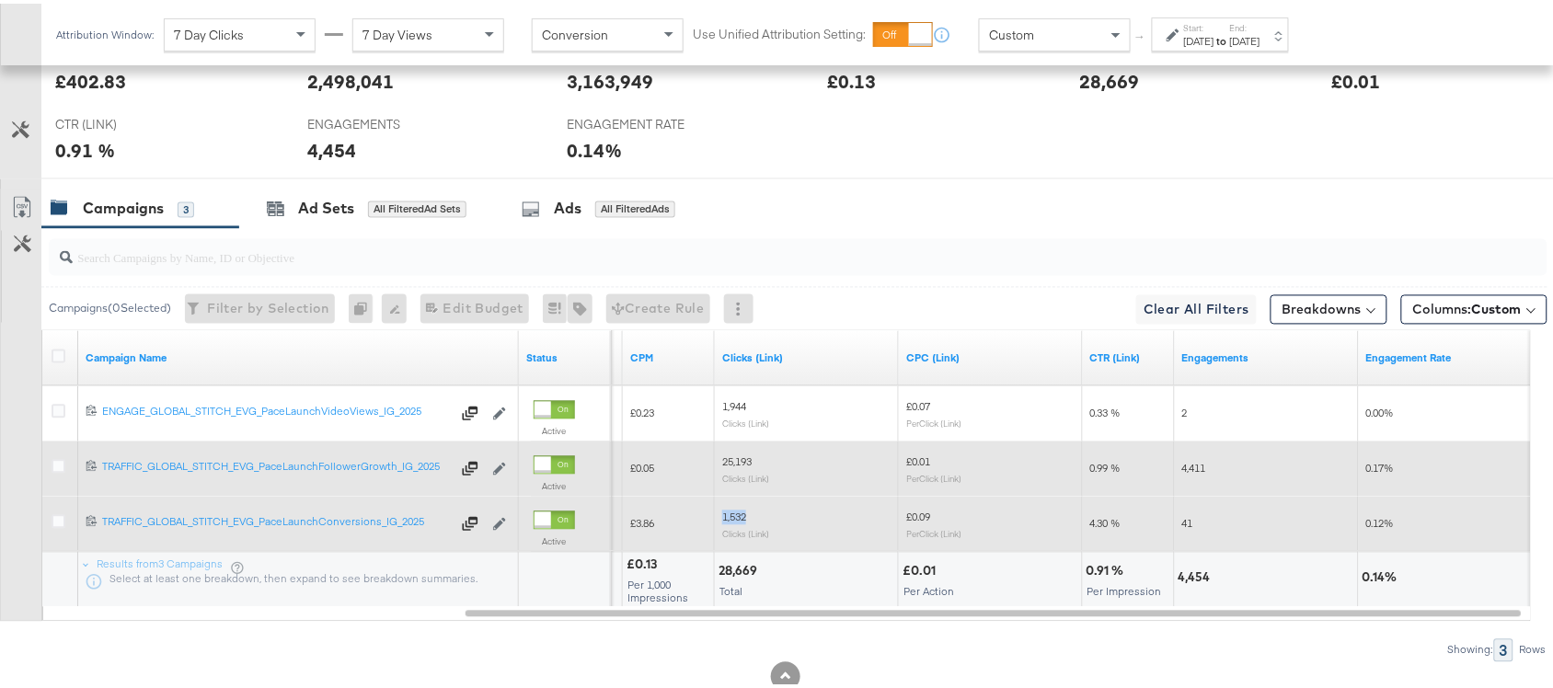
click at [733, 516] on span "1,532" at bounding box center [734, 514] width 24 height 14
click at [737, 517] on span "1,532" at bounding box center [734, 514] width 24 height 14
click at [1175, 521] on span "41" at bounding box center [1176, 520] width 11 height 14
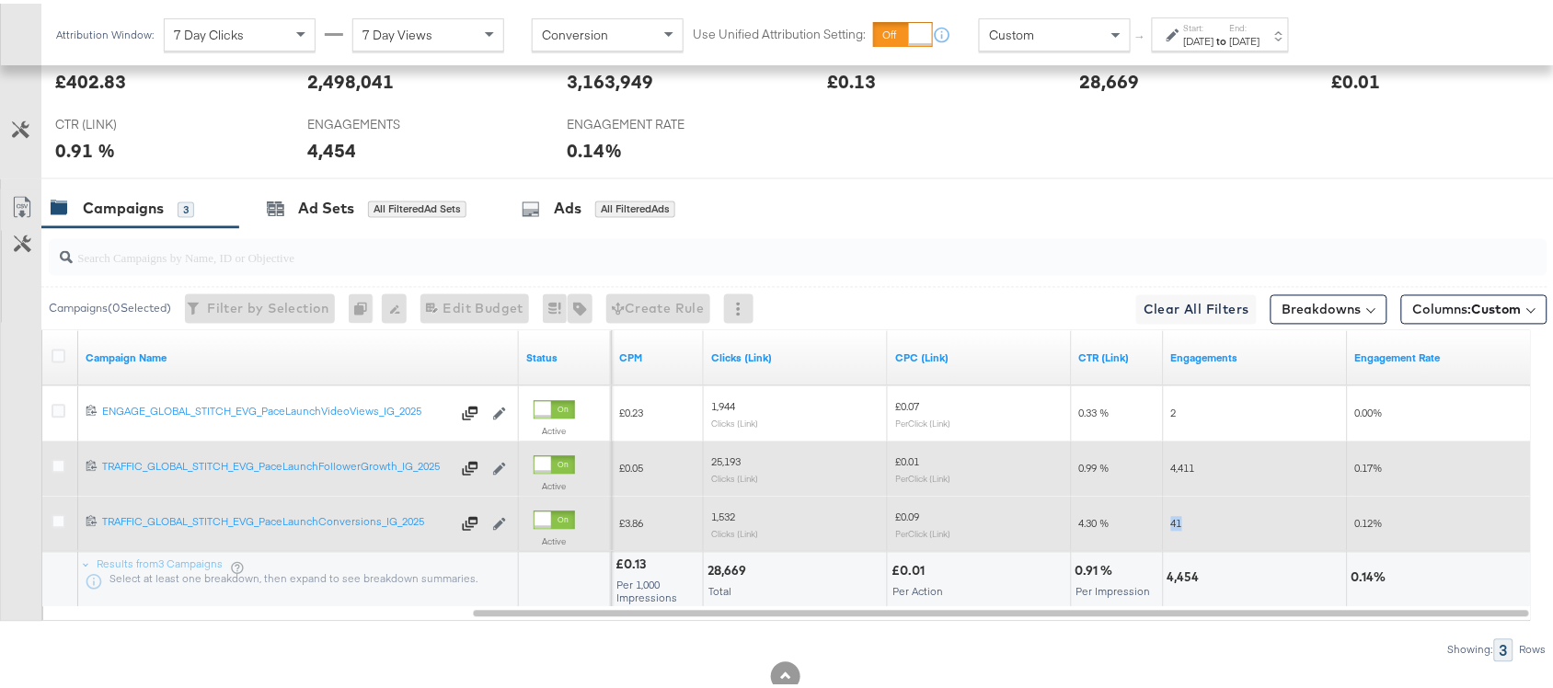
click at [1175, 521] on span "41" at bounding box center [1176, 520] width 11 height 14
copy span "41"
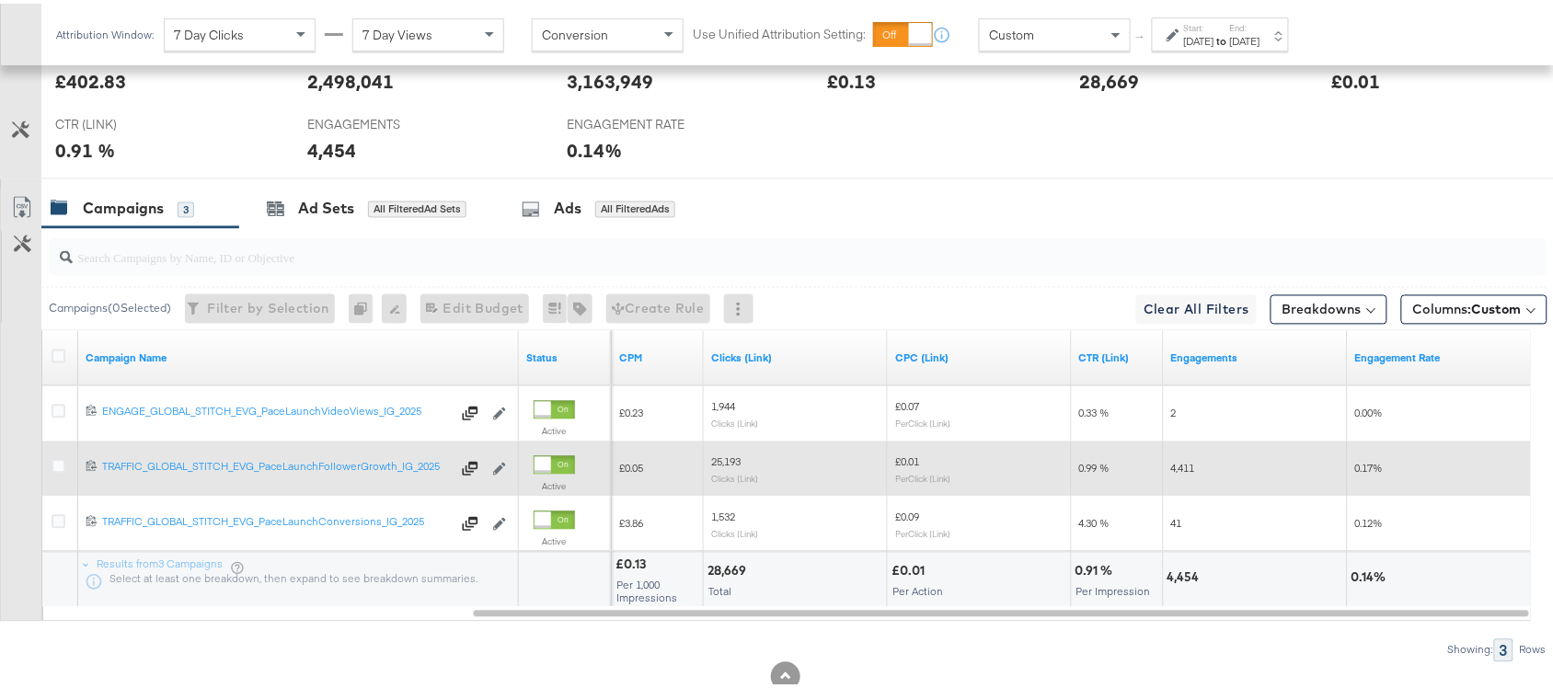
click at [1260, 28] on label "End:" at bounding box center [1245, 24] width 30 height 12
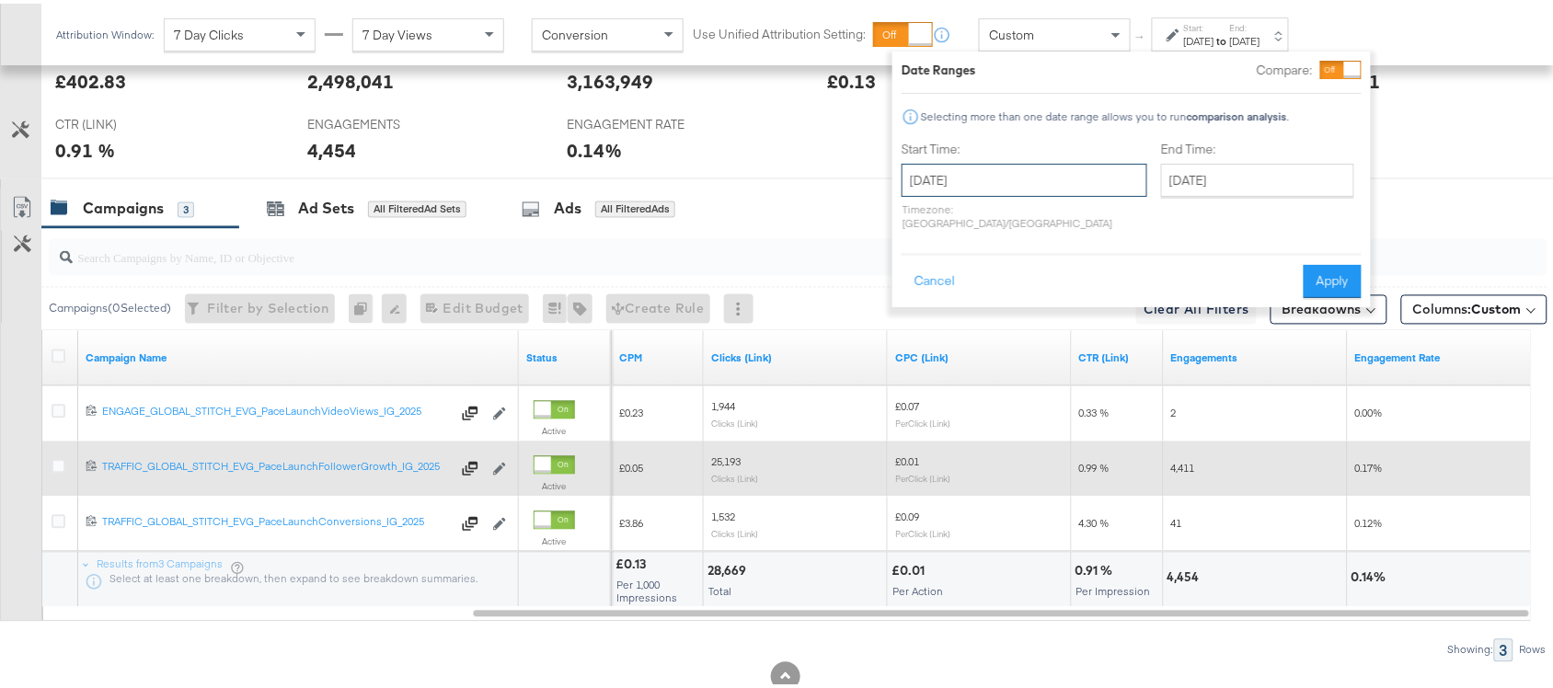
click at [1003, 186] on input "[DATE]" at bounding box center [1024, 176] width 246 height 33
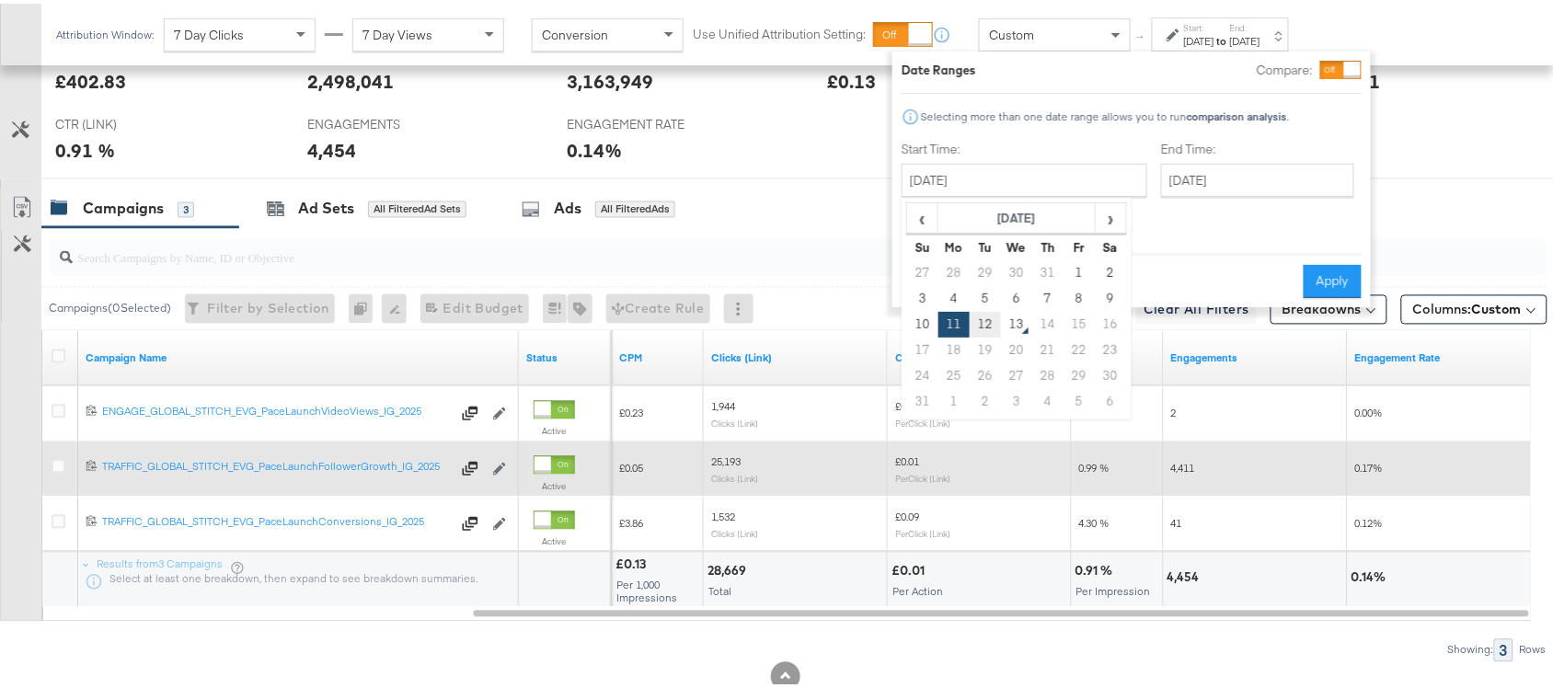
click at [984, 317] on td "12" at bounding box center [985, 321] width 31 height 26
type input "[DATE]"
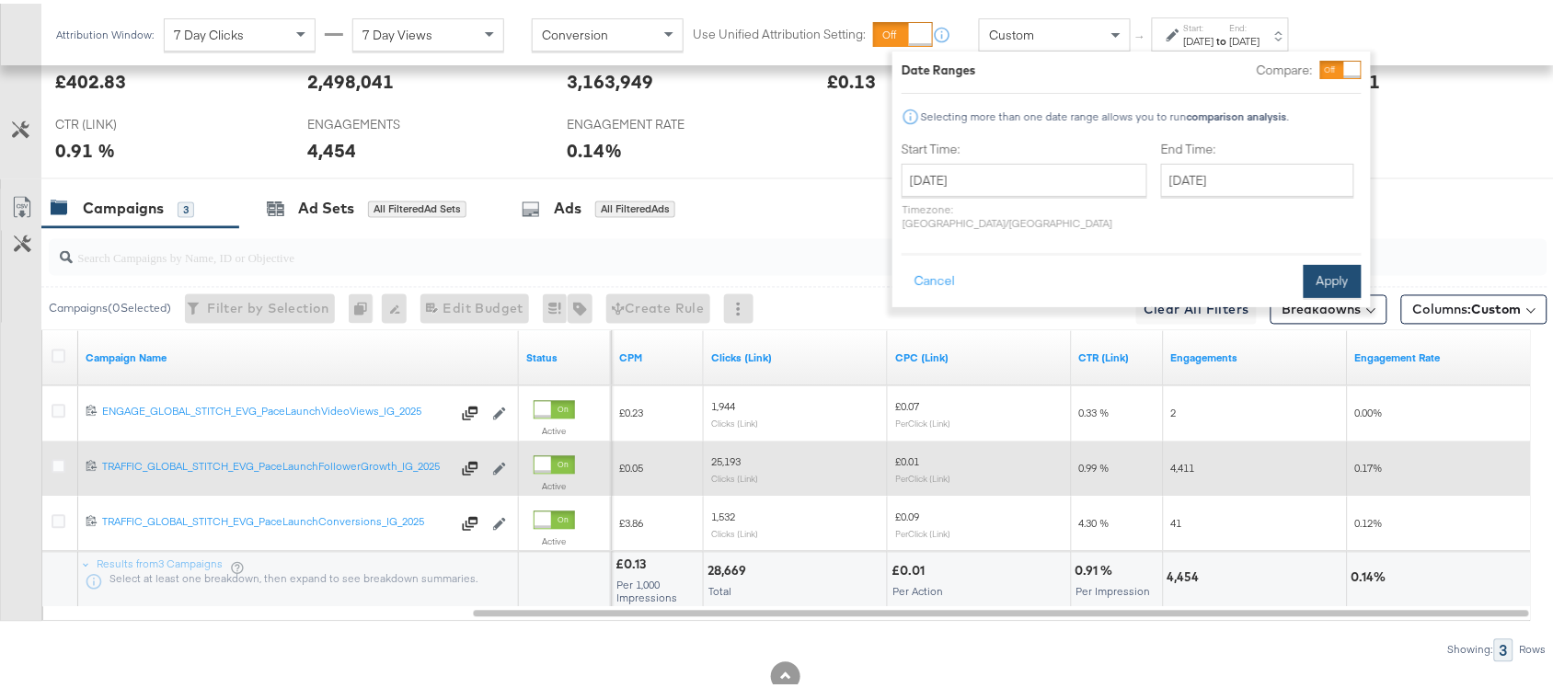
click at [1338, 261] on button "Apply" at bounding box center [1332, 277] width 58 height 33
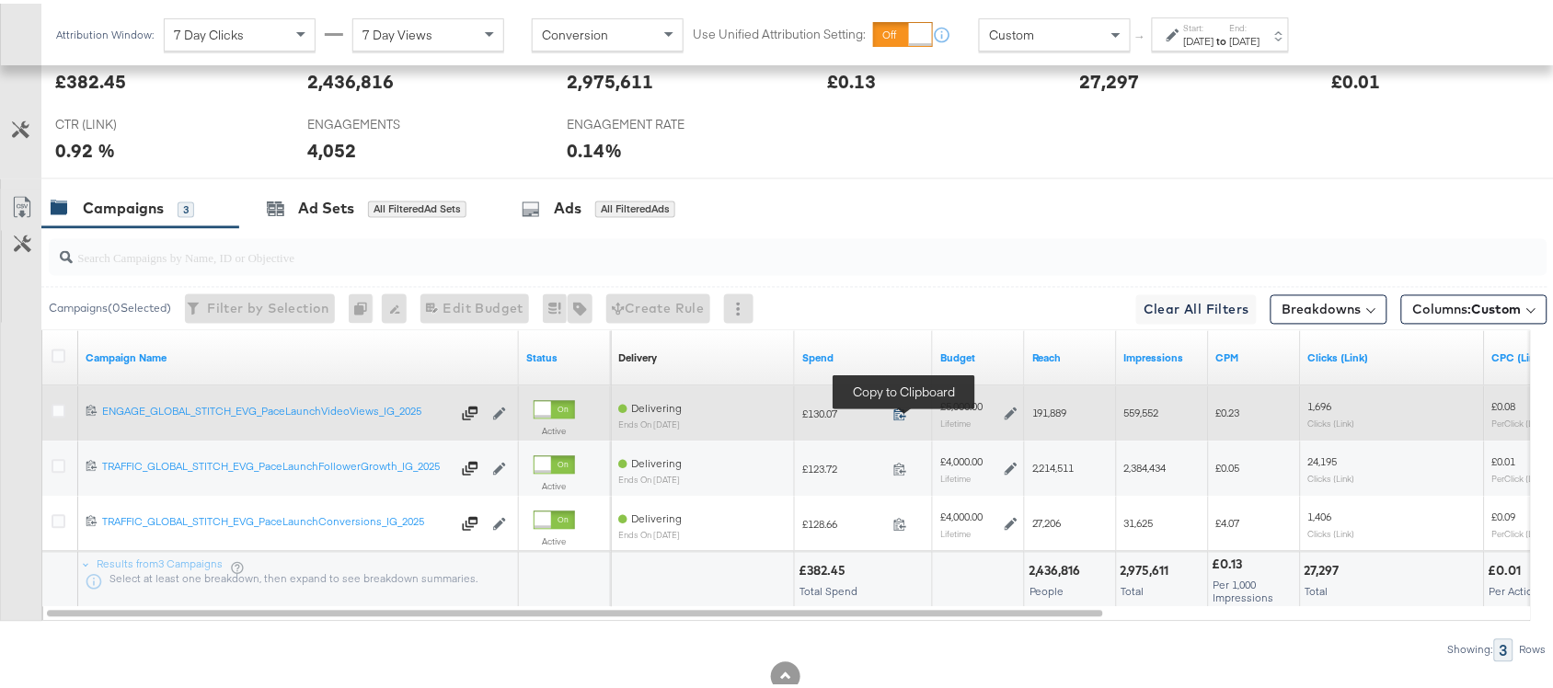
click at [895, 417] on icon at bounding box center [900, 411] width 14 height 14
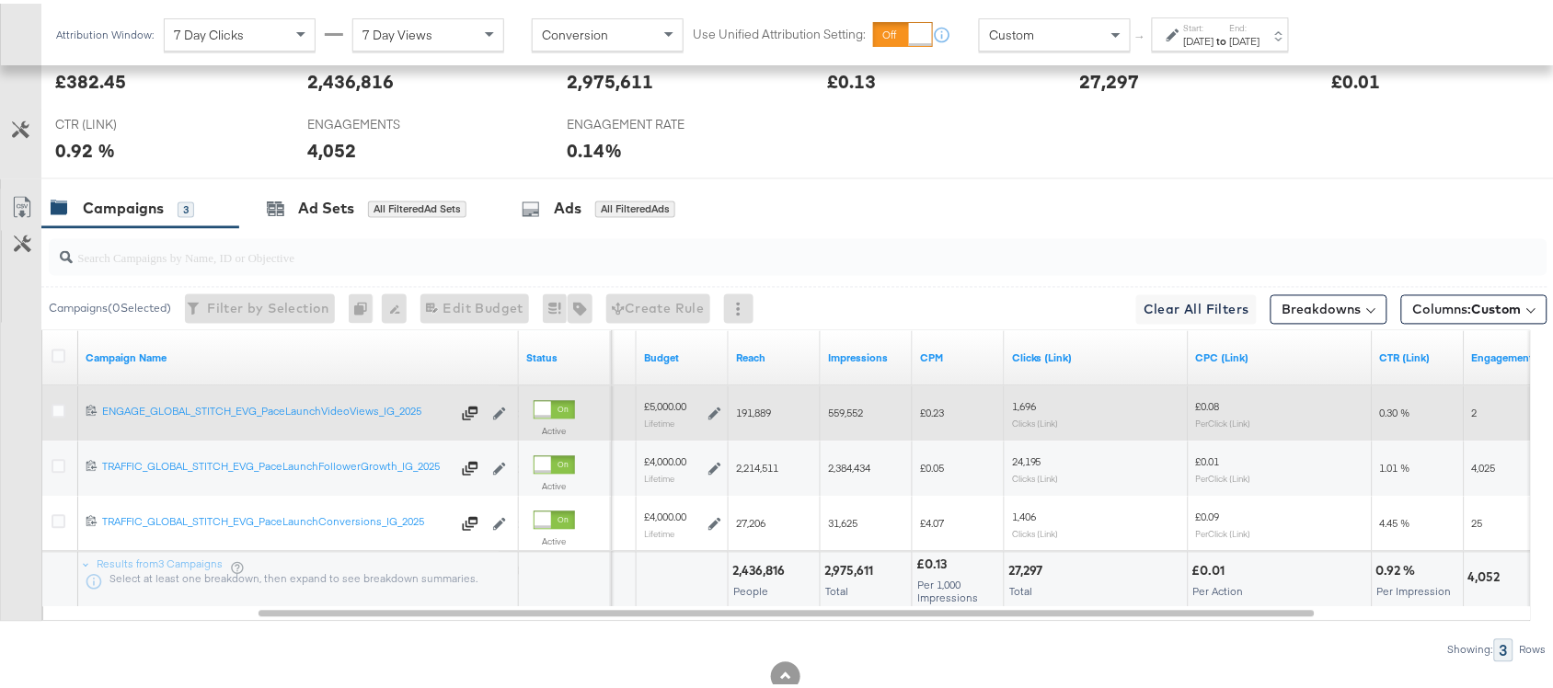
click at [757, 411] on span "191,889" at bounding box center [753, 410] width 35 height 14
copy span "191,889"
click at [757, 411] on span "191,889" at bounding box center [753, 410] width 35 height 14
click at [854, 414] on span "559,552" at bounding box center [845, 410] width 35 height 14
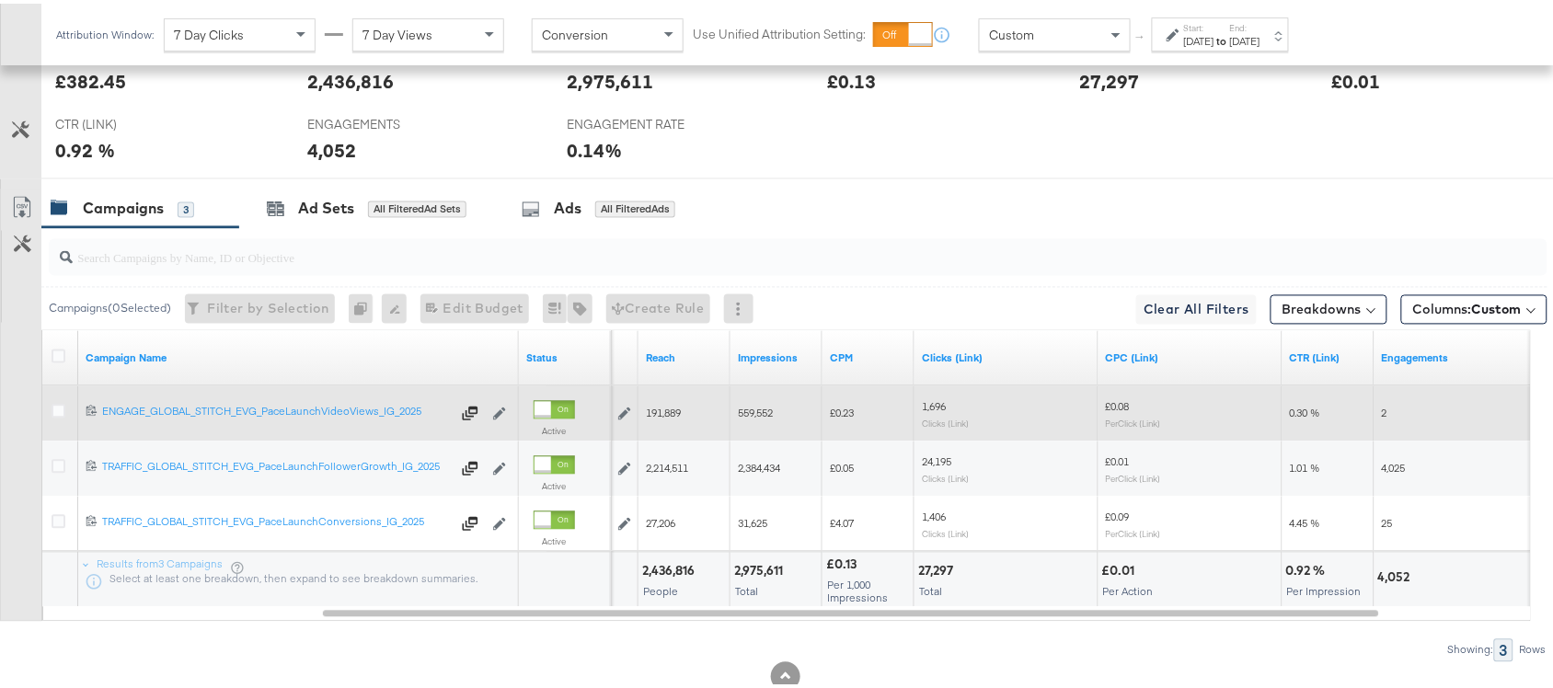
click at [927, 410] on span "1,696" at bounding box center [934, 403] width 24 height 14
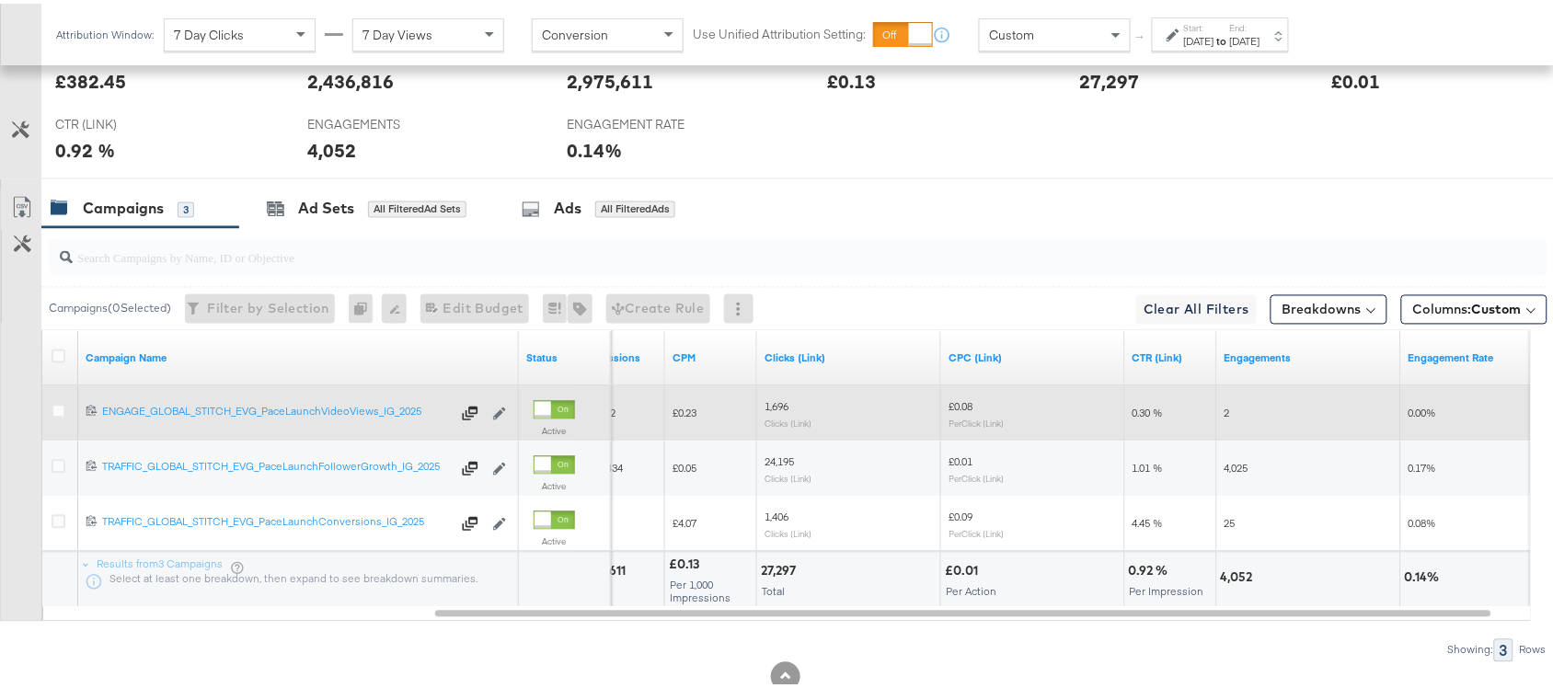
click at [1222, 420] on div "2" at bounding box center [1309, 410] width 184 height 29
copy span "2"
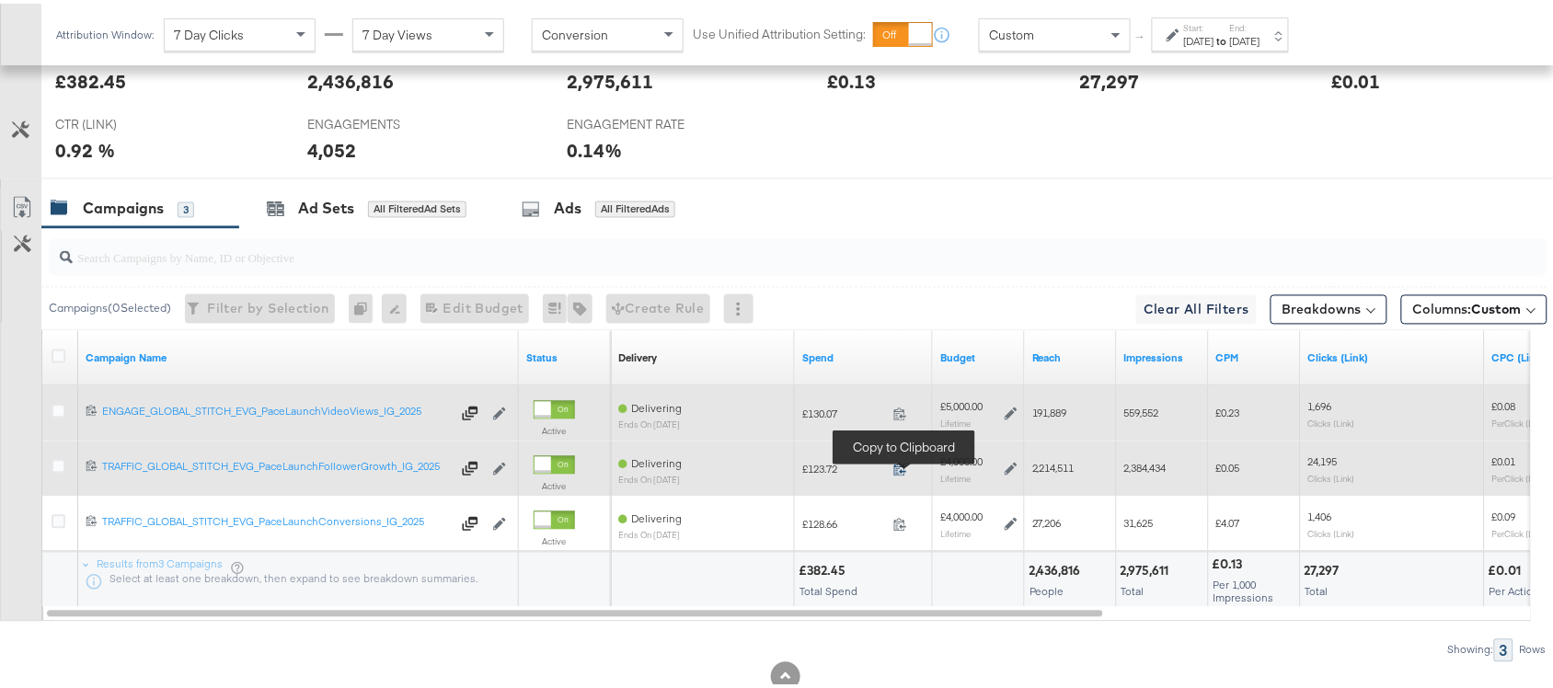
click at [898, 469] on icon at bounding box center [900, 466] width 14 height 14
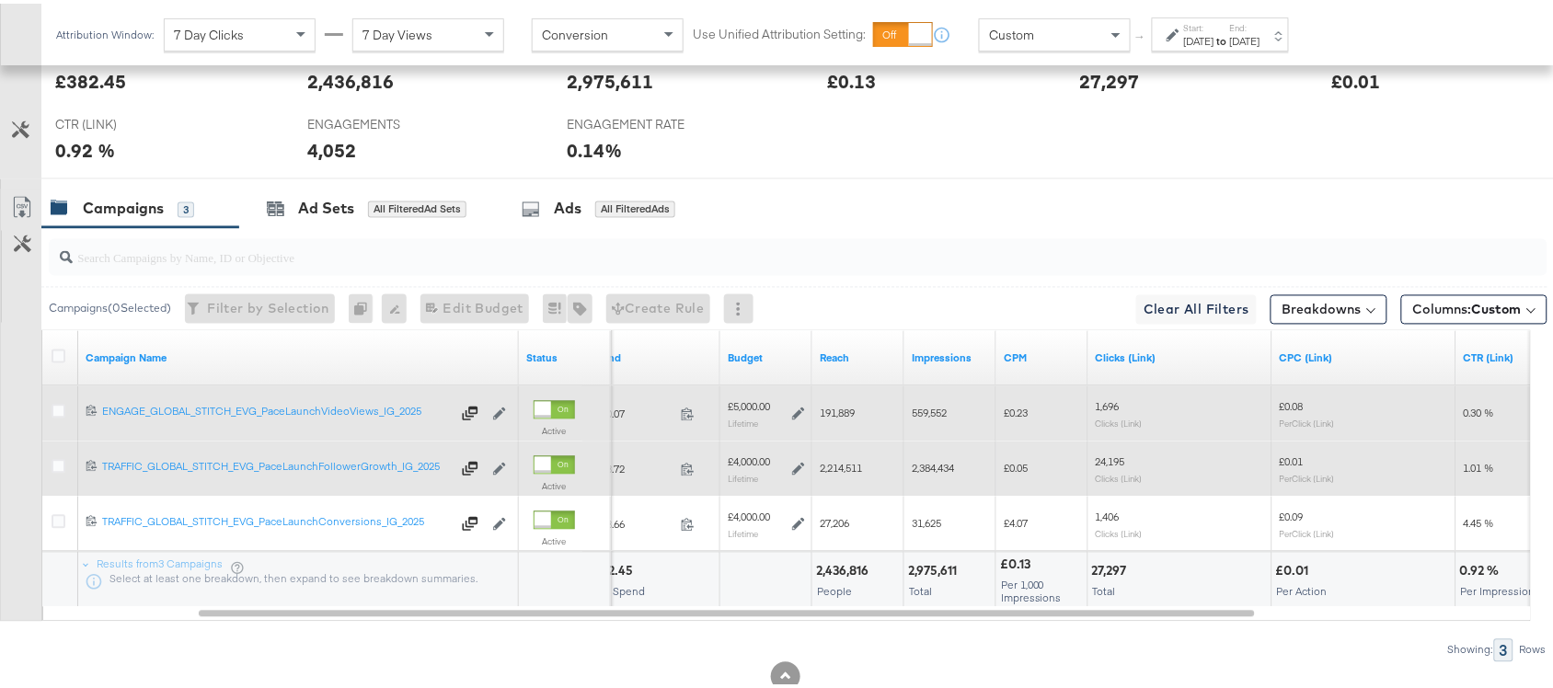
click at [838, 471] on span "2,214,511" at bounding box center [841, 465] width 42 height 14
copy span "2,214,511"
click at [838, 471] on span "2,214,511" at bounding box center [841, 465] width 42 height 14
click at [924, 470] on span "2,384,434" at bounding box center [933, 465] width 42 height 14
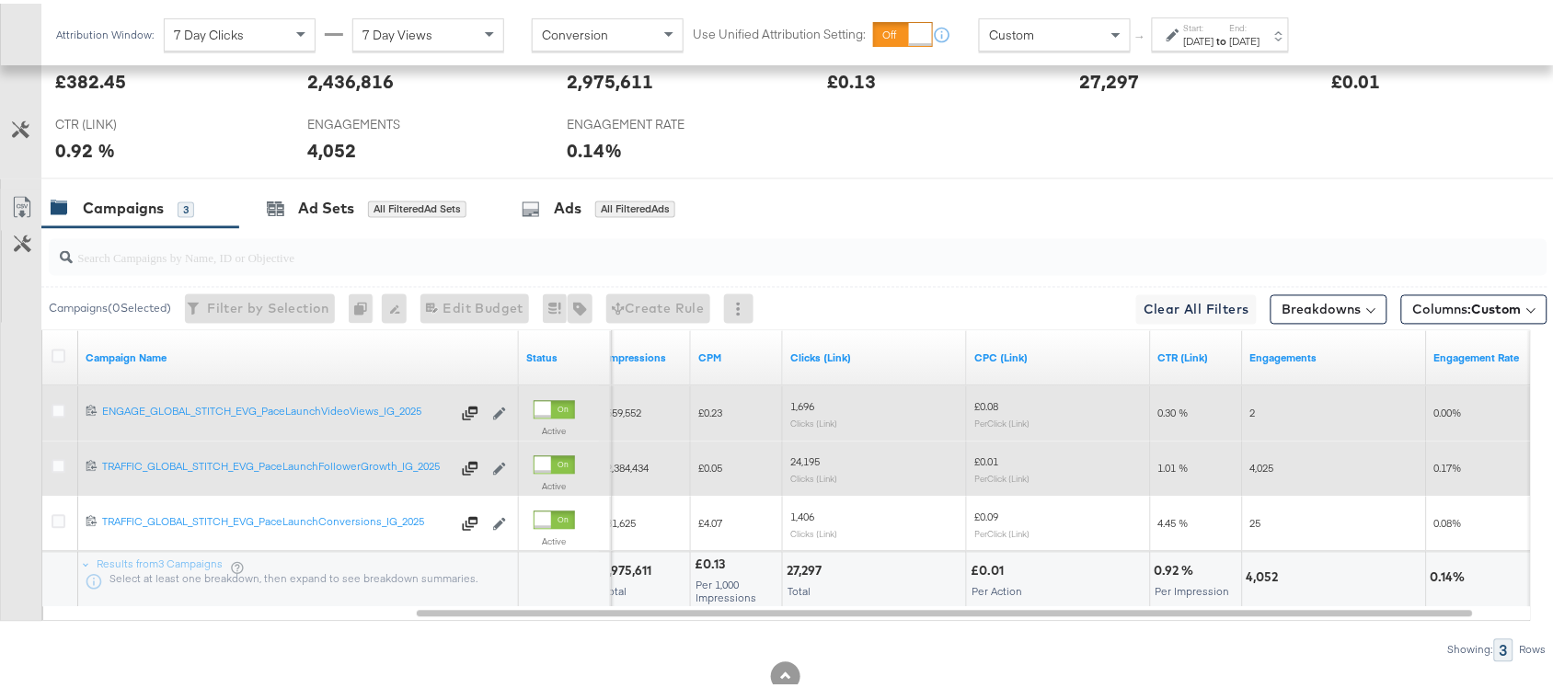
click at [796, 462] on span "24,195" at bounding box center [804, 459] width 29 height 14
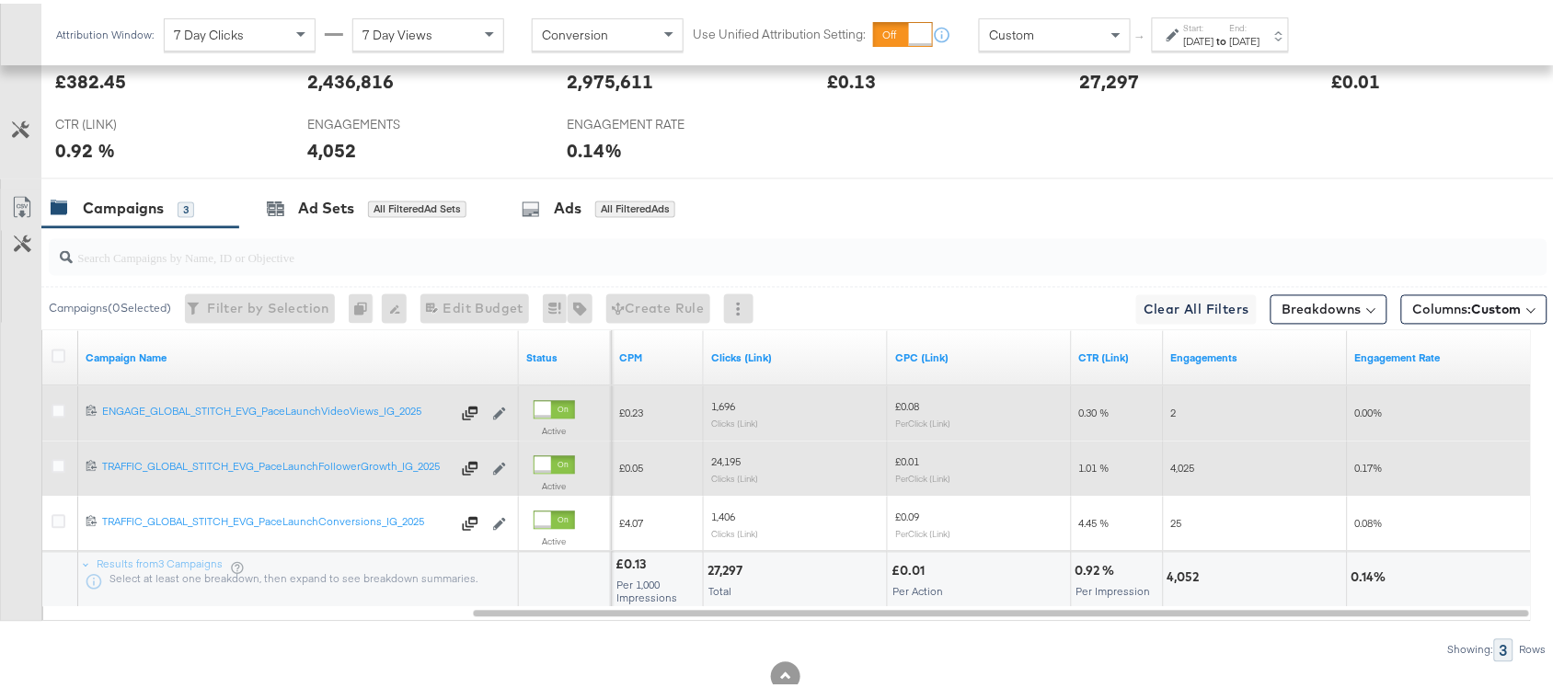
click at [1184, 472] on span "4,025" at bounding box center [1183, 465] width 24 height 14
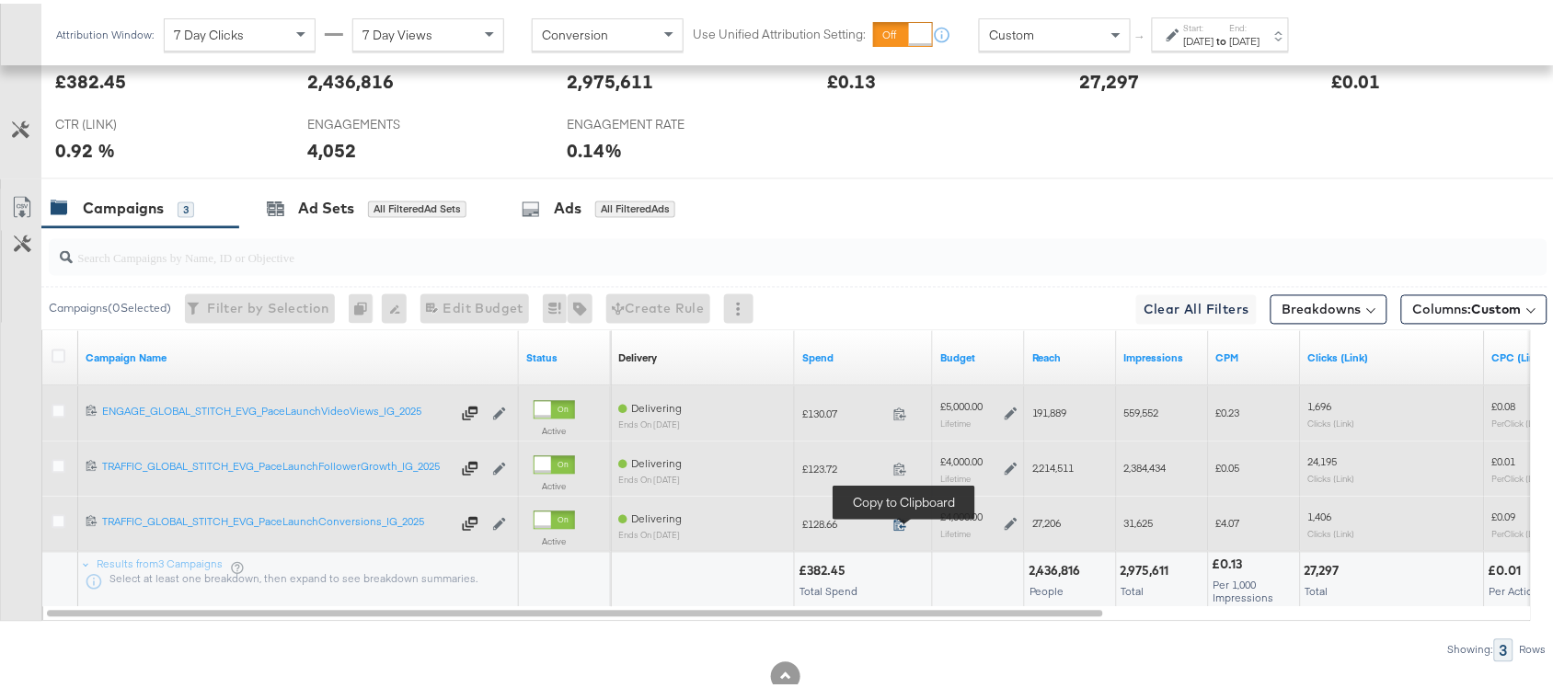
click at [895, 526] on icon at bounding box center [900, 521] width 14 height 14
click at [1044, 527] on span "27,206" at bounding box center [1046, 520] width 29 height 14
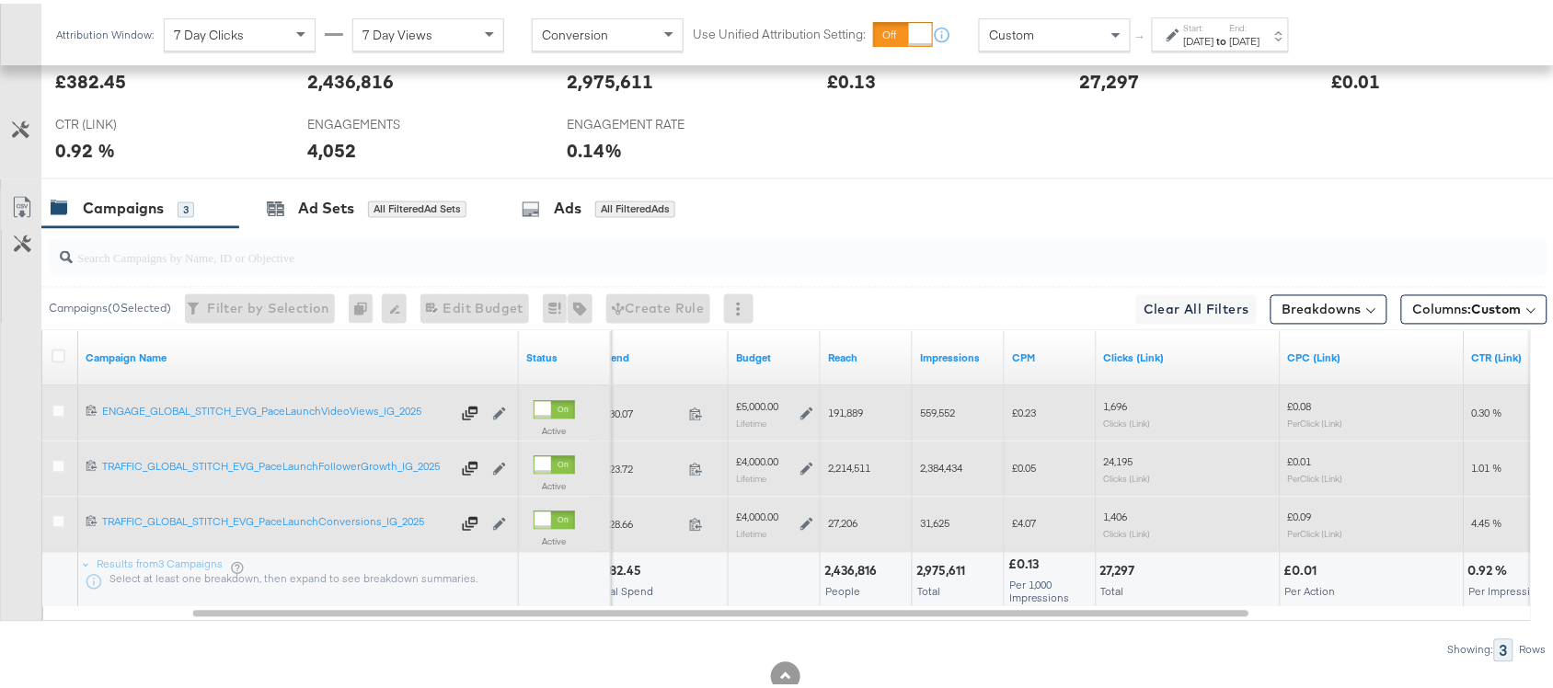
click at [929, 522] on span "31,625" at bounding box center [934, 520] width 29 height 14
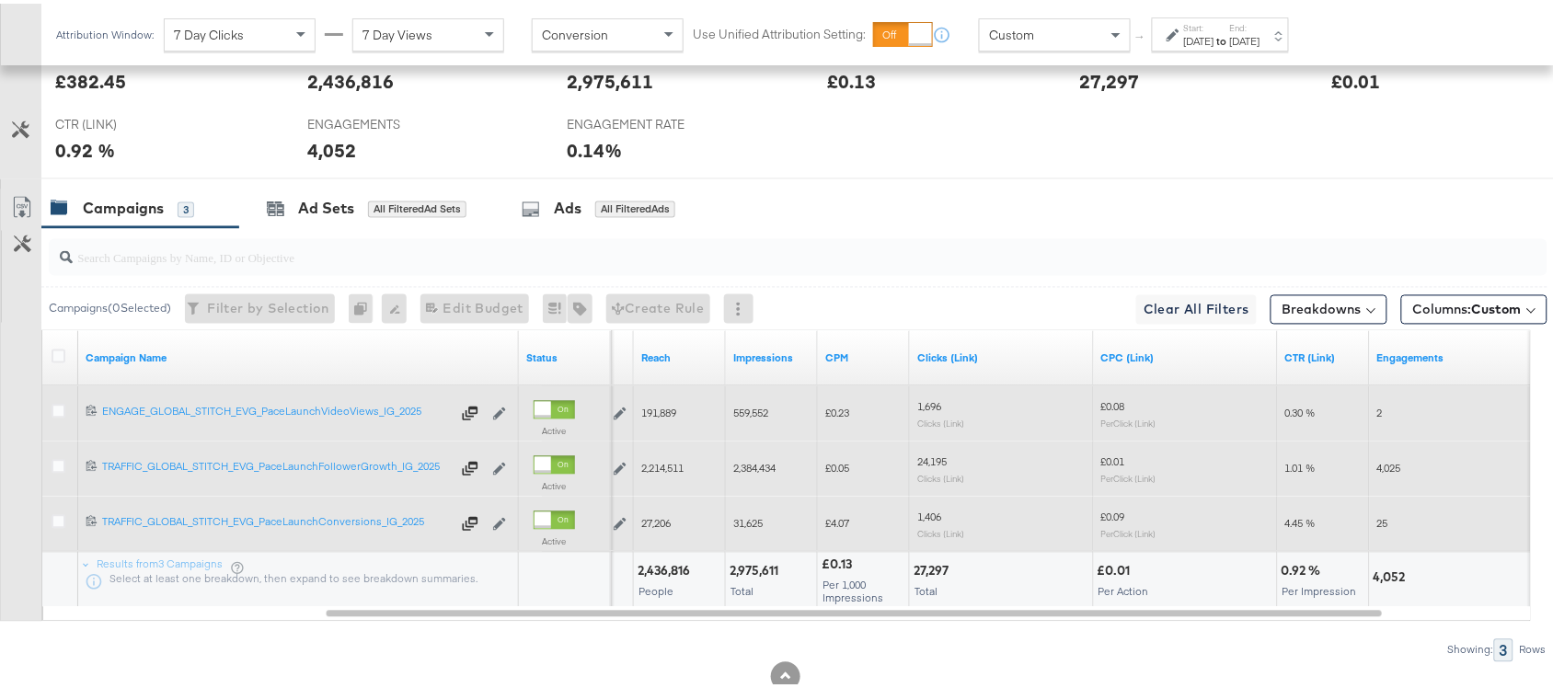
click at [927, 521] on span "1,406" at bounding box center [929, 514] width 24 height 14
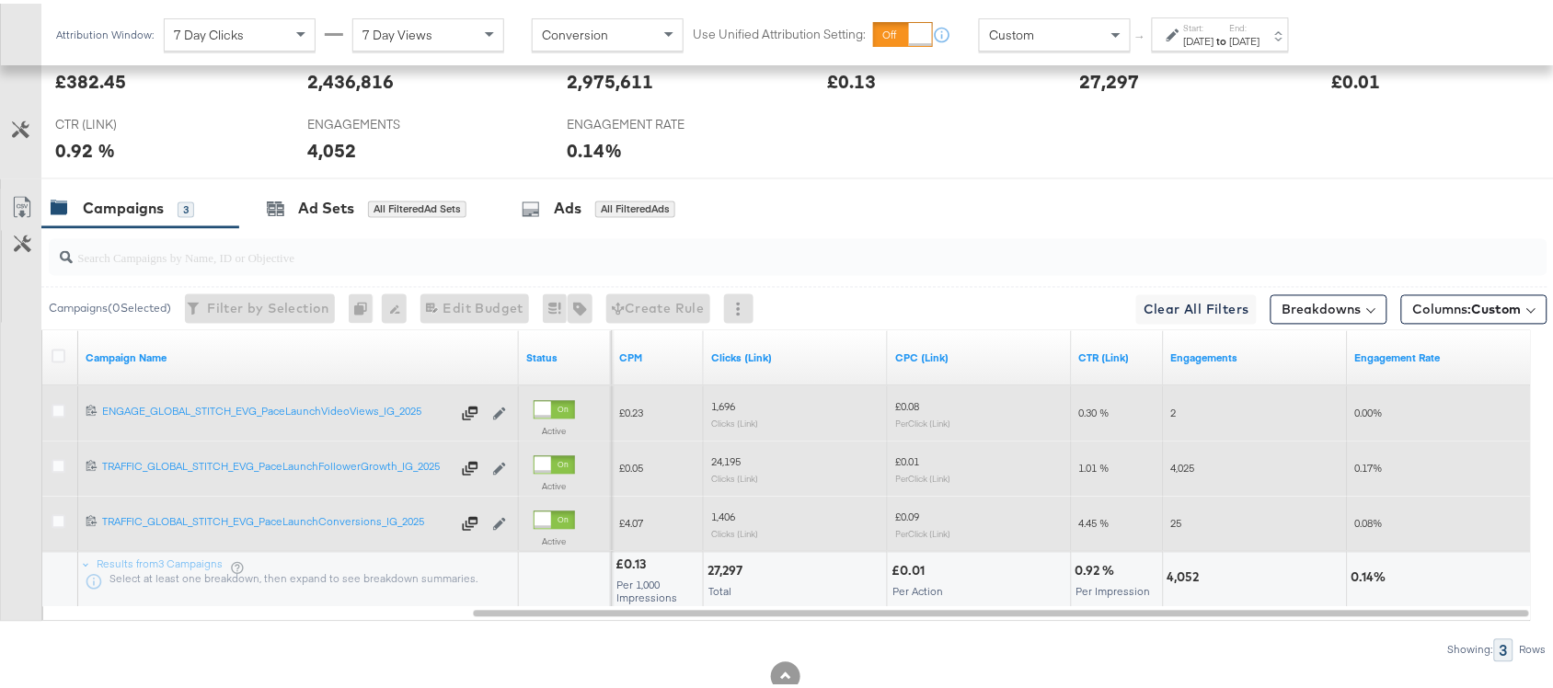
click at [1175, 525] on span "25" at bounding box center [1176, 520] width 11 height 14
